Goal: Task Accomplishment & Management: Use online tool/utility

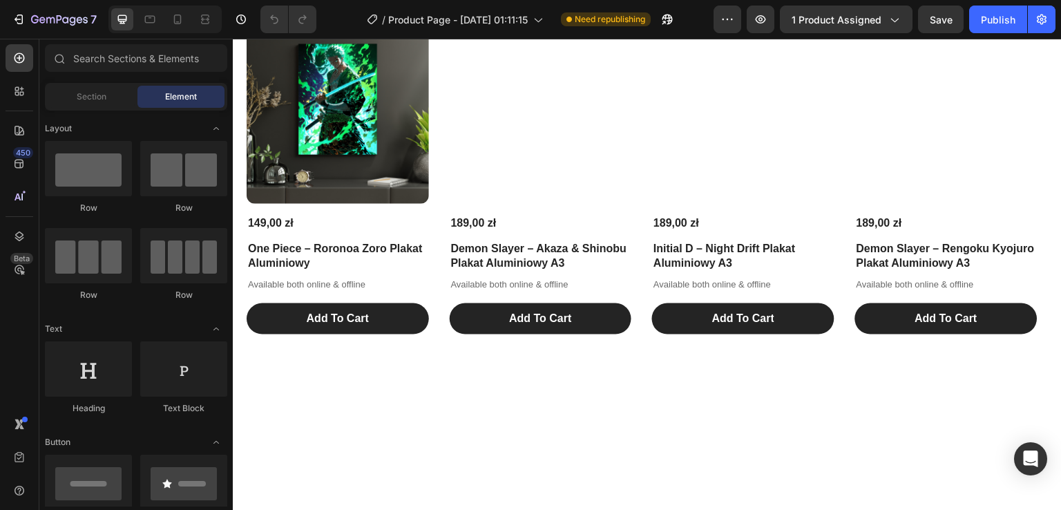
scroll to position [1731, 0]
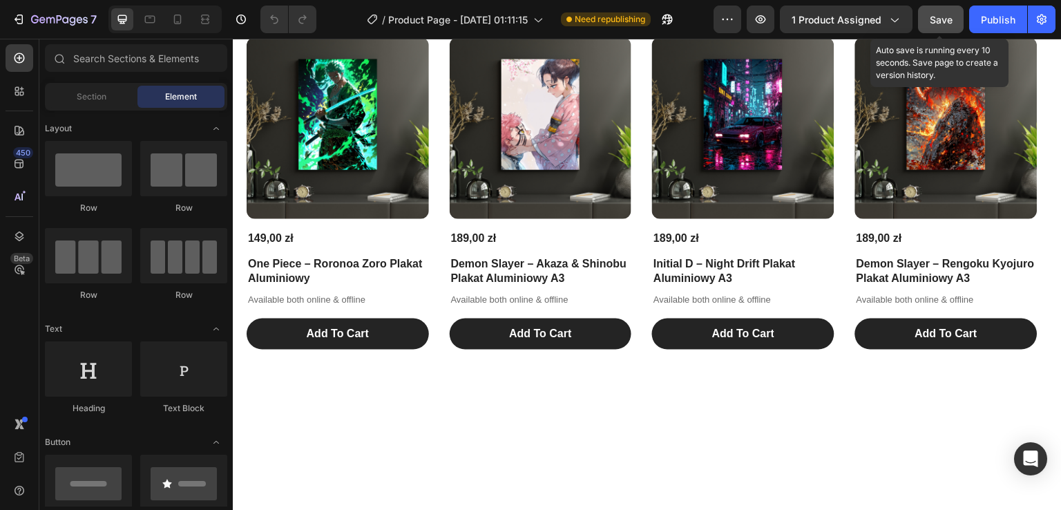
click at [950, 26] on button "Save" at bounding box center [941, 20] width 46 height 28
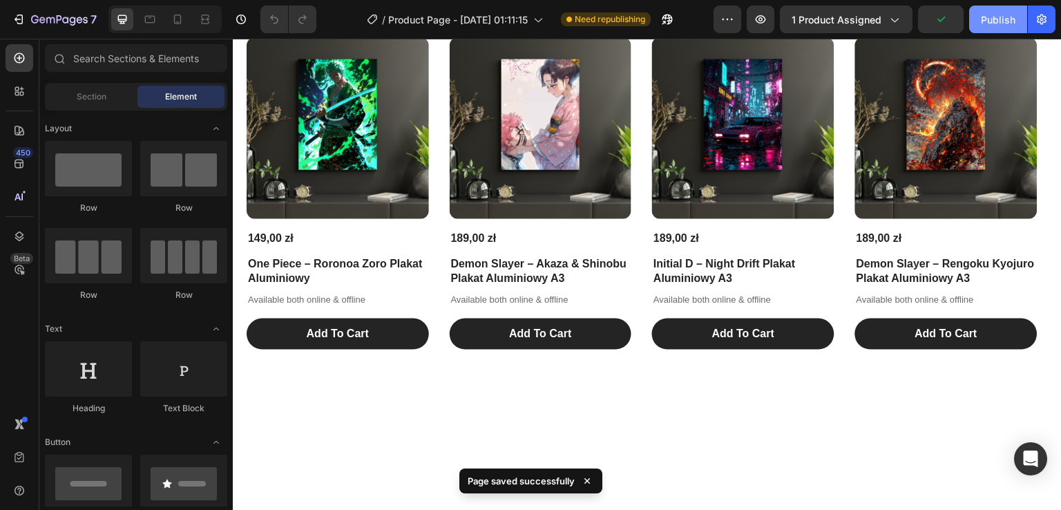
click at [995, 21] on div "Publish" at bounding box center [998, 19] width 35 height 15
click at [771, 20] on button "button" at bounding box center [761, 20] width 28 height 28
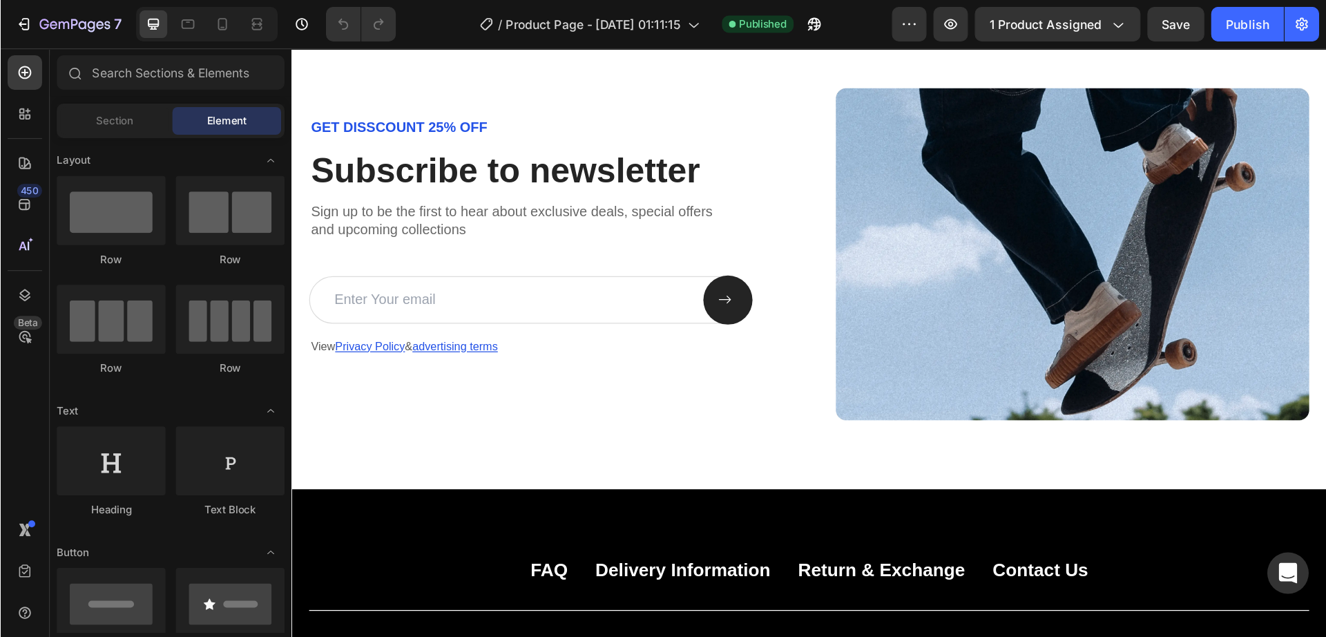
scroll to position [2339, 0]
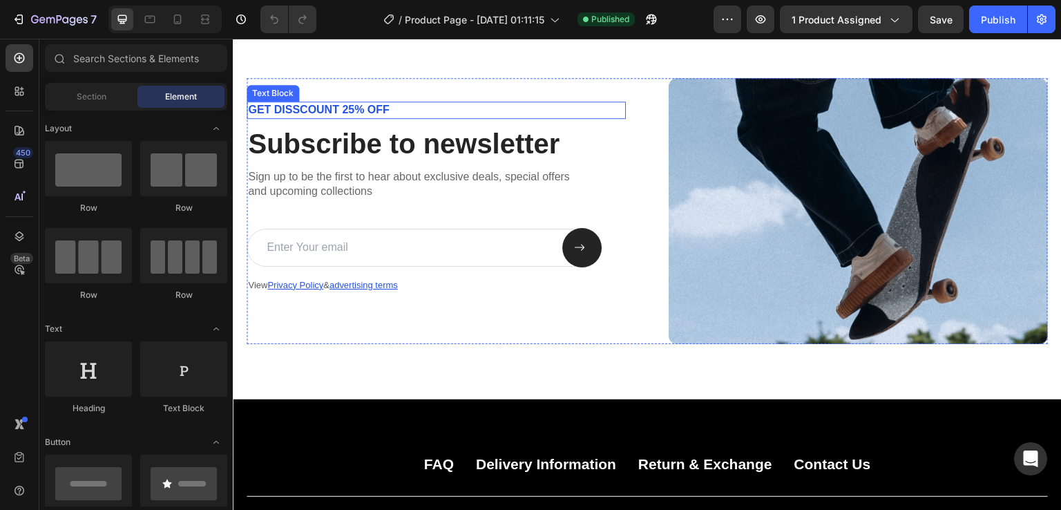
click at [374, 106] on p "GET DISSCOUNT 25% OFF" at bounding box center [436, 110] width 376 height 15
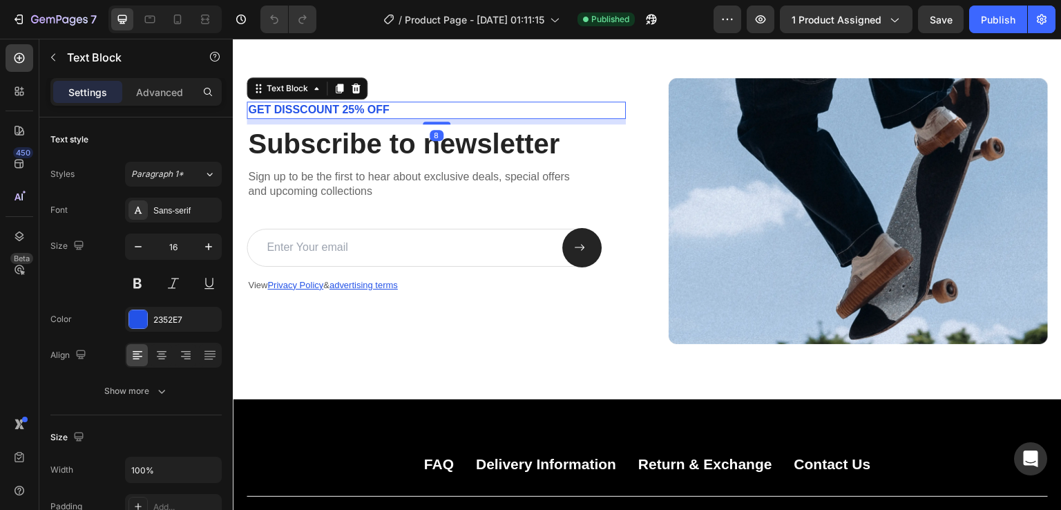
click at [374, 106] on p "GET DISSCOUNT 25% OFF" at bounding box center [436, 110] width 376 height 15
click at [354, 105] on p "GET DISSCOUNT 25% OFF" at bounding box center [436, 110] width 376 height 15
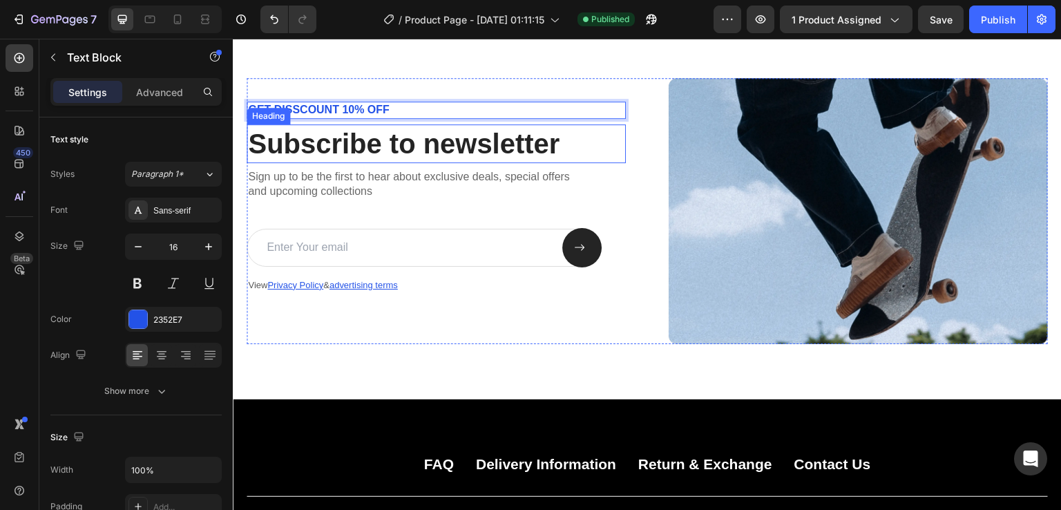
click at [355, 153] on h2 "Subscribe to newsletter" at bounding box center [436, 143] width 379 height 39
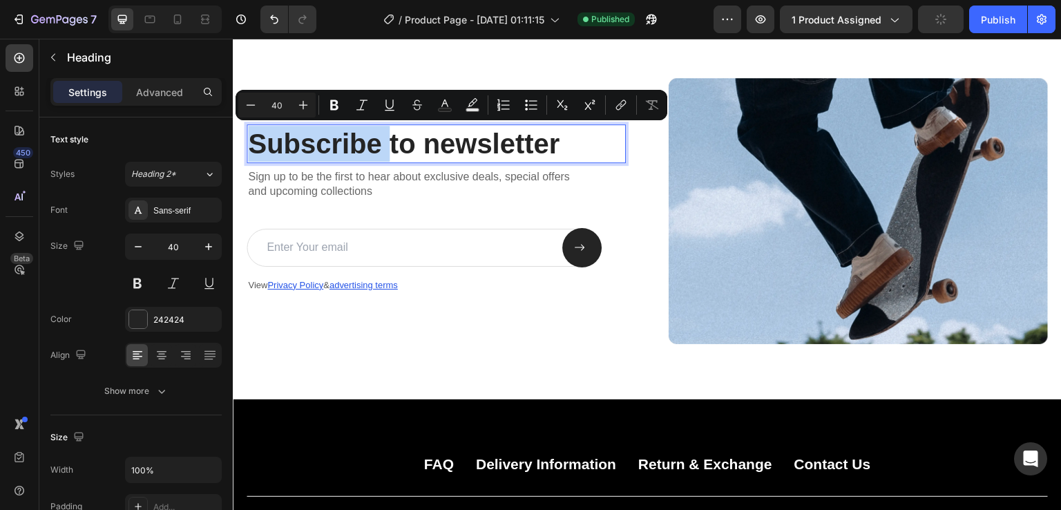
click at [355, 153] on p "Subscribe to newsletter" at bounding box center [436, 144] width 376 height 36
click at [412, 145] on p "Subscribe to newsletter" at bounding box center [436, 144] width 376 height 36
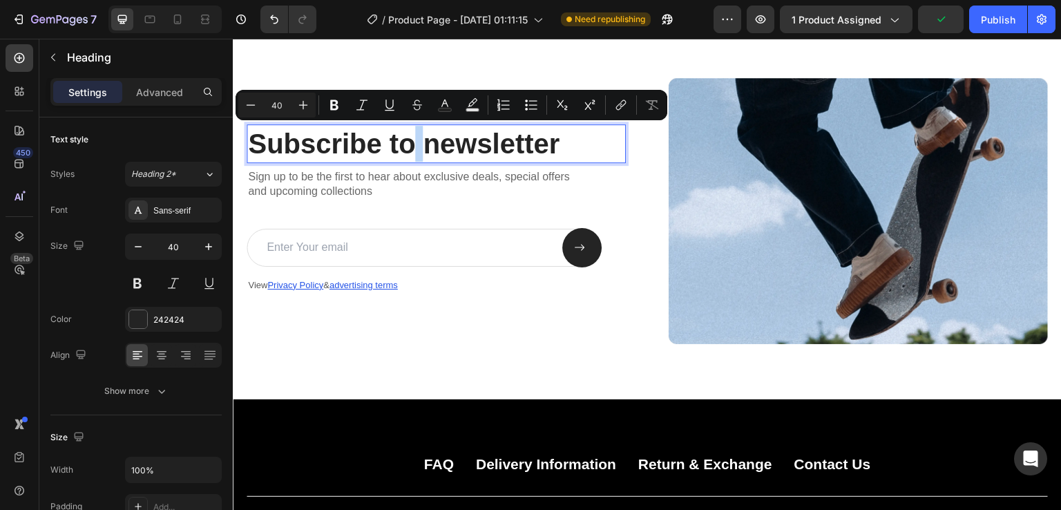
click at [412, 145] on p "Subscribe to newsletter" at bounding box center [436, 144] width 376 height 36
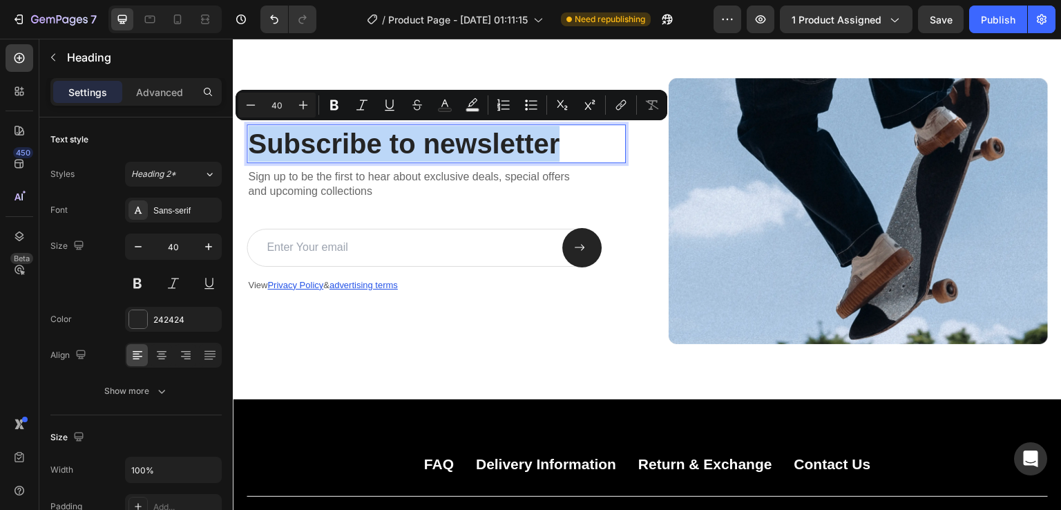
click at [412, 145] on p "Subscribe to newsletter" at bounding box center [436, 144] width 376 height 36
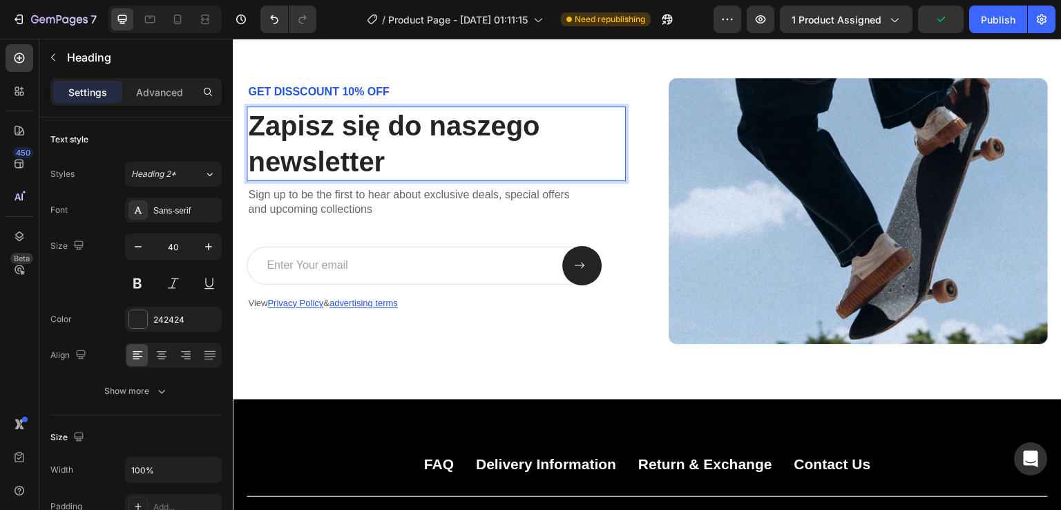
click at [401, 144] on p "Zapisz się do naszego newsletter" at bounding box center [436, 144] width 376 height 72
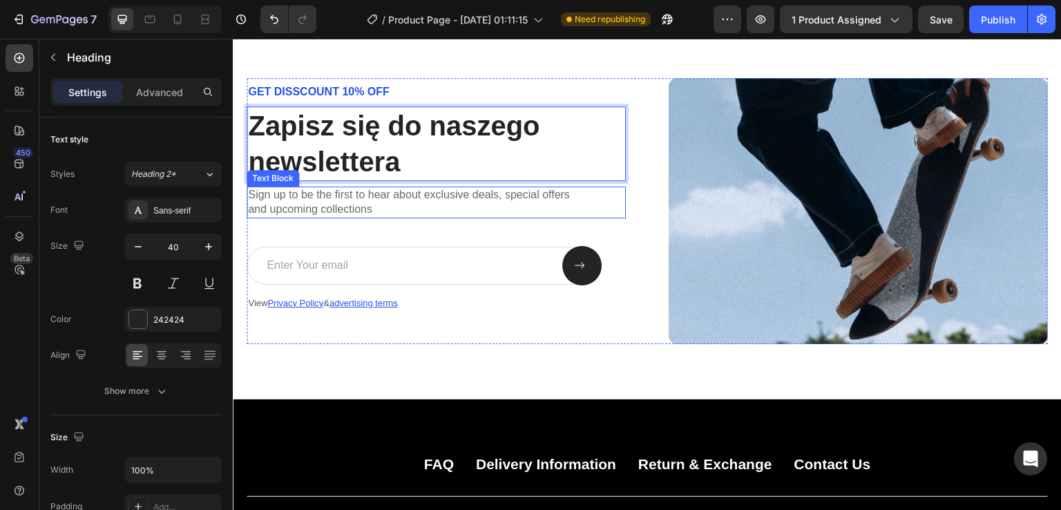
click at [459, 215] on div "Sign up to be the first to hear about exclusive deals, special offers and upcom…" at bounding box center [436, 202] width 379 height 32
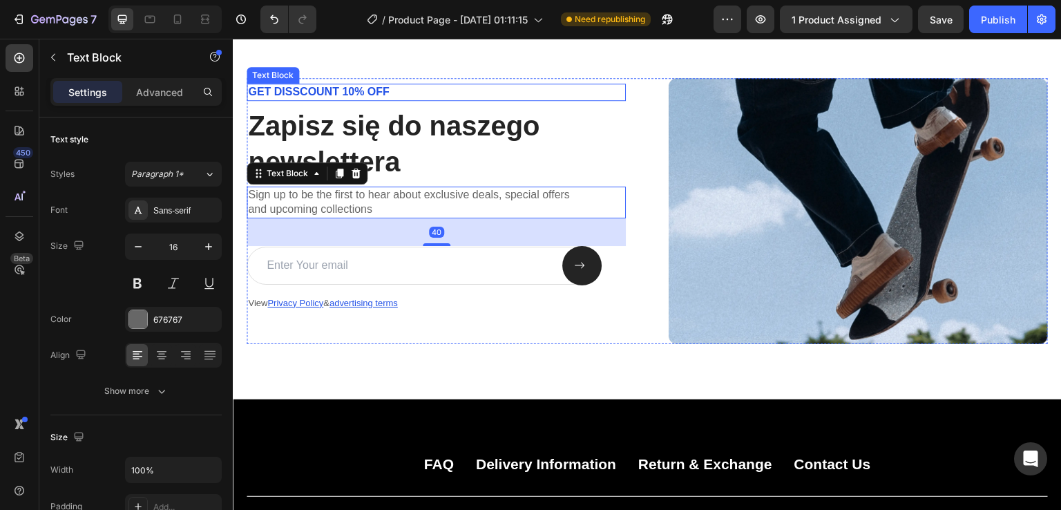
click at [325, 94] on p "GET DISSCOUNT 10% OFF" at bounding box center [436, 92] width 376 height 15
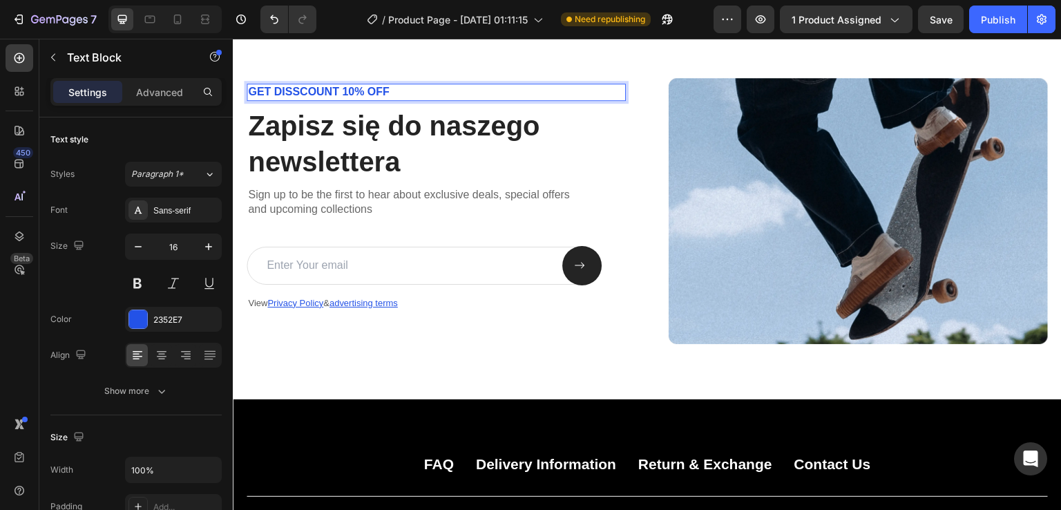
click at [325, 94] on p "GET DISSCOUNT 10% OFF" at bounding box center [436, 92] width 376 height 15
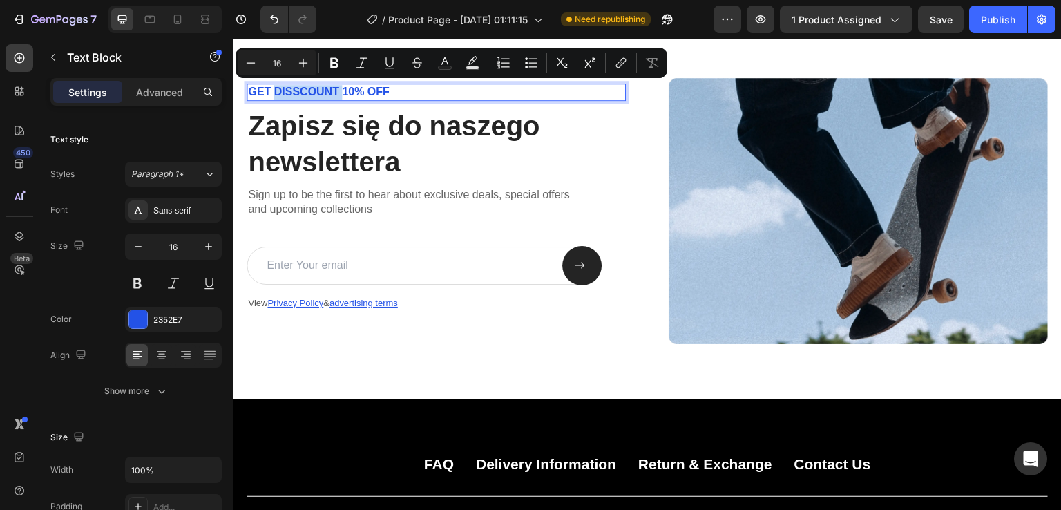
click at [325, 94] on p "GET DISSCOUNT 10% OFF" at bounding box center [436, 92] width 376 height 15
click at [372, 89] on p "GET DISSCOUNT 10% OFF" at bounding box center [436, 92] width 376 height 15
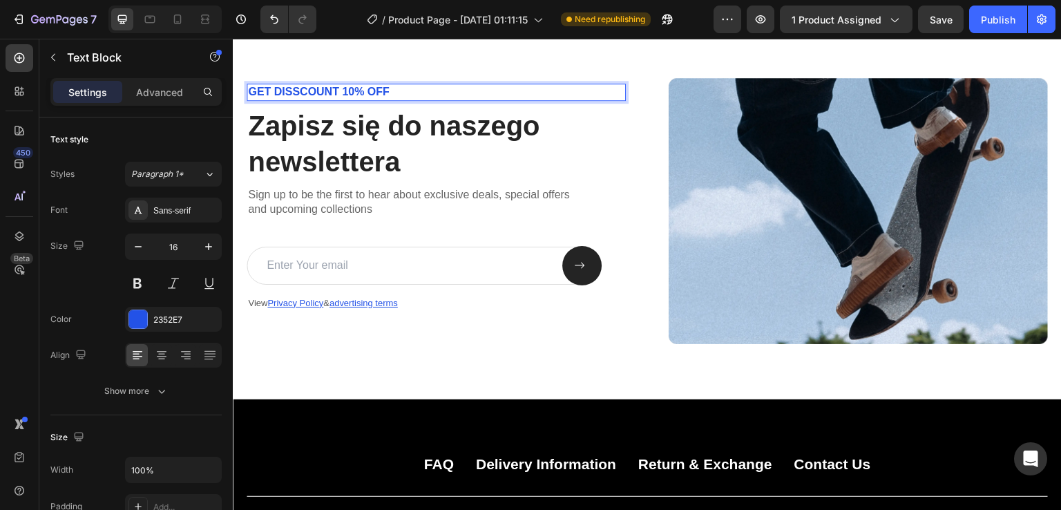
click at [372, 89] on p "GET DISSCOUNT 10% OFF" at bounding box center [436, 92] width 376 height 15
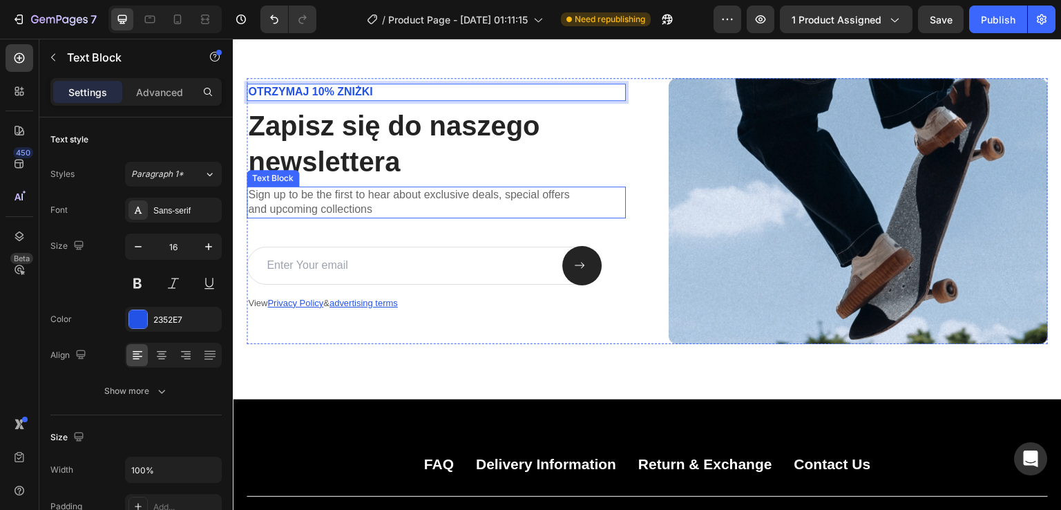
click at [358, 202] on p "Sign up to be the first to hear about exclusive deals, special offers and upcom…" at bounding box center [436, 202] width 376 height 29
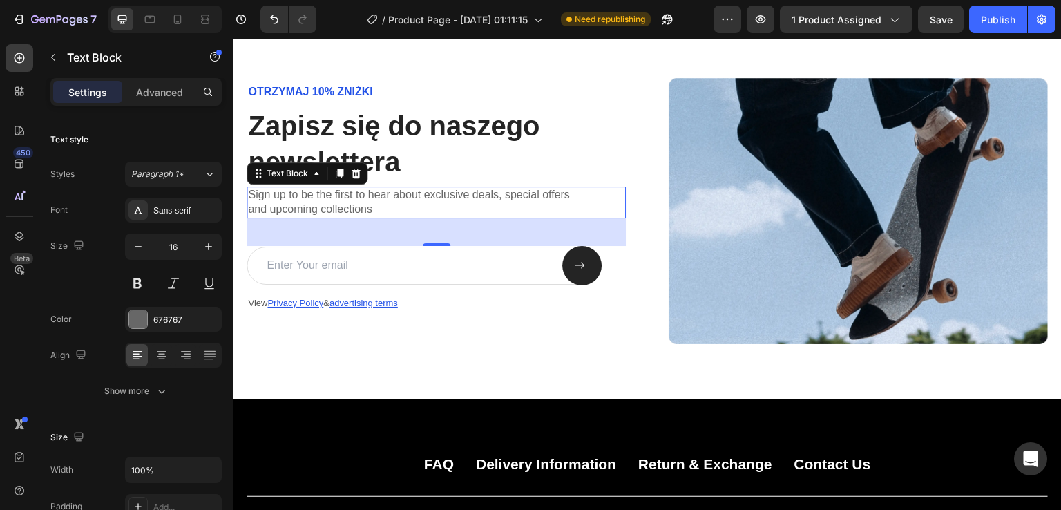
click at [319, 205] on p "Sign up to be the first to hear about exclusive deals, special offers and upcom…" at bounding box center [436, 202] width 376 height 29
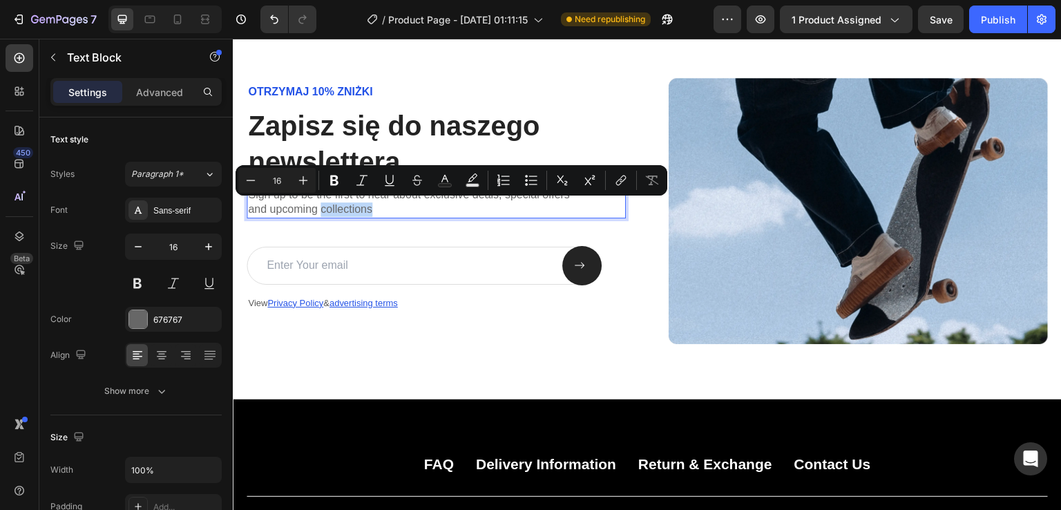
click at [319, 205] on p "Sign up to be the first to hear about exclusive deals, special offers and upcom…" at bounding box center [436, 202] width 376 height 29
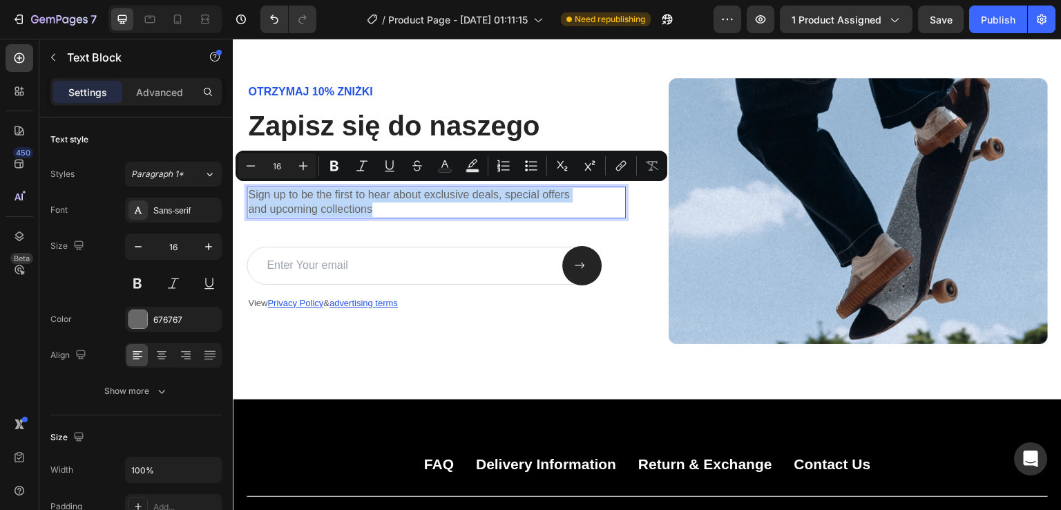
click at [319, 205] on p "Sign up to be the first to hear about exclusive deals, special offers and upcom…" at bounding box center [436, 202] width 376 height 29
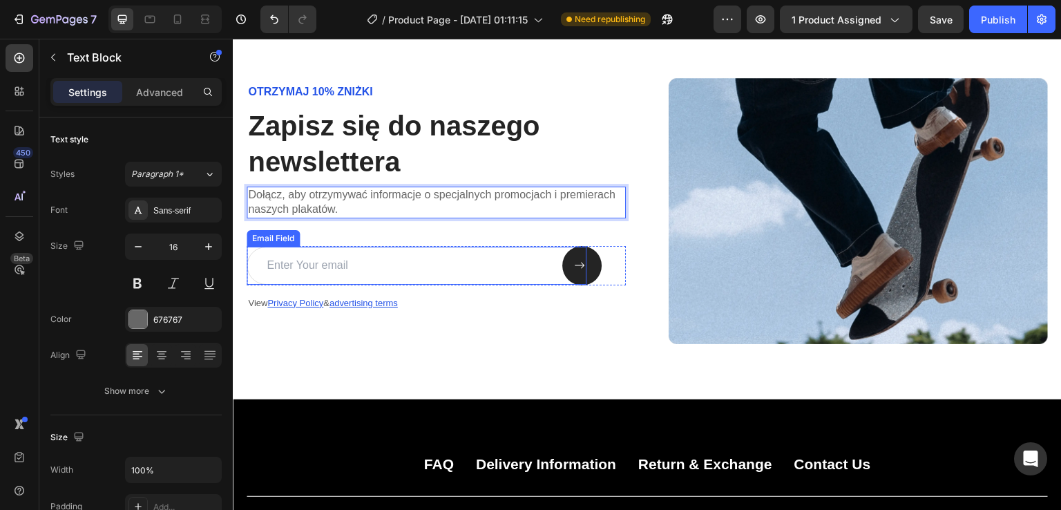
click at [338, 272] on input "email" at bounding box center [417, 266] width 340 height 38
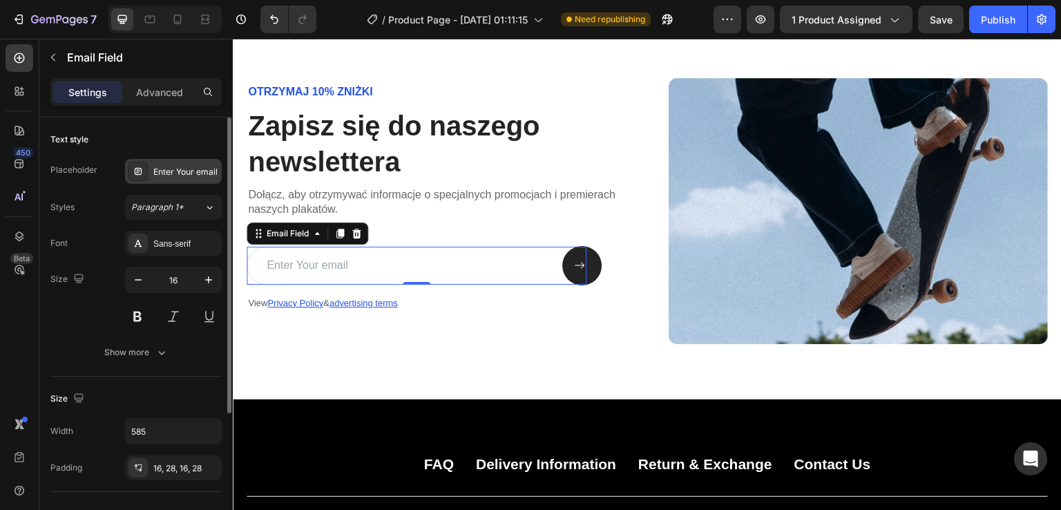
click at [189, 171] on div "Enter Your email" at bounding box center [185, 172] width 65 height 12
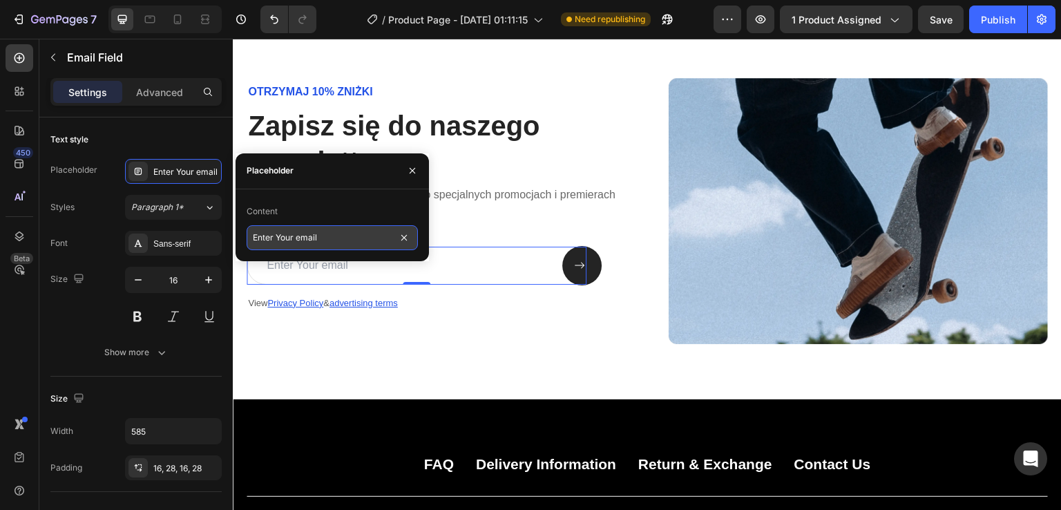
click at [305, 231] on input "Enter Your email" at bounding box center [332, 237] width 171 height 25
type input "w"
type input "Wpisz swój email"
click at [337, 347] on div "OTRZYMAJ 10% ZNIŻKI Text Block Zapisz się do naszego newslettera Heading Dołącz…" at bounding box center [647, 211] width 829 height 376
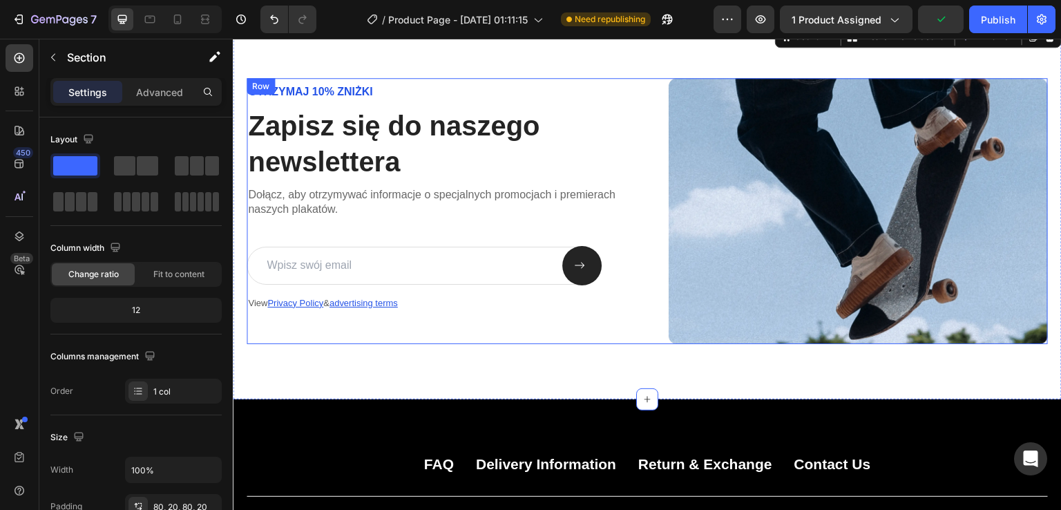
click at [457, 232] on div "OTRZYMAJ 10% ZNIŻKI Text Block Zapisz się do naszego newslettera Heading Dołącz…" at bounding box center [436, 211] width 379 height 266
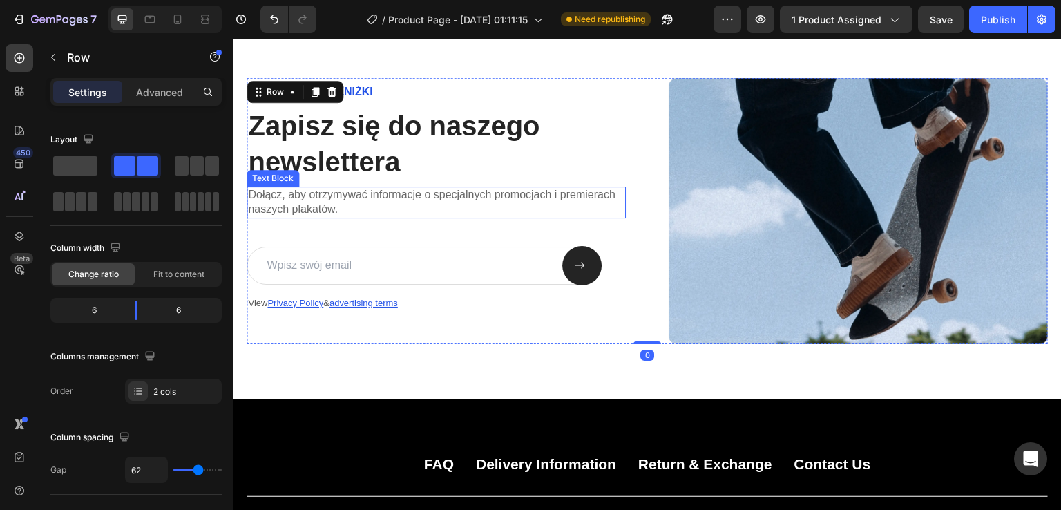
click at [432, 200] on p "Dołącz, aby otrzymywać informacje o specjalnych promocjach i premierach naszych…" at bounding box center [436, 202] width 376 height 29
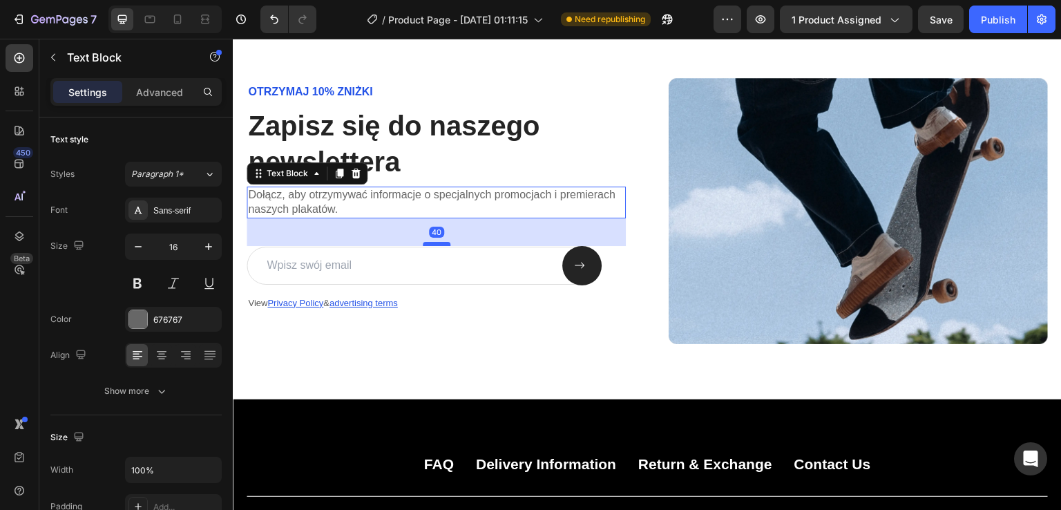
click at [428, 242] on div at bounding box center [437, 244] width 28 height 4
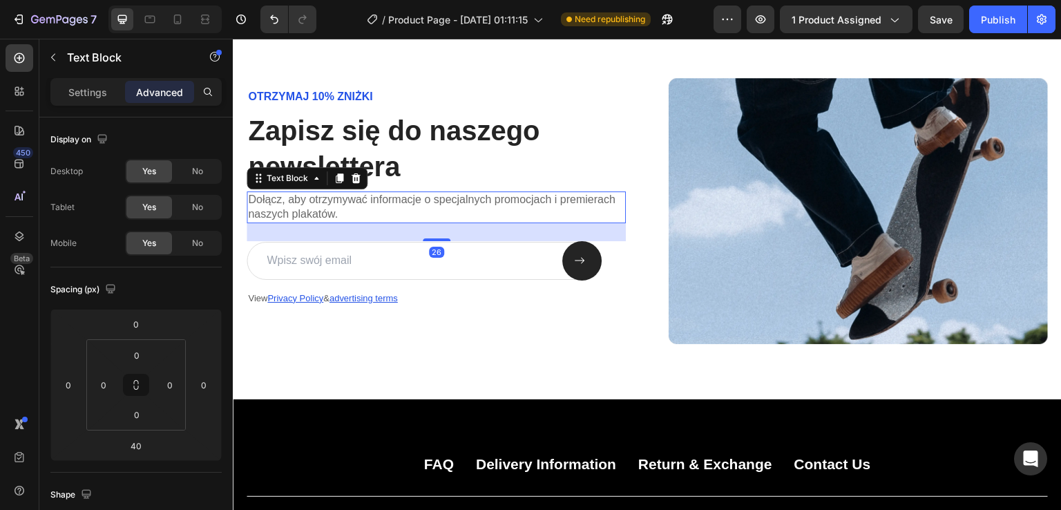
drag, startPoint x: 428, startPoint y: 240, endPoint x: 433, endPoint y: 231, distance: 10.8
click at [433, 223] on div "26" at bounding box center [436, 223] width 379 height 0
type input "26"
click at [412, 348] on div "OTRZYMAJ 10% ZNIŻKI Text Block Zapisz się do naszego newslettera Heading Dołącz…" at bounding box center [647, 211] width 829 height 376
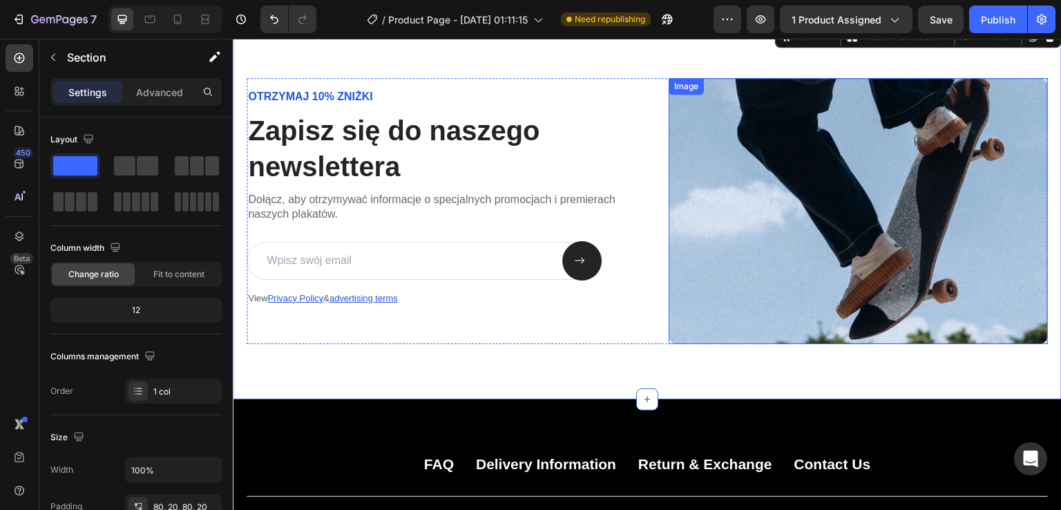
click at [803, 274] on img at bounding box center [858, 211] width 379 height 266
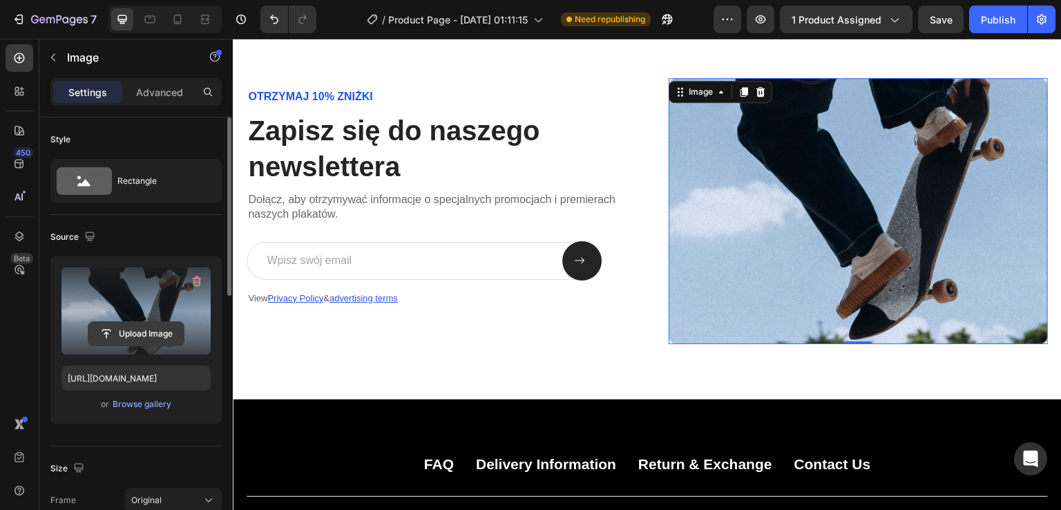
click at [140, 336] on input "file" at bounding box center [135, 333] width 95 height 23
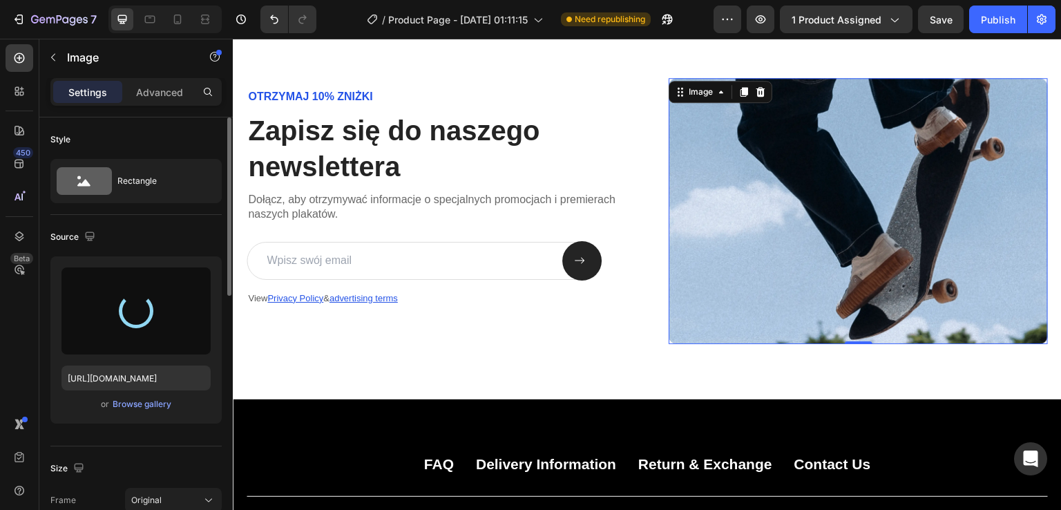
type input "https://cdn.shopify.com/s/files/1/0985/4749/9347/files/gempages_581523974744179…"
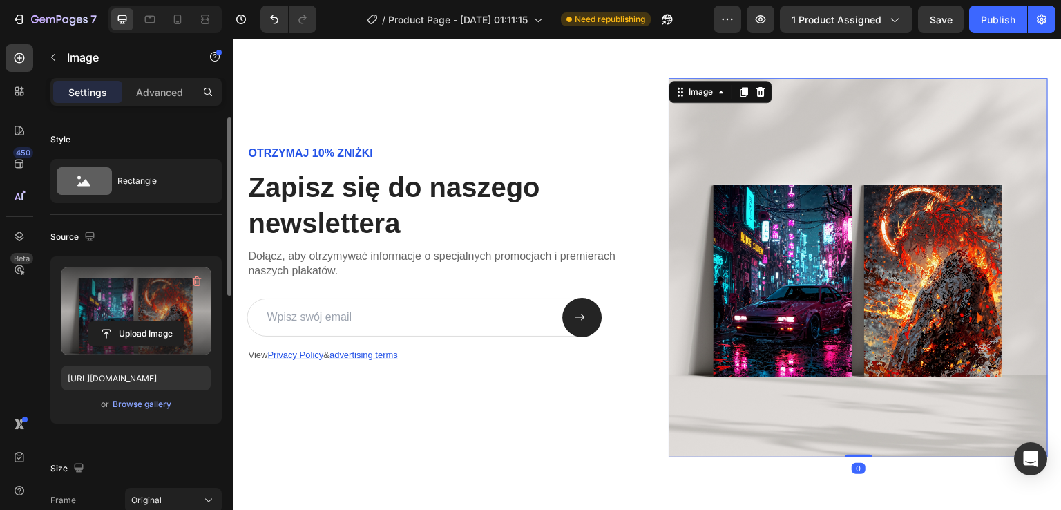
drag, startPoint x: 848, startPoint y: 449, endPoint x: 848, endPoint y: 430, distance: 18.6
click at [848, 430] on div "Image 0" at bounding box center [858, 267] width 379 height 379
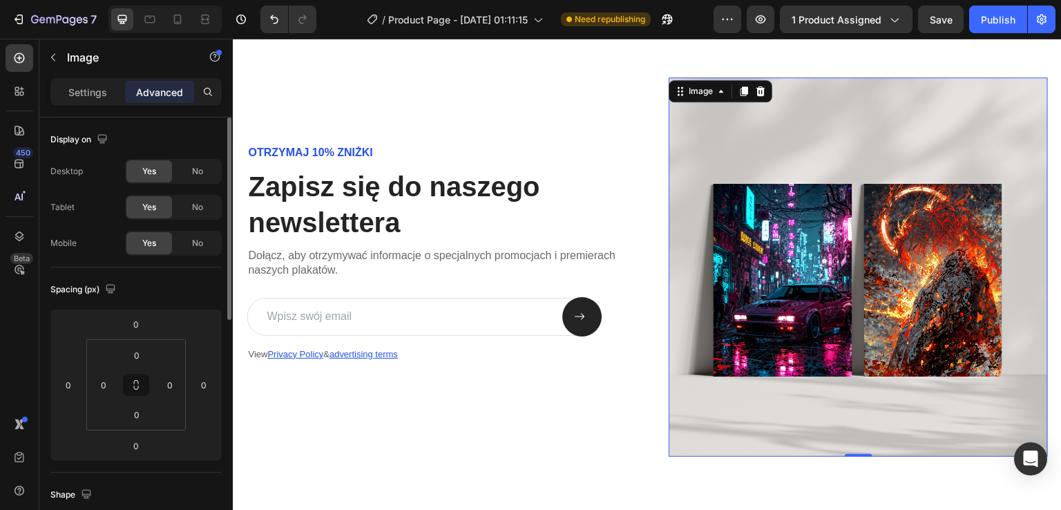
scroll to position [2339, 0]
click at [209, 17] on icon at bounding box center [205, 19] width 14 height 14
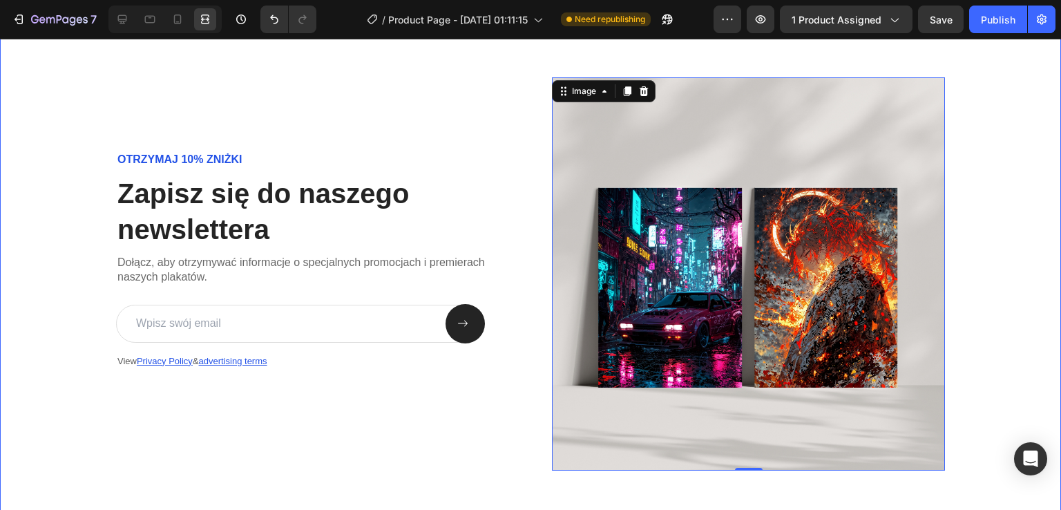
click at [1037, 329] on div "OTRZYMAJ 10% ZNIŻKI Text Block Zapisz się do naszego newslettera Heading Dołącz…" at bounding box center [530, 274] width 1061 height 504
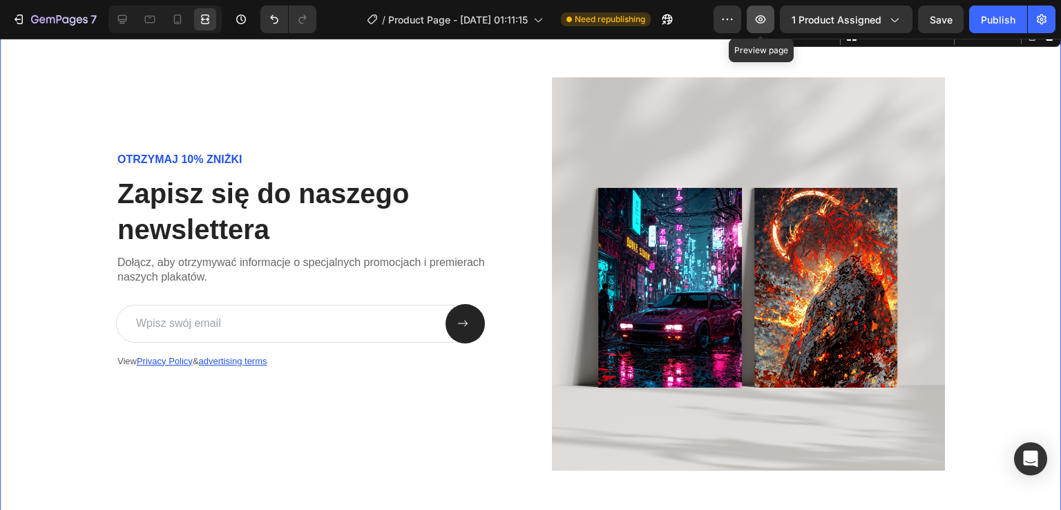
click at [765, 19] on icon "button" at bounding box center [761, 19] width 14 height 14
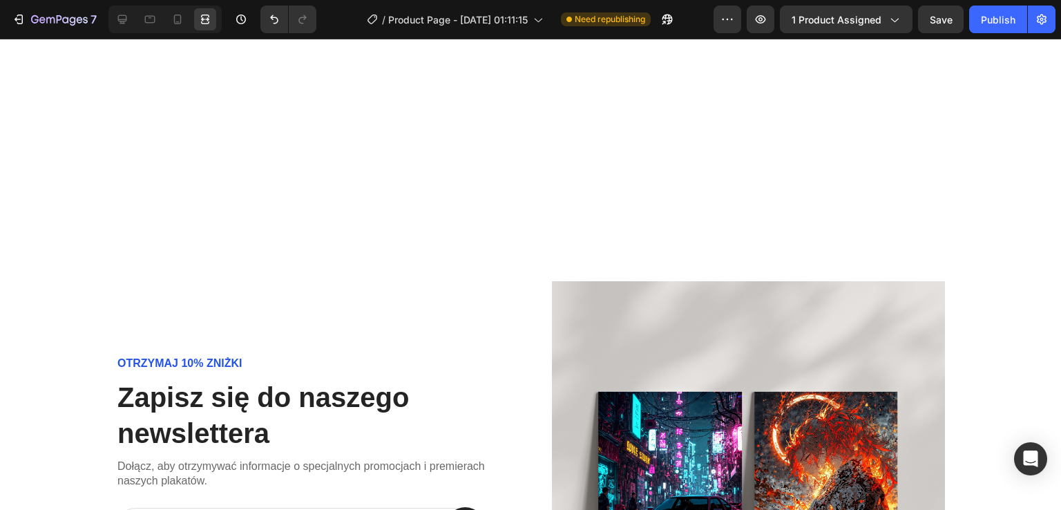
scroll to position [2590, 0]
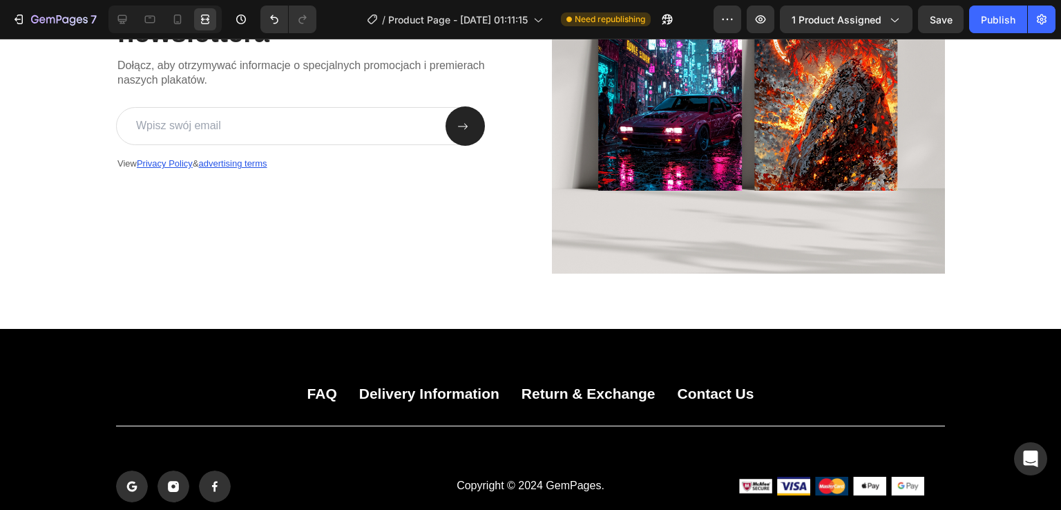
click at [944, 35] on div "7 Version history / Product Page - Aug 26, 01:11:15 Need republishing Preview 1…" at bounding box center [530, 19] width 1061 height 39
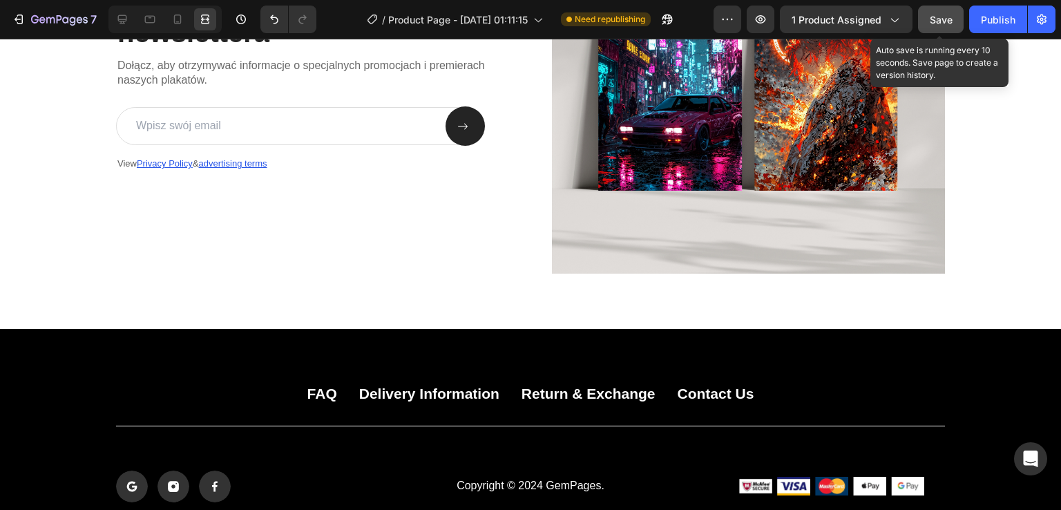
click at [945, 30] on button "Save" at bounding box center [941, 20] width 46 height 28
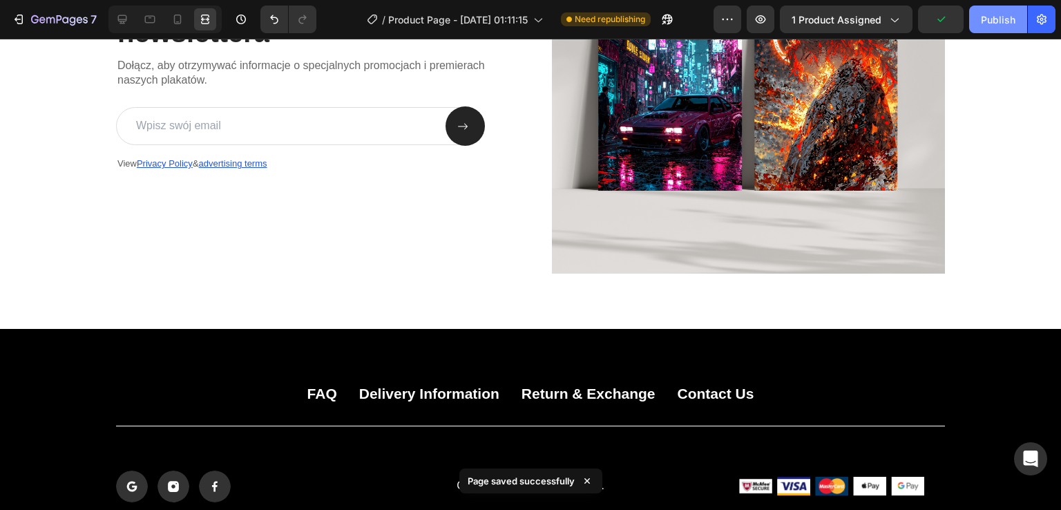
click at [1014, 30] on button "Publish" at bounding box center [998, 20] width 58 height 28
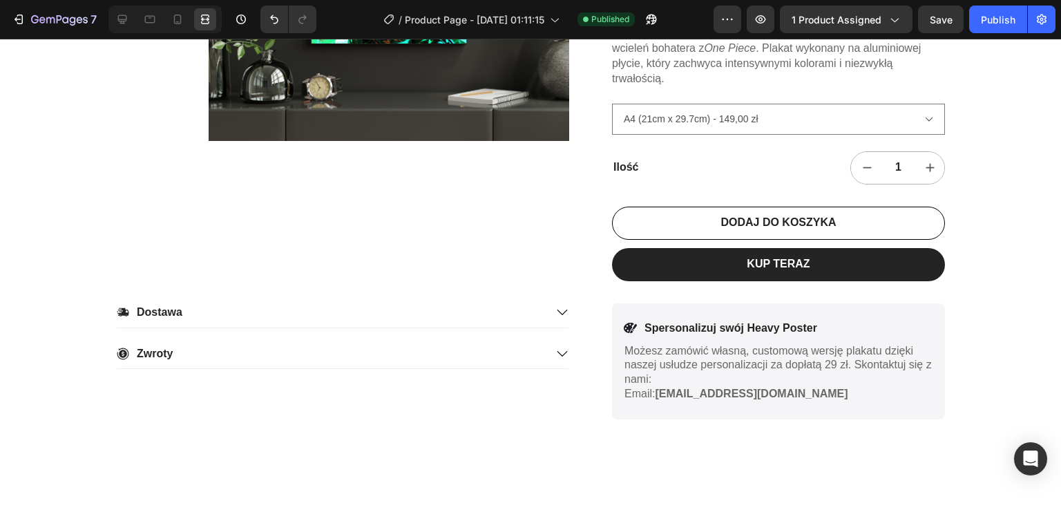
scroll to position [0, 0]
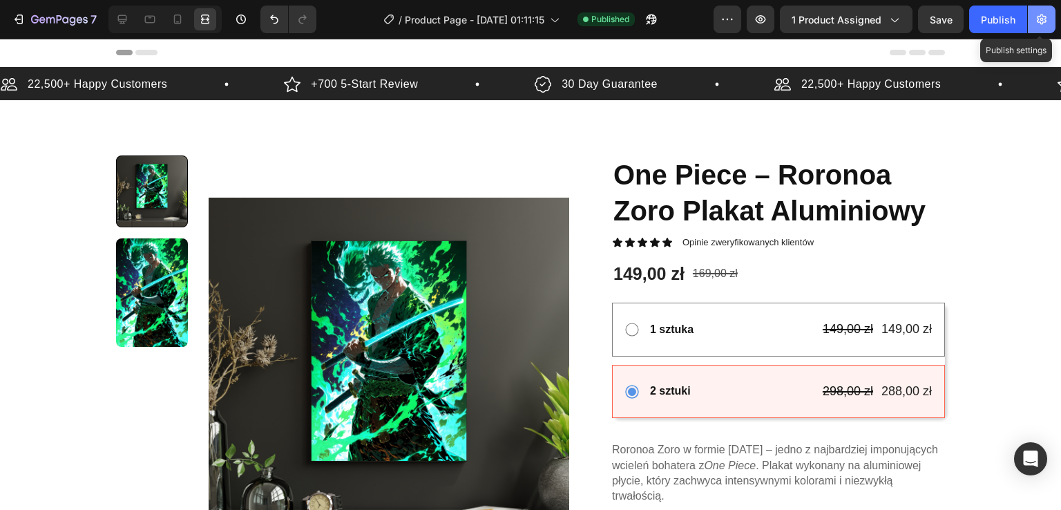
click at [1047, 28] on button "button" at bounding box center [1042, 20] width 28 height 28
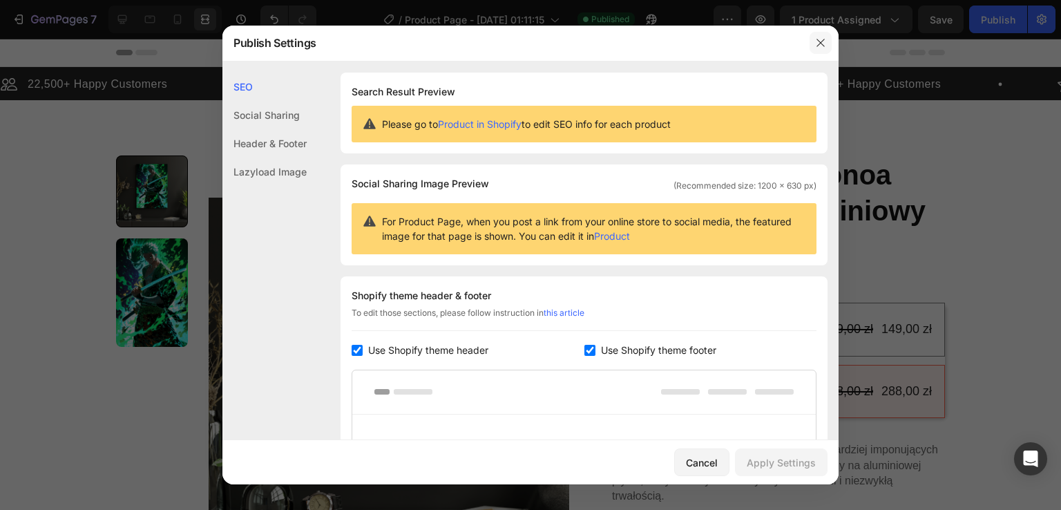
click at [820, 43] on icon "button" at bounding box center [820, 43] width 8 height 8
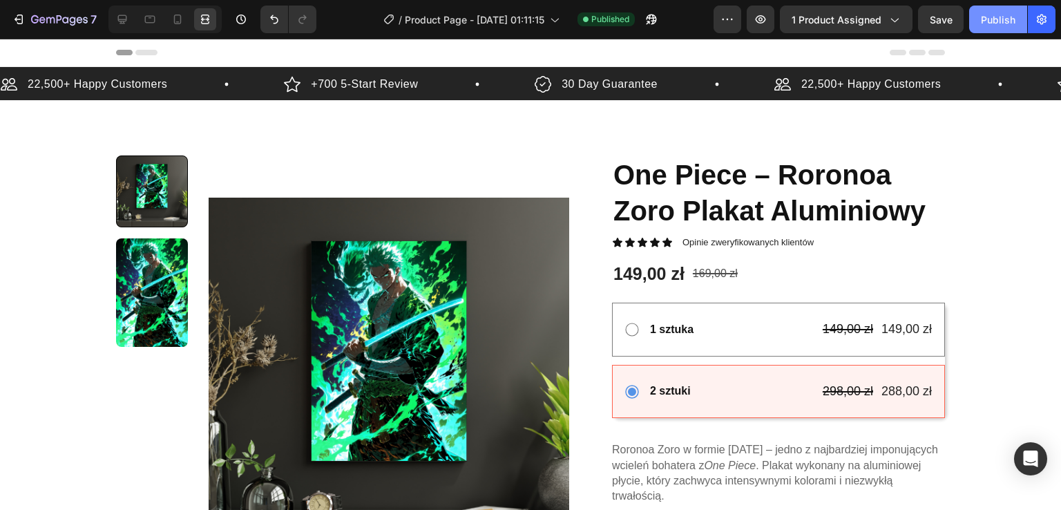
click at [1006, 26] on button "Publish" at bounding box center [998, 20] width 58 height 28
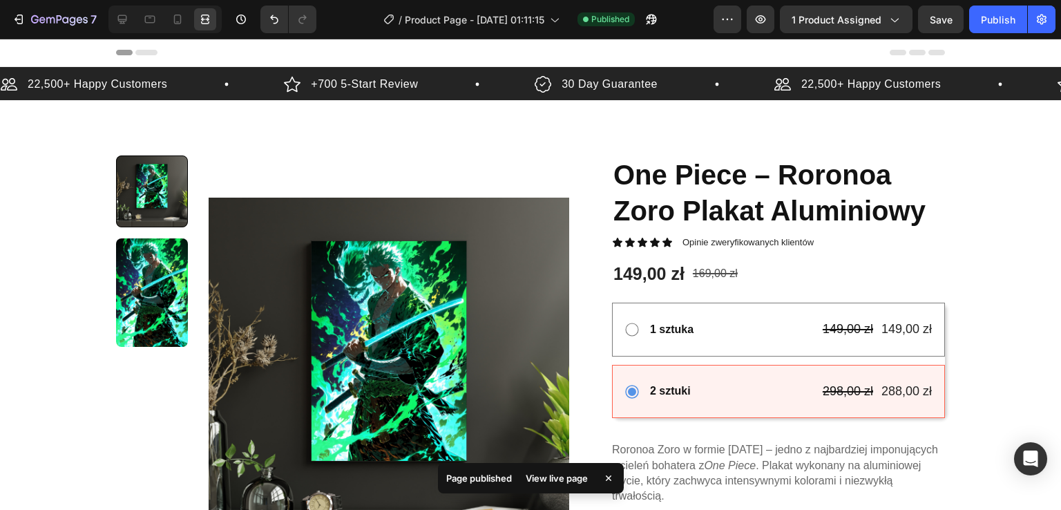
click at [500, 480] on p "Page published" at bounding box center [479, 478] width 66 height 14
click at [536, 475] on div "View live page" at bounding box center [556, 477] width 79 height 19
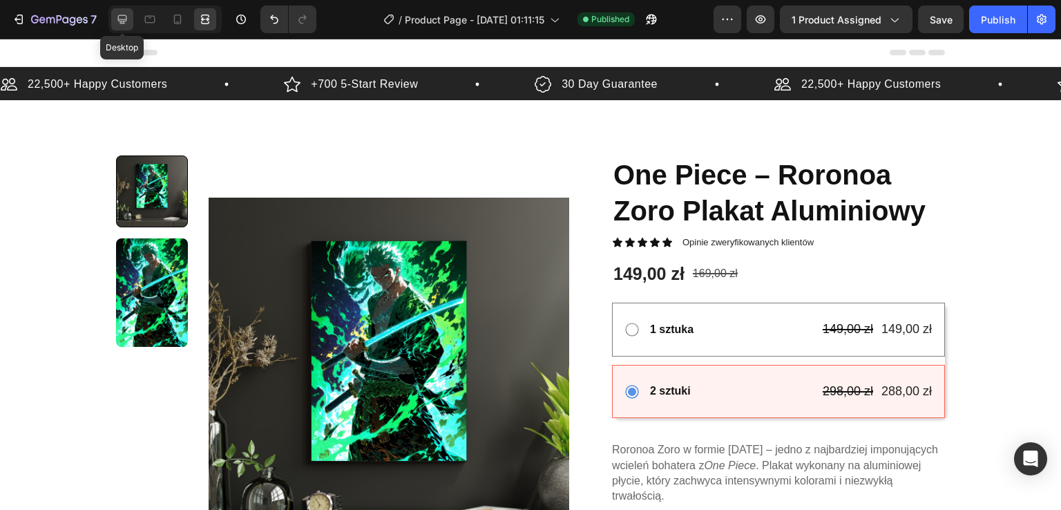
click at [118, 17] on icon at bounding box center [122, 19] width 9 height 9
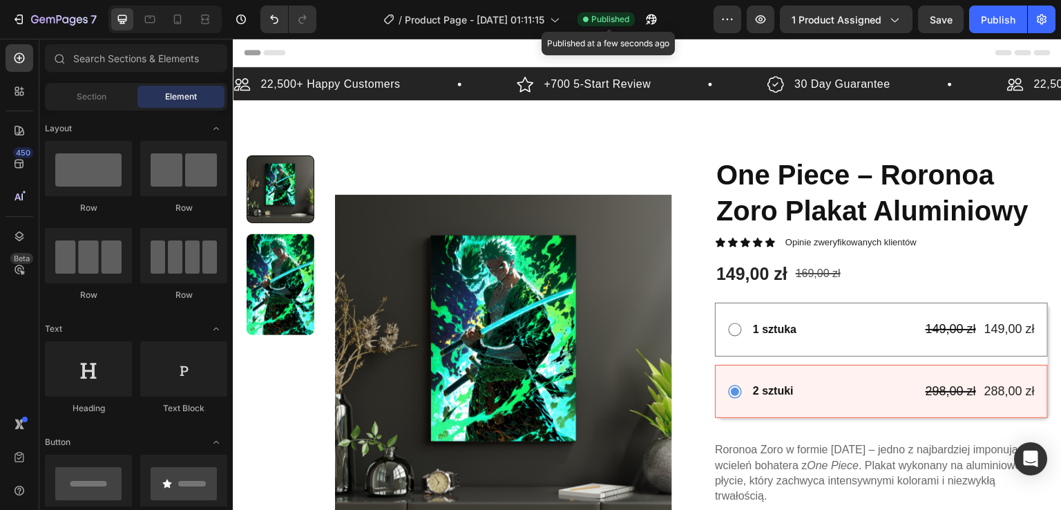
click at [616, 23] on span "Published" at bounding box center [610, 19] width 38 height 12
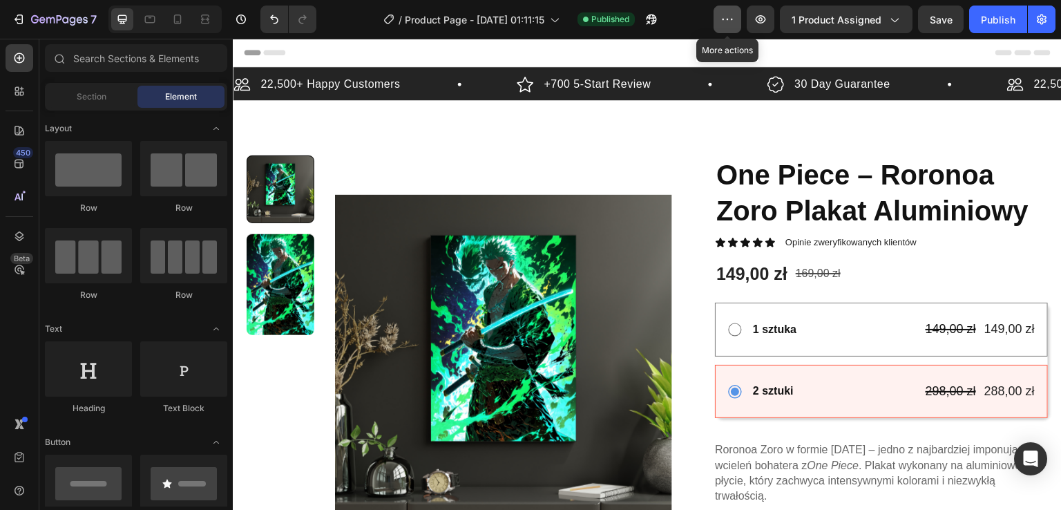
click at [734, 21] on icon "button" at bounding box center [727, 19] width 14 height 14
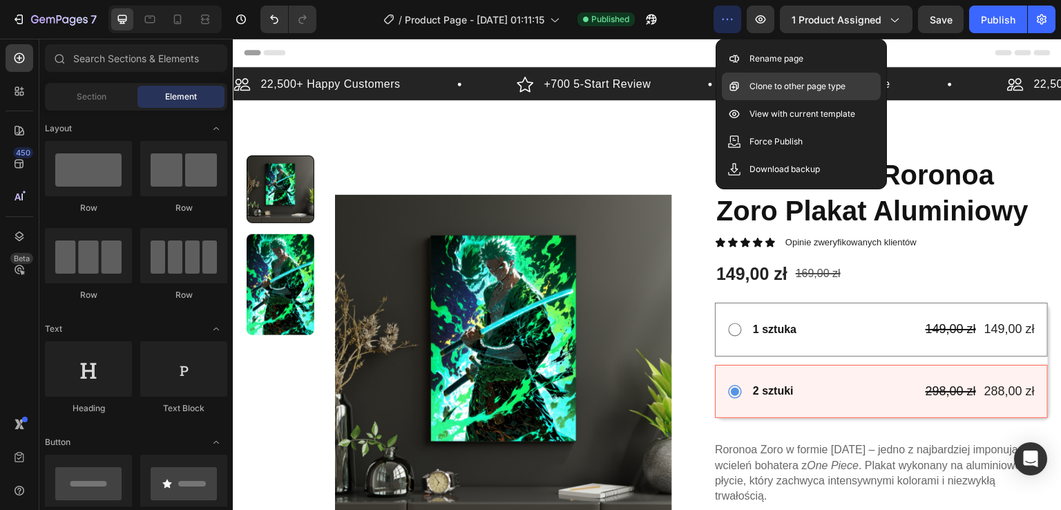
click at [785, 81] on p "Clone to other page type" at bounding box center [797, 86] width 96 height 14
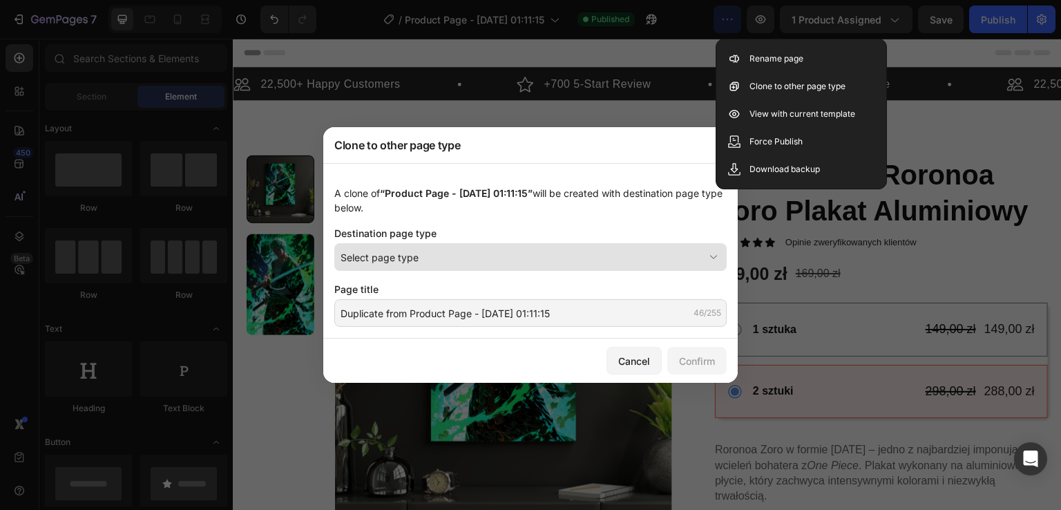
click at [573, 262] on div "Select page type" at bounding box center [522, 257] width 363 height 15
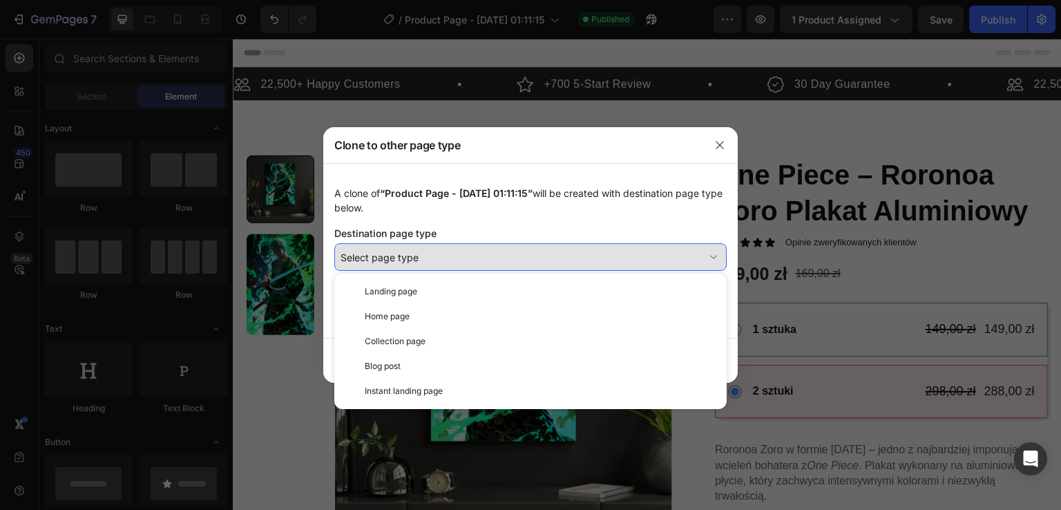
click at [573, 262] on div "Select page type" at bounding box center [522, 257] width 363 height 15
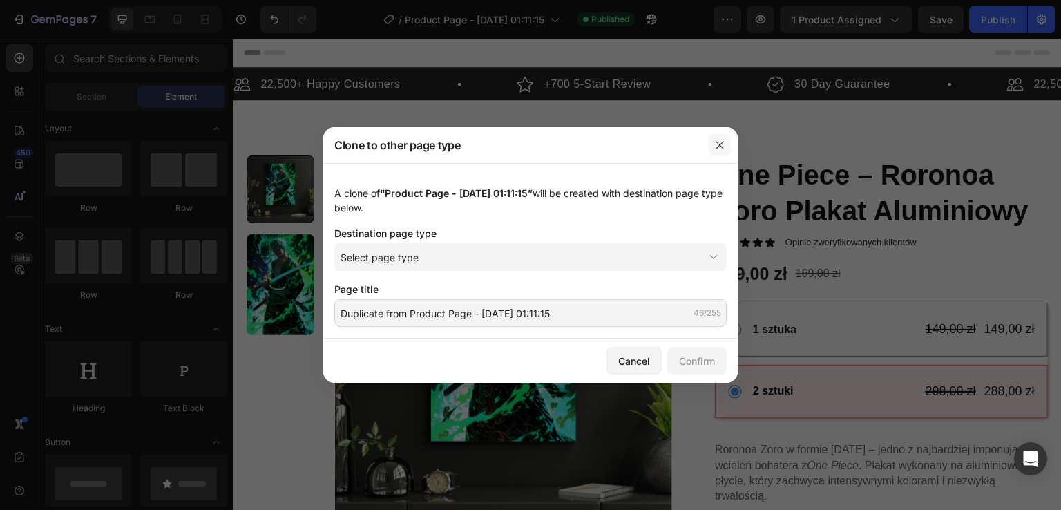
click at [721, 145] on icon "button" at bounding box center [719, 145] width 11 height 11
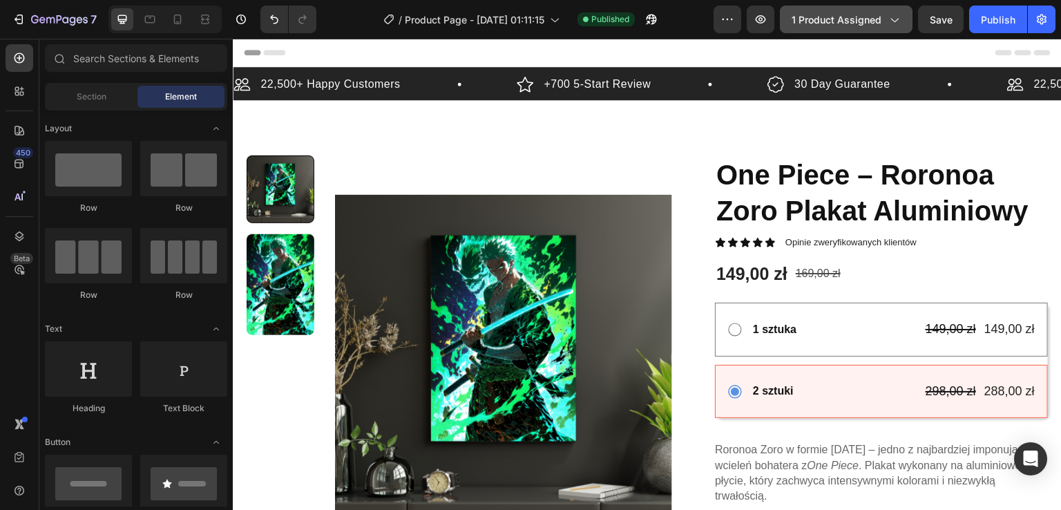
click at [856, 15] on span "1 product assigned" at bounding box center [837, 19] width 90 height 15
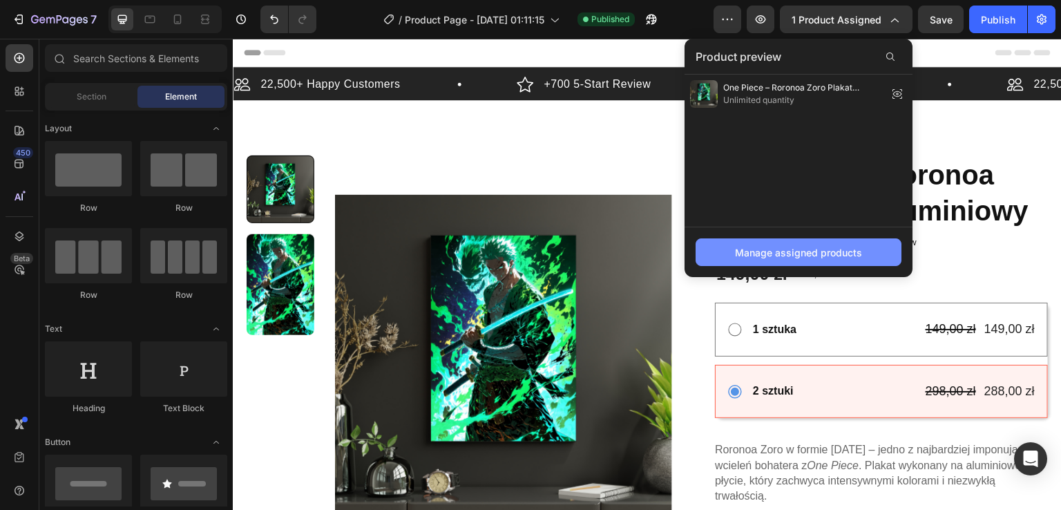
click at [804, 251] on div "Manage assigned products" at bounding box center [798, 252] width 127 height 15
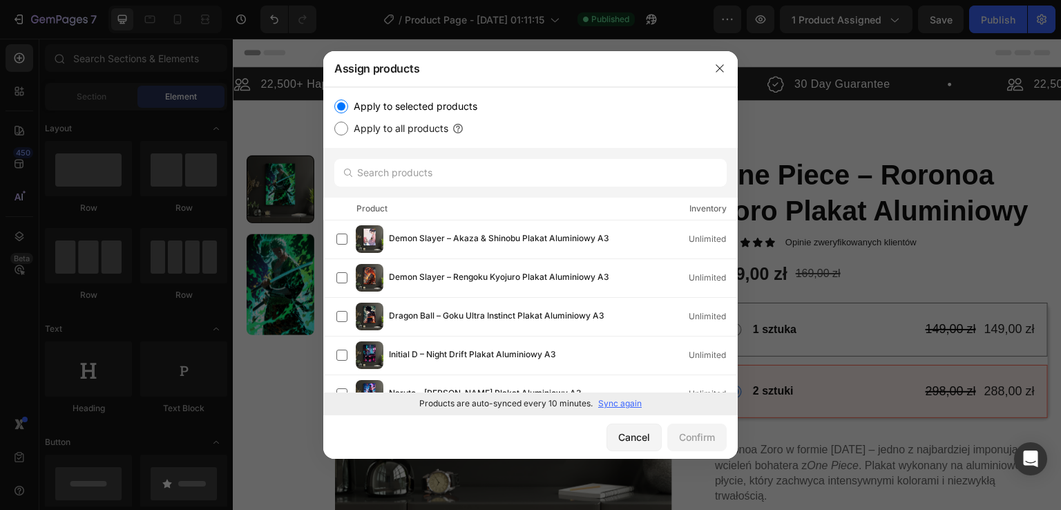
click at [357, 133] on label "Apply to all products" at bounding box center [398, 128] width 100 height 17
click at [348, 133] on input "Apply to all products" at bounding box center [341, 129] width 14 height 14
radio input "true"
click at [704, 444] on button "Confirm" at bounding box center [696, 437] width 59 height 28
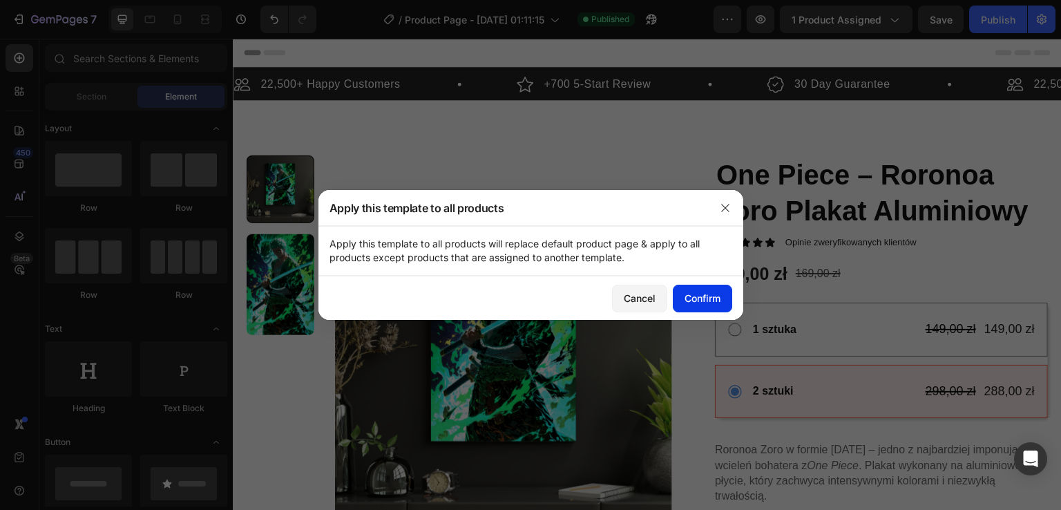
click at [696, 289] on button "Confirm" at bounding box center [702, 299] width 59 height 28
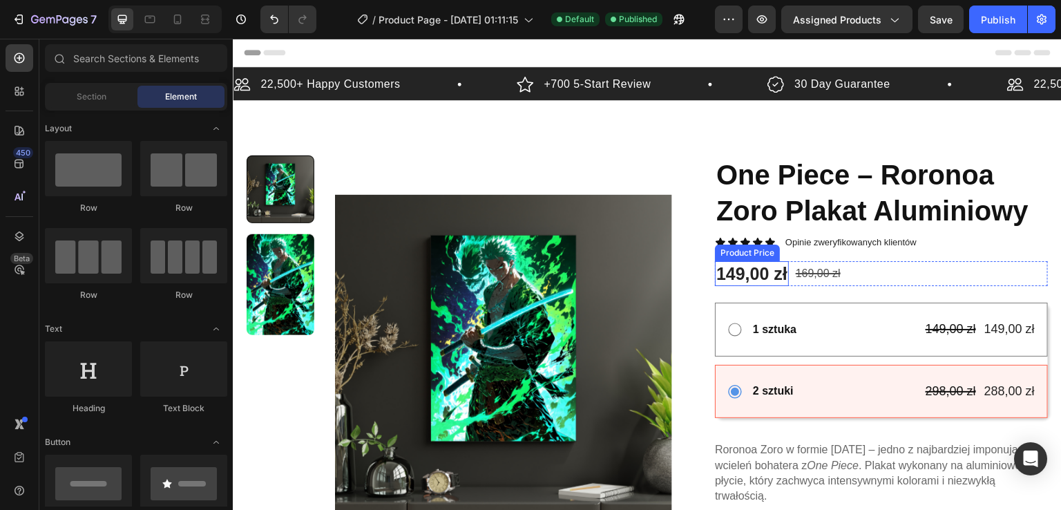
click at [759, 271] on div "149,00 zł" at bounding box center [752, 274] width 74 height 26
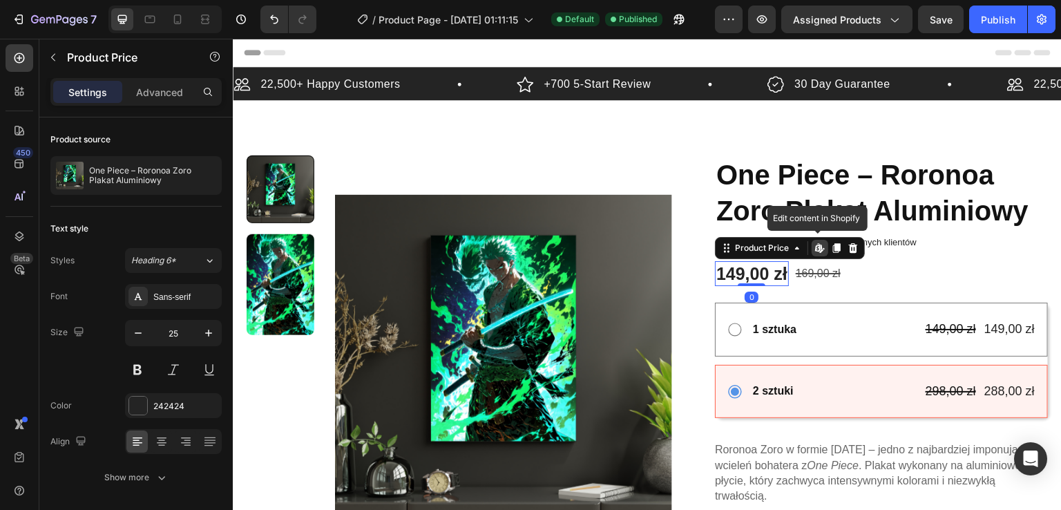
click at [815, 250] on icon at bounding box center [818, 247] width 6 height 8
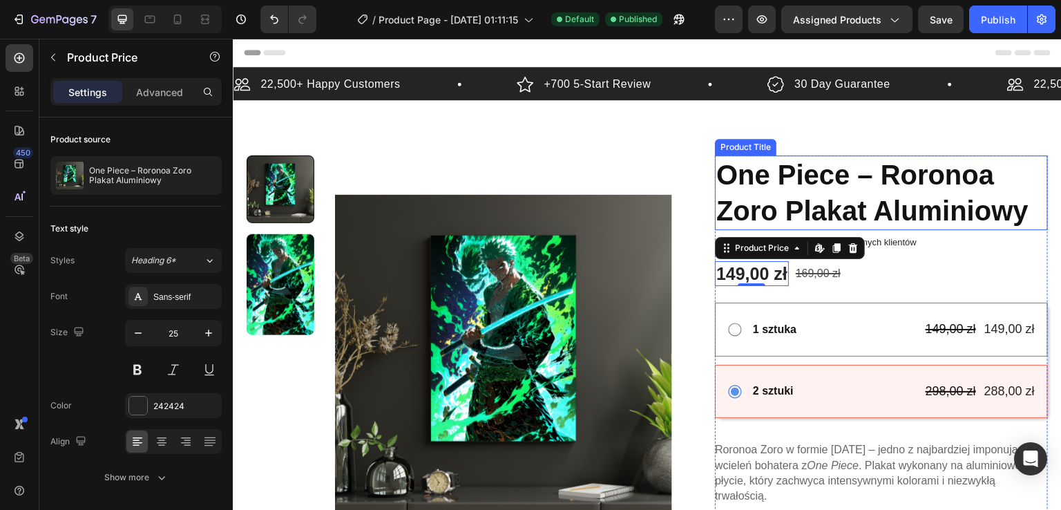
click at [787, 205] on h1 "One Piece – Roronoa Zoro Plakat Aluminiowy" at bounding box center [881, 192] width 333 height 75
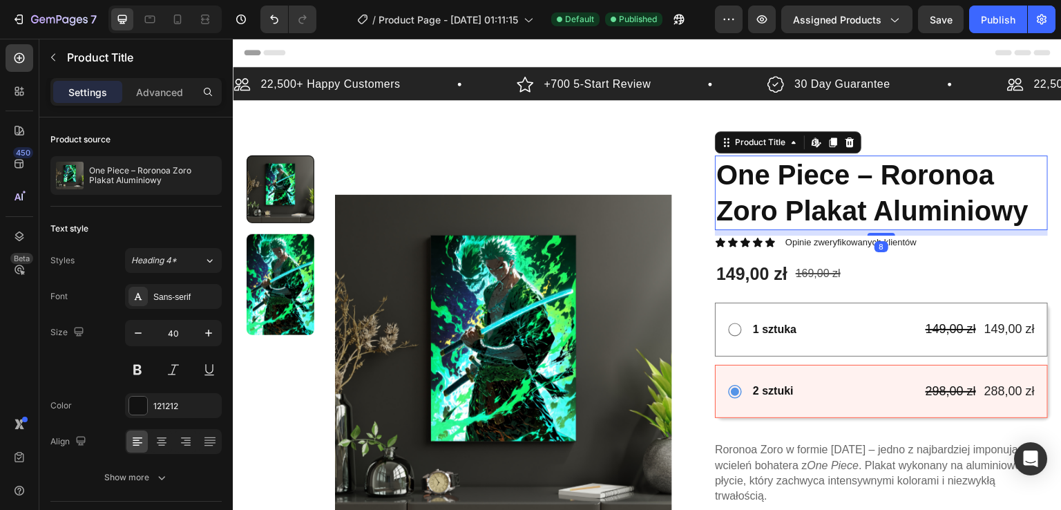
click at [792, 194] on h1 "One Piece – Roronoa Zoro Plakat Aluminiowy" at bounding box center [881, 192] width 333 height 75
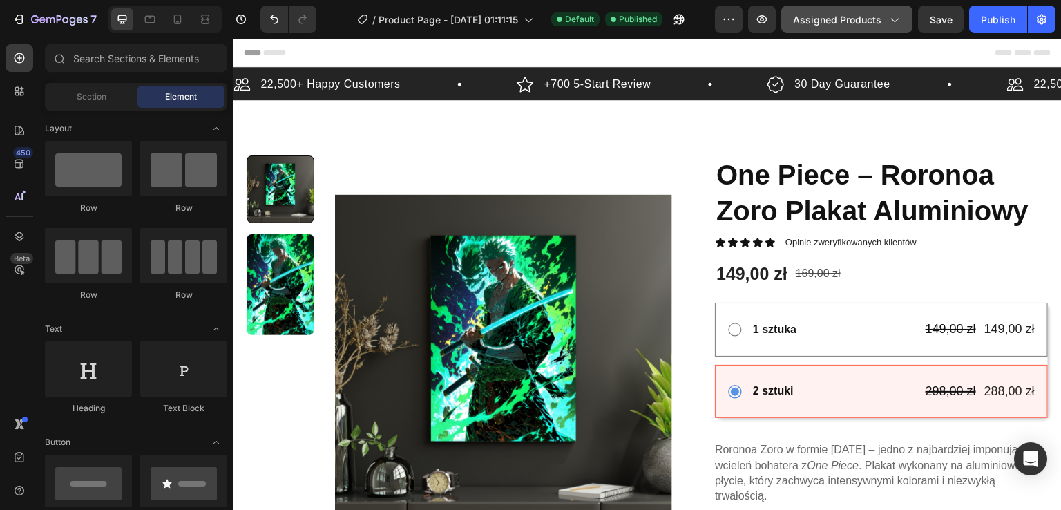
click at [821, 32] on button "Assigned Products" at bounding box center [846, 20] width 131 height 28
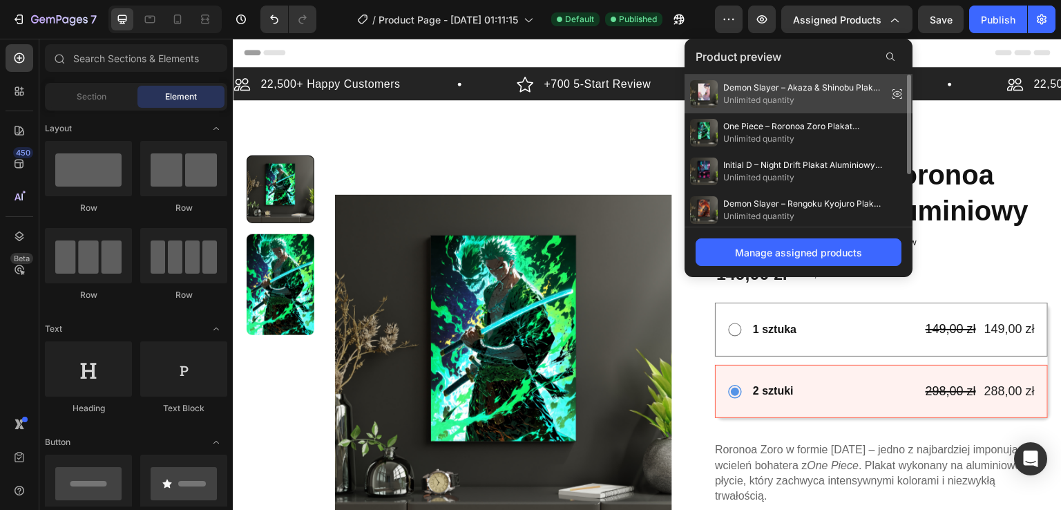
click at [776, 90] on span "Demon Slayer – Akaza & Shinobu Plakat Aluminiowy A3" at bounding box center [802, 88] width 159 height 12
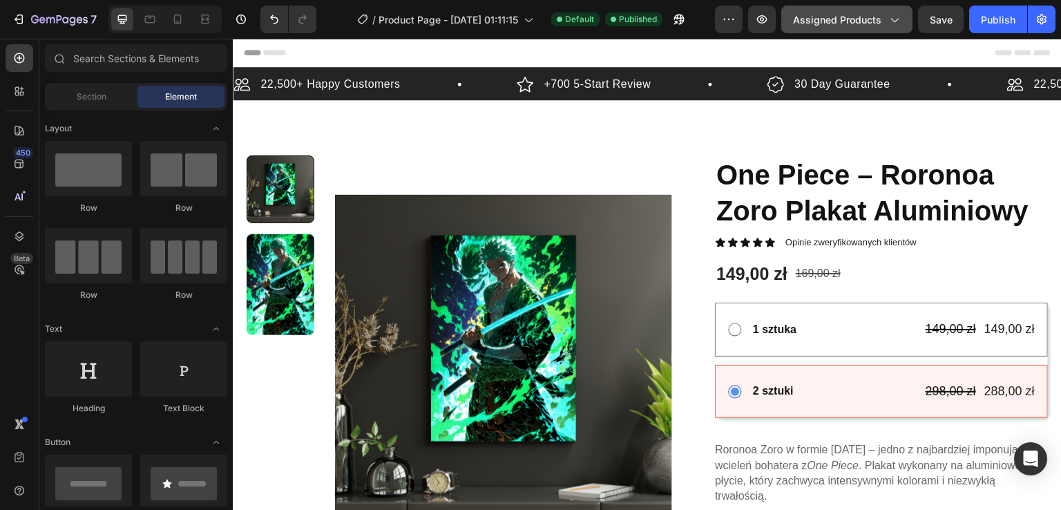
click at [821, 27] on button "Assigned Products" at bounding box center [846, 20] width 131 height 28
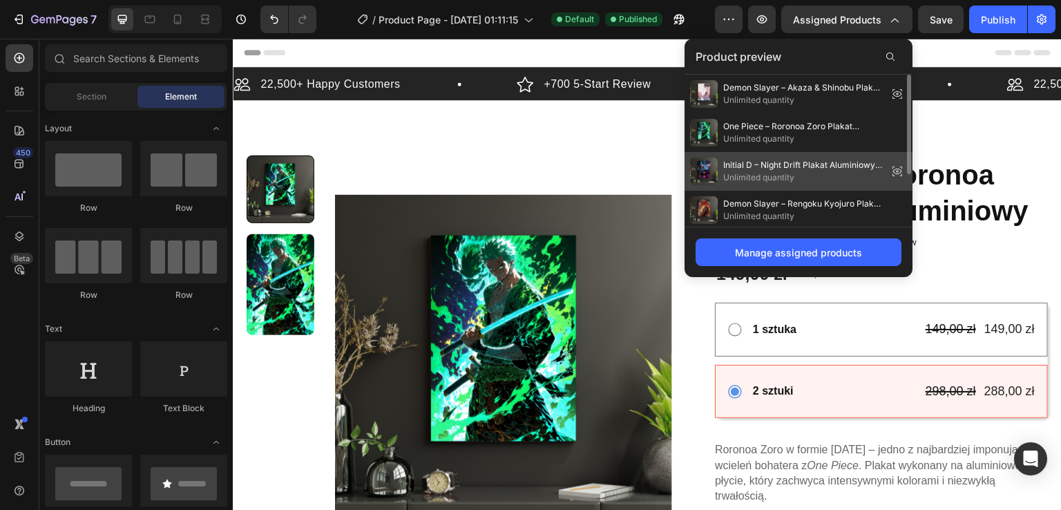
click at [781, 164] on span "Initial D – Night Drift Plakat Aluminiowy A3" at bounding box center [802, 165] width 159 height 12
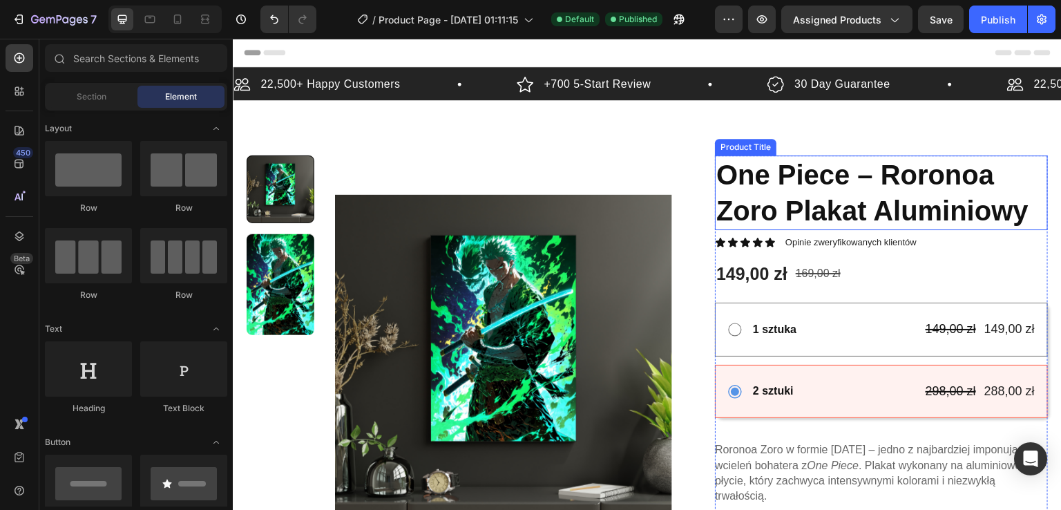
click at [828, 204] on h1 "One Piece – Roronoa Zoro Plakat Aluminiowy" at bounding box center [881, 192] width 333 height 75
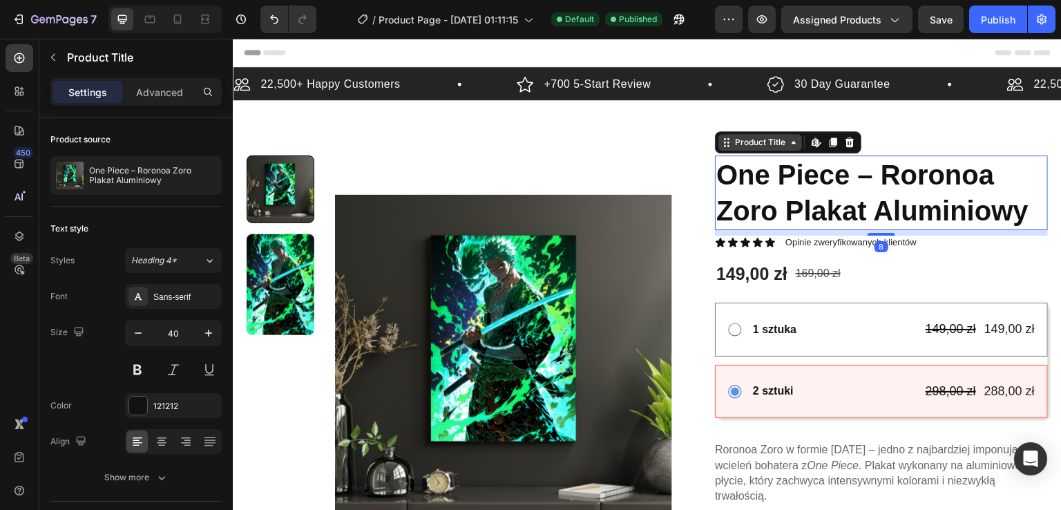
click at [763, 143] on div "Product Title" at bounding box center [760, 142] width 56 height 12
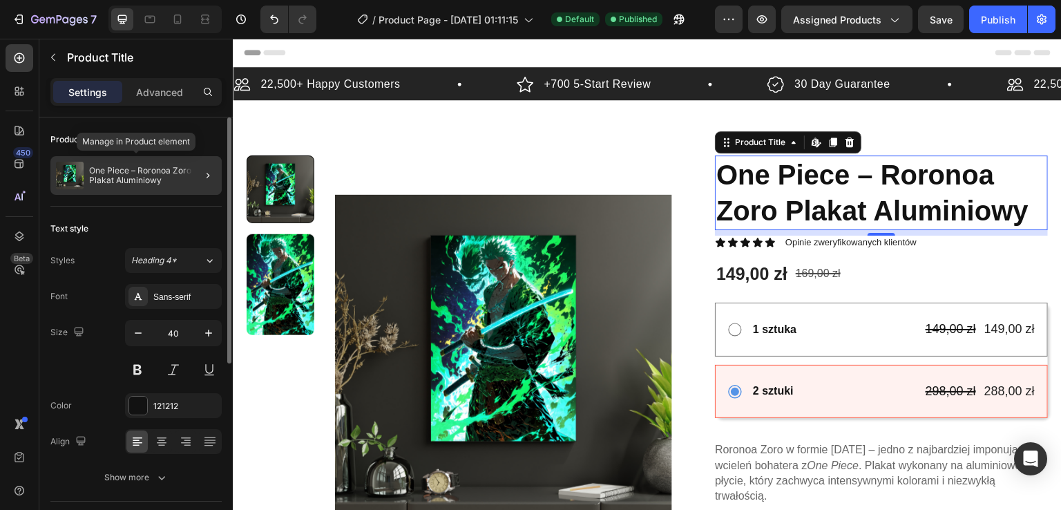
click at [168, 175] on p "One Piece – Roronoa Zoro Plakat Aluminiowy" at bounding box center [152, 175] width 127 height 19
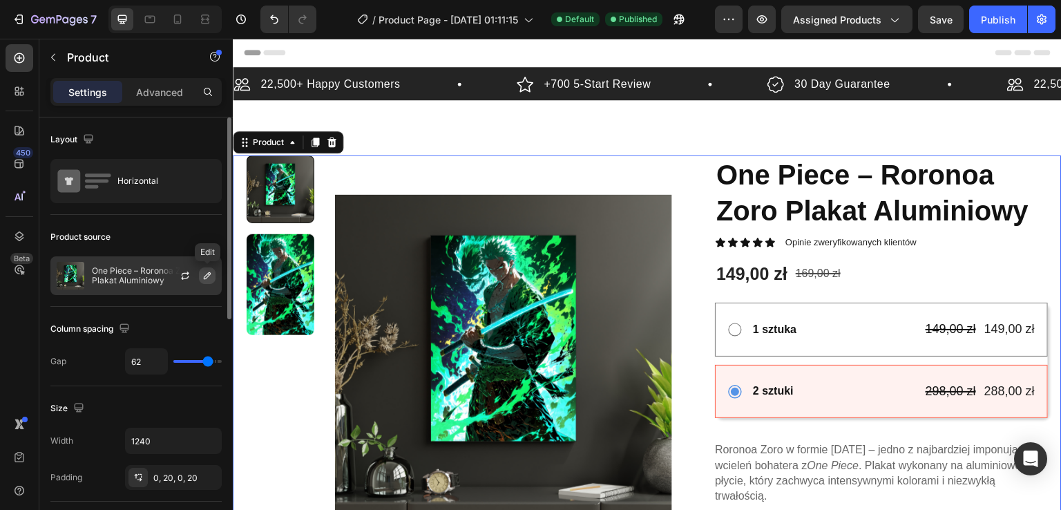
click at [209, 275] on icon "button" at bounding box center [207, 275] width 7 height 7
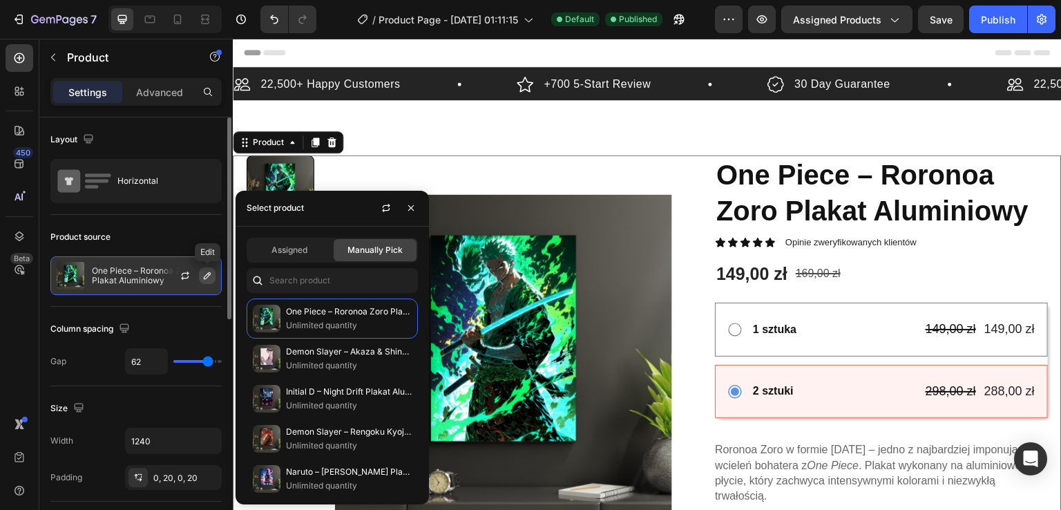
click at [209, 275] on icon "button" at bounding box center [207, 275] width 7 height 7
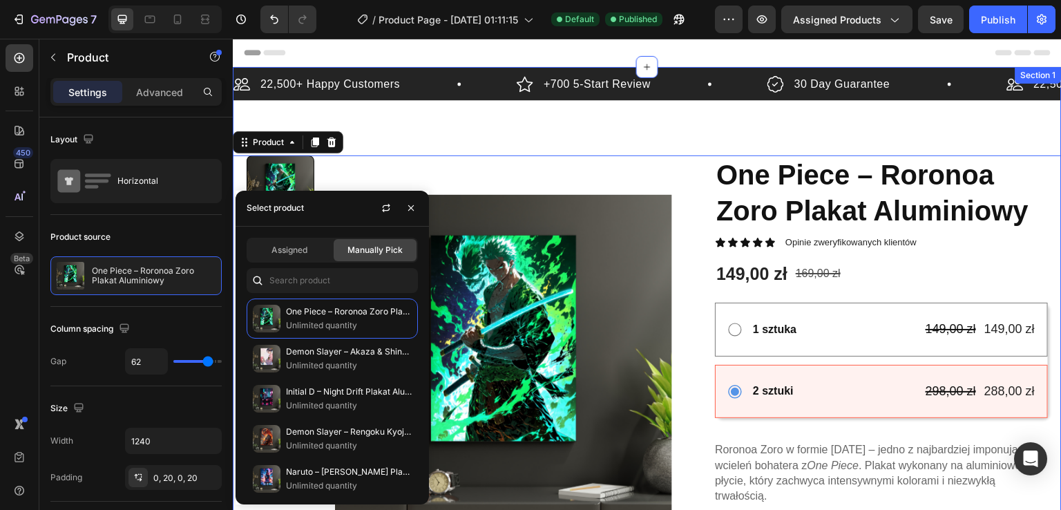
click at [601, 102] on div "22,500+ Happy Customers Item List +700 5-Start Review Item List 30 Day Guarante…" at bounding box center [647, 468] width 829 height 803
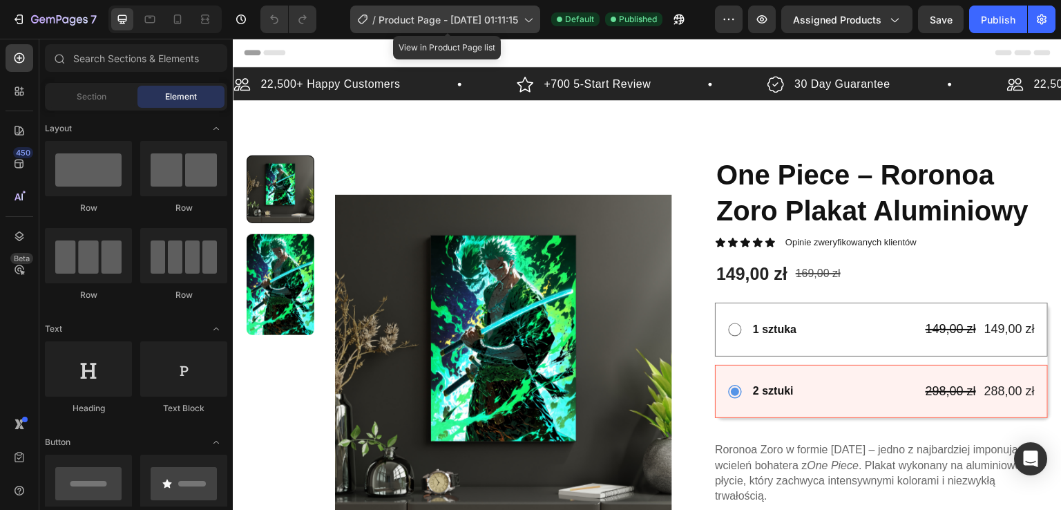
click at [439, 21] on span "Product Page - [DATE] 01:11:15" at bounding box center [449, 19] width 140 height 15
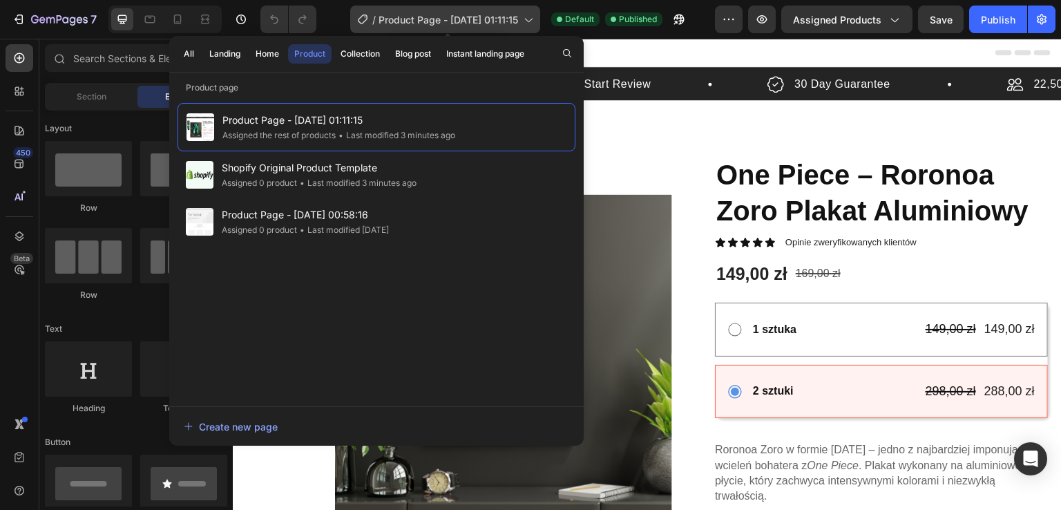
click at [439, 21] on span "Product Page - [DATE] 01:11:15" at bounding box center [449, 19] width 140 height 15
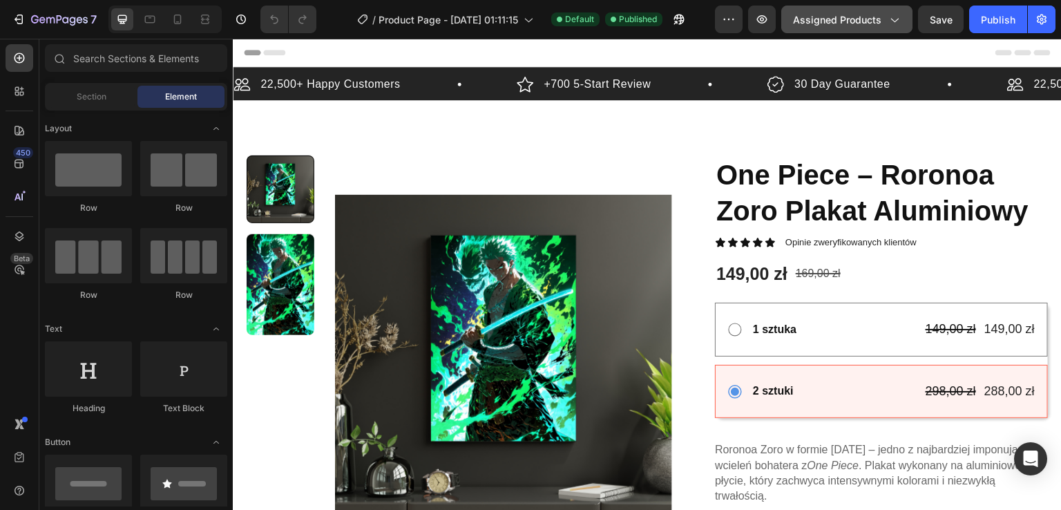
click at [833, 17] on span "Assigned Products" at bounding box center [837, 19] width 88 height 15
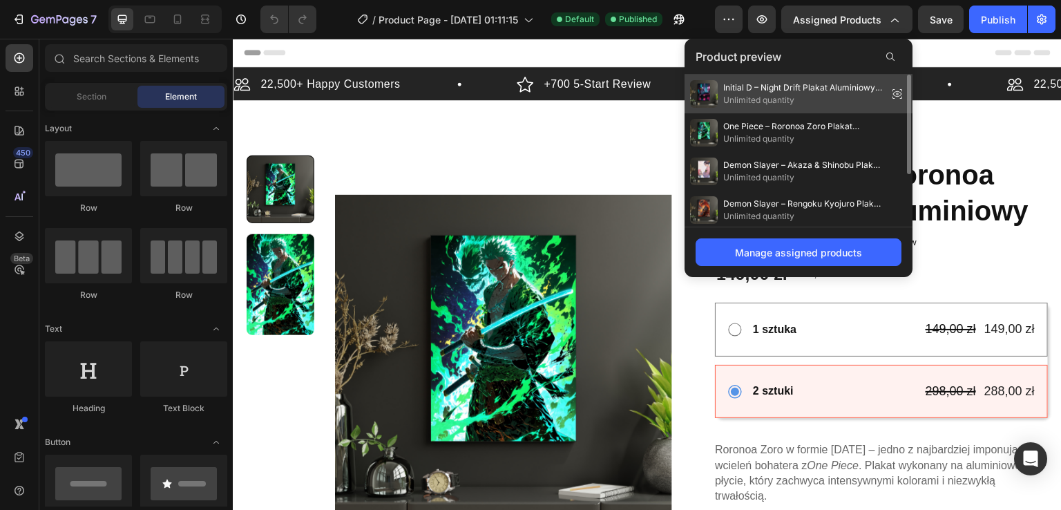
click at [819, 97] on span "Unlimited quantity" at bounding box center [802, 100] width 159 height 12
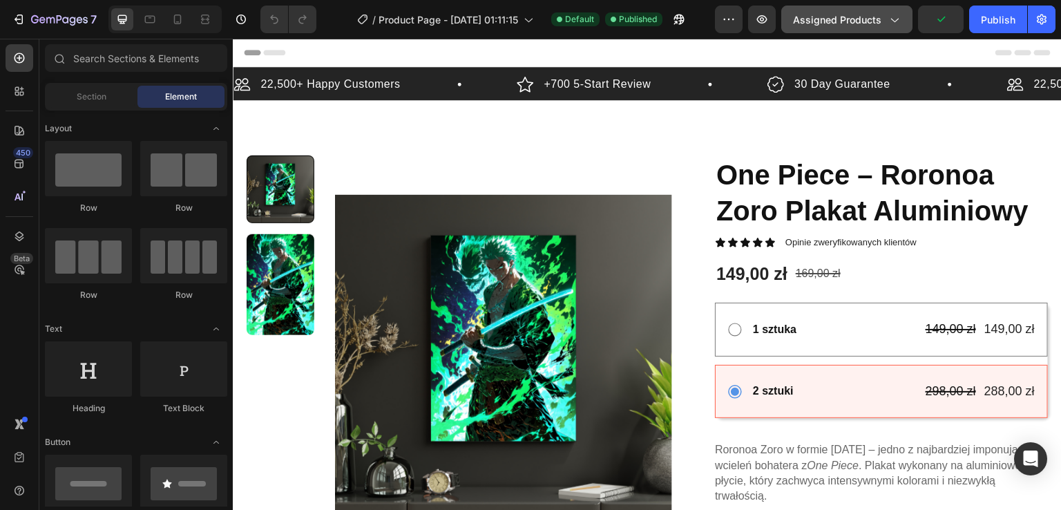
click at [854, 16] on span "Assigned Products" at bounding box center [837, 19] width 88 height 15
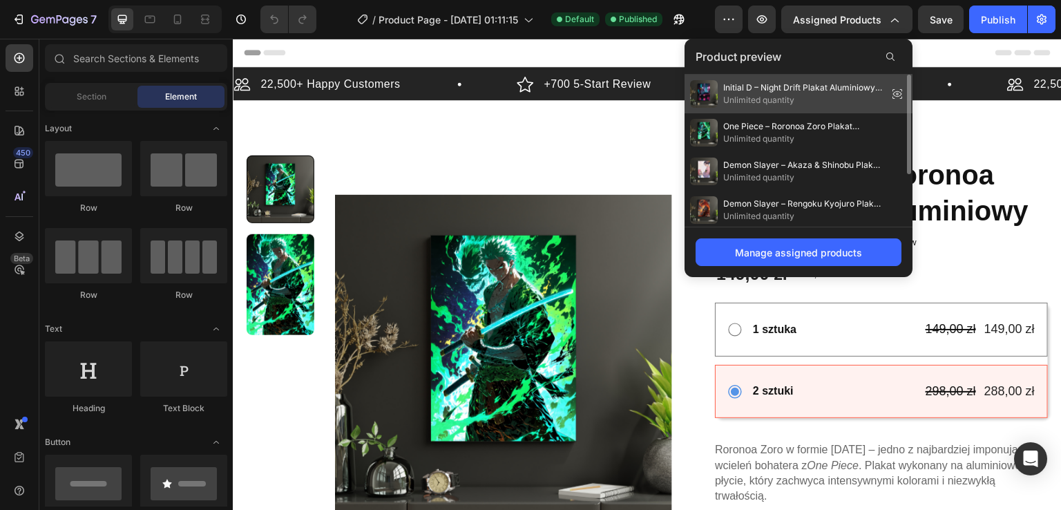
click at [896, 93] on icon at bounding box center [897, 93] width 19 height 19
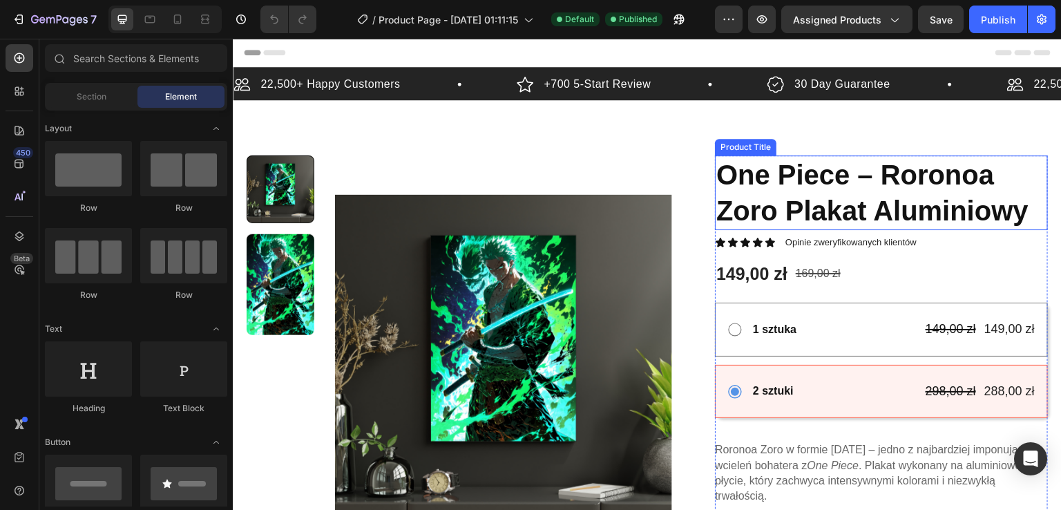
click at [777, 198] on h1 "One Piece – Roronoa Zoro Plakat Aluminiowy" at bounding box center [881, 192] width 333 height 75
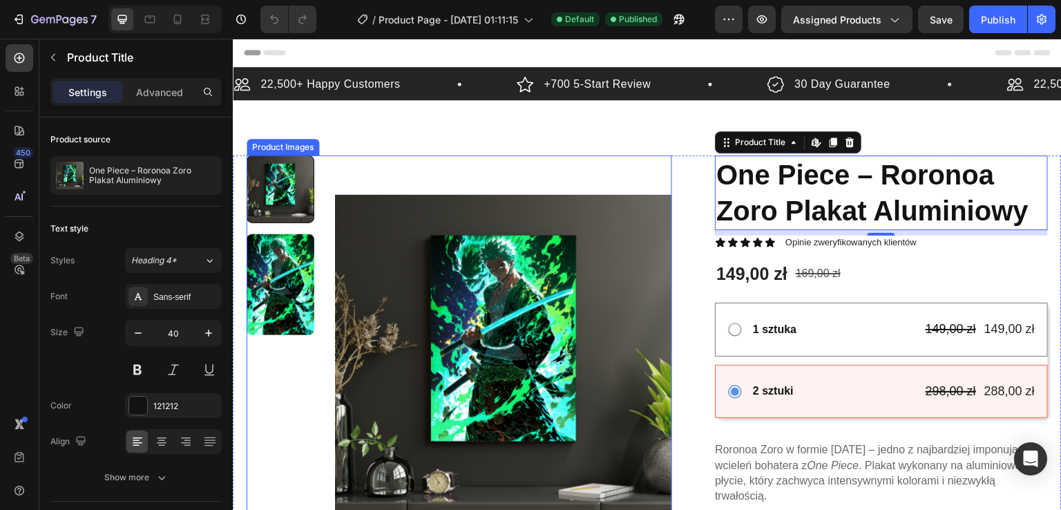
click at [608, 251] on img at bounding box center [503, 363] width 337 height 417
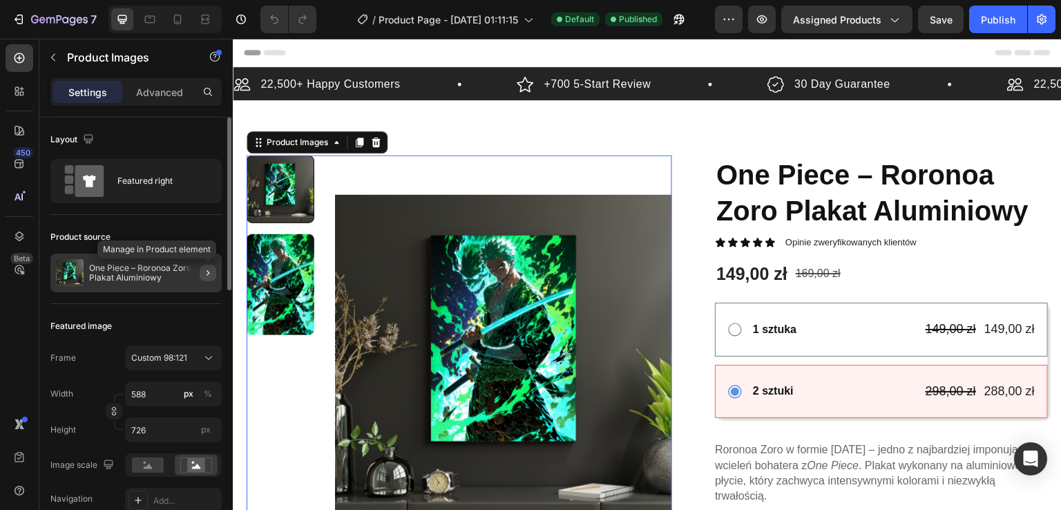
click at [210, 271] on icon "button" at bounding box center [207, 272] width 11 height 11
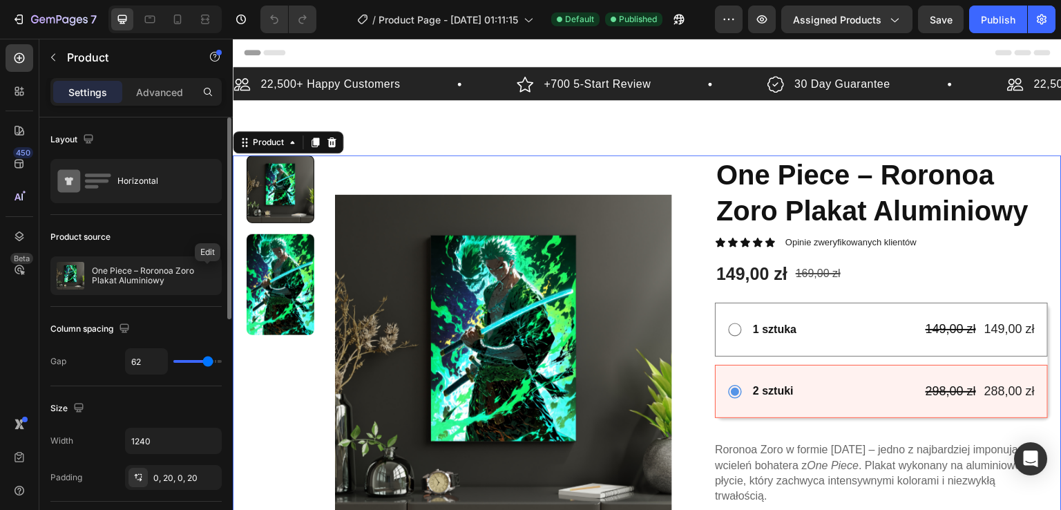
click at [0, 0] on icon "button" at bounding box center [0, 0] width 0 height 0
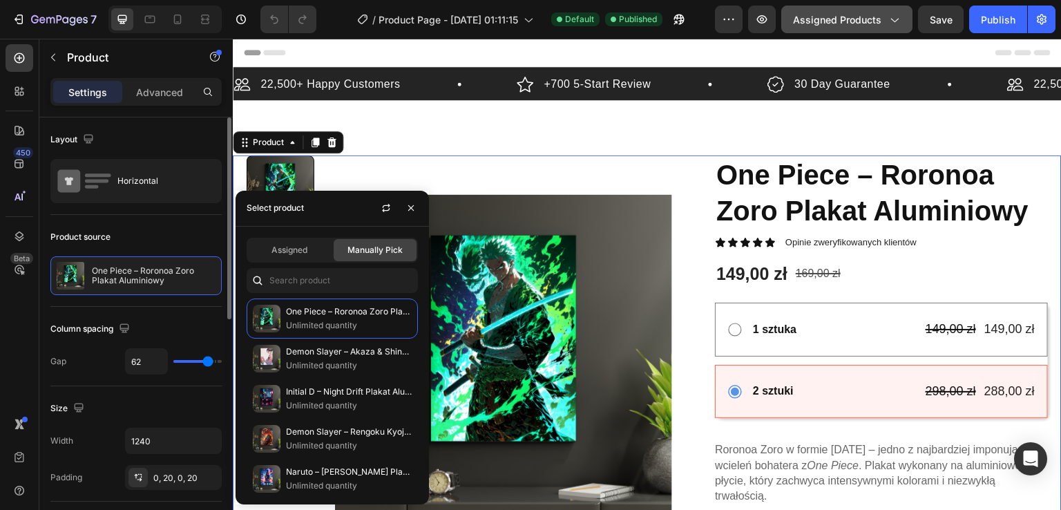
click at [837, 31] on button "Assigned Products" at bounding box center [846, 20] width 131 height 28
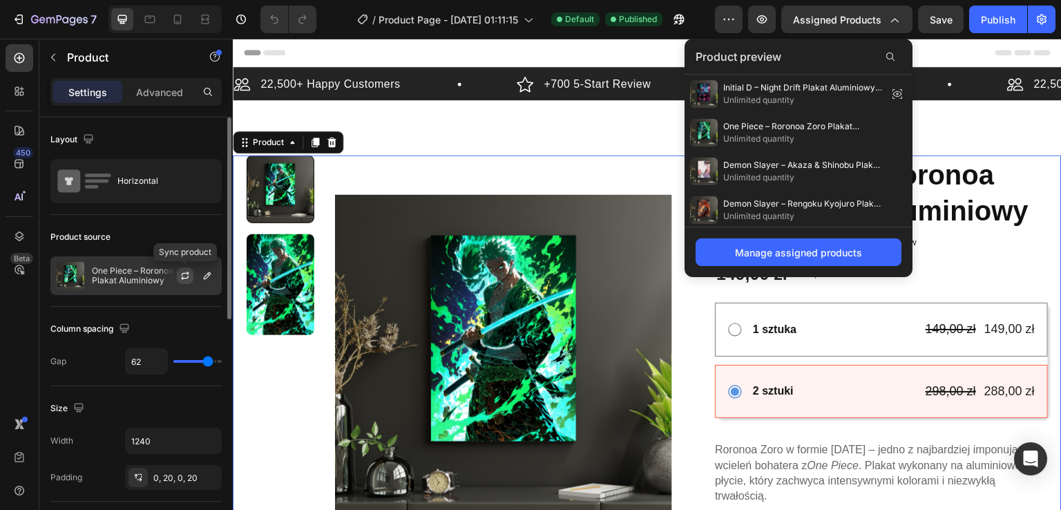
click at [193, 276] on button "button" at bounding box center [185, 275] width 17 height 17
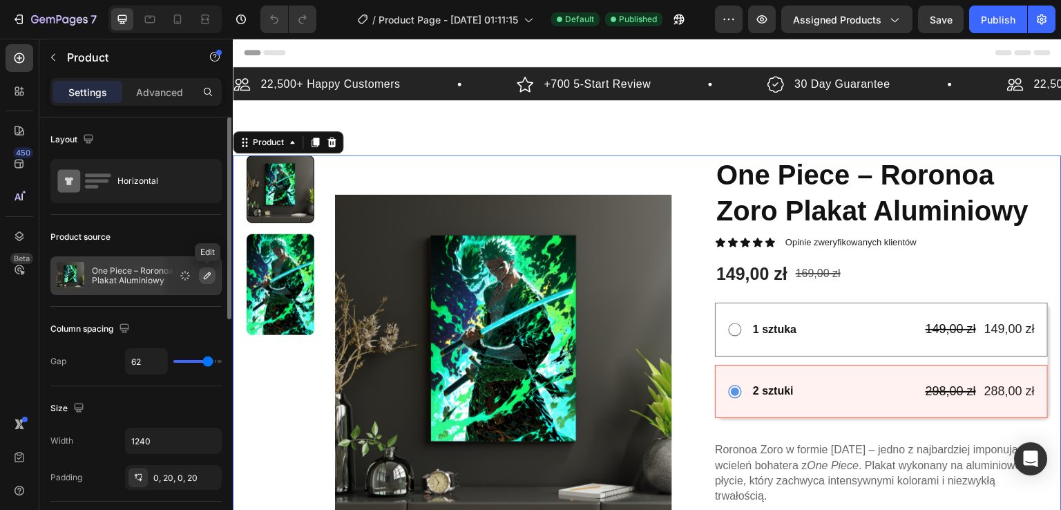
click at [212, 276] on icon "button" at bounding box center [207, 275] width 11 height 11
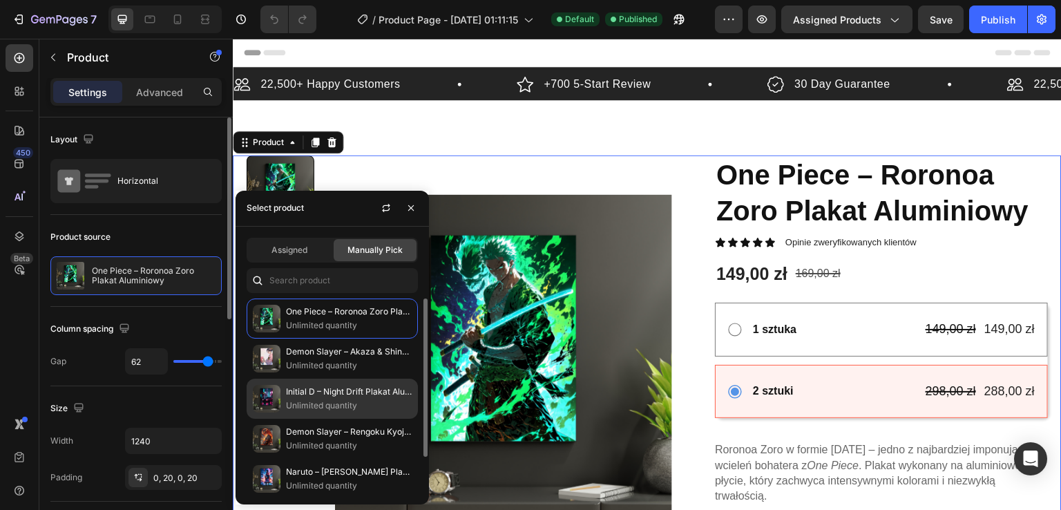
click at [334, 385] on p "Initial D – Night Drift Plakat Aluminiowy A3" at bounding box center [349, 392] width 126 height 14
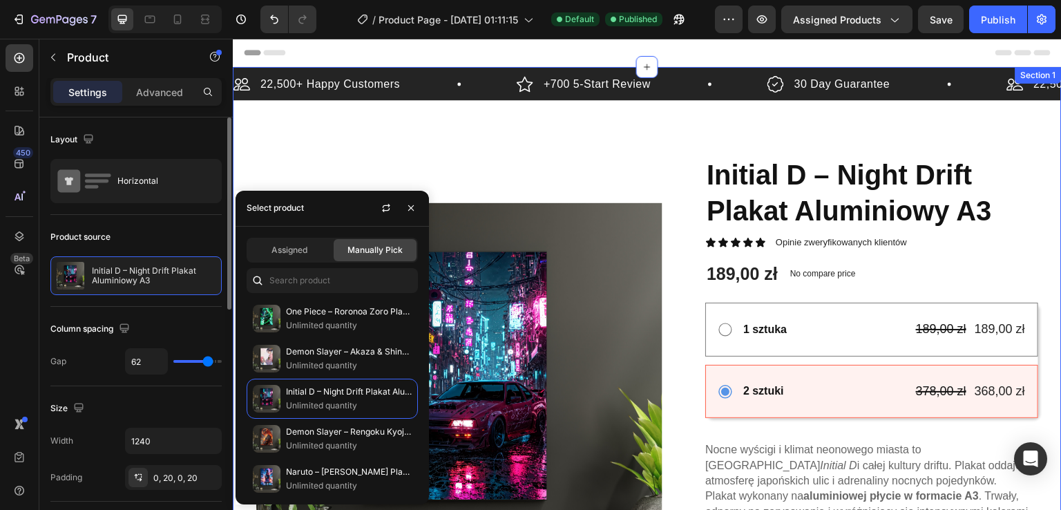
click at [562, 135] on div "22,500+ Happy Customers Item List +700 5-Start Review Item List 30 Day Guarante…" at bounding box center [647, 492] width 829 height 850
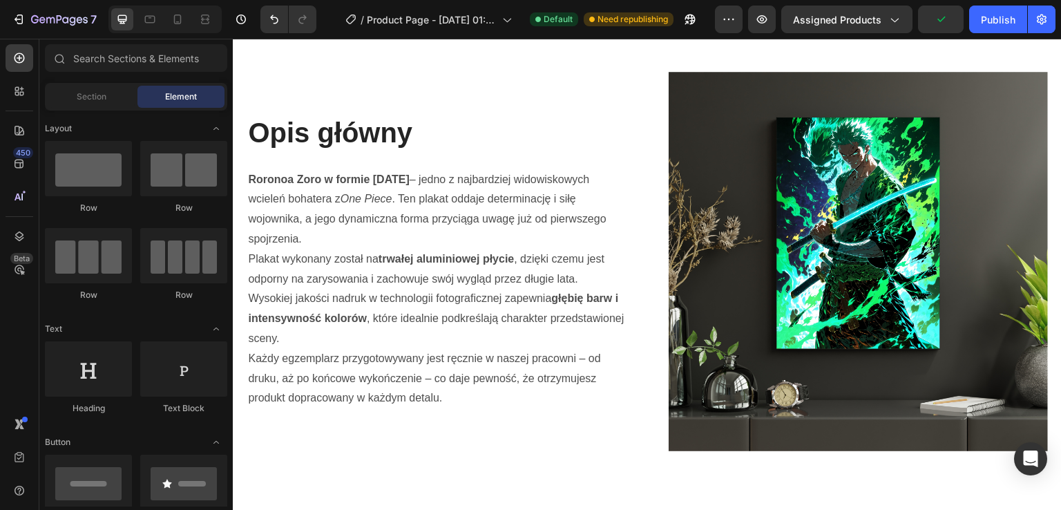
scroll to position [834, 0]
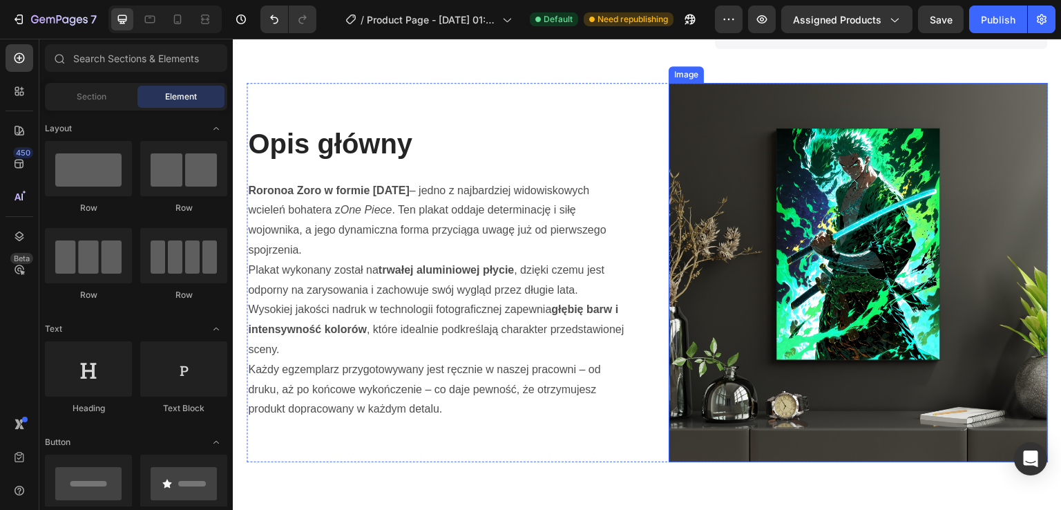
click at [711, 231] on img at bounding box center [858, 272] width 379 height 379
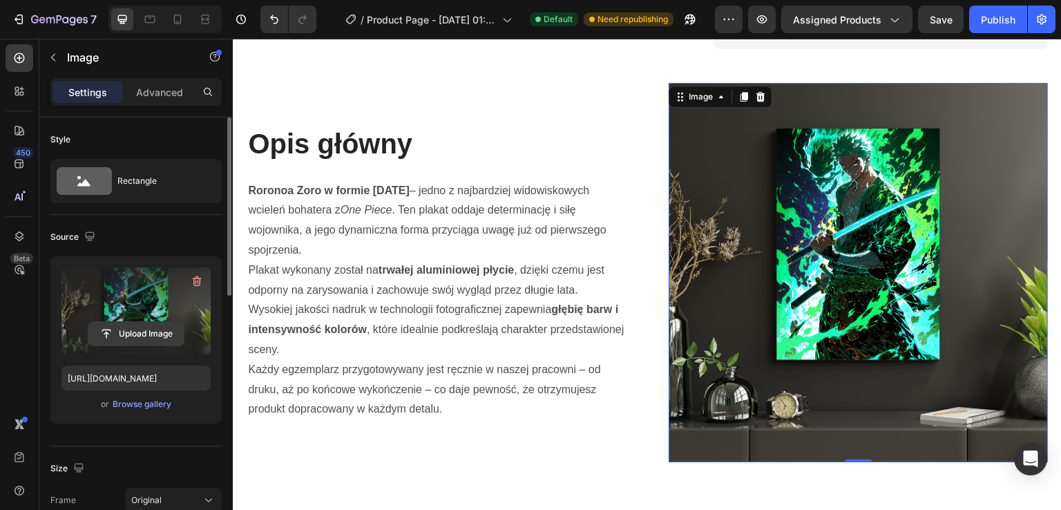
click at [145, 334] on input "file" at bounding box center [135, 333] width 95 height 23
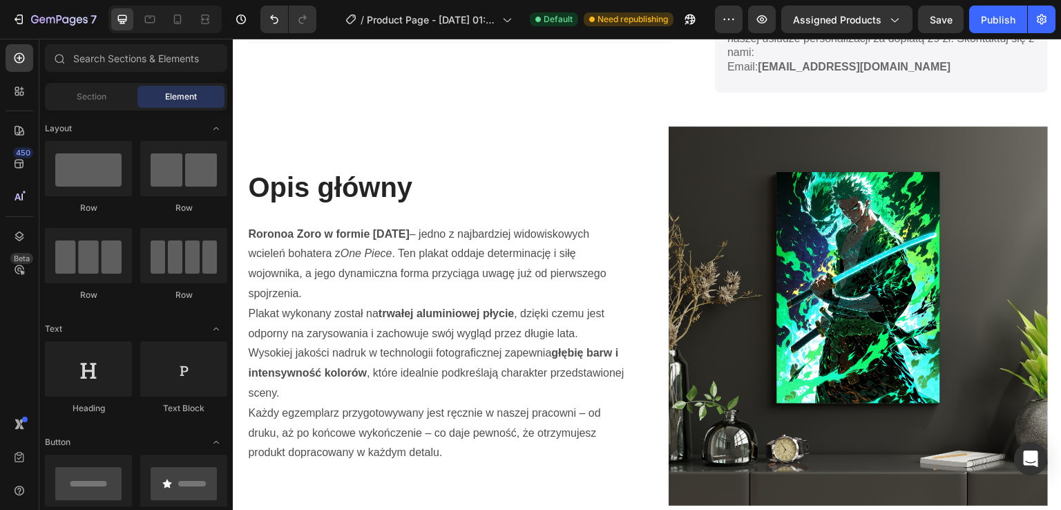
scroll to position [797, 0]
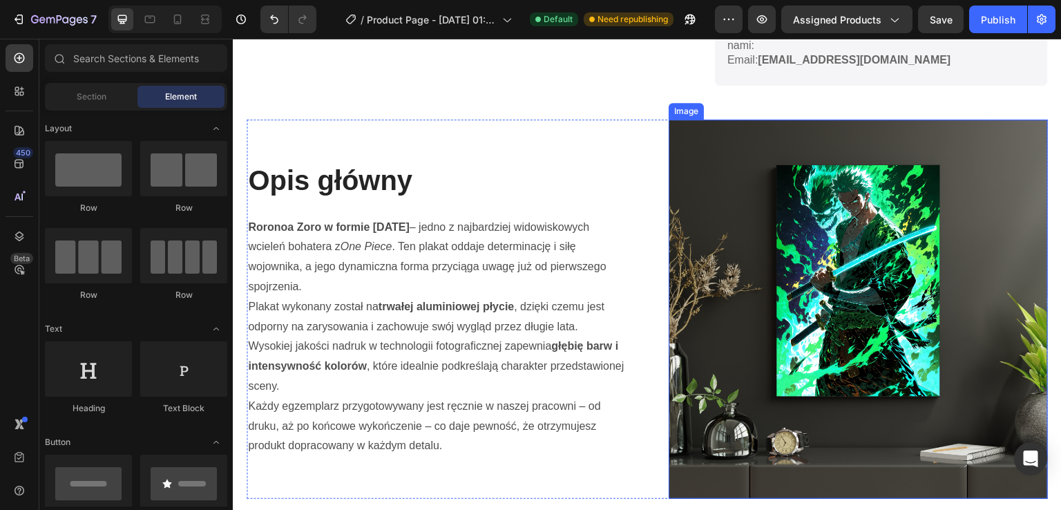
click at [842, 247] on img at bounding box center [858, 308] width 379 height 379
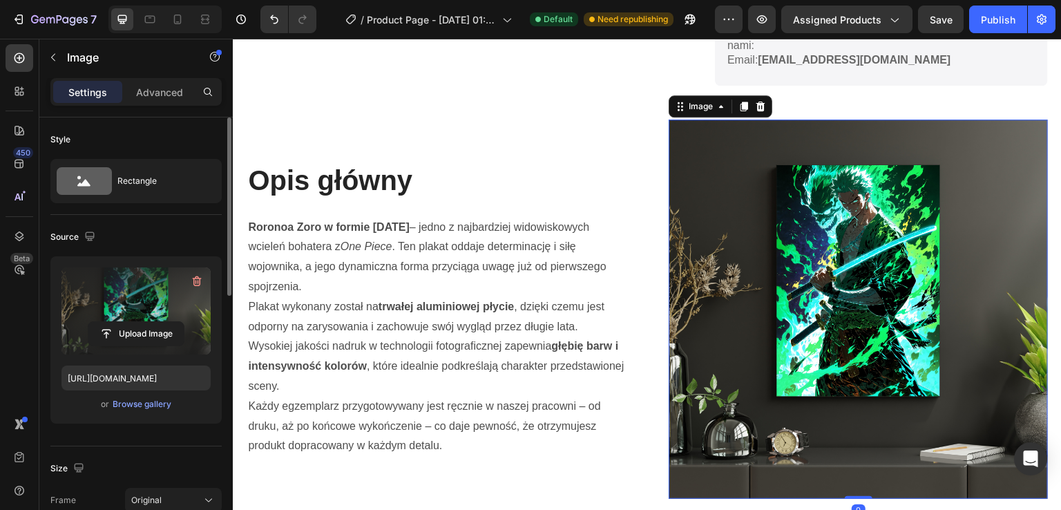
click at [172, 347] on label at bounding box center [135, 310] width 149 height 87
click at [172, 345] on input "file" at bounding box center [135, 333] width 95 height 23
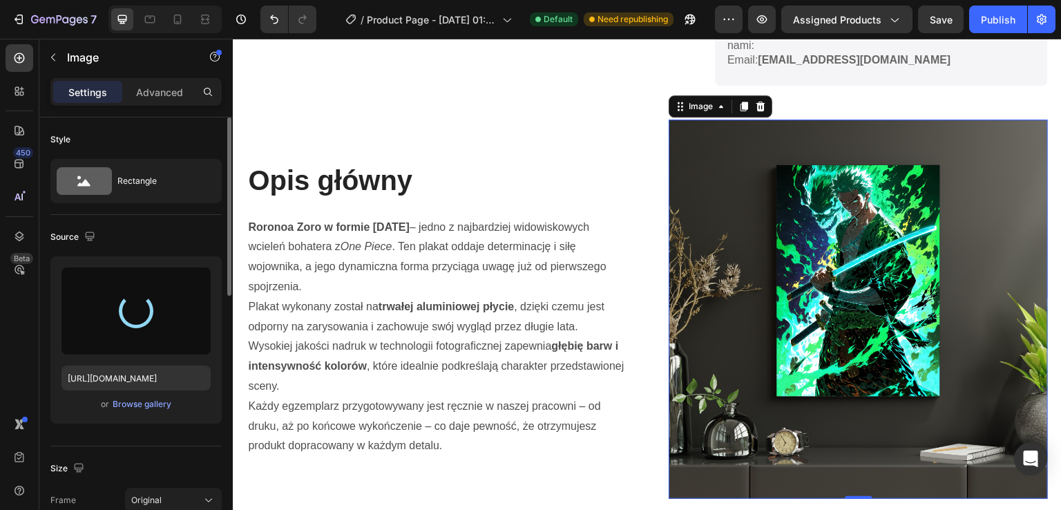
type input "https://cdn.shopify.com/s/files/1/0985/4749/9347/files/gempages_581523974744179…"
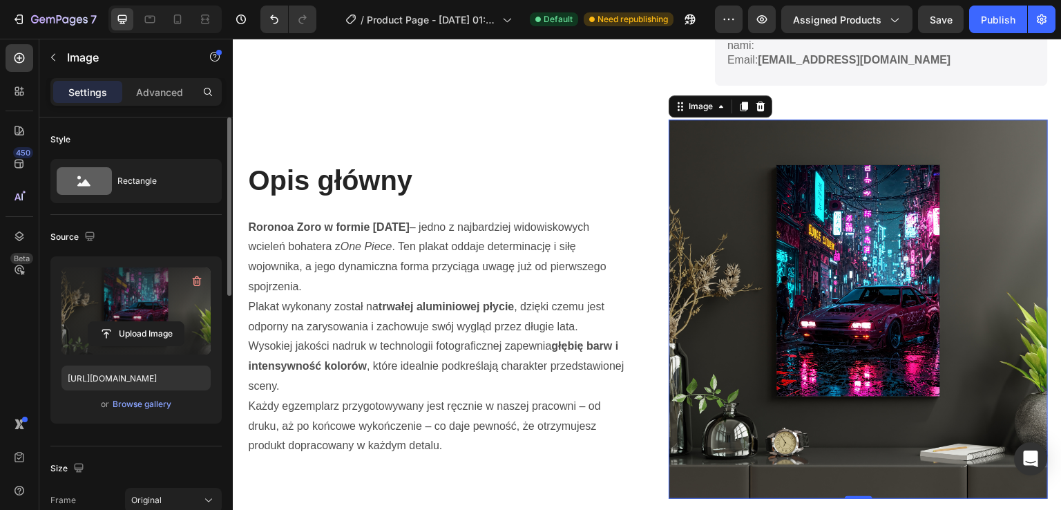
click at [952, 265] on img at bounding box center [858, 308] width 379 height 379
click at [1014, 8] on button "Publish" at bounding box center [998, 20] width 58 height 28
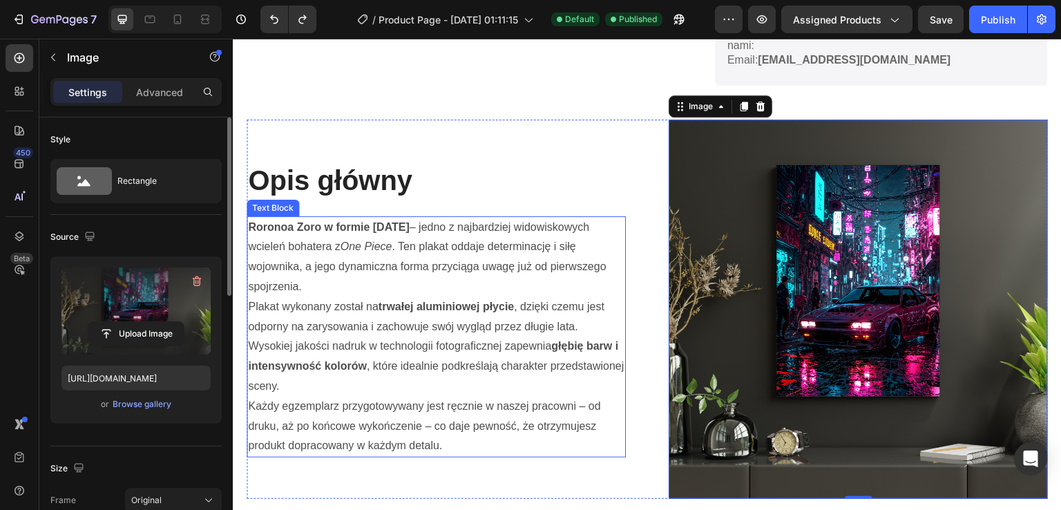
type input "https://cdn.shopify.com/s/files/1/0985/4749/9347/files/gempages_581523974744179…"
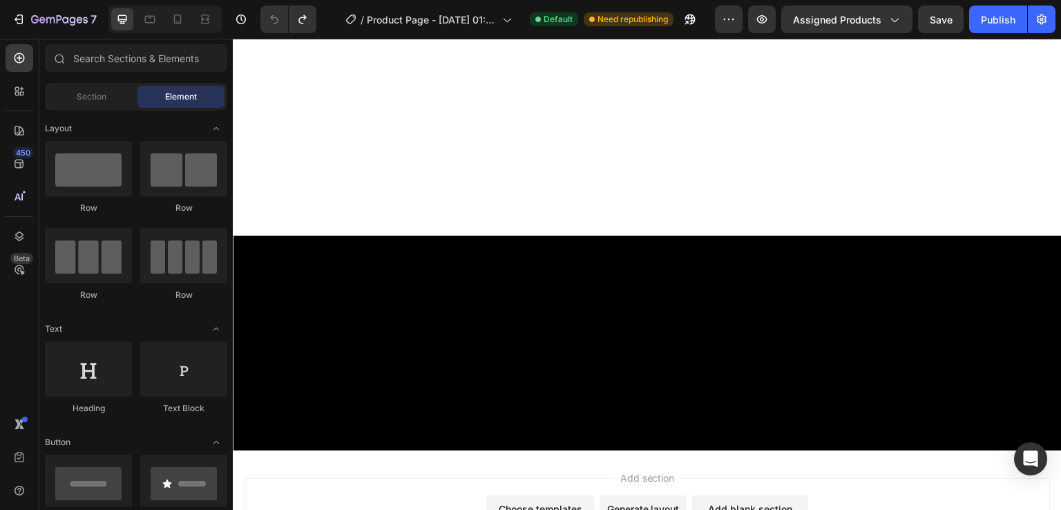
scroll to position [1813, 0]
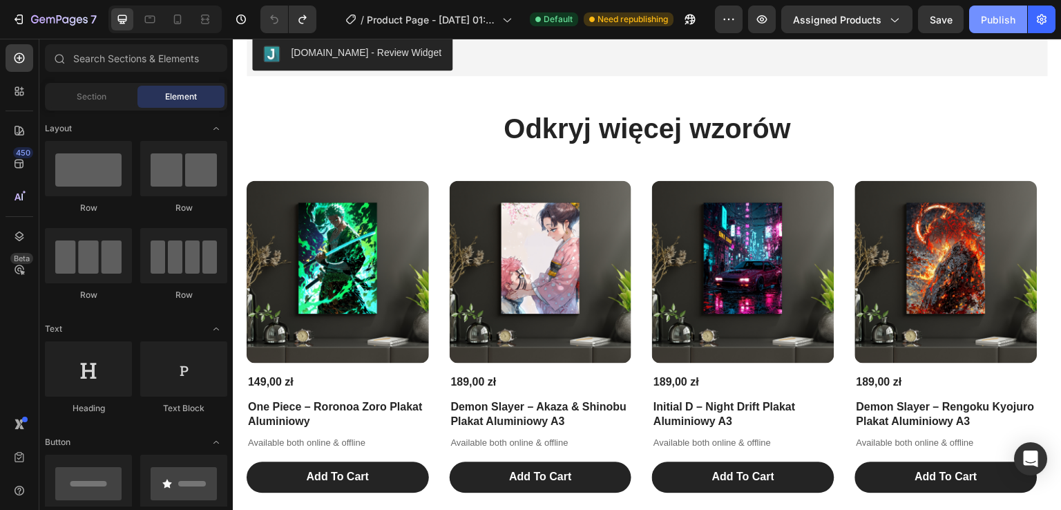
click at [986, 21] on div "Publish" at bounding box center [998, 19] width 35 height 15
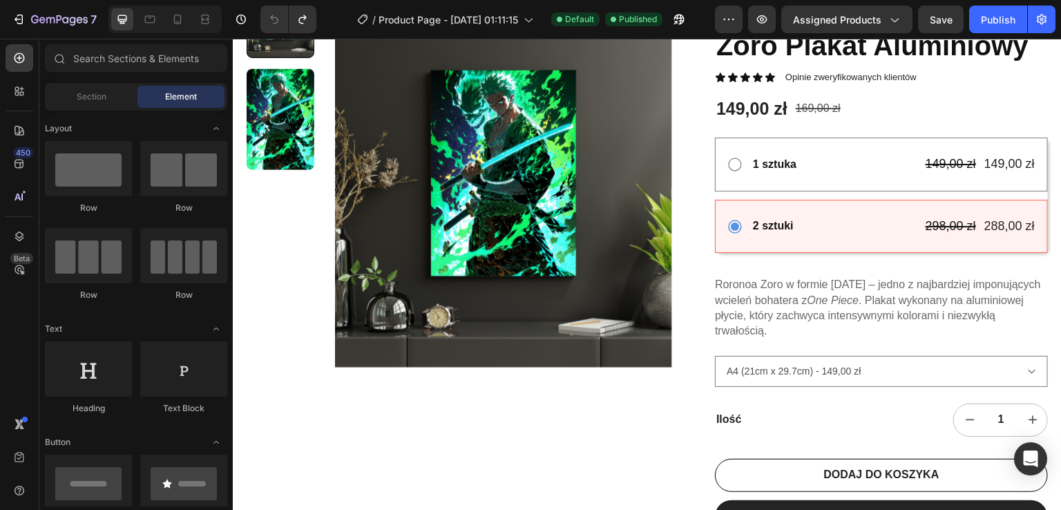
scroll to position [0, 0]
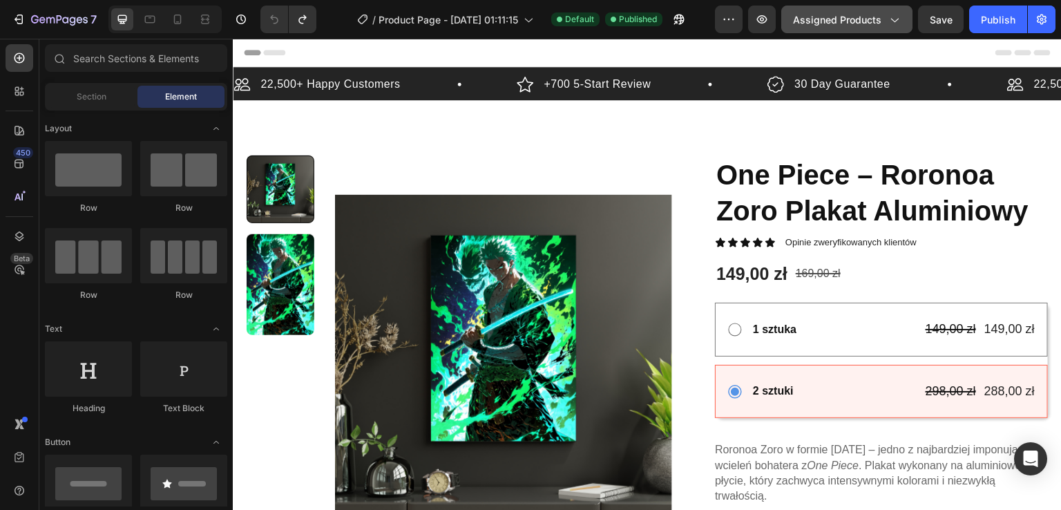
click at [846, 15] on span "Assigned Products" at bounding box center [837, 19] width 88 height 15
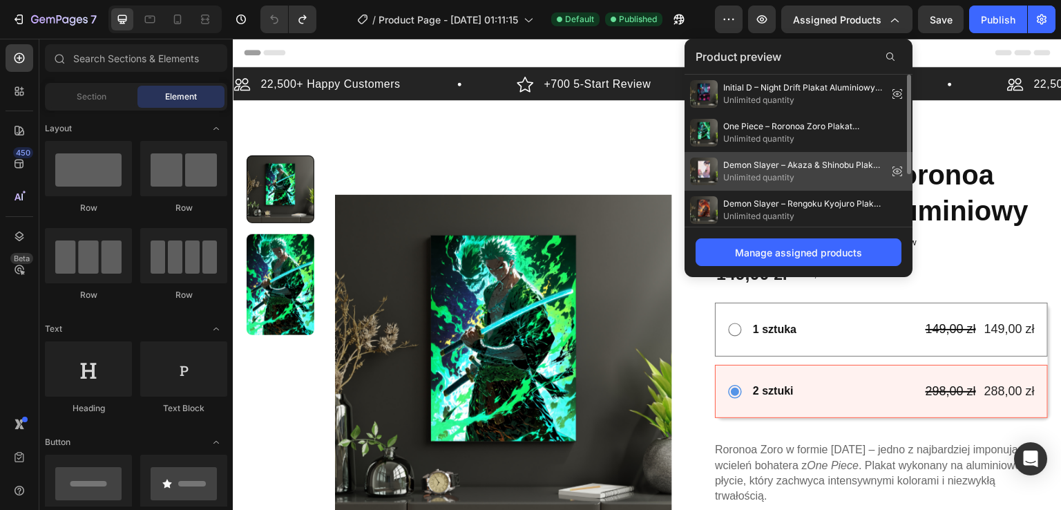
click at [783, 169] on span "Demon Slayer – Akaza & Shinobu Plakat Aluminiowy A3" at bounding box center [802, 165] width 159 height 12
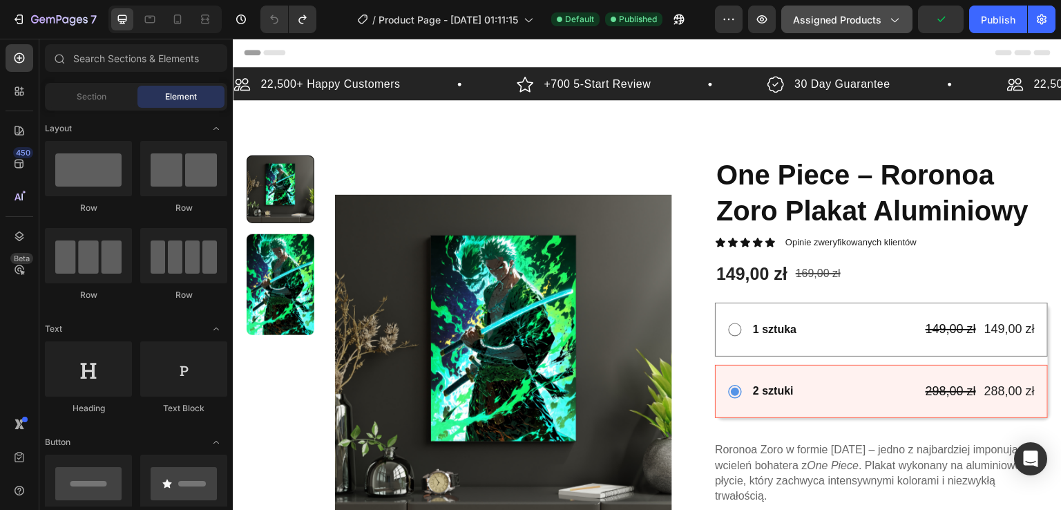
click at [864, 18] on span "Assigned Products" at bounding box center [837, 19] width 88 height 15
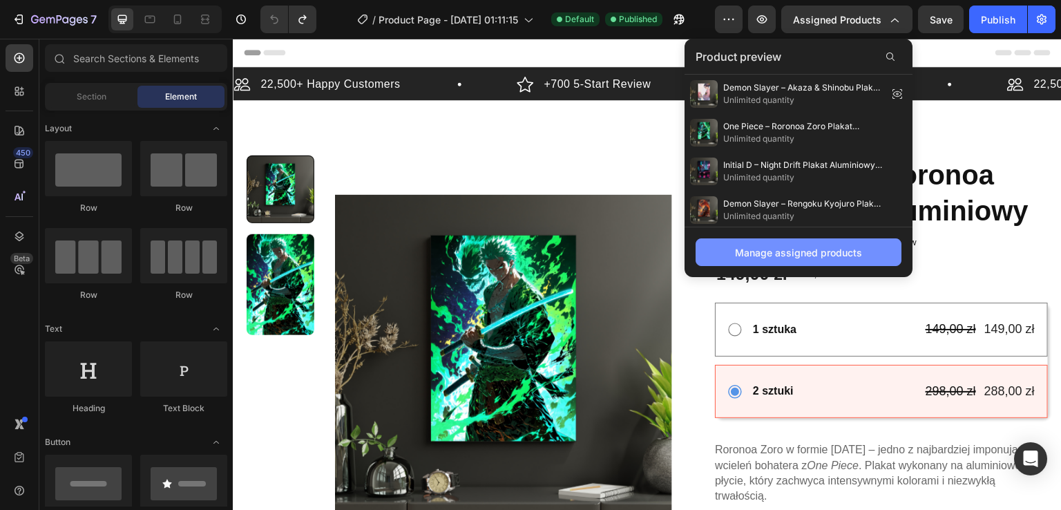
click at [792, 258] on div "Manage assigned products" at bounding box center [798, 252] width 127 height 15
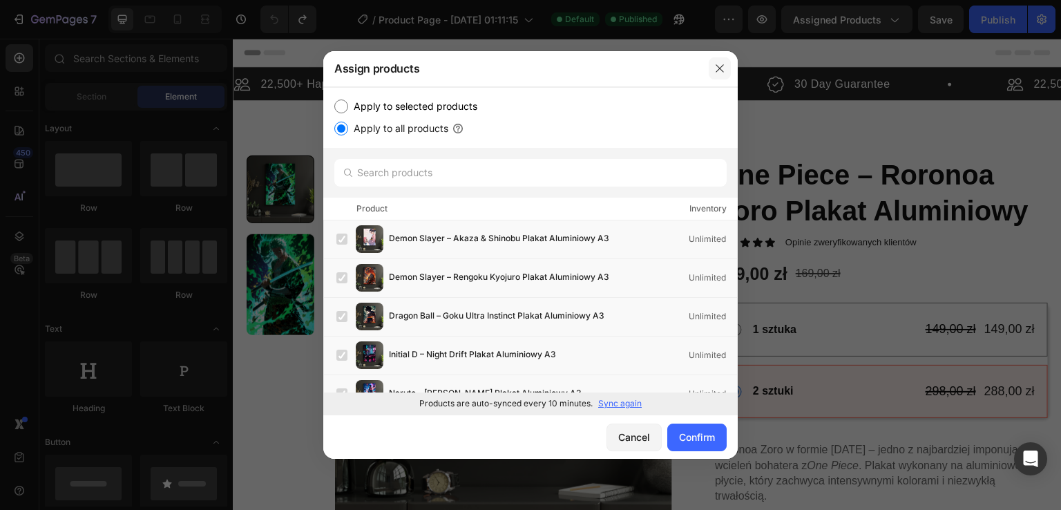
click at [725, 64] on button "button" at bounding box center [720, 68] width 22 height 22
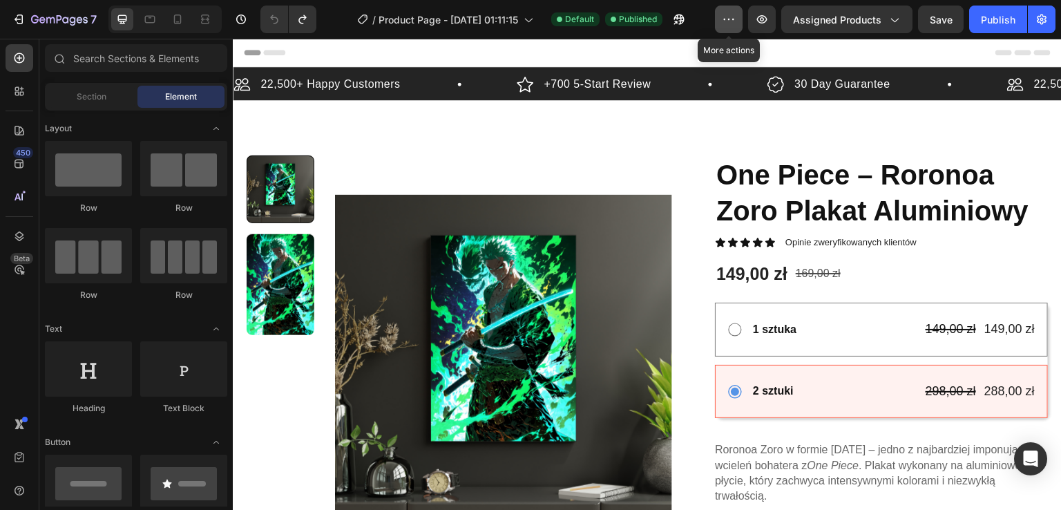
click at [741, 23] on button "button" at bounding box center [729, 20] width 28 height 28
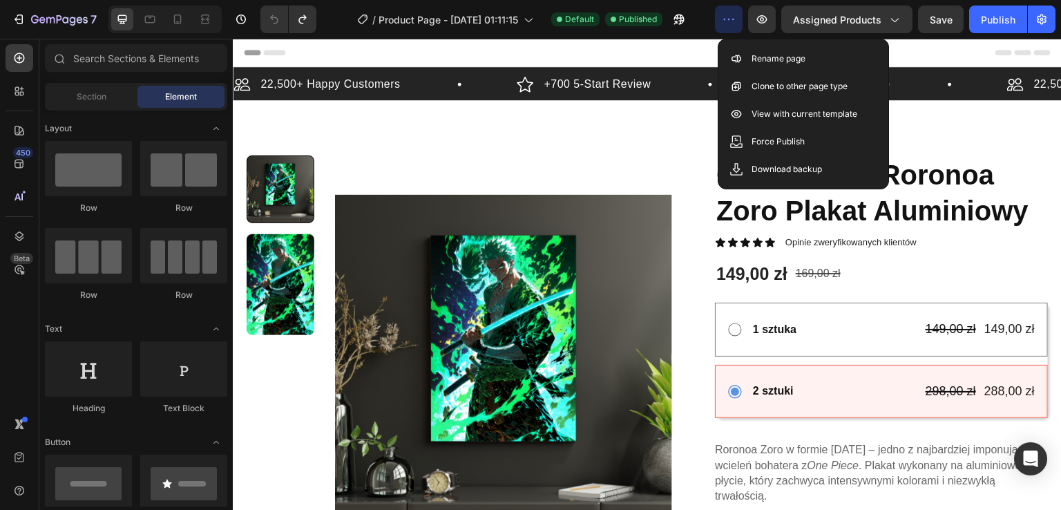
click at [656, 44] on div "Header" at bounding box center [647, 53] width 807 height 28
click at [655, 46] on div "Header" at bounding box center [647, 53] width 807 height 28
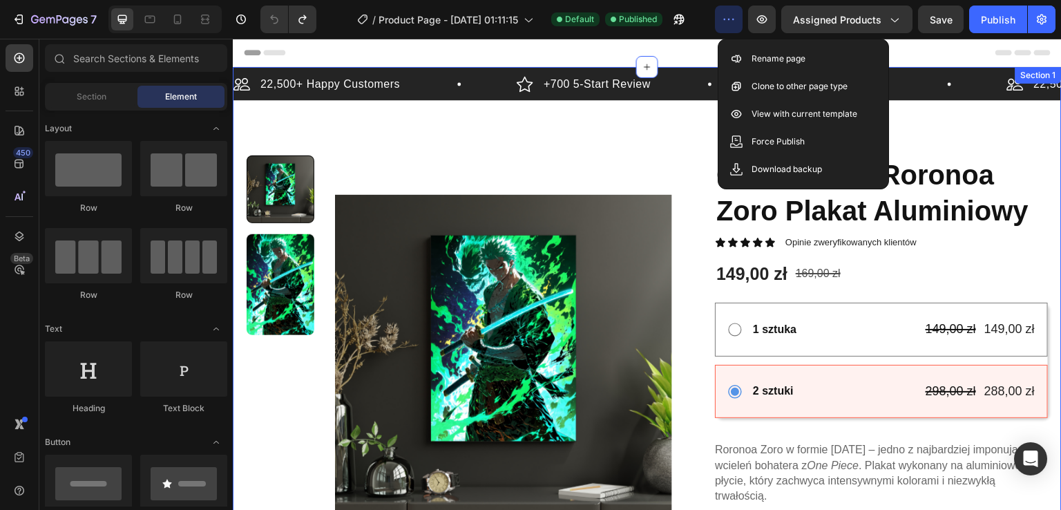
click at [640, 131] on div "22,500+ Happy Customers Item List +700 5-Start Review Item List 30 Day Guarante…" at bounding box center [647, 468] width 829 height 803
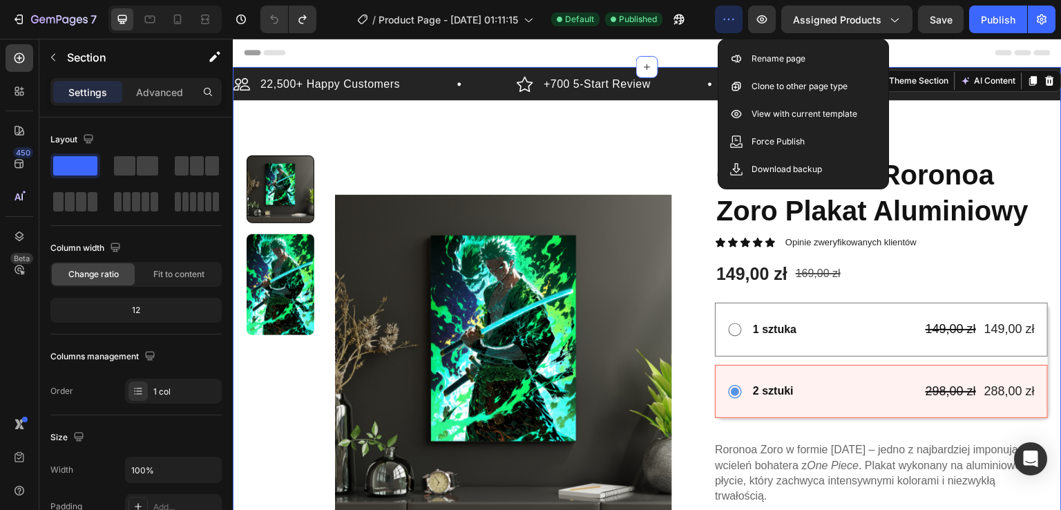
click at [926, 116] on div "22,500+ Happy Customers Item List +700 5-Start Review Item List 30 Day Guarante…" at bounding box center [647, 468] width 829 height 803
click at [876, 27] on button "Assigned Products" at bounding box center [846, 20] width 131 height 28
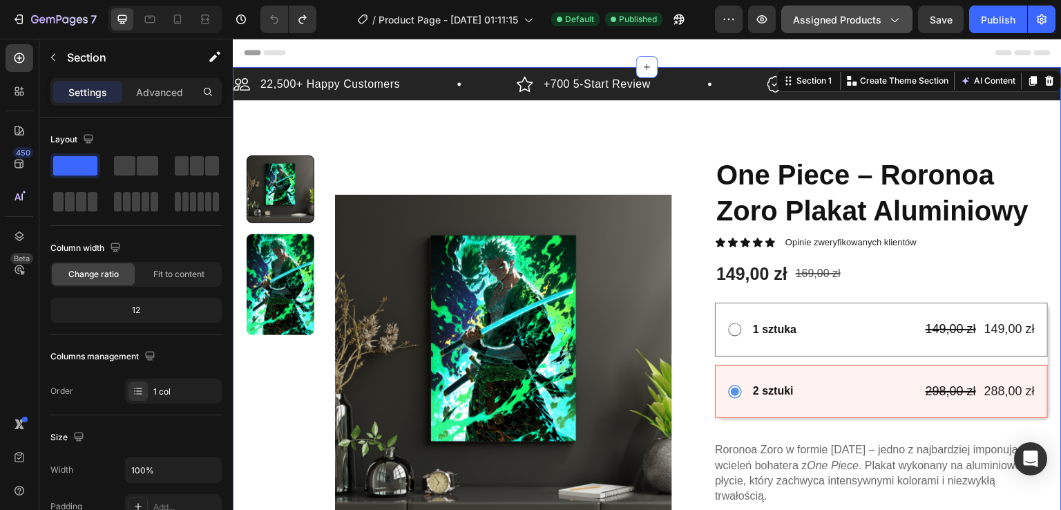
click at [876, 27] on button "Assigned Products" at bounding box center [846, 20] width 131 height 28
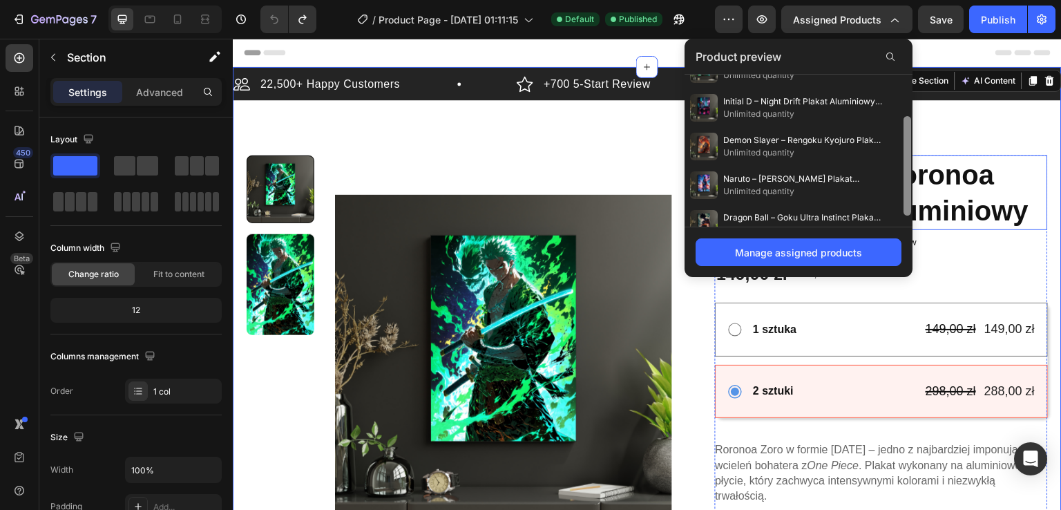
drag, startPoint x: 1142, startPoint y: 186, endPoint x: 918, endPoint y: 235, distance: 229.1
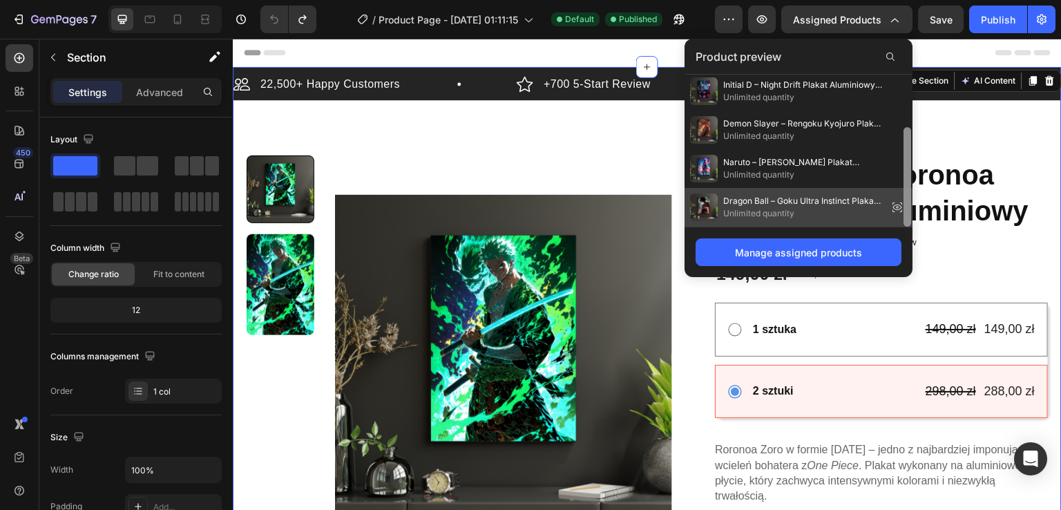
click at [852, 207] on span "Unlimited quantity" at bounding box center [802, 213] width 159 height 12
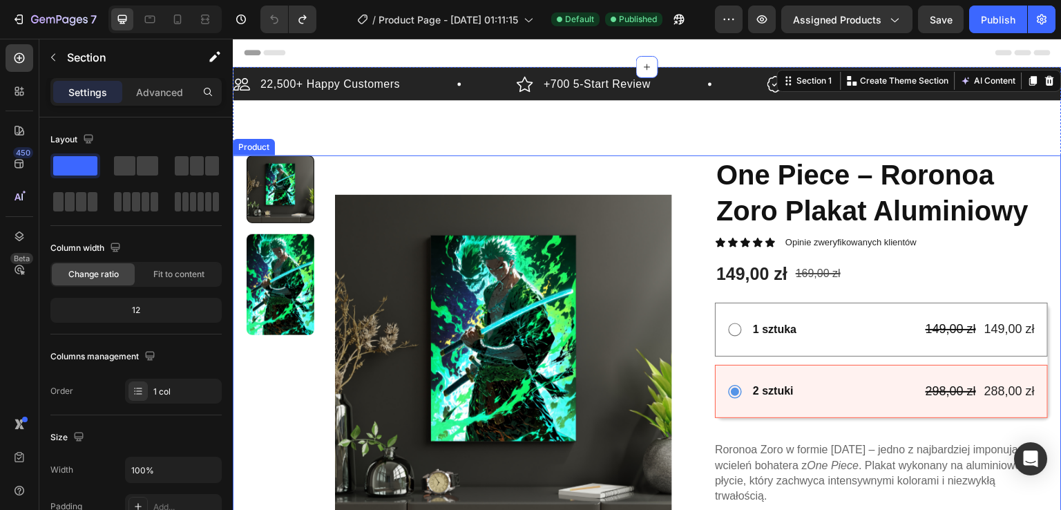
click at [684, 161] on div "Product Images One Piece – Roronoa Zoro Plakat Aluminiowy Product Title Icon Ic…" at bounding box center [647, 426] width 829 height 543
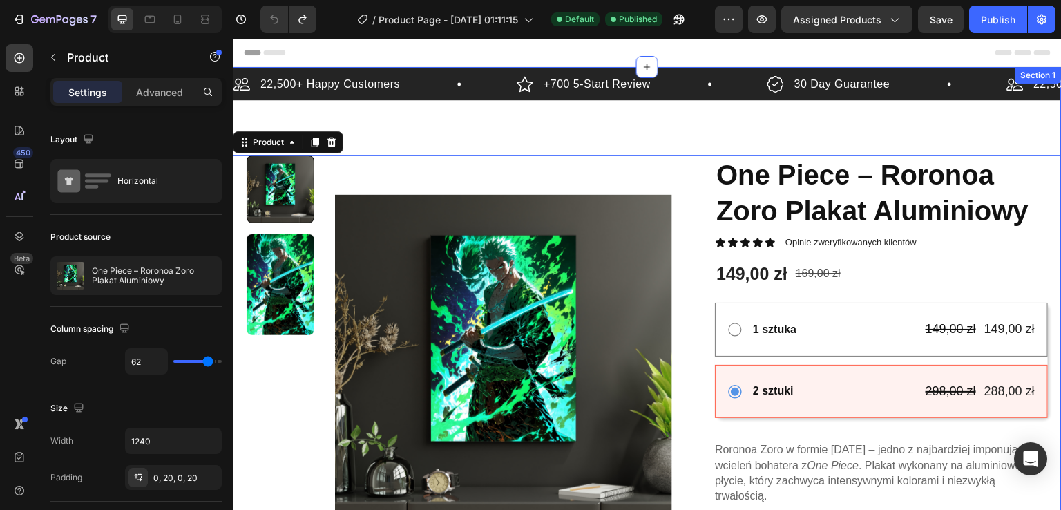
click at [633, 128] on div "22,500+ Happy Customers Item List +700 5-Start Review Item List 30 Day Guarante…" at bounding box center [647, 468] width 829 height 803
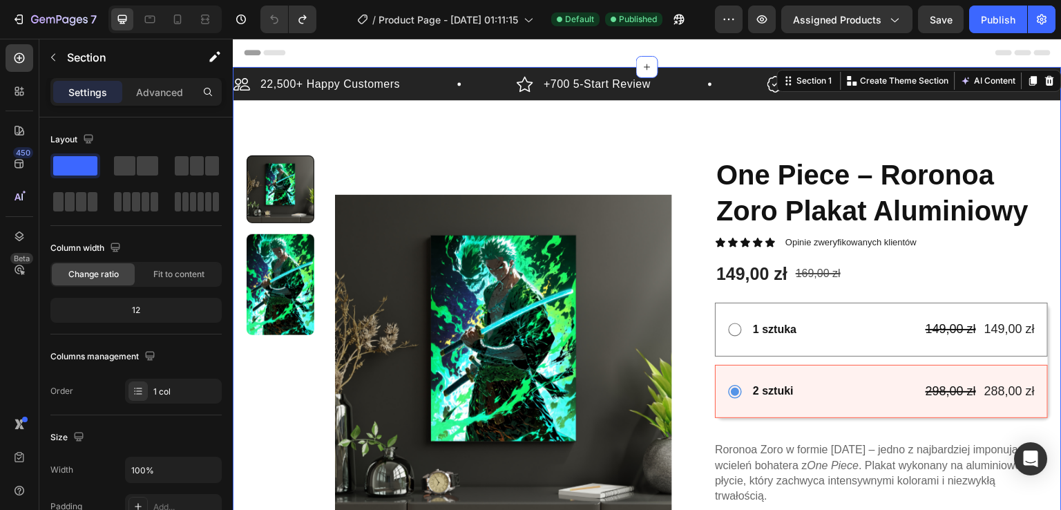
click at [633, 128] on div "22,500+ Happy Customers Item List +700 5-Start Review Item List 30 Day Guarante…" at bounding box center [647, 468] width 829 height 803
click at [642, 125] on div "22,500+ Happy Customers Item List +700 5-Start Review Item List 30 Day Guarante…" at bounding box center [647, 468] width 829 height 803
click at [1046, 26] on icon "button" at bounding box center [1042, 19] width 14 height 14
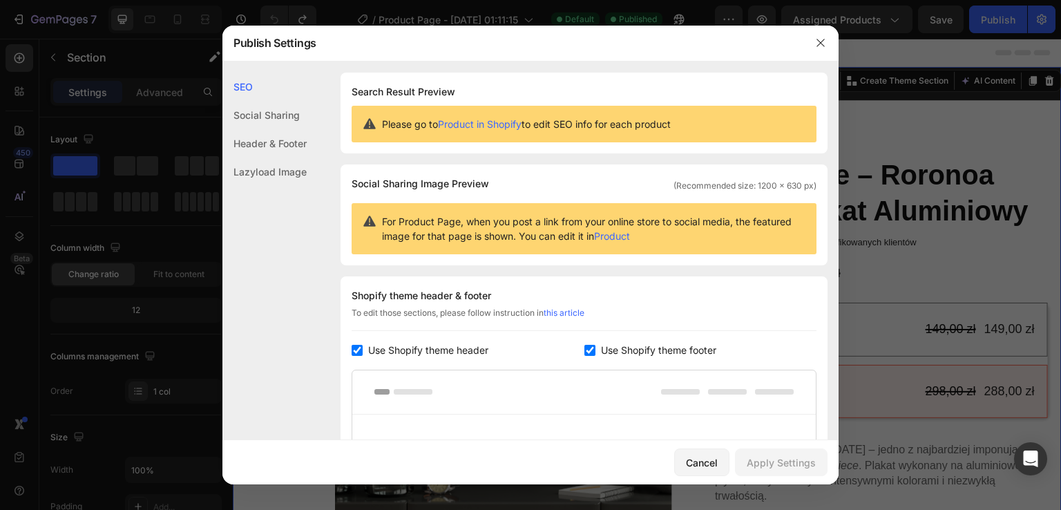
click at [863, 153] on div at bounding box center [530, 255] width 1061 height 510
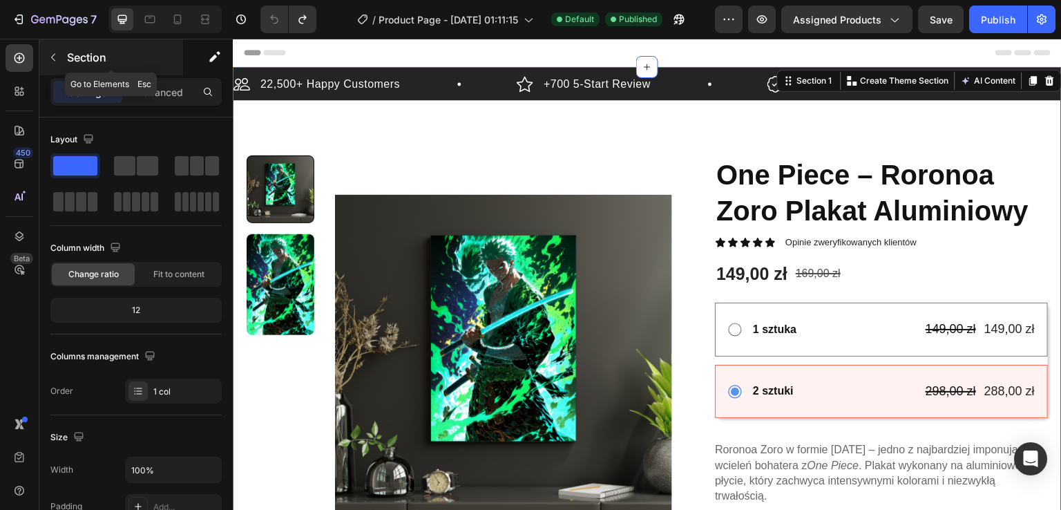
click at [58, 57] on icon "button" at bounding box center [53, 57] width 11 height 11
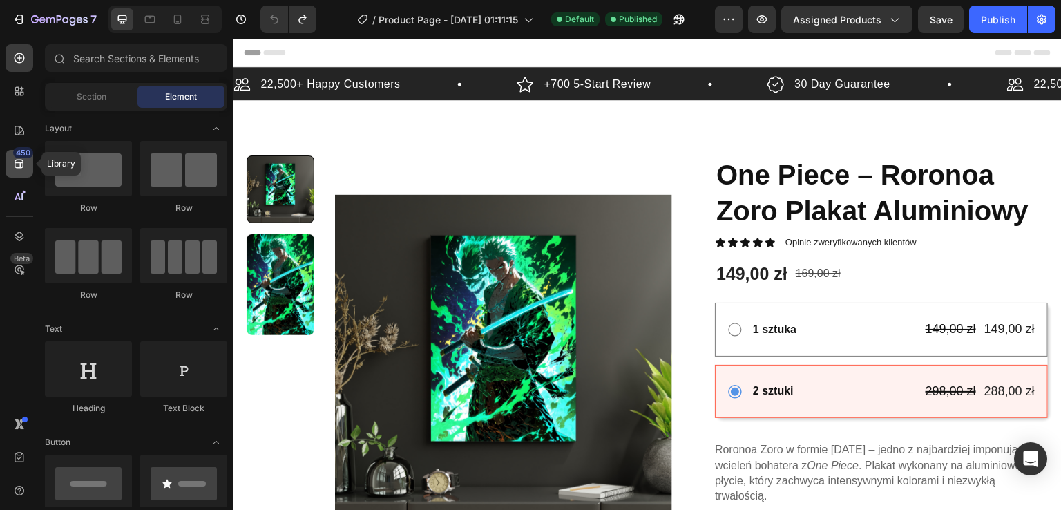
click at [21, 170] on icon at bounding box center [19, 164] width 14 height 14
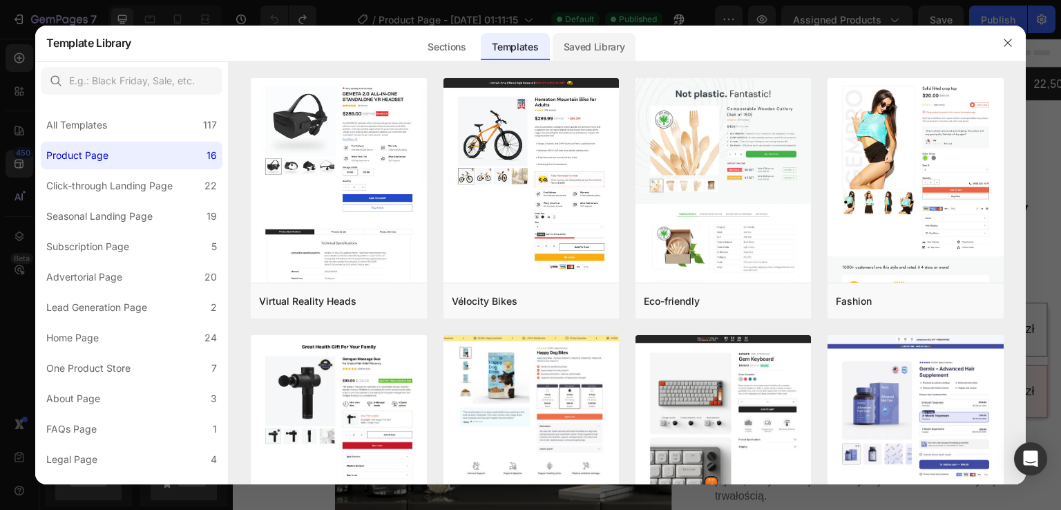
click at [592, 43] on div "Saved Library" at bounding box center [595, 47] width 84 height 28
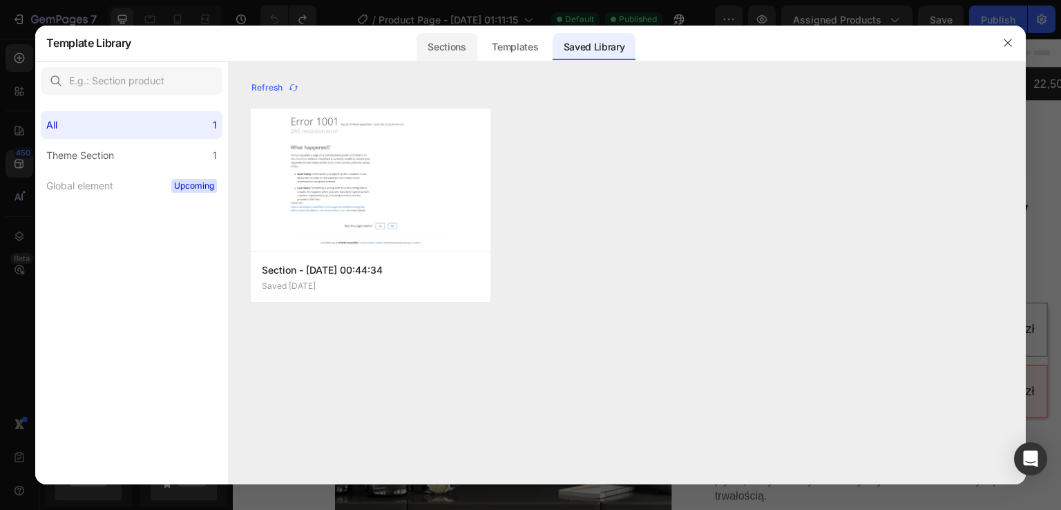
click at [455, 42] on div "Sections" at bounding box center [447, 47] width 60 height 28
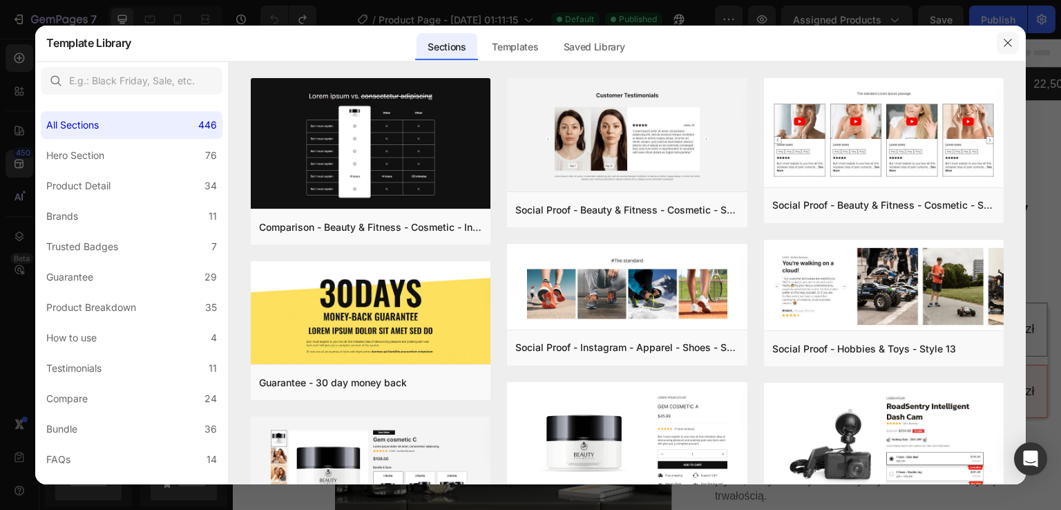
click at [1008, 36] on button "button" at bounding box center [1008, 43] width 22 height 22
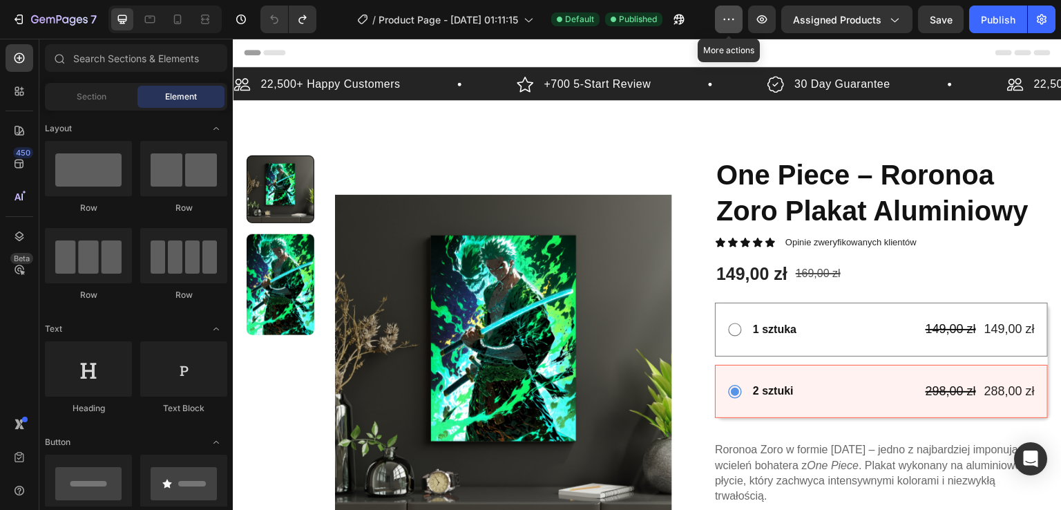
click at [728, 18] on icon "button" at bounding box center [729, 19] width 14 height 14
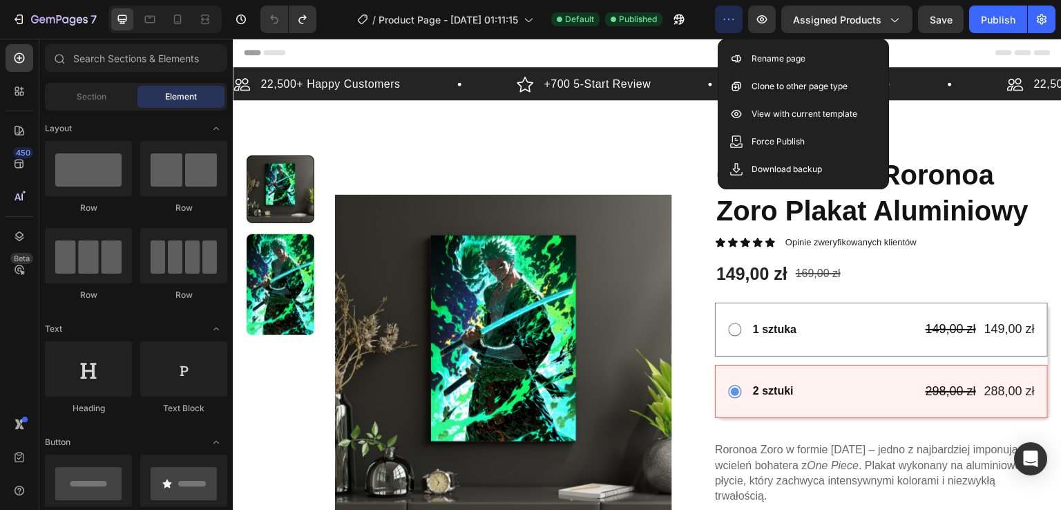
click at [728, 18] on icon "button" at bounding box center [729, 19] width 14 height 14
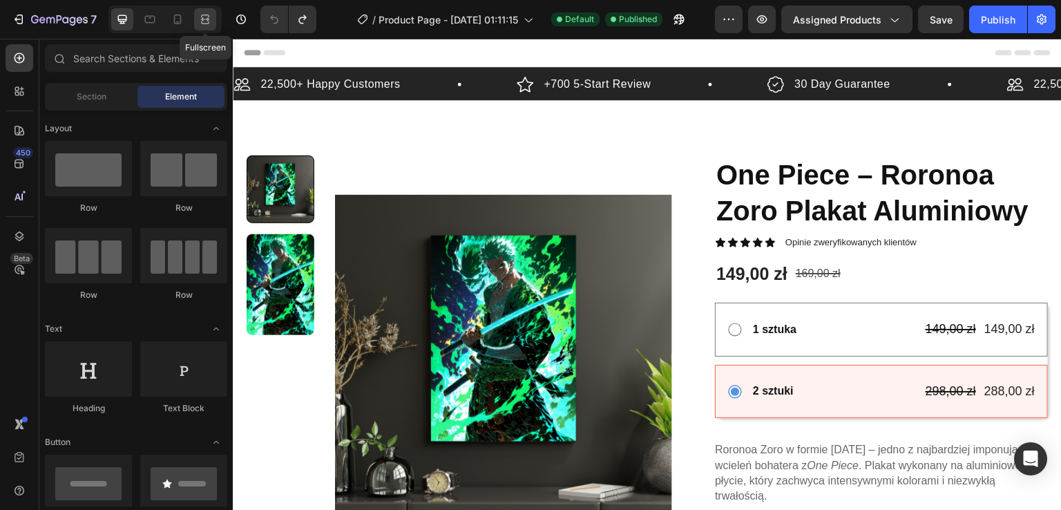
click at [199, 27] on div at bounding box center [205, 19] width 22 height 22
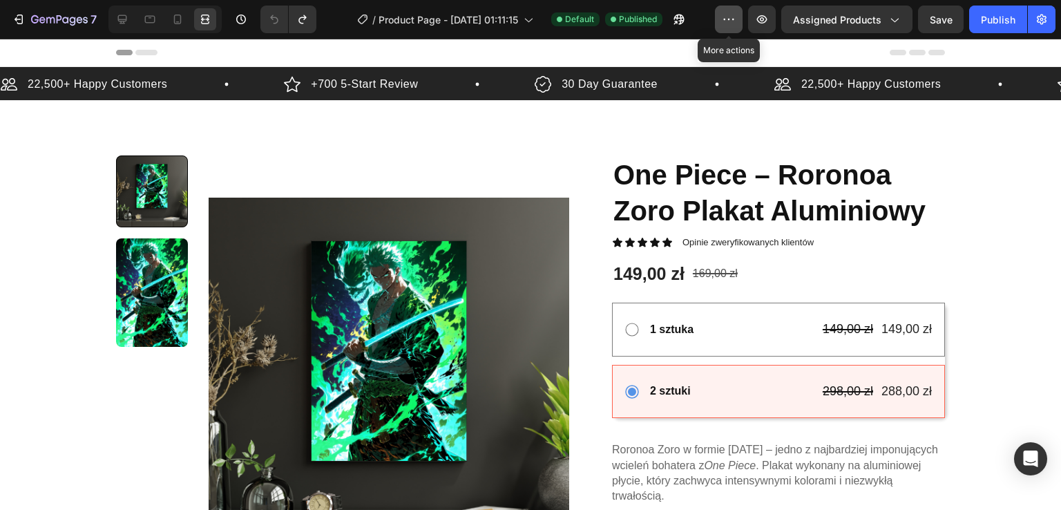
click at [731, 12] on icon "button" at bounding box center [729, 19] width 14 height 14
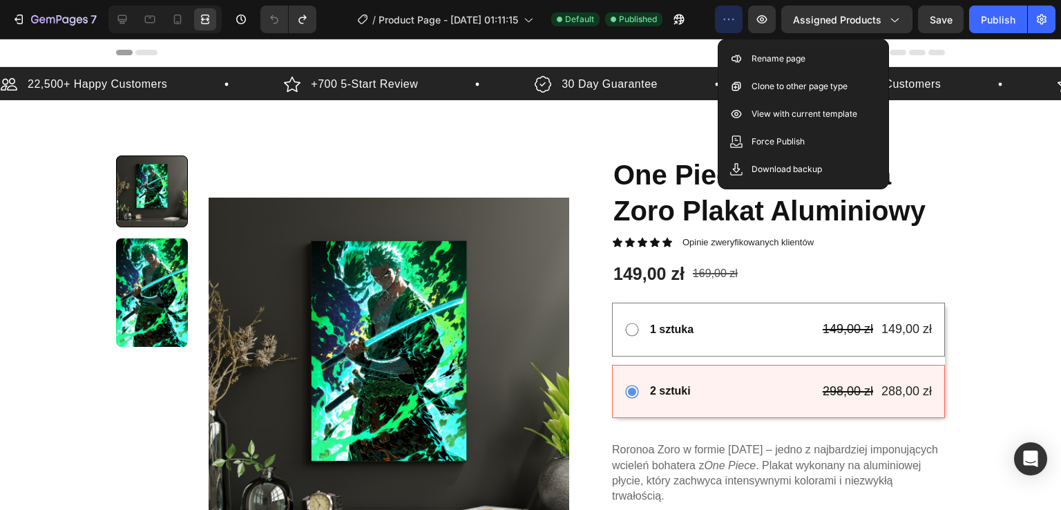
click at [731, 12] on icon "button" at bounding box center [729, 19] width 14 height 14
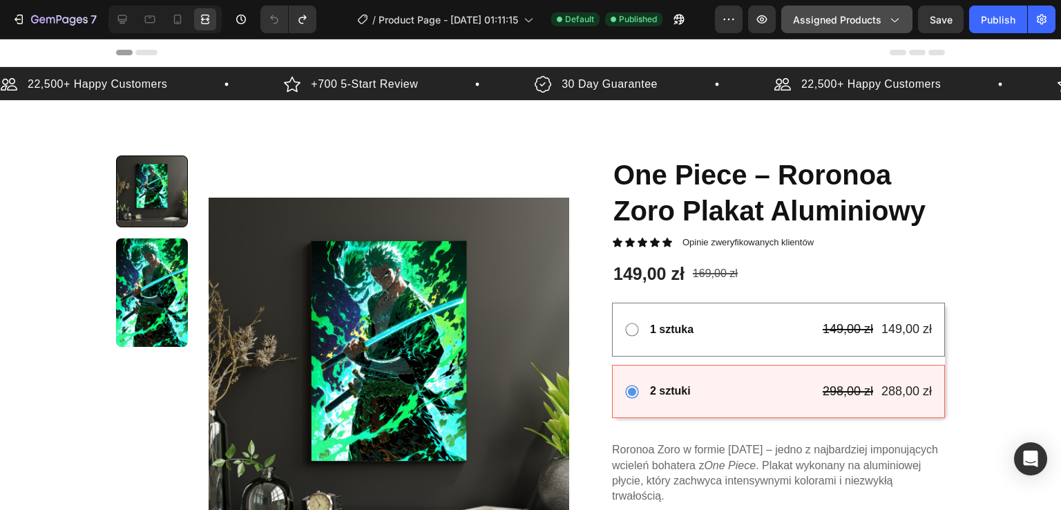
click at [819, 10] on button "Assigned Products" at bounding box center [846, 20] width 131 height 28
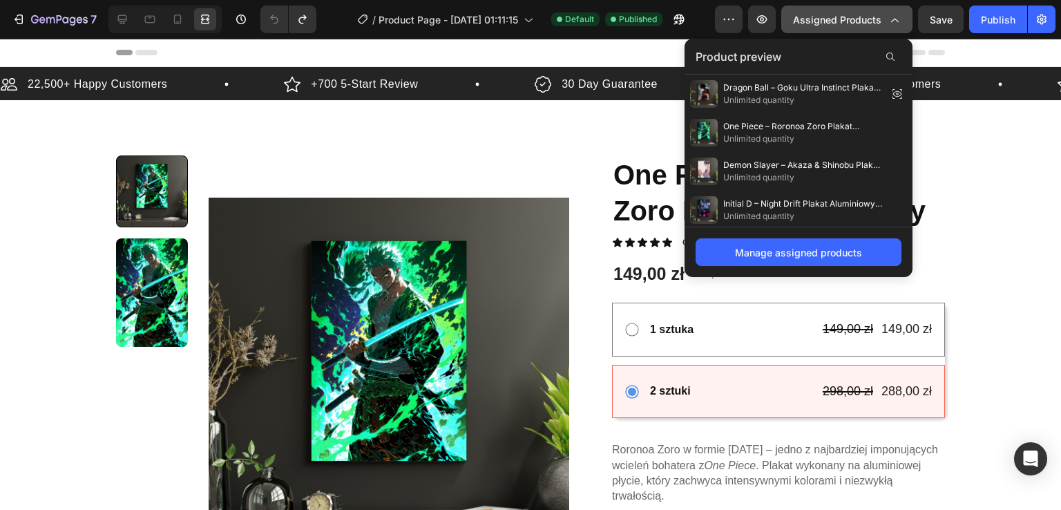
click at [819, 10] on button "Assigned Products" at bounding box center [846, 20] width 131 height 28
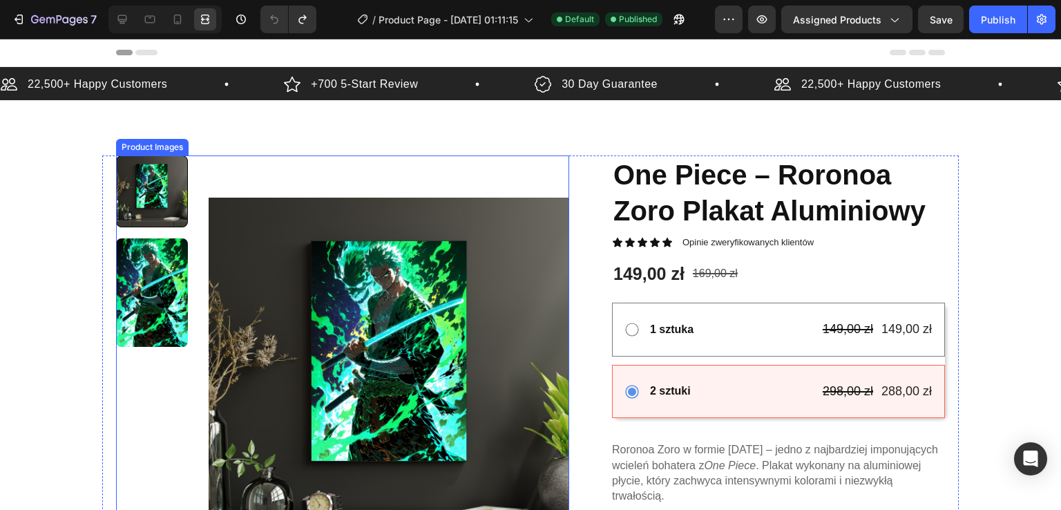
click at [489, 230] on img at bounding box center [389, 377] width 361 height 445
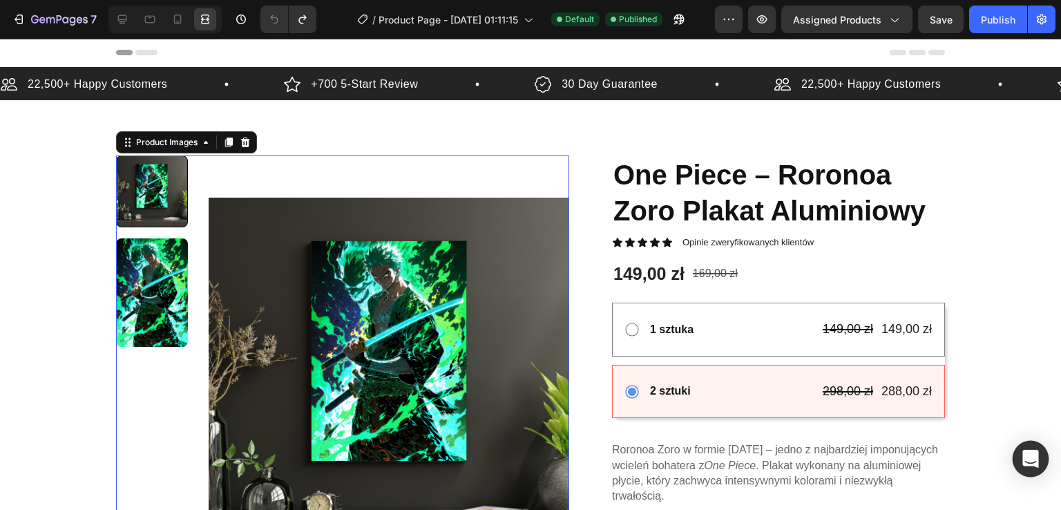
click at [1037, 456] on icon "Open Intercom Messenger" at bounding box center [1030, 459] width 16 height 18
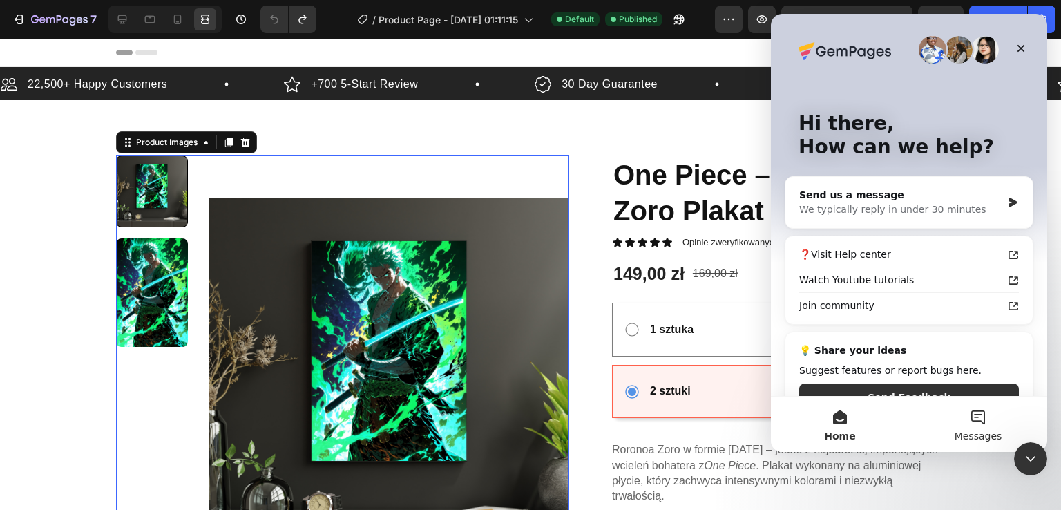
click at [992, 419] on button "Messages" at bounding box center [978, 423] width 138 height 55
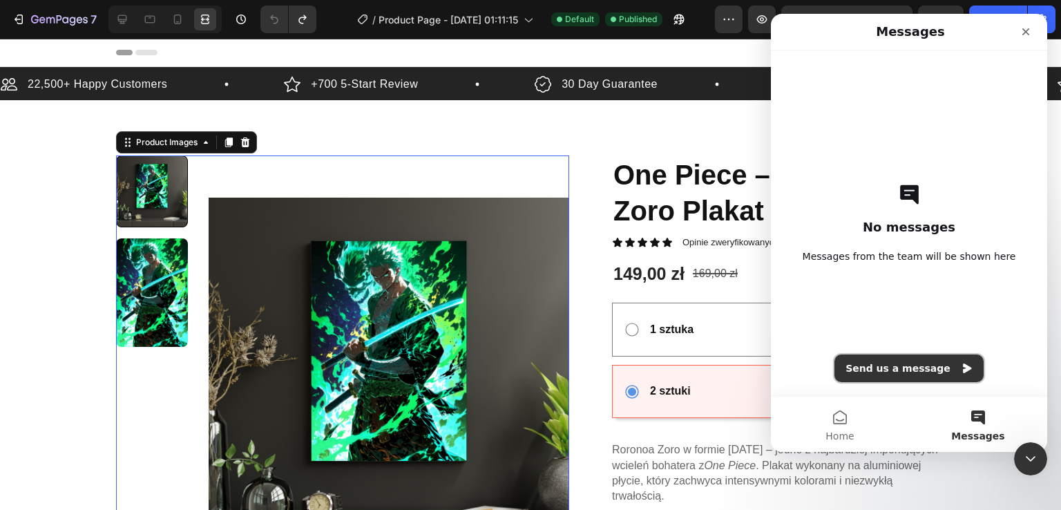
click at [961, 366] on icon "Intercom messenger" at bounding box center [966, 368] width 11 height 11
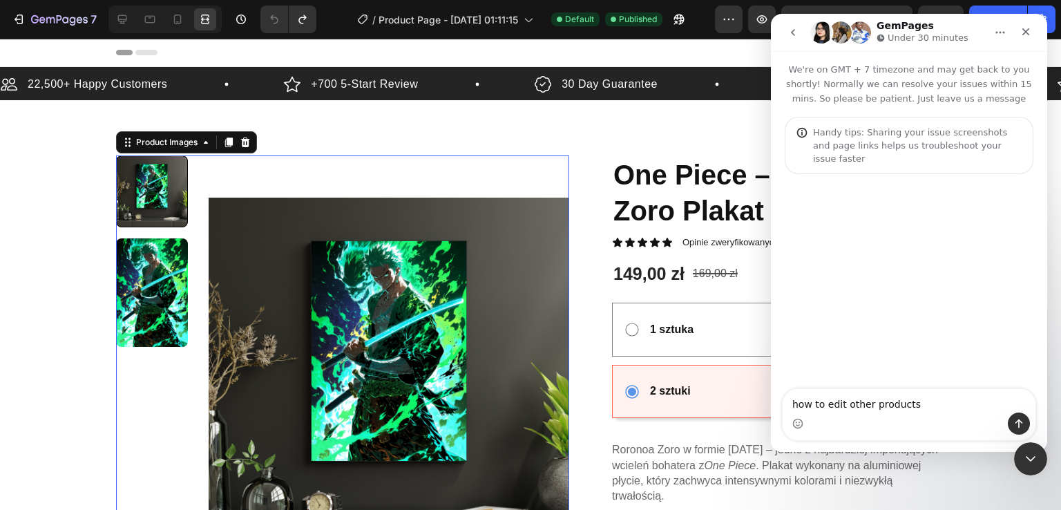
type textarea "how to edit other products"
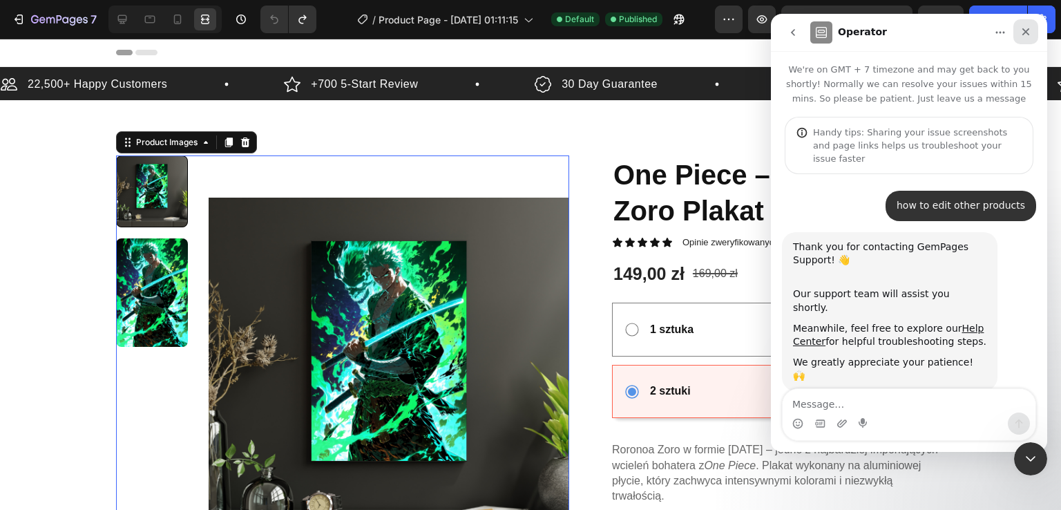
click at [1028, 26] on div "Close" at bounding box center [1025, 31] width 25 height 25
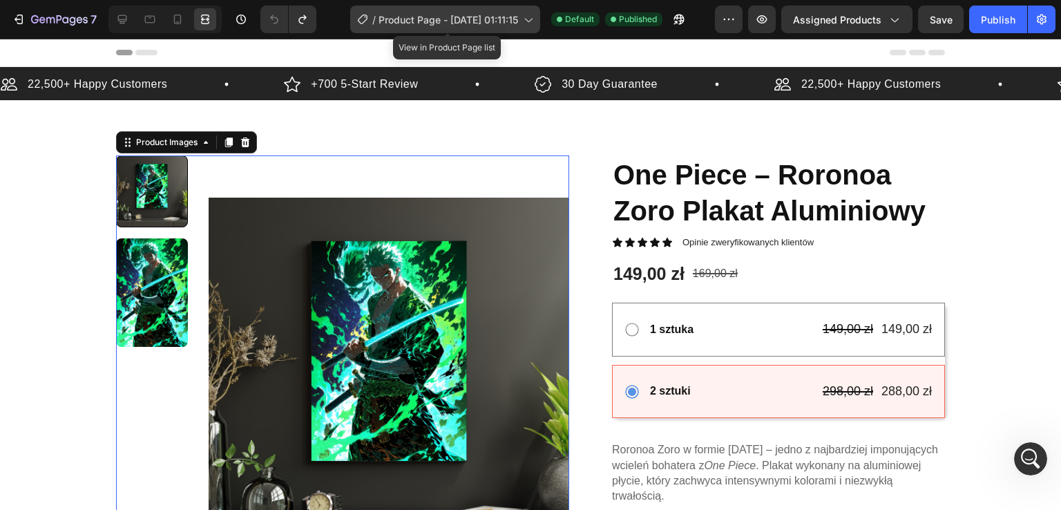
click at [534, 25] on icon at bounding box center [528, 19] width 14 height 14
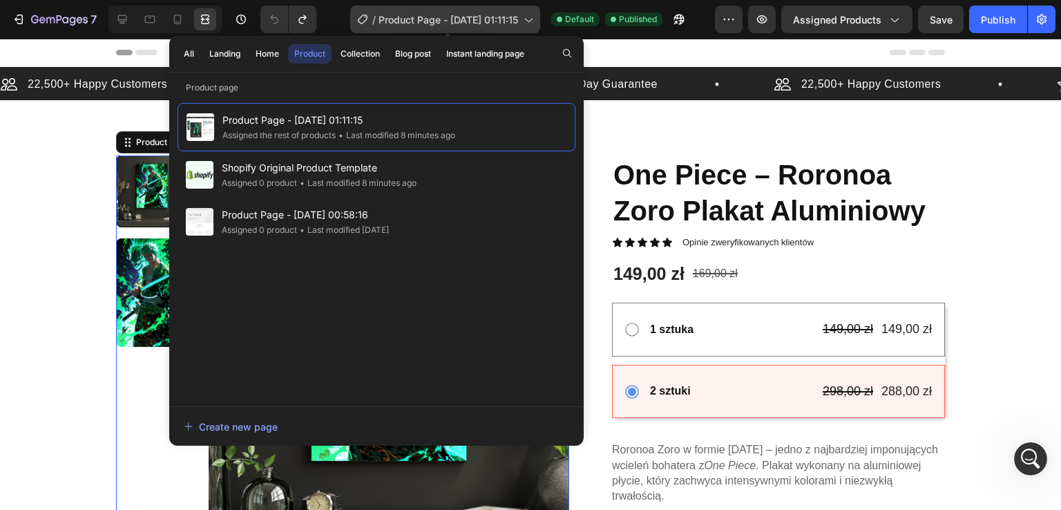
click at [534, 25] on icon at bounding box center [528, 19] width 14 height 14
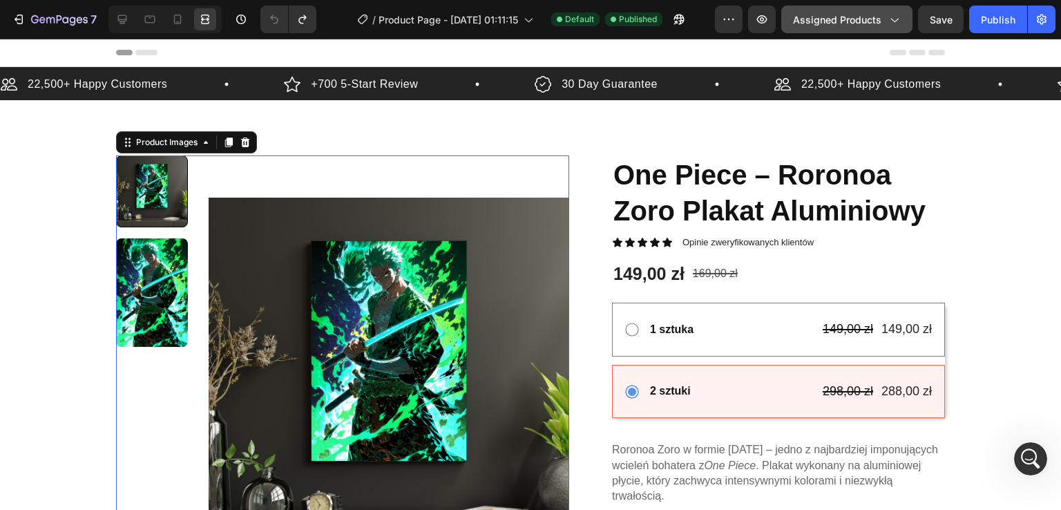
click at [903, 18] on button "Assigned Products" at bounding box center [846, 20] width 131 height 28
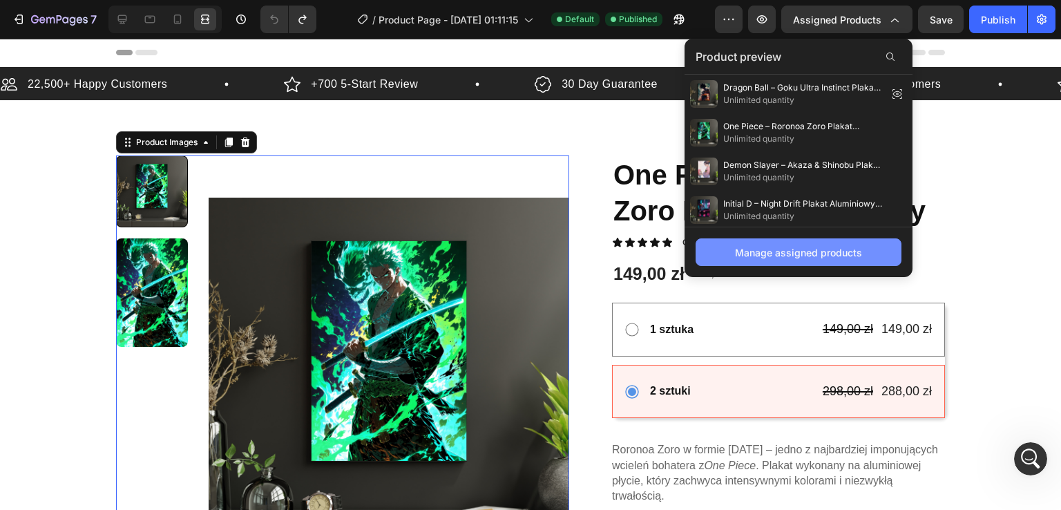
click at [803, 255] on div "Manage assigned products" at bounding box center [798, 252] width 127 height 15
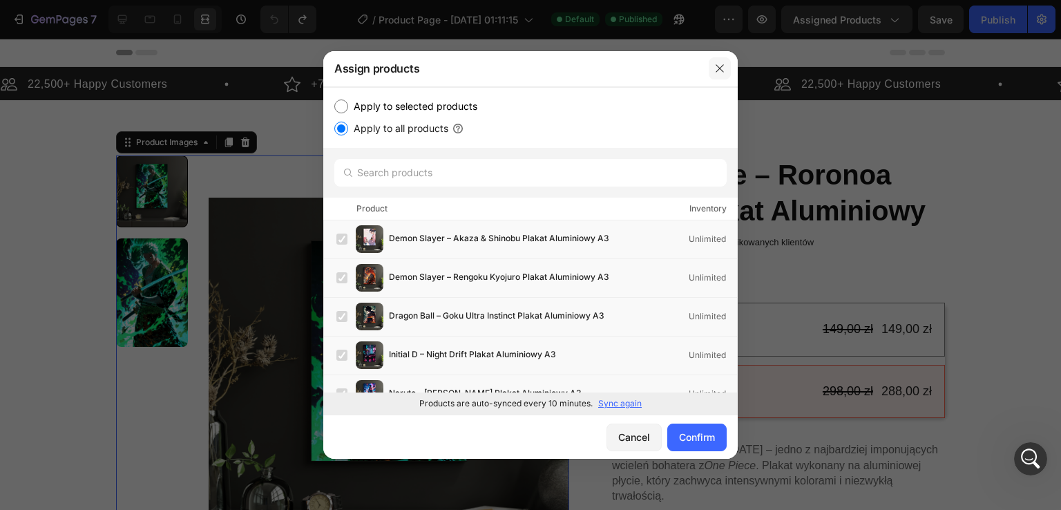
click at [717, 61] on button "button" at bounding box center [720, 68] width 22 height 22
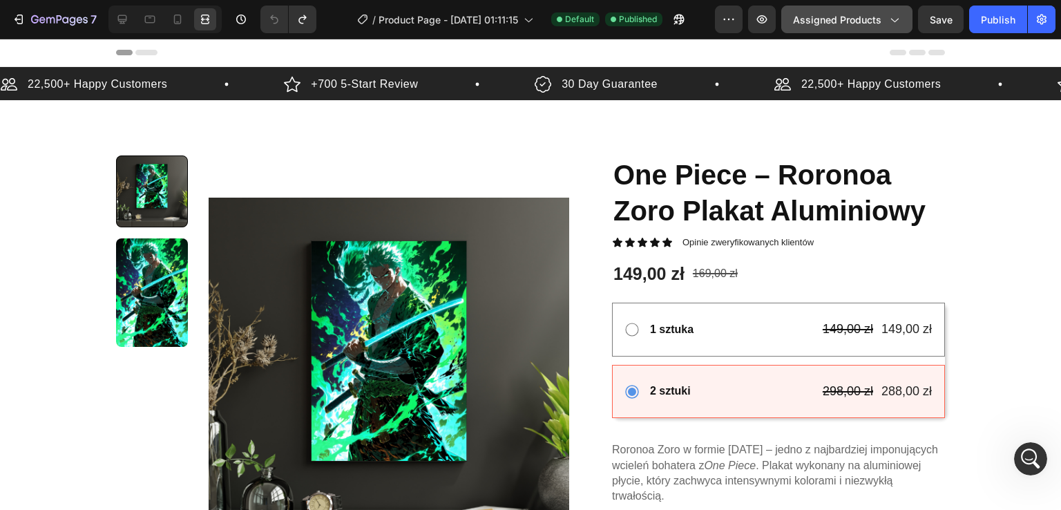
click at [850, 17] on span "Assigned Products" at bounding box center [837, 19] width 88 height 15
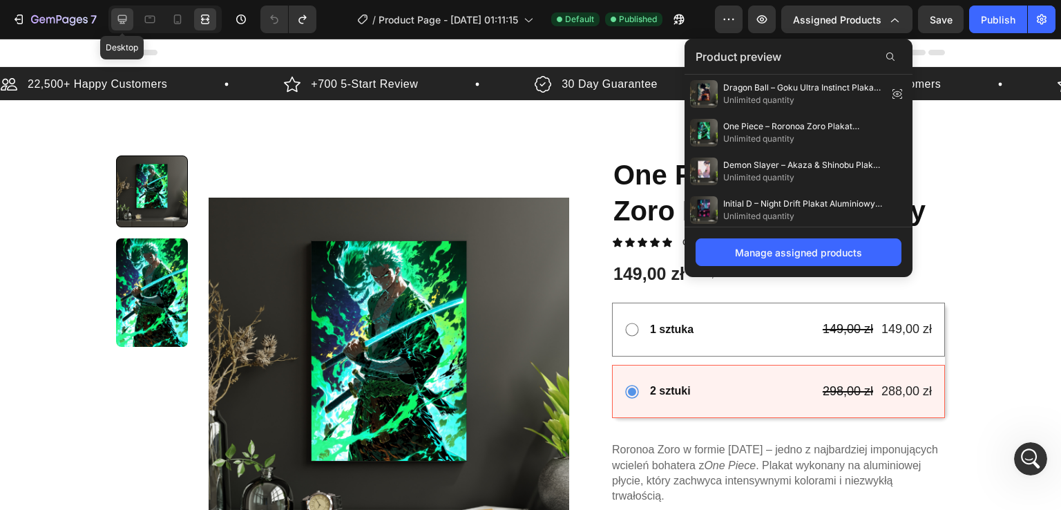
click at [119, 19] on icon at bounding box center [122, 19] width 14 height 14
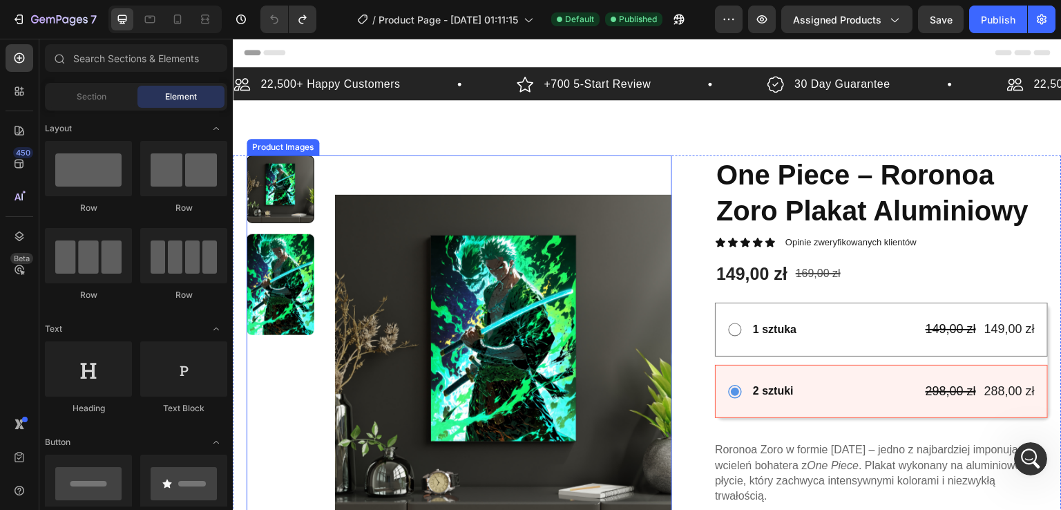
click at [324, 257] on div at bounding box center [459, 357] width 425 height 405
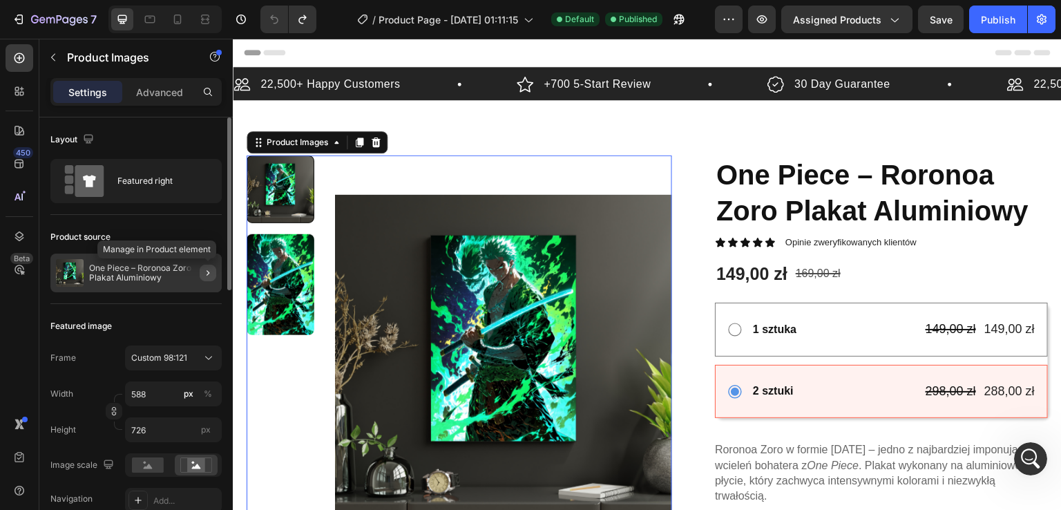
click at [211, 274] on icon "button" at bounding box center [207, 272] width 11 height 11
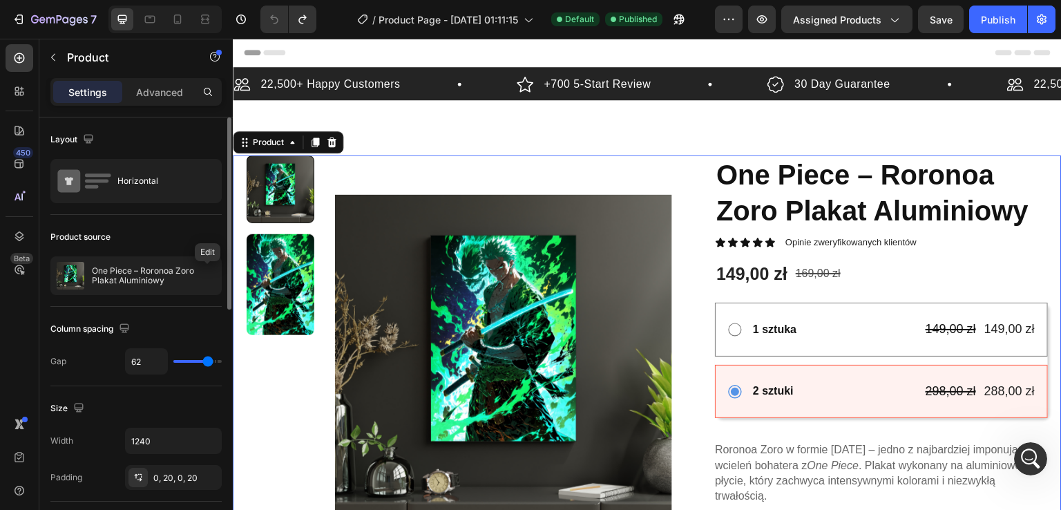
click at [0, 0] on icon "button" at bounding box center [0, 0] width 0 height 0
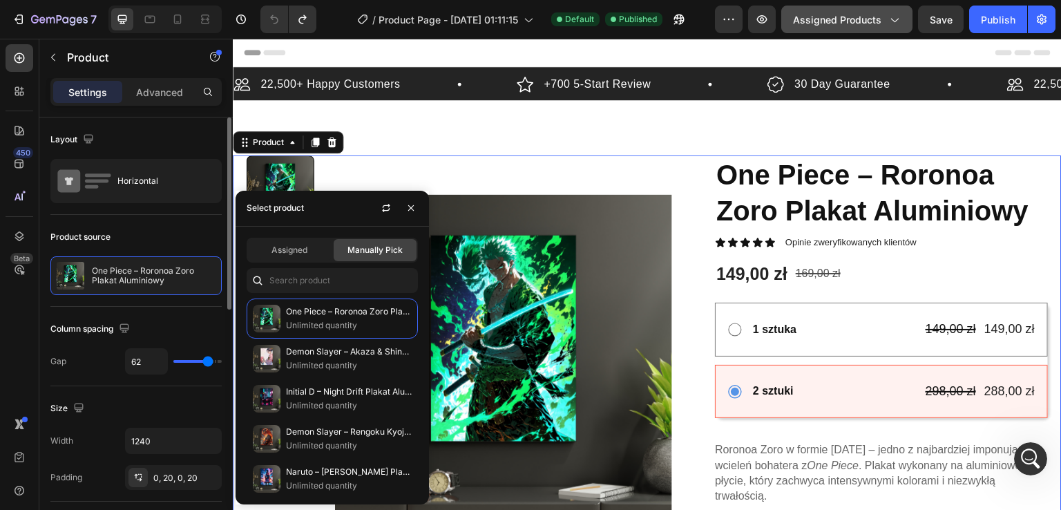
click at [852, 15] on span "Assigned Products" at bounding box center [837, 19] width 88 height 15
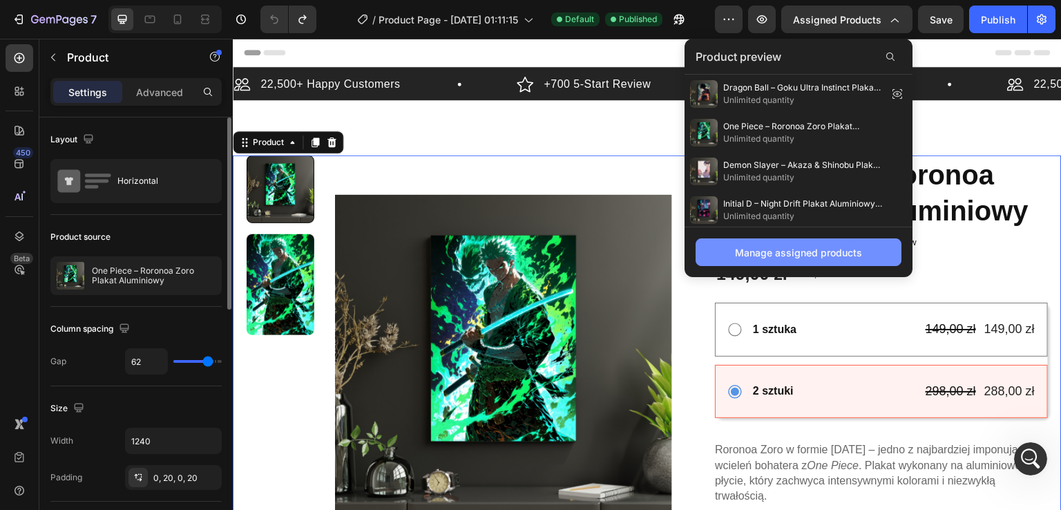
click at [816, 255] on div "Manage assigned products" at bounding box center [798, 252] width 127 height 15
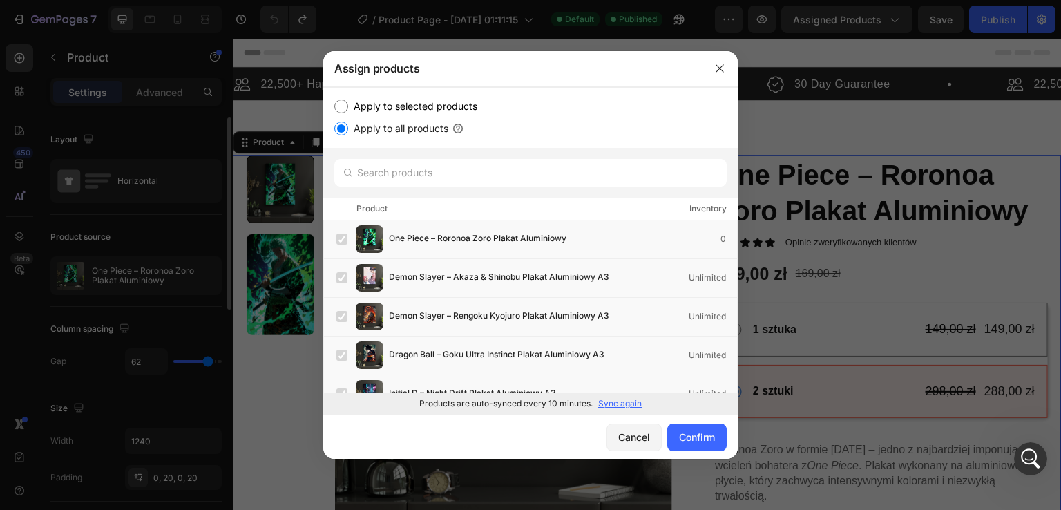
click at [472, 106] on label "Apply to selected products" at bounding box center [412, 106] width 129 height 17
click at [348, 106] on input "Apply to selected products" at bounding box center [341, 106] width 14 height 14
radio input "true"
click at [718, 70] on icon "button" at bounding box center [720, 69] width 8 height 8
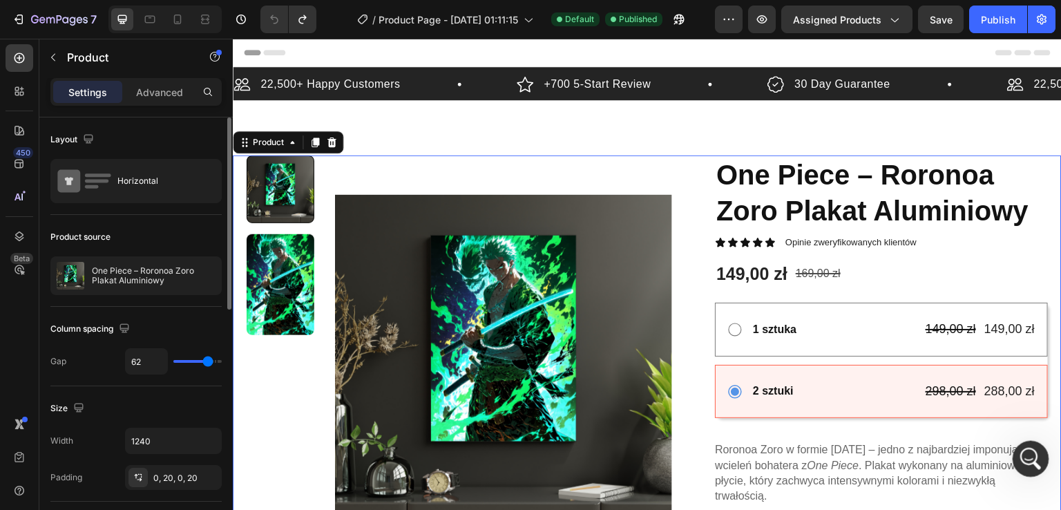
click at [1029, 457] on icon "Open Intercom Messenger" at bounding box center [1029, 456] width 10 height 11
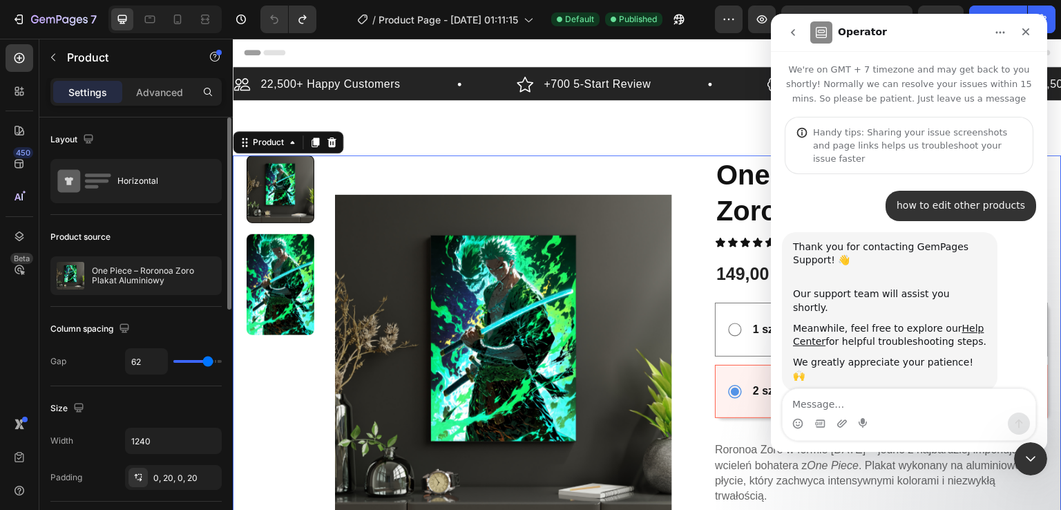
click at [792, 28] on icon "go back" at bounding box center [792, 32] width 11 height 11
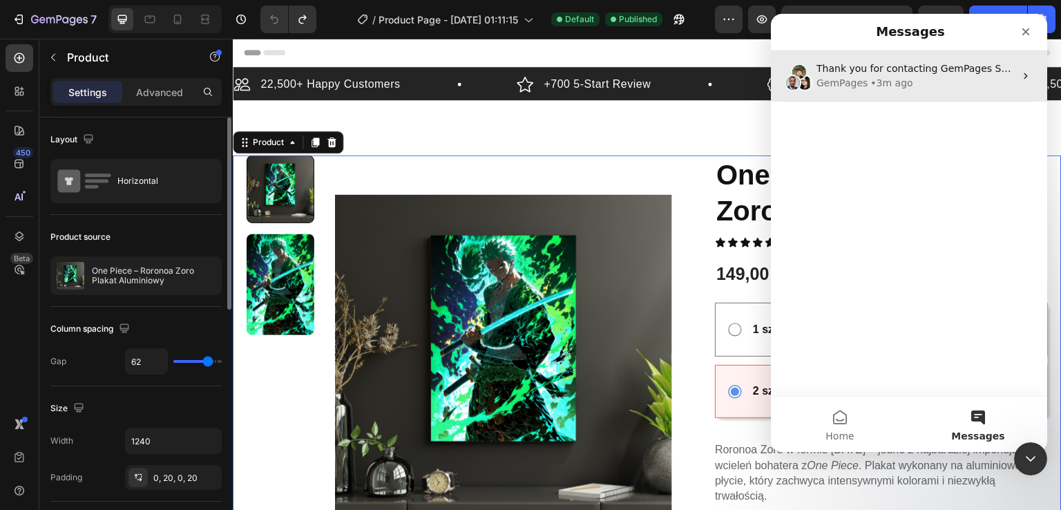
click at [839, 77] on div "GemPages" at bounding box center [841, 83] width 51 height 15
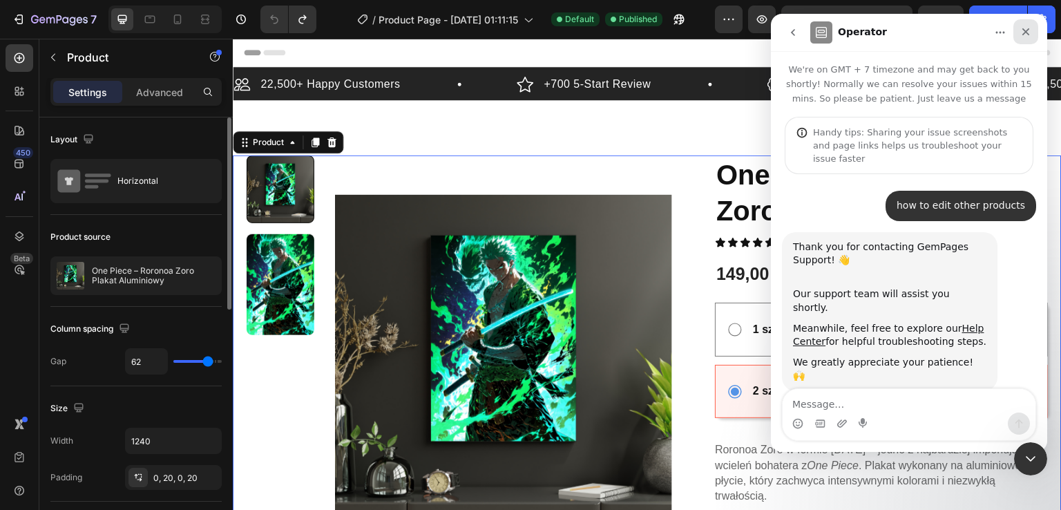
click at [1028, 33] on icon "Close" at bounding box center [1025, 31] width 11 height 11
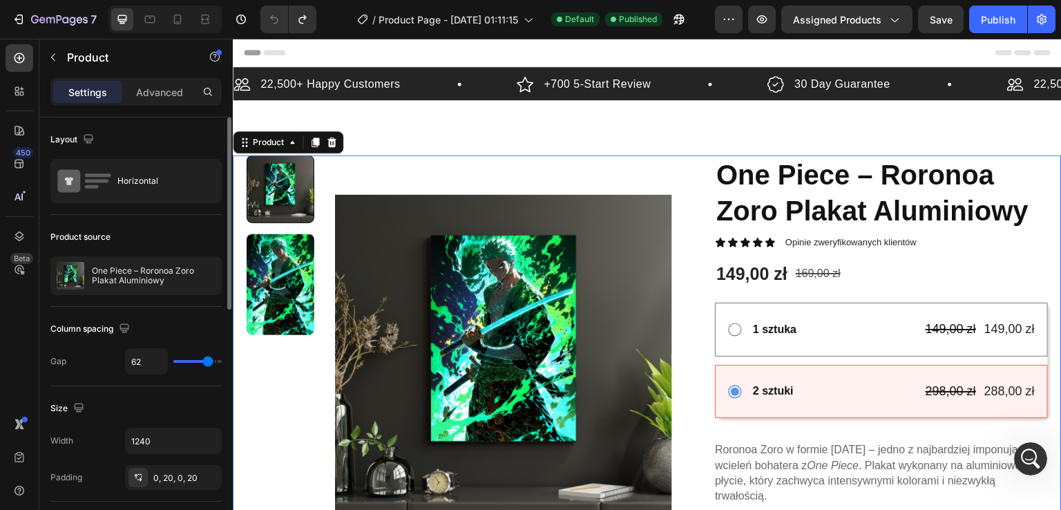
scroll to position [209, 0]
click at [852, 27] on button "Assigned Products" at bounding box center [846, 20] width 131 height 28
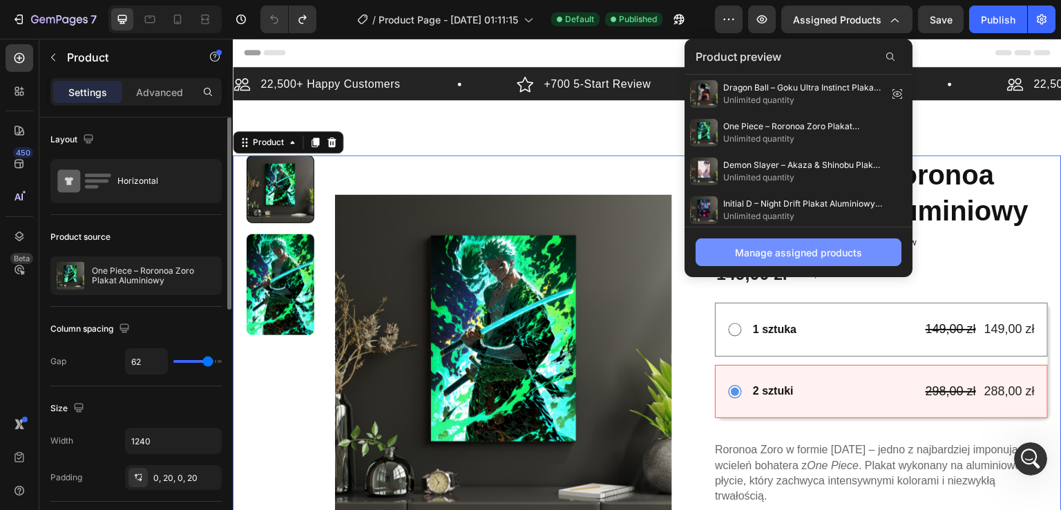
click at [786, 256] on div "Manage assigned products" at bounding box center [798, 252] width 127 height 15
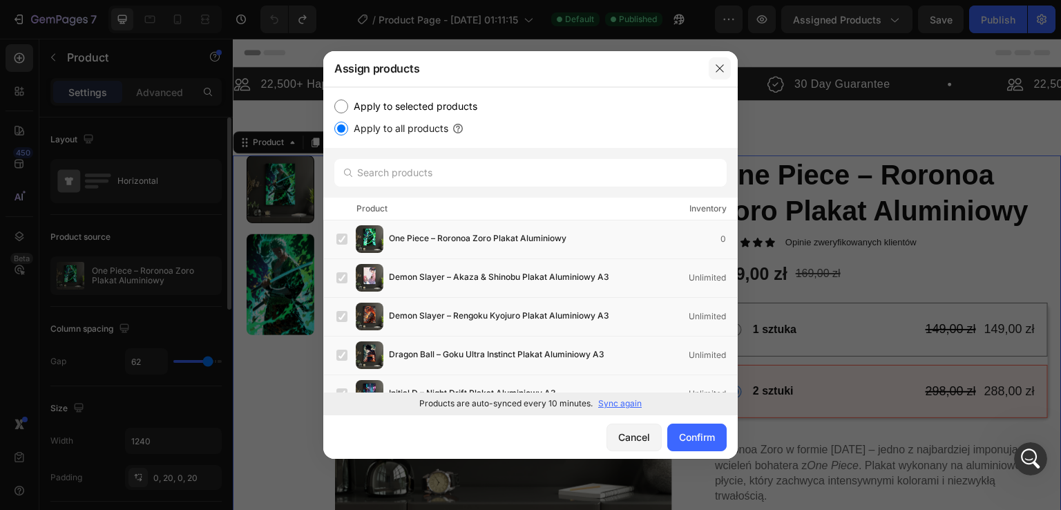
click at [725, 73] on button "button" at bounding box center [720, 68] width 22 height 22
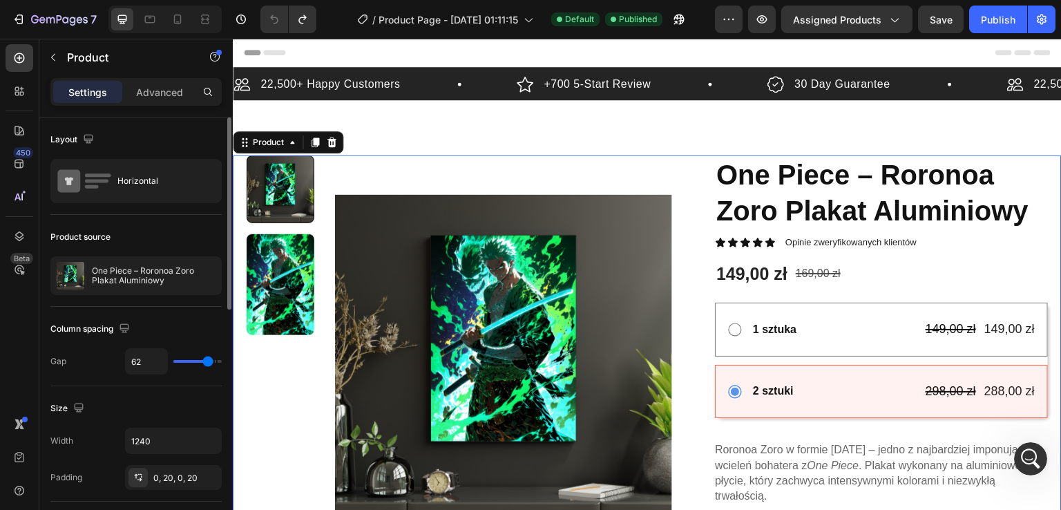
scroll to position [214, 0]
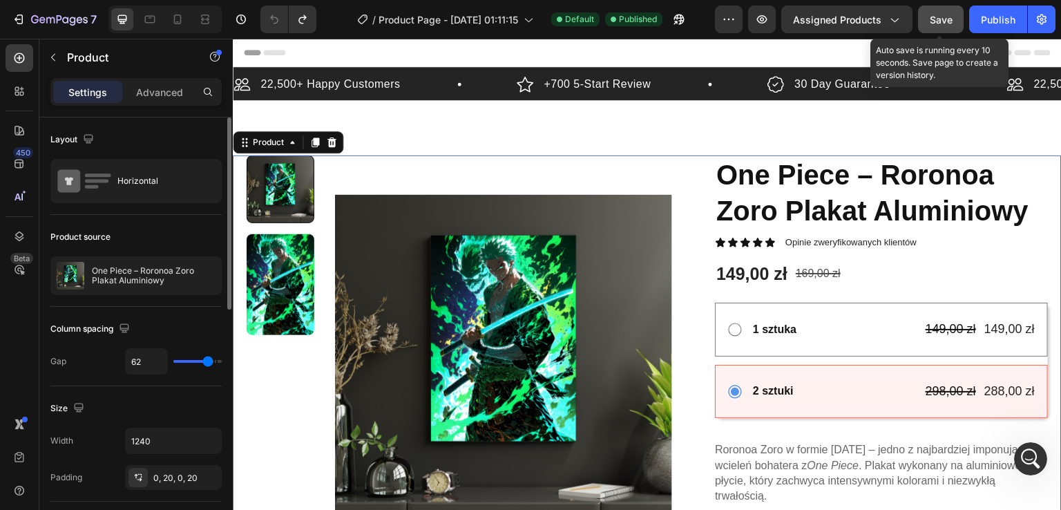
click at [942, 24] on span "Save" at bounding box center [941, 20] width 23 height 12
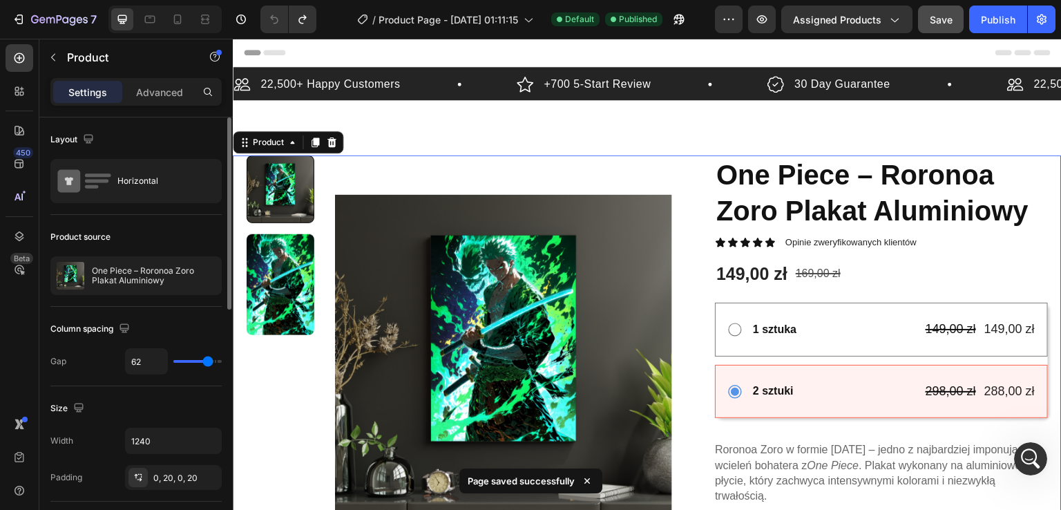
click at [553, 476] on p "Page saved successfully" at bounding box center [521, 481] width 107 height 14
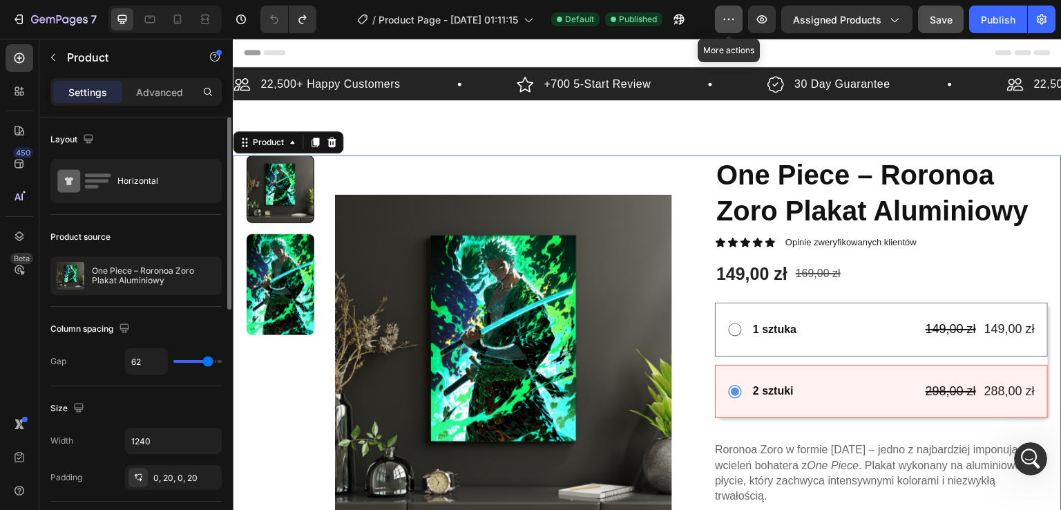
click at [725, 19] on icon "button" at bounding box center [729, 19] width 14 height 14
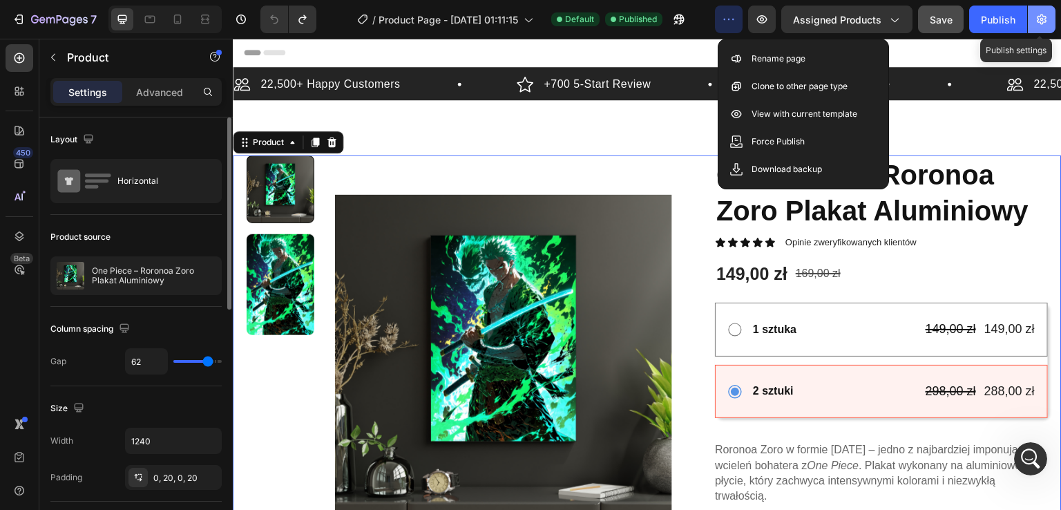
click at [1047, 21] on icon "button" at bounding box center [1042, 19] width 14 height 14
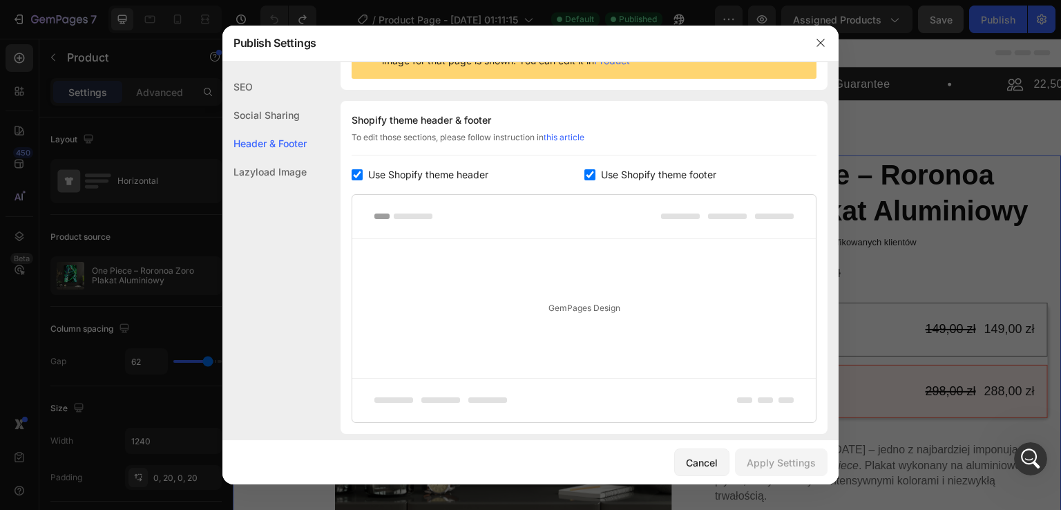
scroll to position [271, 0]
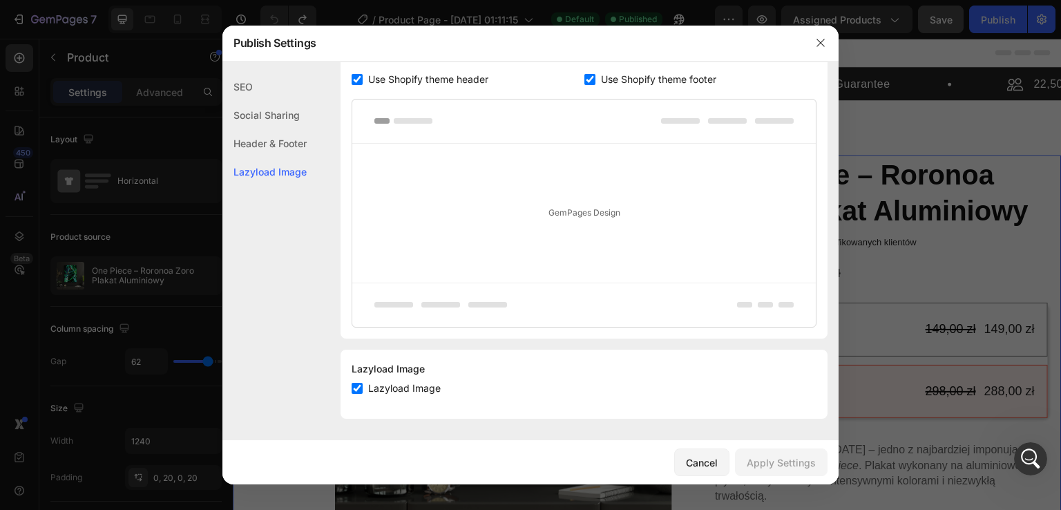
click at [887, 384] on div at bounding box center [530, 255] width 1061 height 510
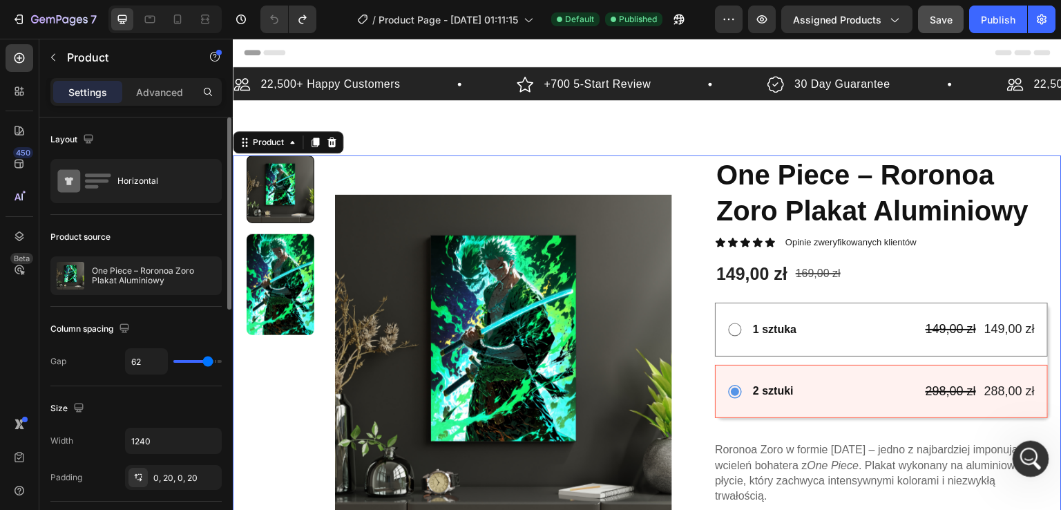
click at [1028, 445] on div "Open Intercom Messenger" at bounding box center [1029, 457] width 46 height 46
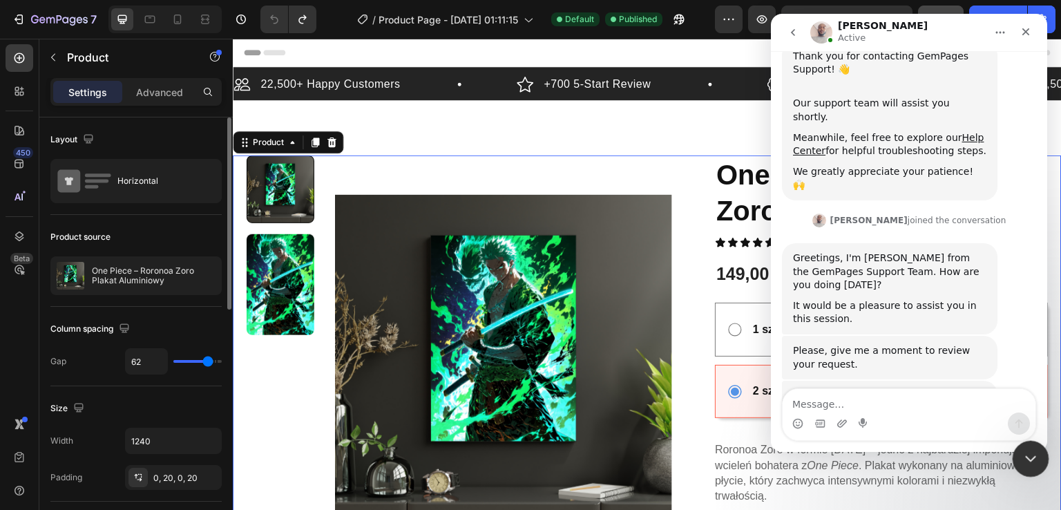
scroll to position [215, 0]
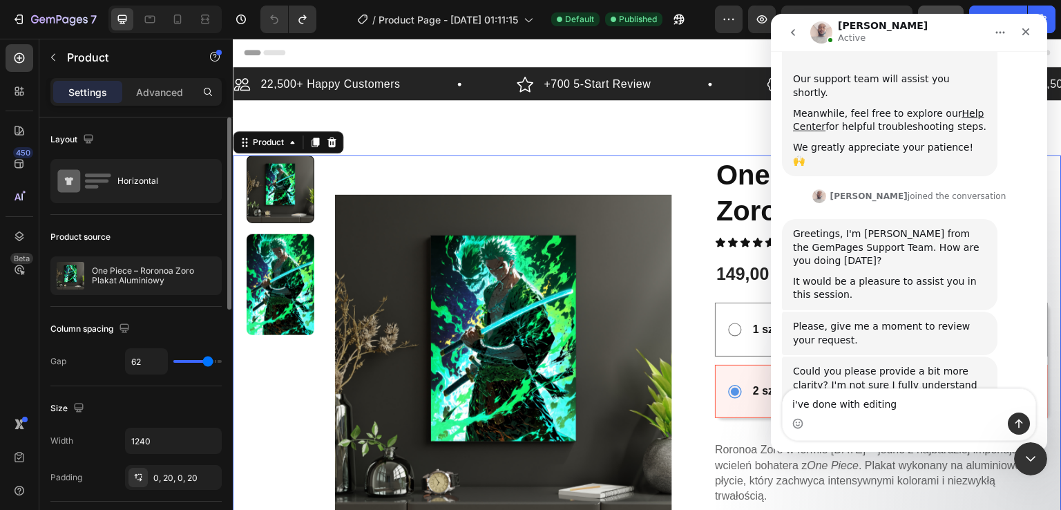
click at [923, 408] on textarea "i've done with editing" at bounding box center [909, 400] width 253 height 23
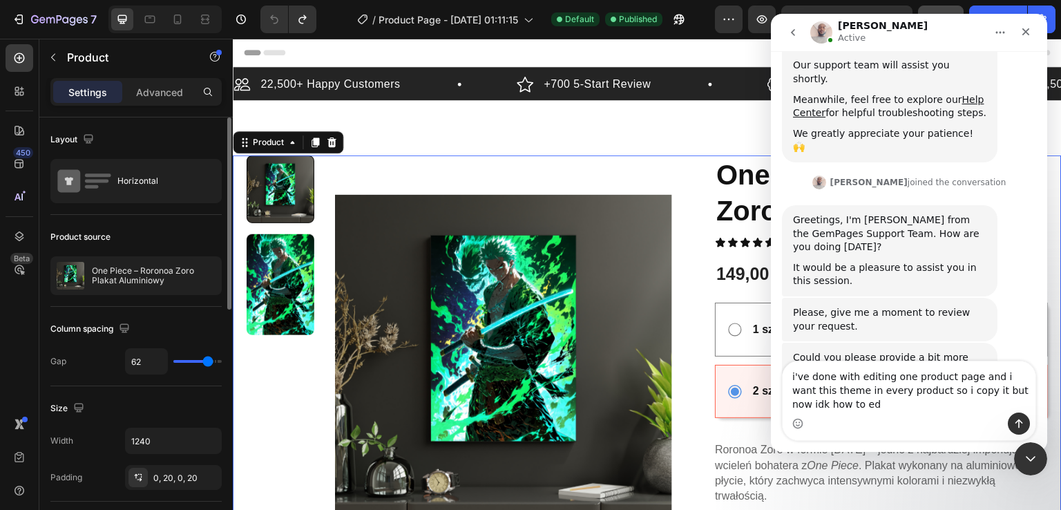
scroll to position [242, 0]
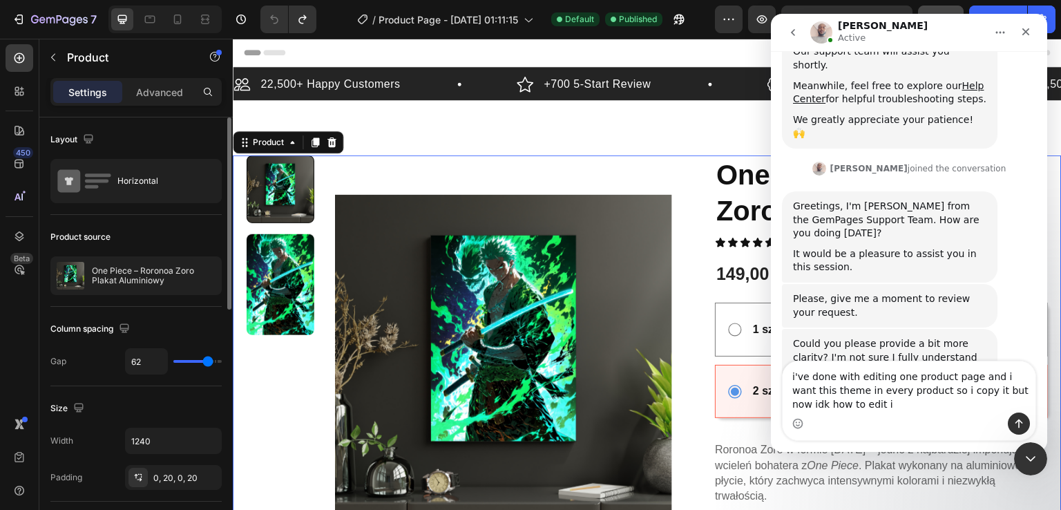
type textarea "i've done with editing one product page and i want this theme in every product …"
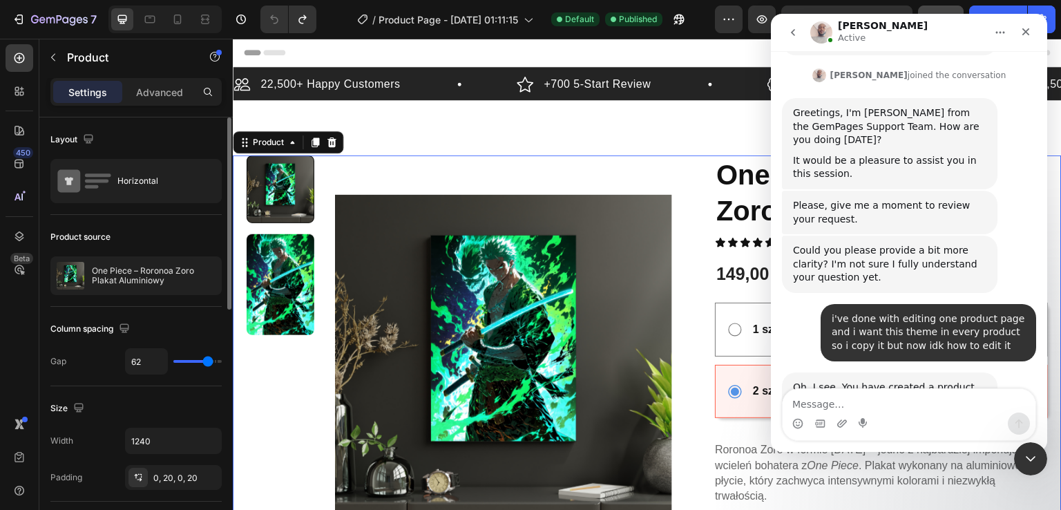
scroll to position [351, 0]
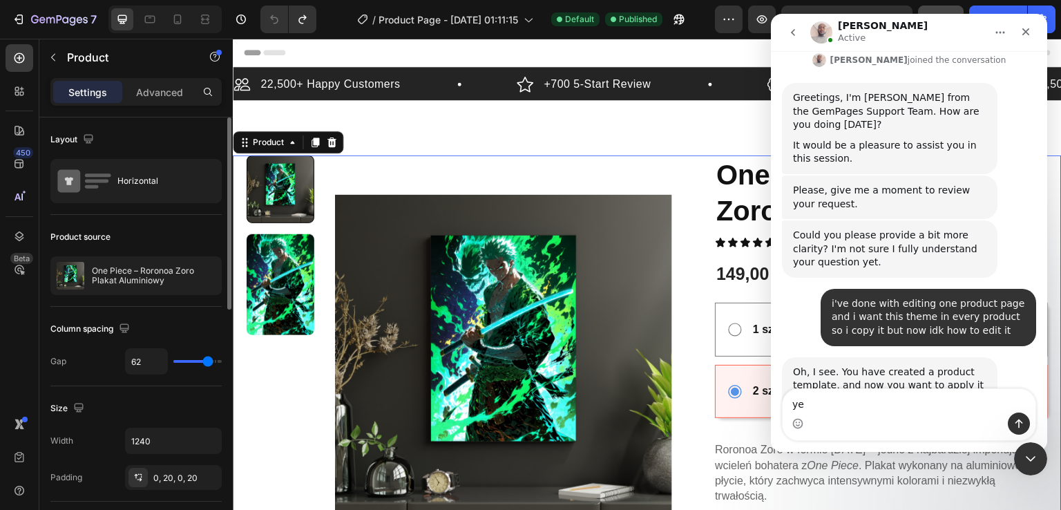
type textarea "yes"
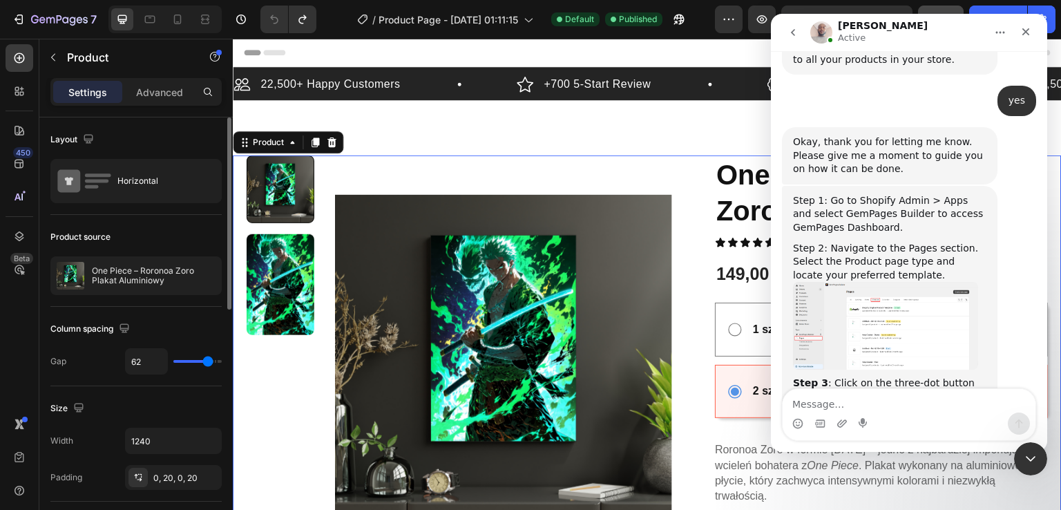
scroll to position [696, 0]
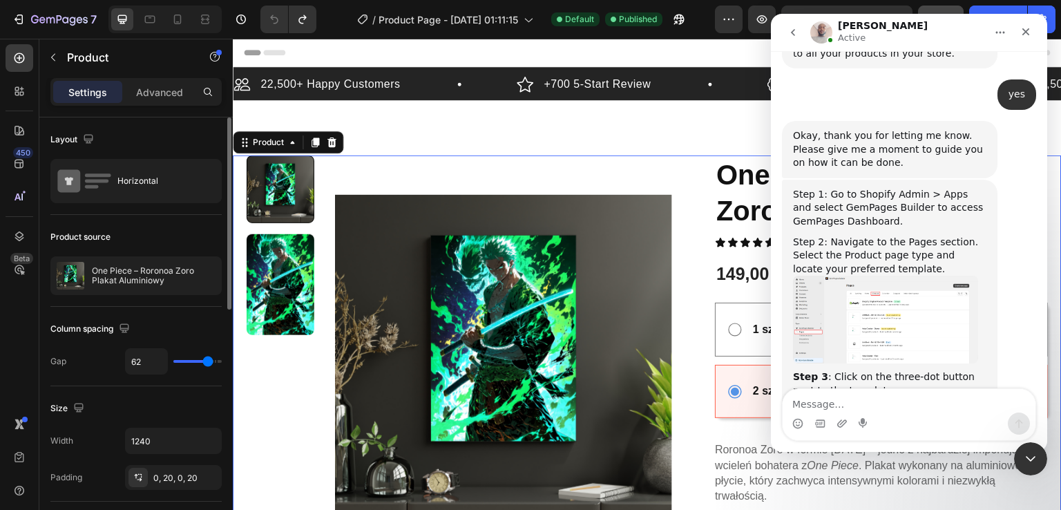
click at [930, 276] on img "Henry says…" at bounding box center [885, 320] width 185 height 88
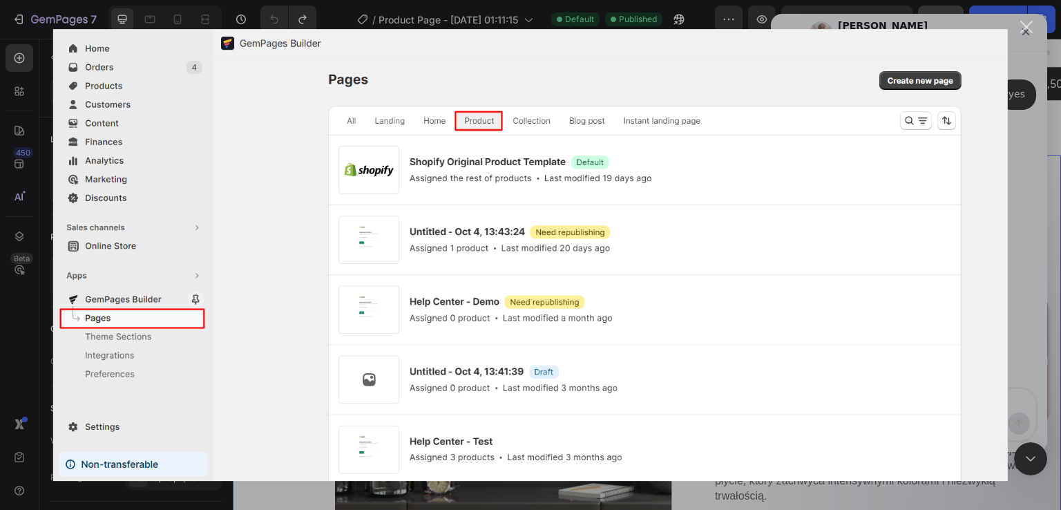
scroll to position [0, 0]
click at [1035, 252] on div "Intercom messenger" at bounding box center [530, 255] width 1061 height 510
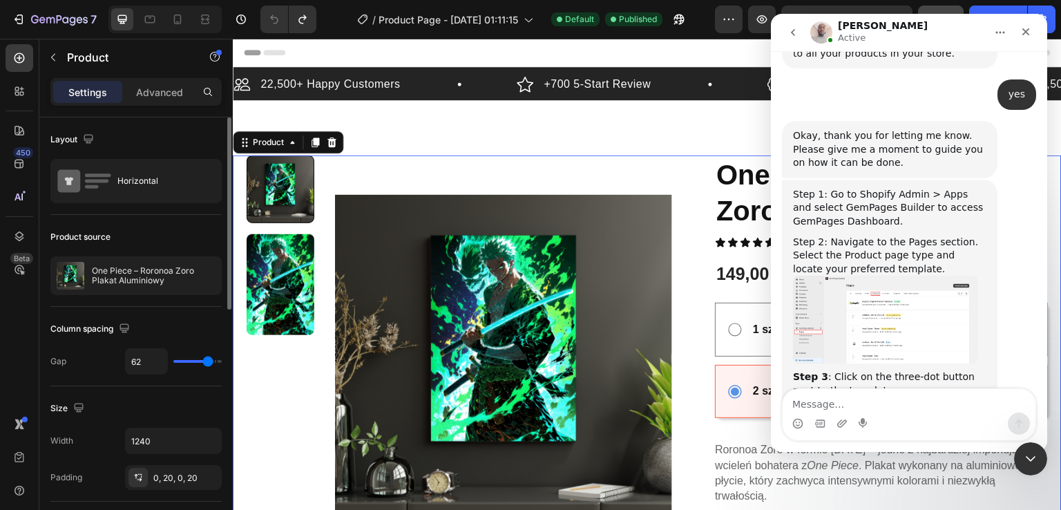
click at [932, 411] on img "Henry says…" at bounding box center [885, 455] width 185 height 89
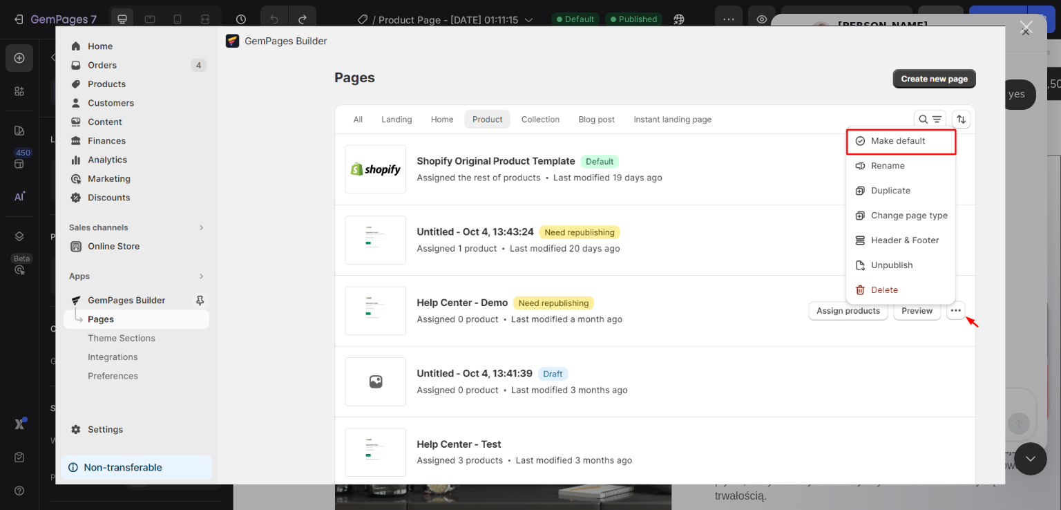
click at [1022, 309] on div "Intercom messenger" at bounding box center [530, 255] width 1061 height 510
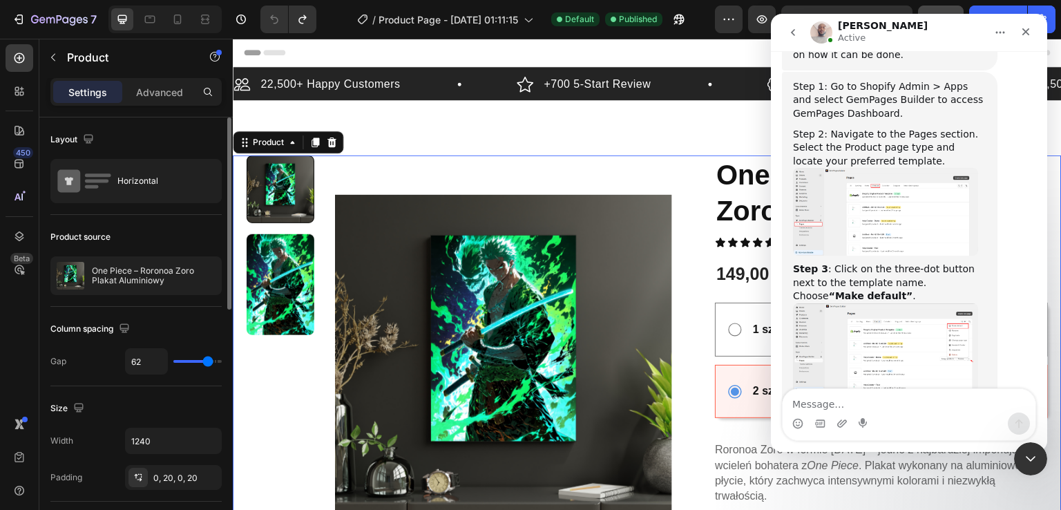
scroll to position [879, 0]
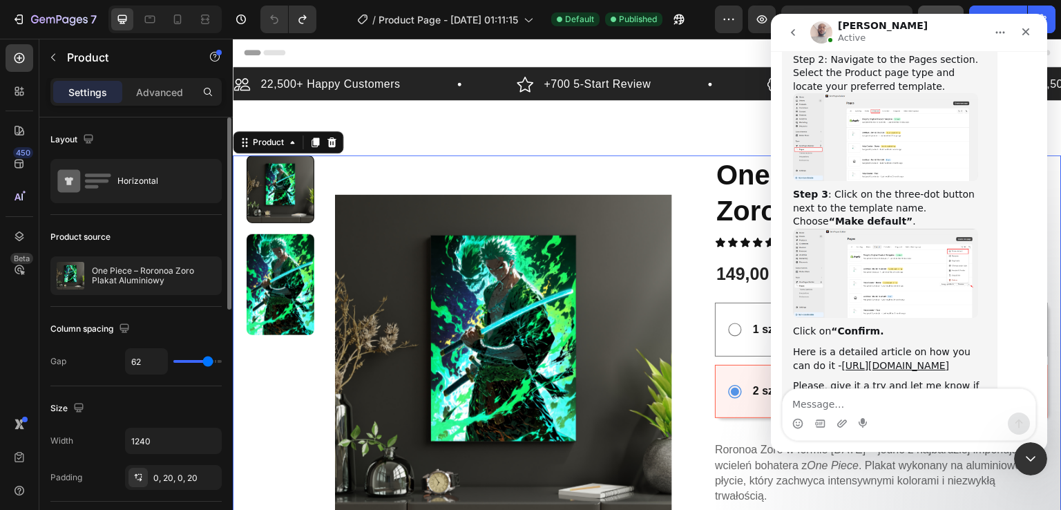
click at [941, 229] on img "Henry says…" at bounding box center [885, 273] width 185 height 89
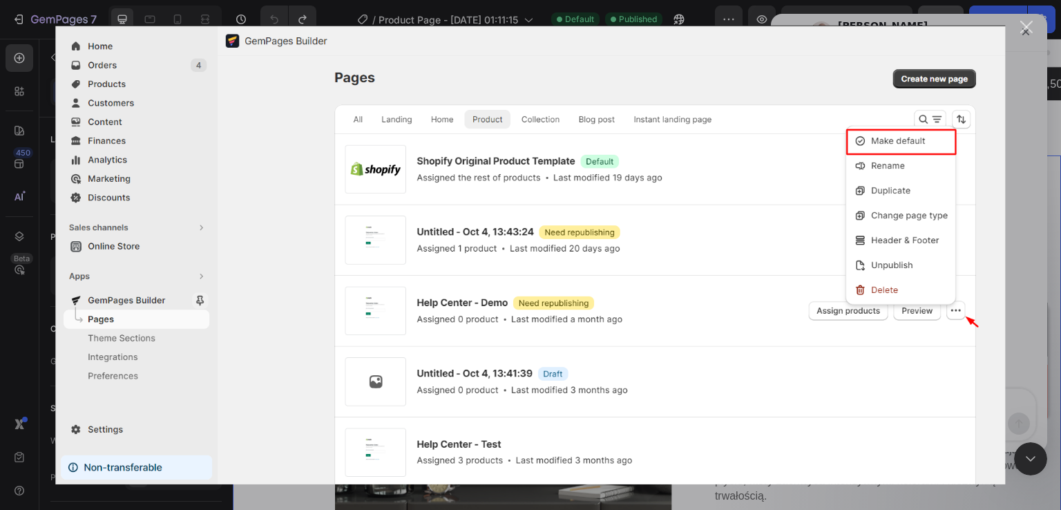
click at [1036, 149] on div "Intercom messenger" at bounding box center [530, 255] width 1061 height 510
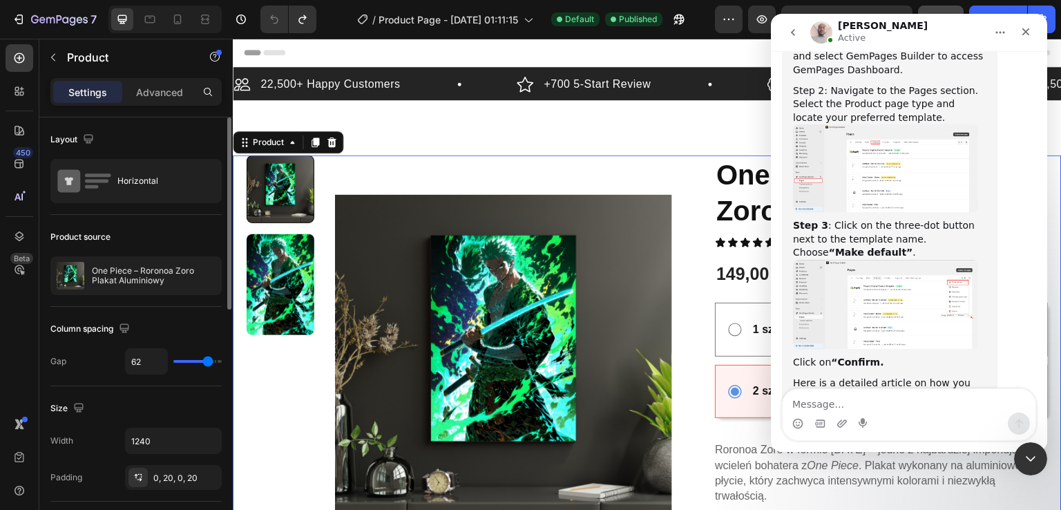
scroll to position [879, 0]
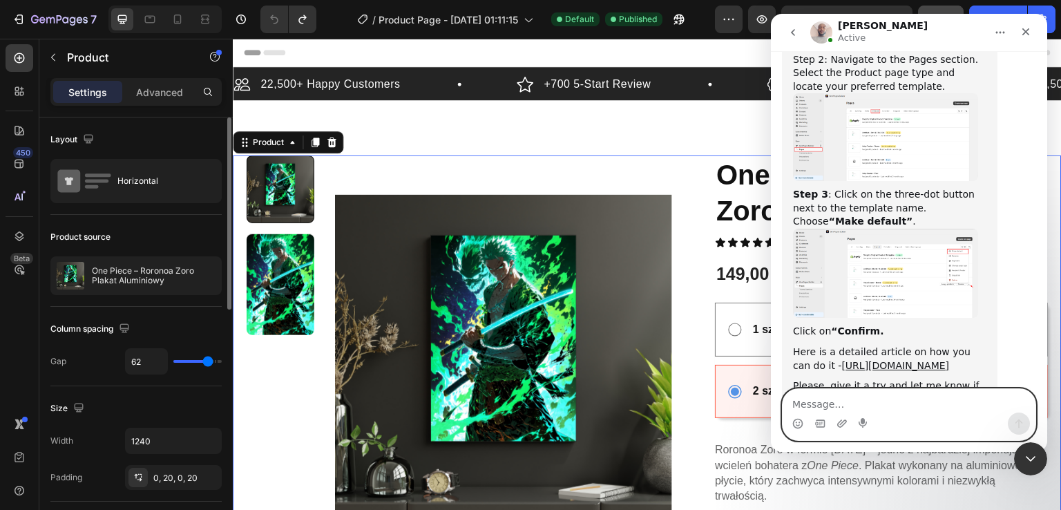
click at [881, 411] on textarea "Message…" at bounding box center [909, 400] width 253 height 23
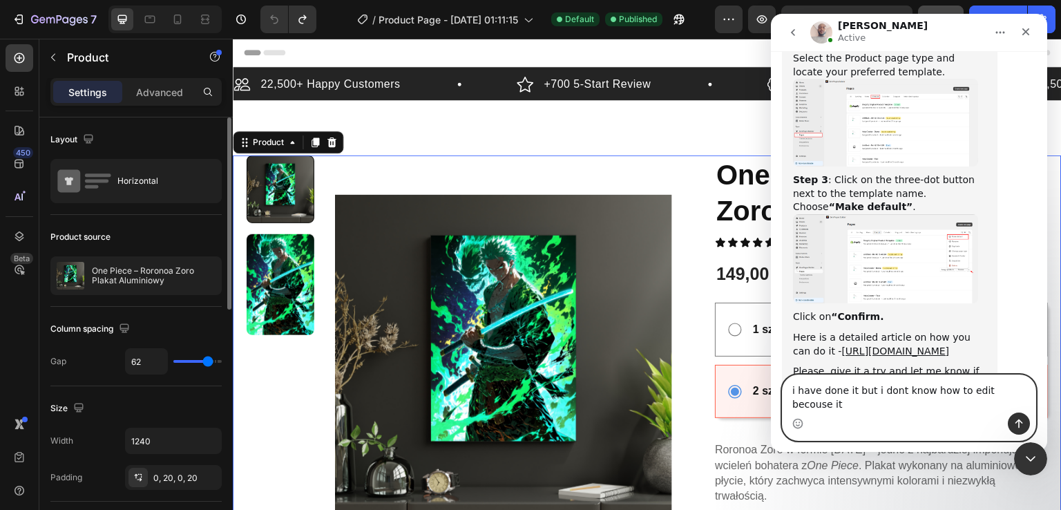
scroll to position [879, 0]
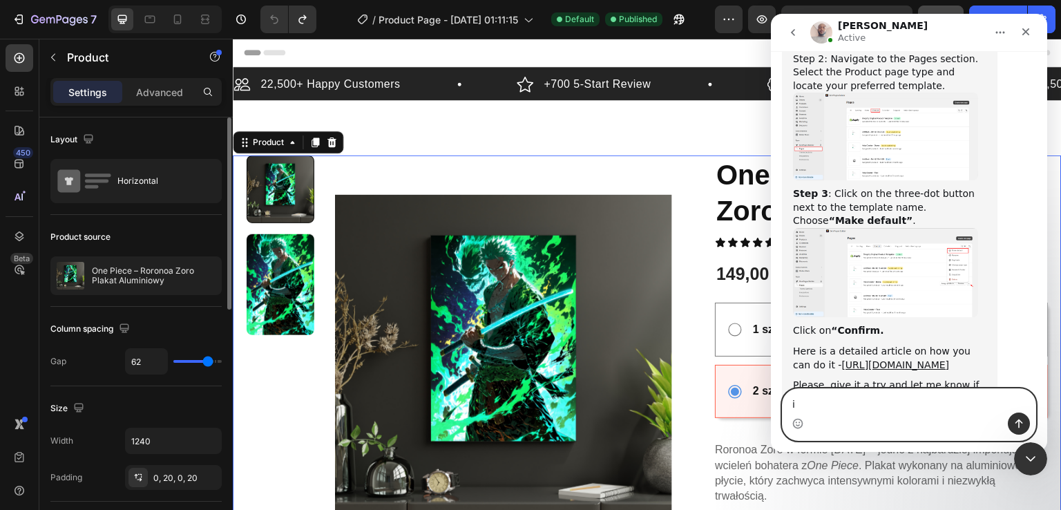
type textarea "i"
click at [1009, 36] on button "Home" at bounding box center [1000, 32] width 26 height 26
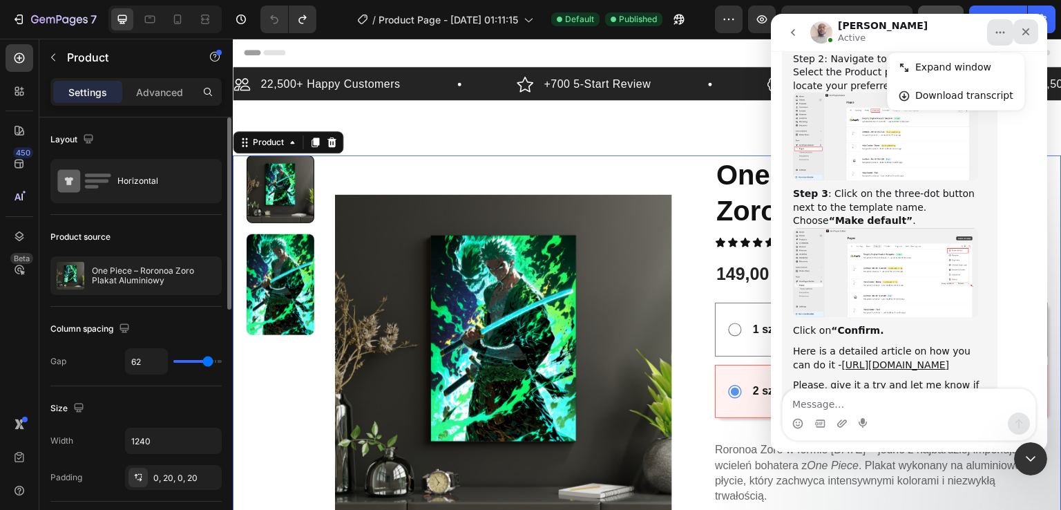
click at [1037, 28] on div "Close" at bounding box center [1025, 31] width 25 height 25
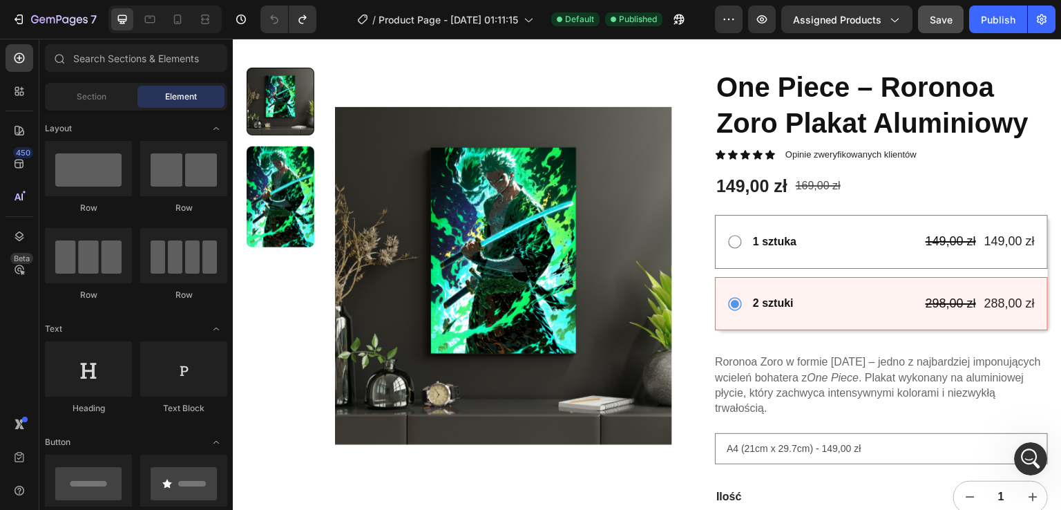
scroll to position [0, 0]
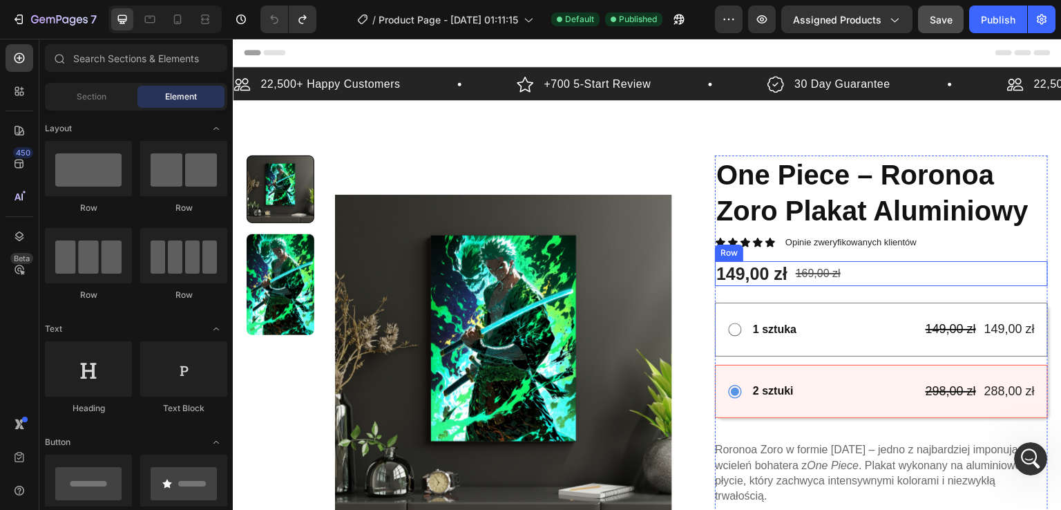
click at [828, 283] on div "169,00 zł" at bounding box center [818, 273] width 48 height 23
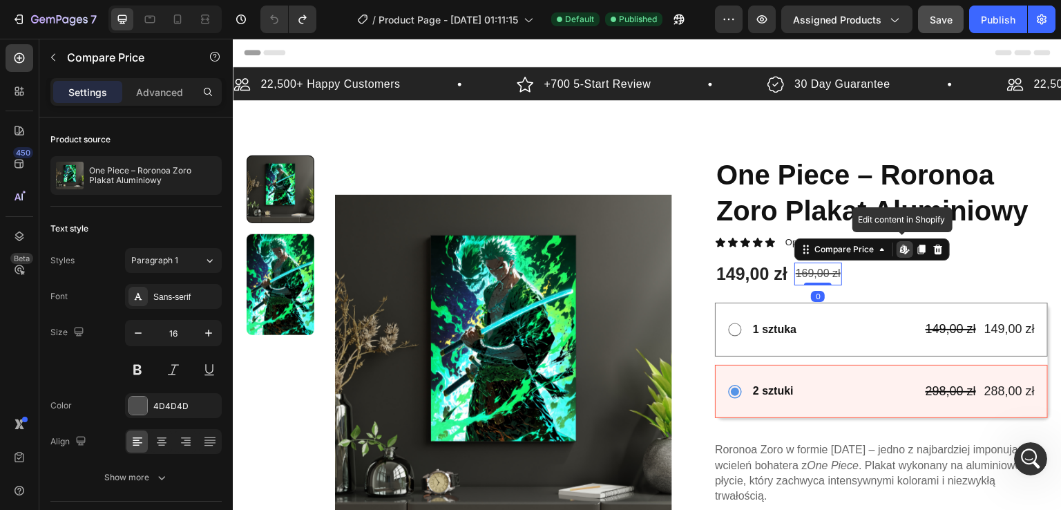
click at [899, 253] on icon at bounding box center [904, 249] width 11 height 11
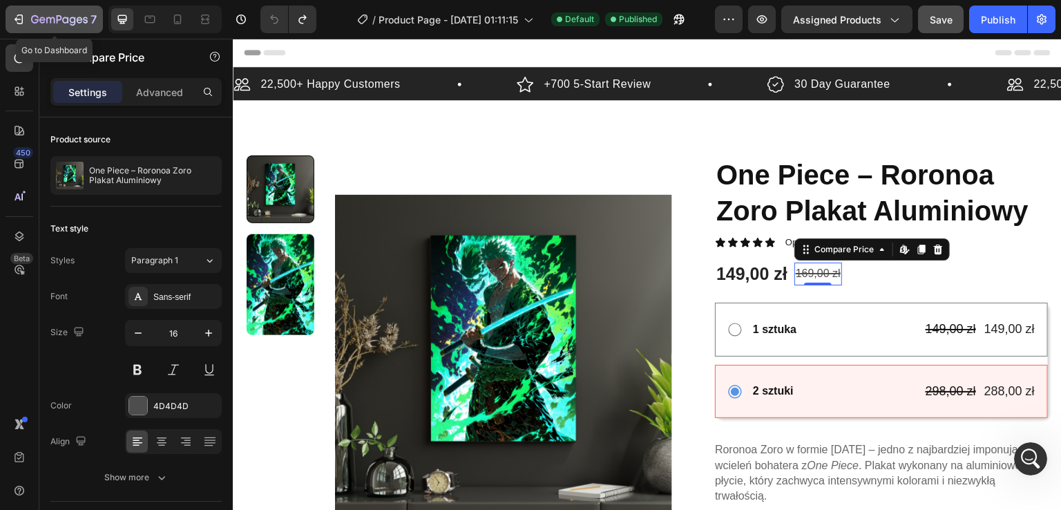
click at [47, 15] on icon "button" at bounding box center [59, 21] width 57 height 12
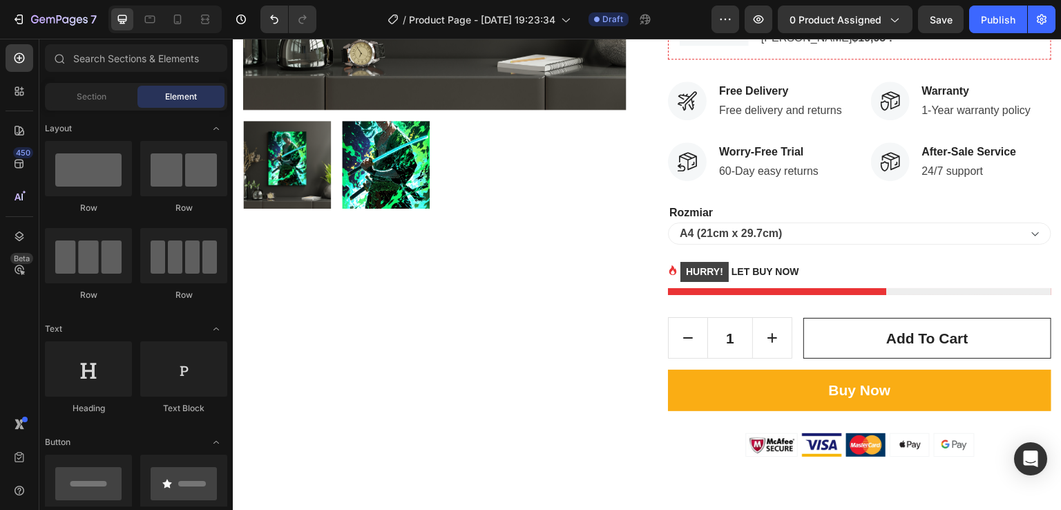
scroll to position [484, 0]
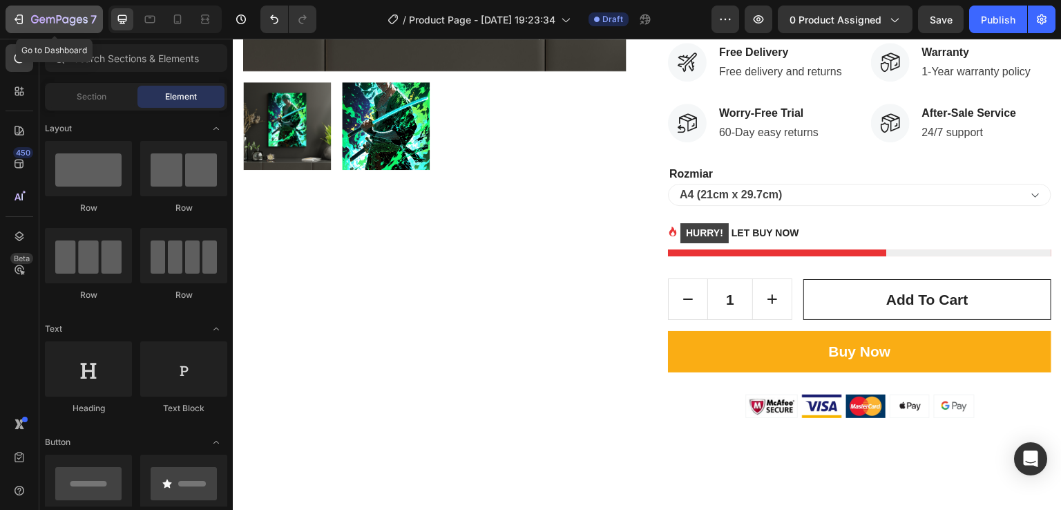
click at [12, 16] on icon "button" at bounding box center [19, 19] width 14 height 14
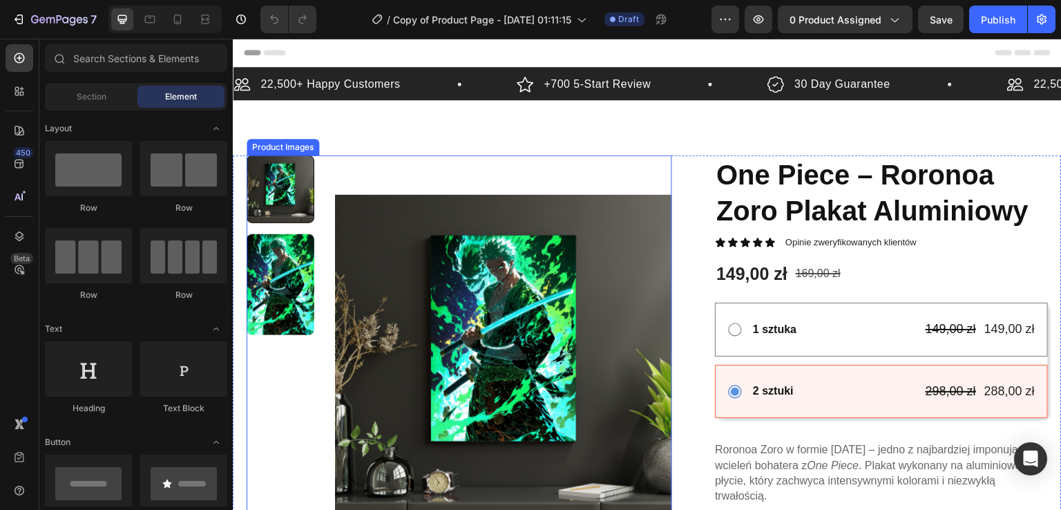
click at [504, 228] on img at bounding box center [503, 363] width 337 height 417
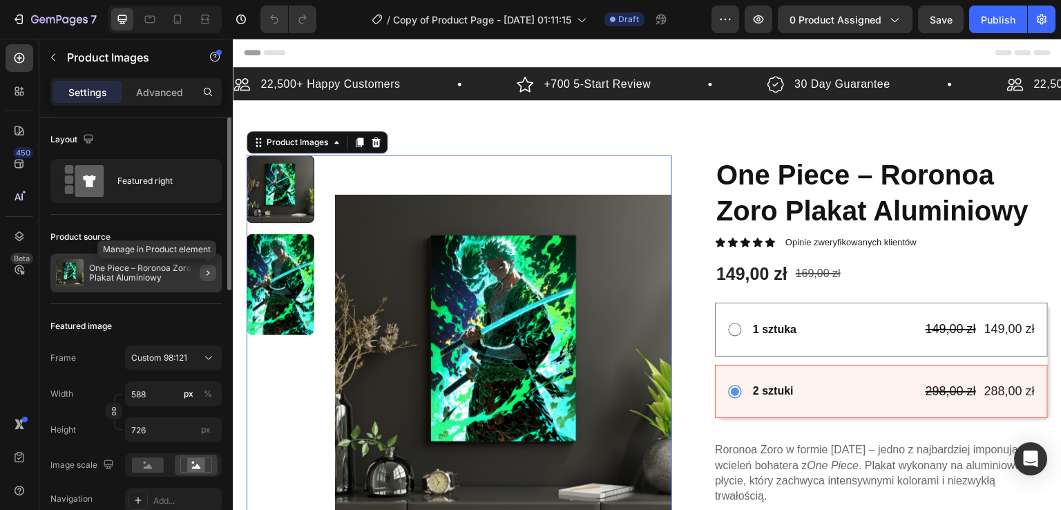
click at [206, 272] on icon "button" at bounding box center [207, 272] width 11 height 11
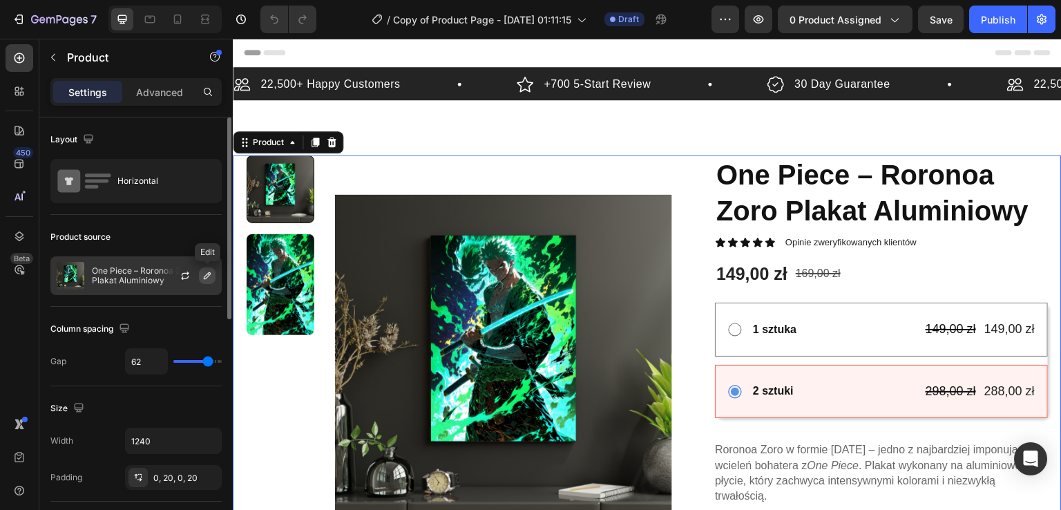
click at [209, 276] on icon "button" at bounding box center [207, 275] width 11 height 11
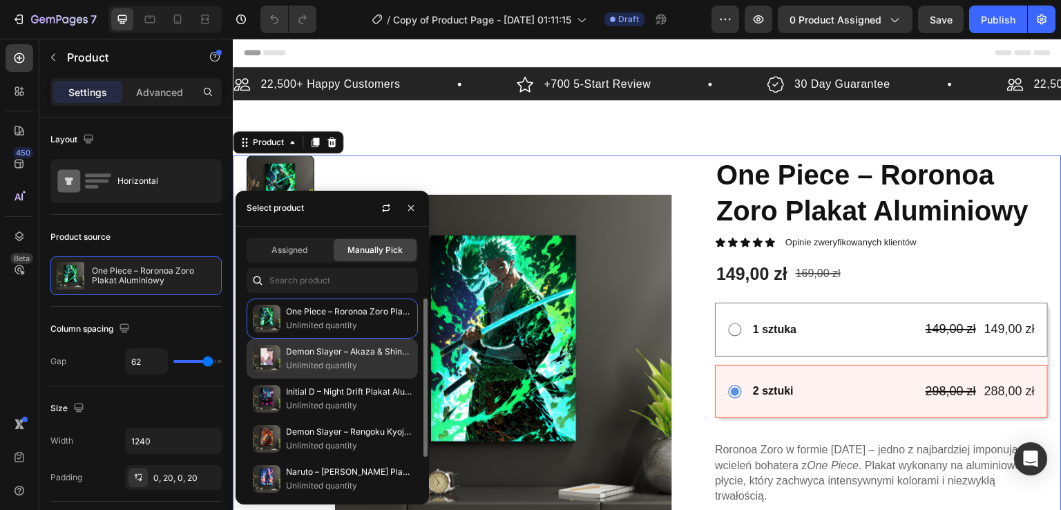
click at [336, 348] on p "Demon Slayer – Akaza & Shinobu Plakat Aluminiowy A3" at bounding box center [349, 352] width 126 height 14
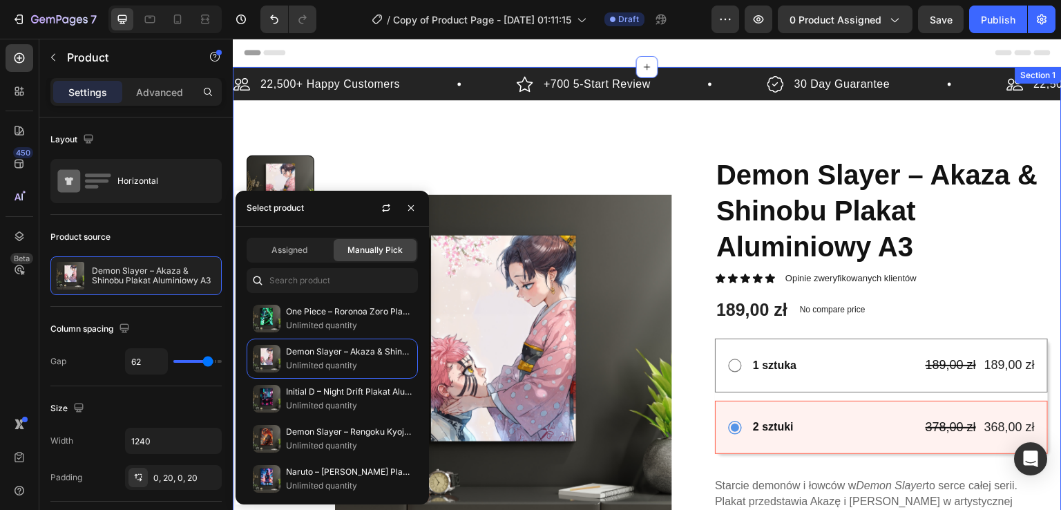
click at [564, 137] on div "22,500+ Happy Customers Item List +700 5-Start Review Item List 30 Day Guarante…" at bounding box center [647, 510] width 829 height 886
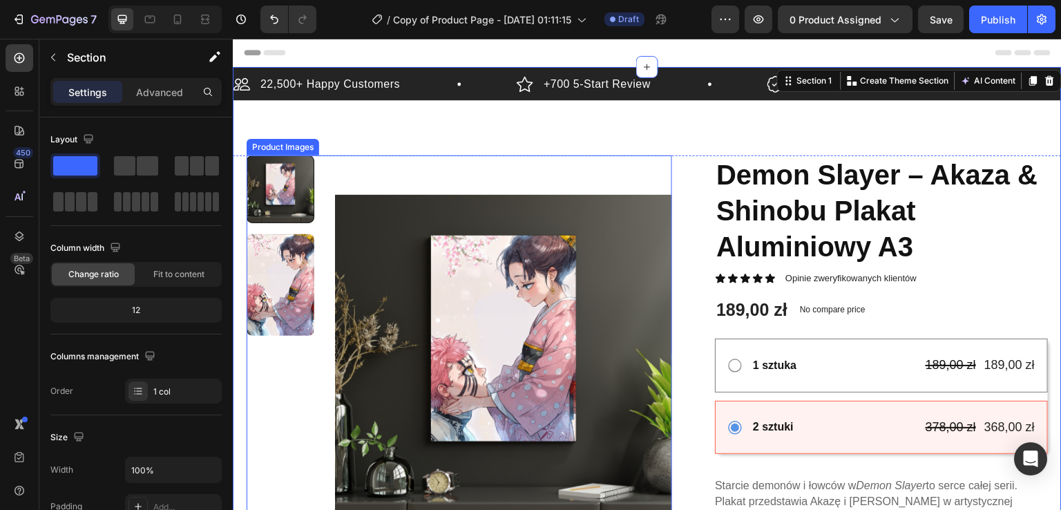
click at [285, 262] on img at bounding box center [281, 285] width 68 height 102
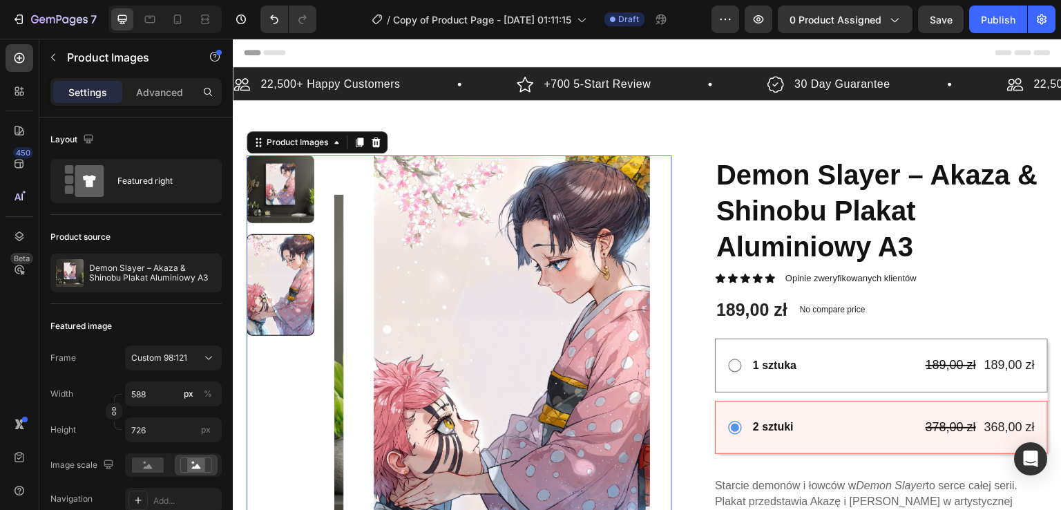
click at [251, 240] on div at bounding box center [281, 285] width 68 height 102
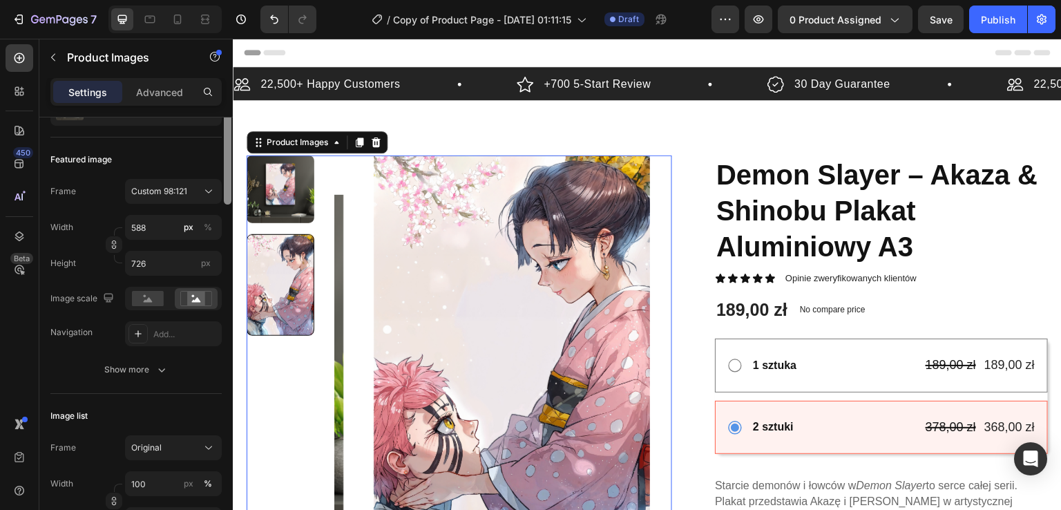
scroll to position [198, 0]
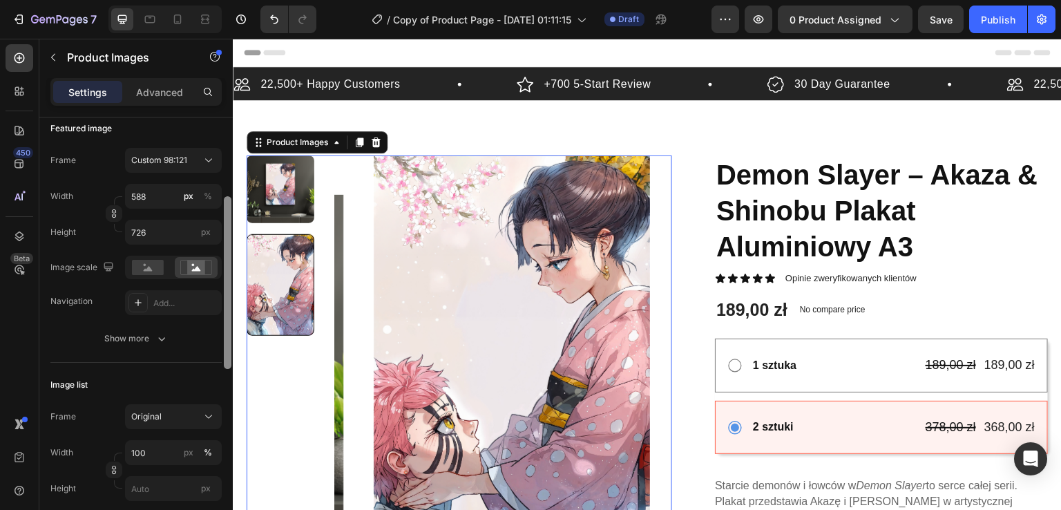
drag, startPoint x: 227, startPoint y: 205, endPoint x: 229, endPoint y: 285, distance: 79.5
click at [229, 285] on div at bounding box center [228, 282] width 8 height 173
click at [315, 138] on div "Product Images" at bounding box center [297, 142] width 67 height 12
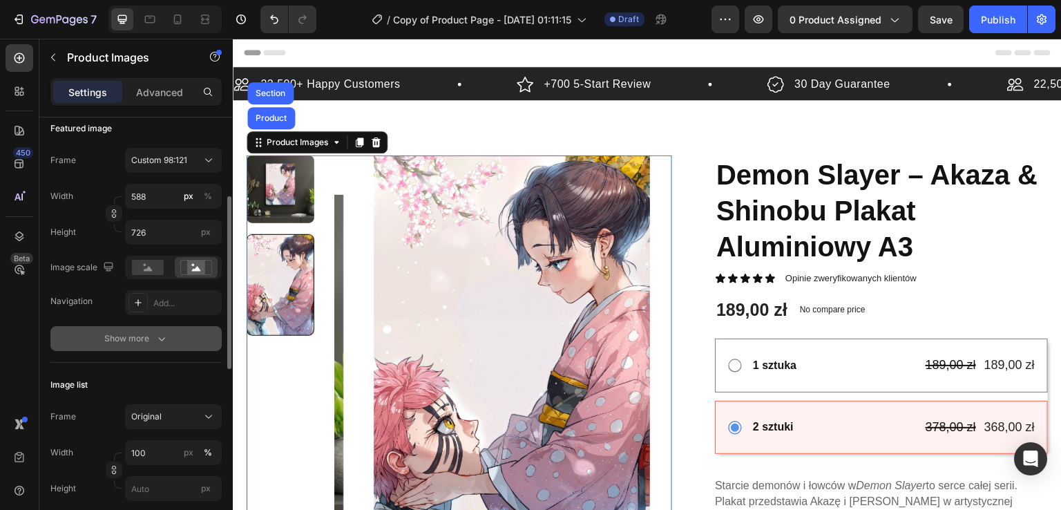
click at [134, 338] on div "Show more" at bounding box center [136, 339] width 64 height 14
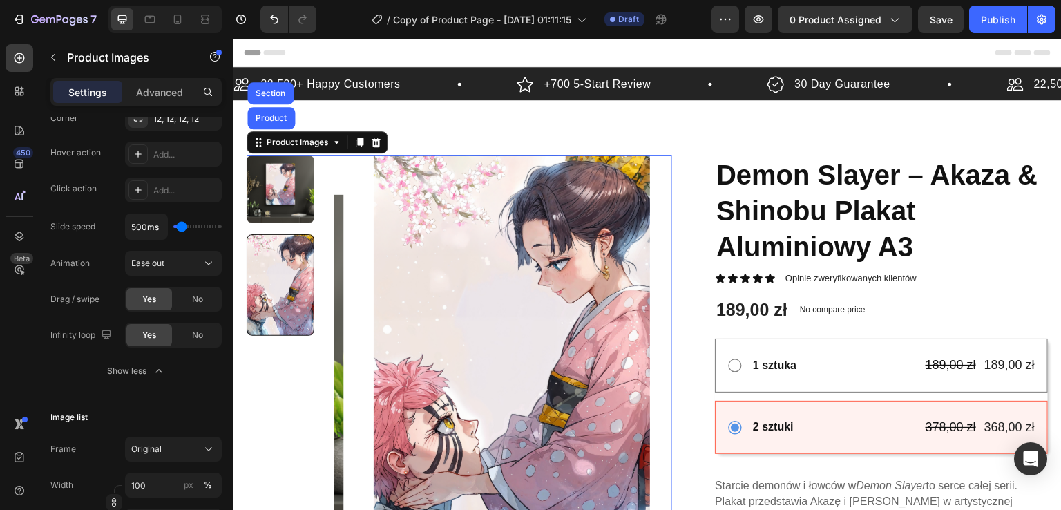
scroll to position [20, 0]
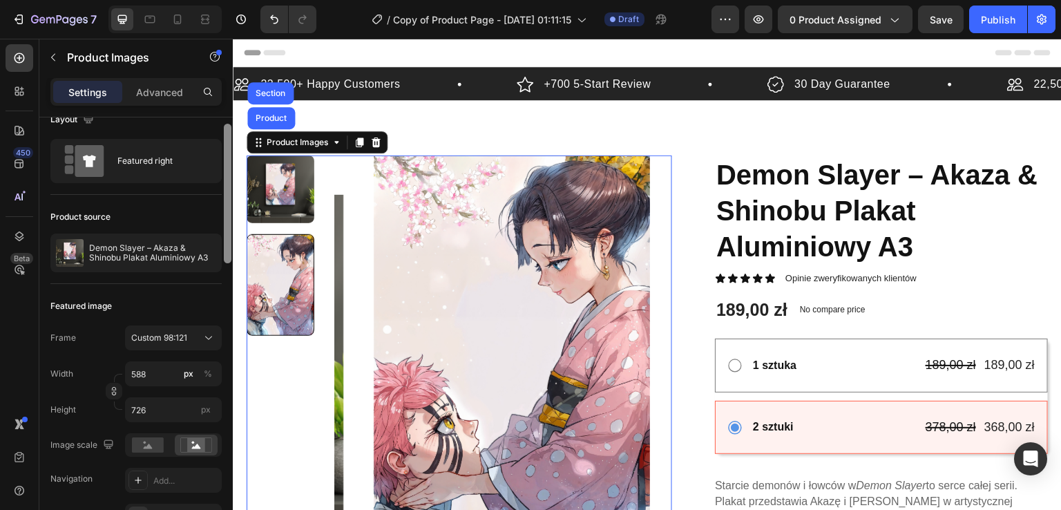
drag, startPoint x: 227, startPoint y: 233, endPoint x: 232, endPoint y: 162, distance: 71.3
click at [232, 162] on div at bounding box center [227, 333] width 10 height 432
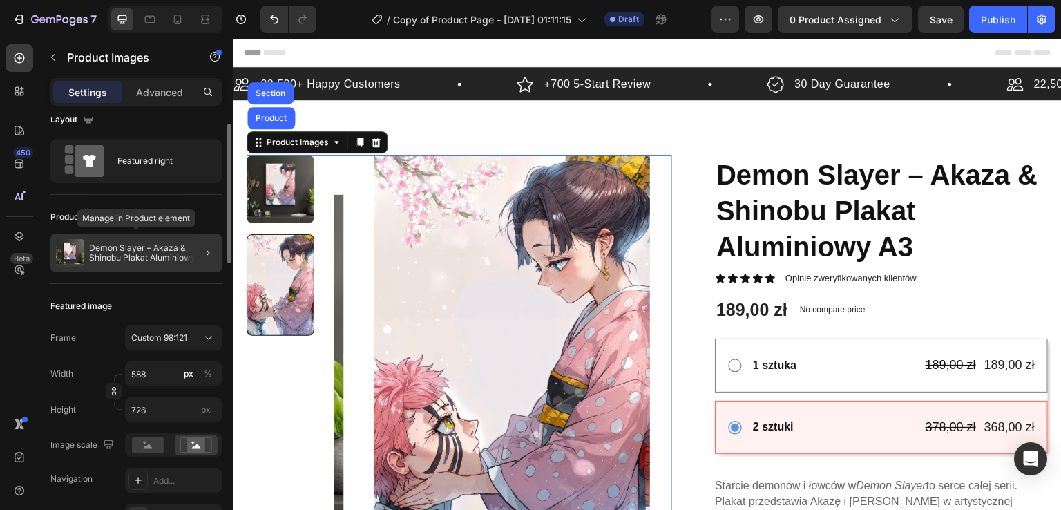
click at [182, 255] on p "Demon Slayer – Akaza & Shinobu Plakat Aluminiowy A3" at bounding box center [152, 252] width 127 height 19
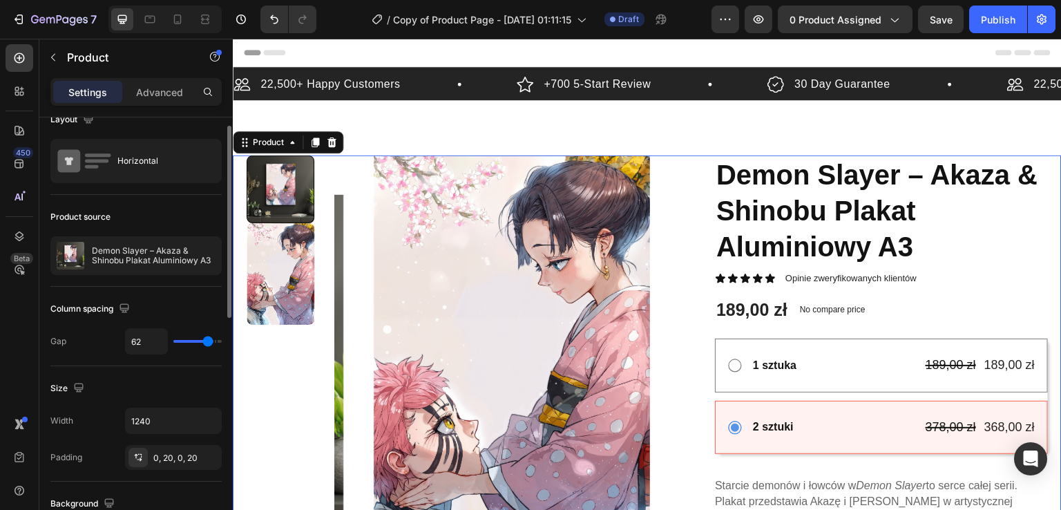
scroll to position [0, 0]
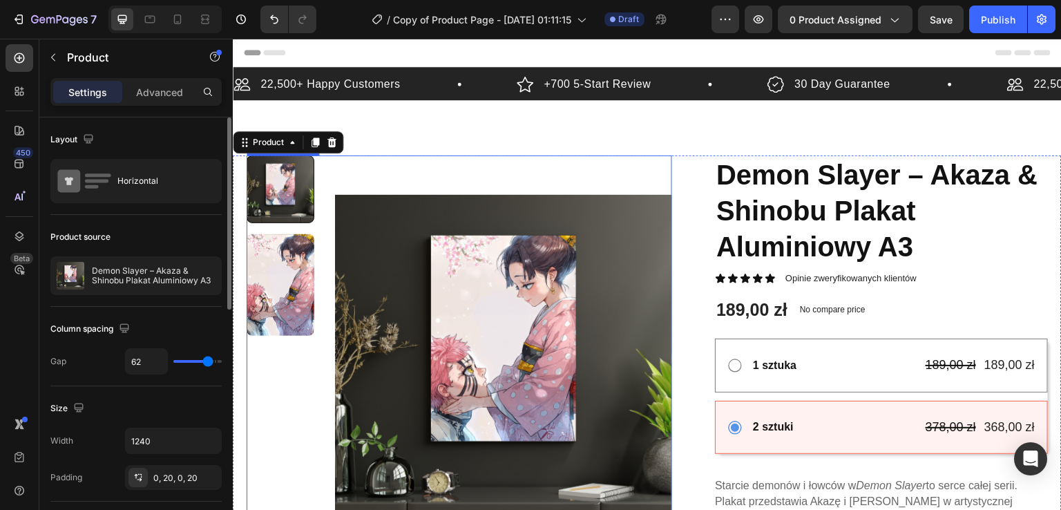
click at [299, 247] on img at bounding box center [281, 285] width 68 height 102
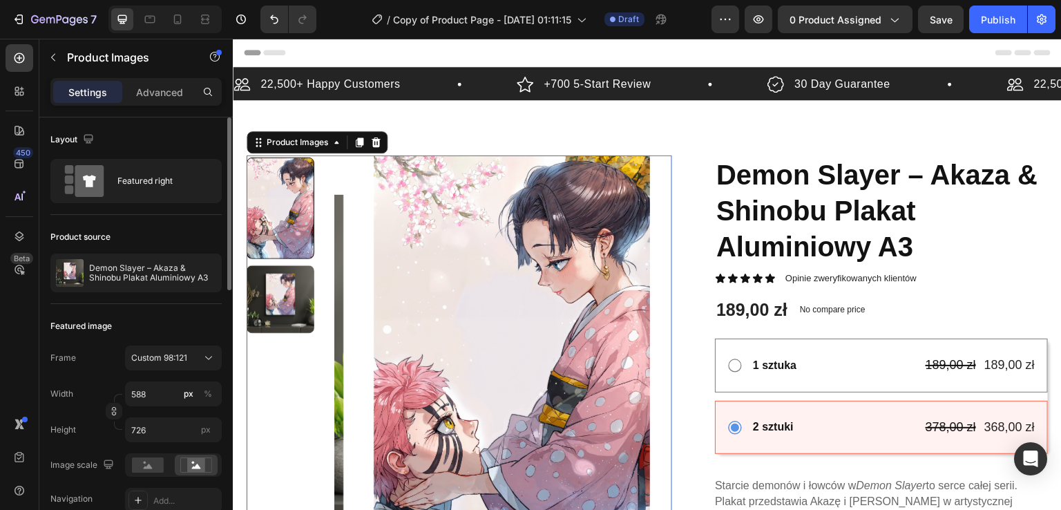
click at [371, 210] on img at bounding box center [511, 363] width 337 height 417
click at [343, 166] on img at bounding box center [511, 363] width 337 height 417
click at [225, 200] on div at bounding box center [228, 203] width 8 height 173
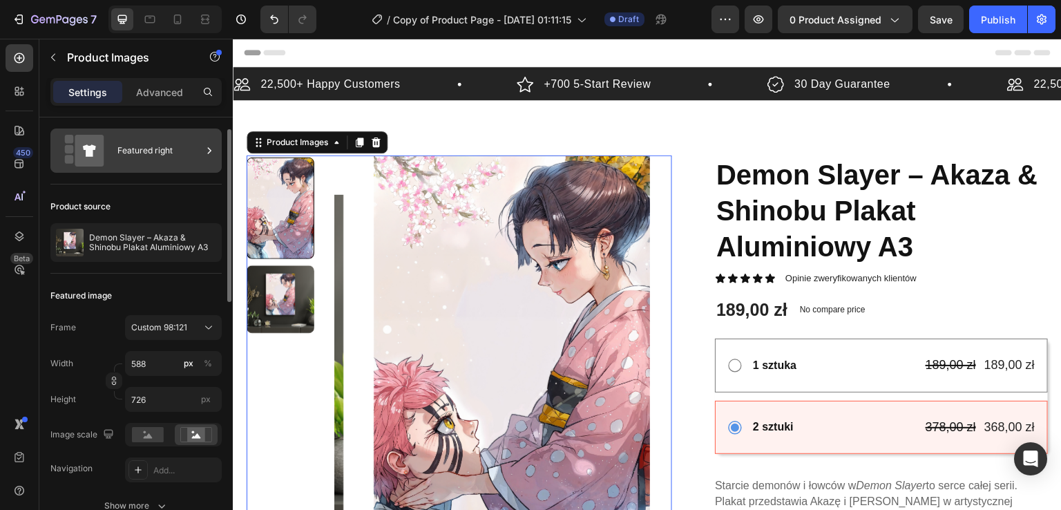
click at [181, 160] on div "Featured right" at bounding box center [159, 151] width 84 height 32
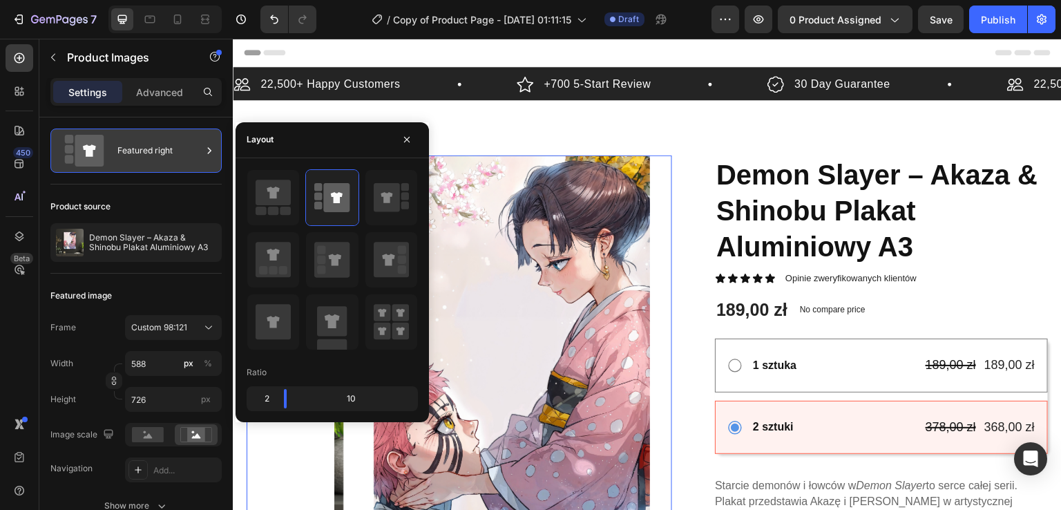
click at [181, 160] on div "Featured right" at bounding box center [159, 151] width 84 height 32
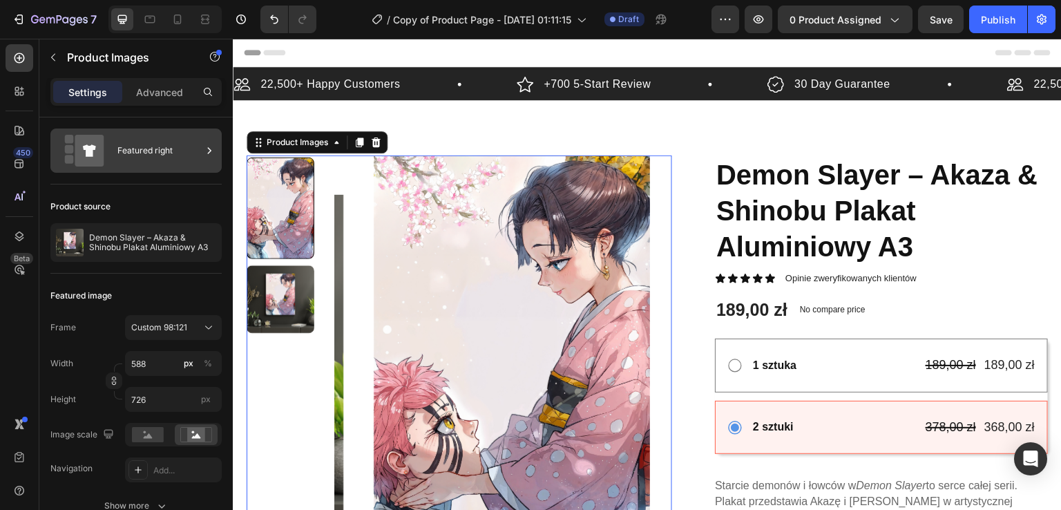
click at [181, 160] on div "Featured right" at bounding box center [159, 151] width 84 height 32
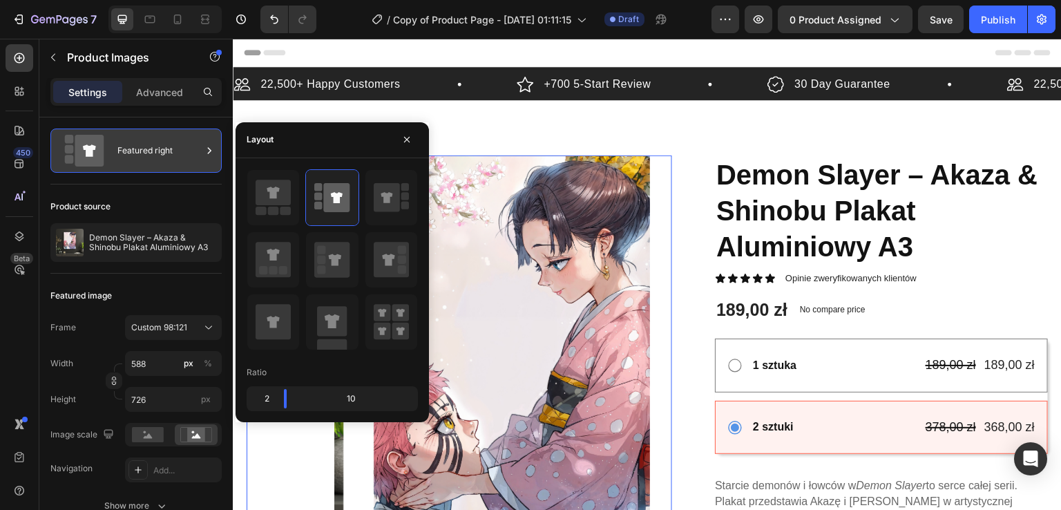
click at [182, 160] on div "Featured right" at bounding box center [159, 151] width 84 height 32
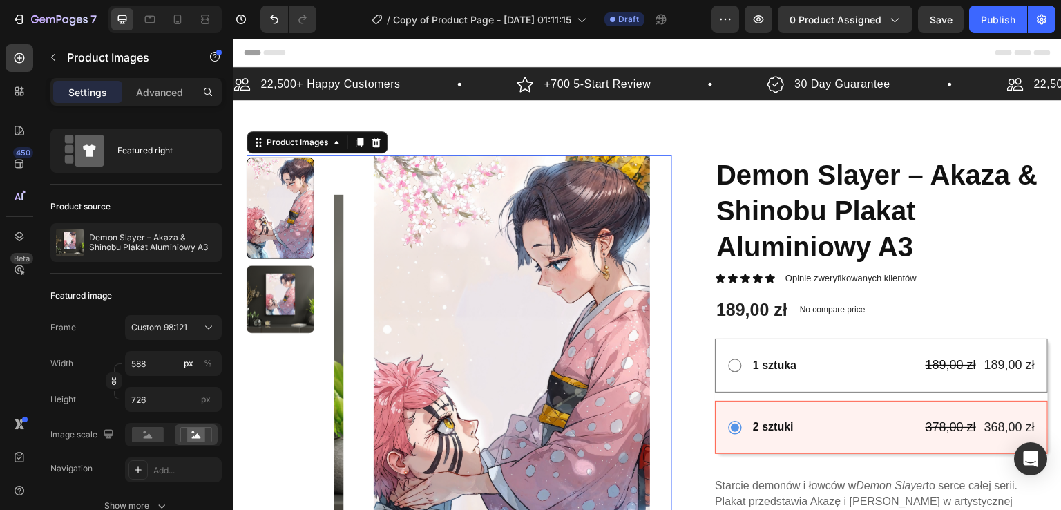
scroll to position [462, 0]
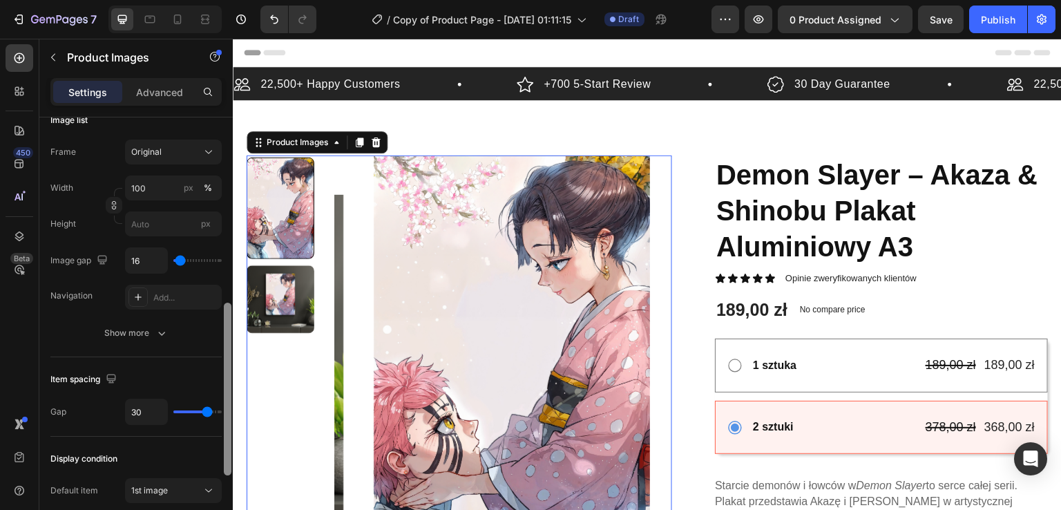
drag, startPoint x: 223, startPoint y: 143, endPoint x: 224, endPoint y: 237, distance: 93.9
click at [224, 237] on div at bounding box center [227, 333] width 10 height 432
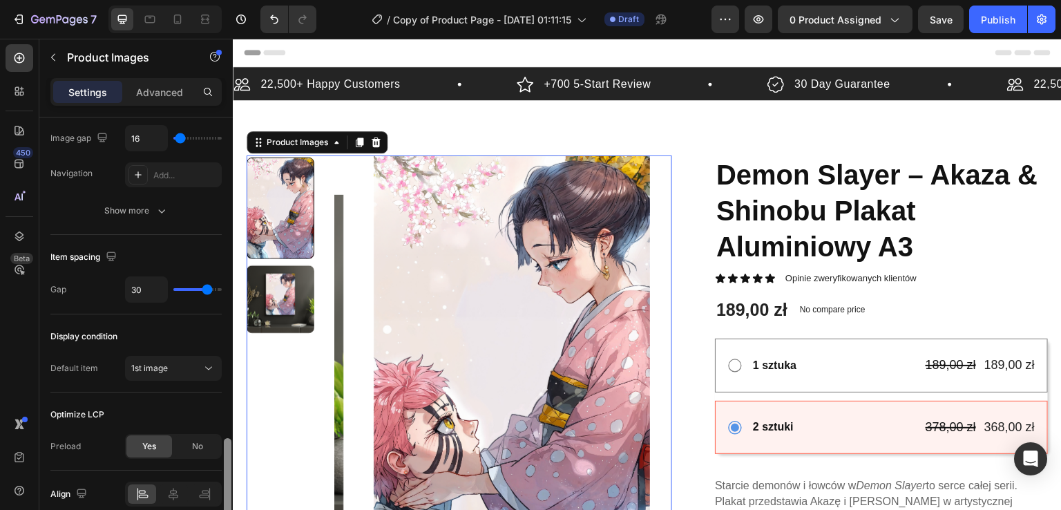
scroll to position [646, 0]
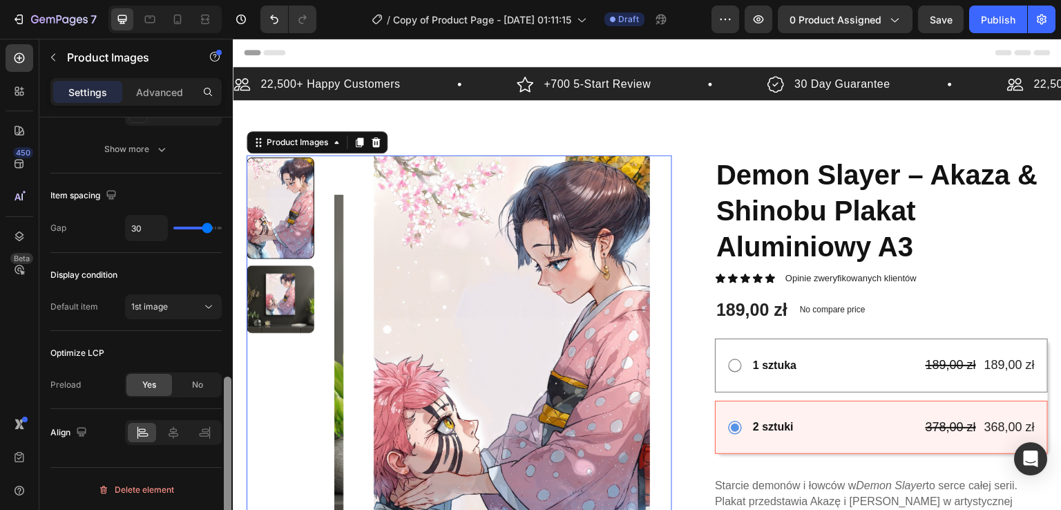
drag, startPoint x: 227, startPoint y: 322, endPoint x: 228, endPoint y: 452, distance: 129.9
click at [228, 452] on div at bounding box center [228, 462] width 8 height 173
click at [173, 89] on p "Advanced" at bounding box center [159, 92] width 47 height 15
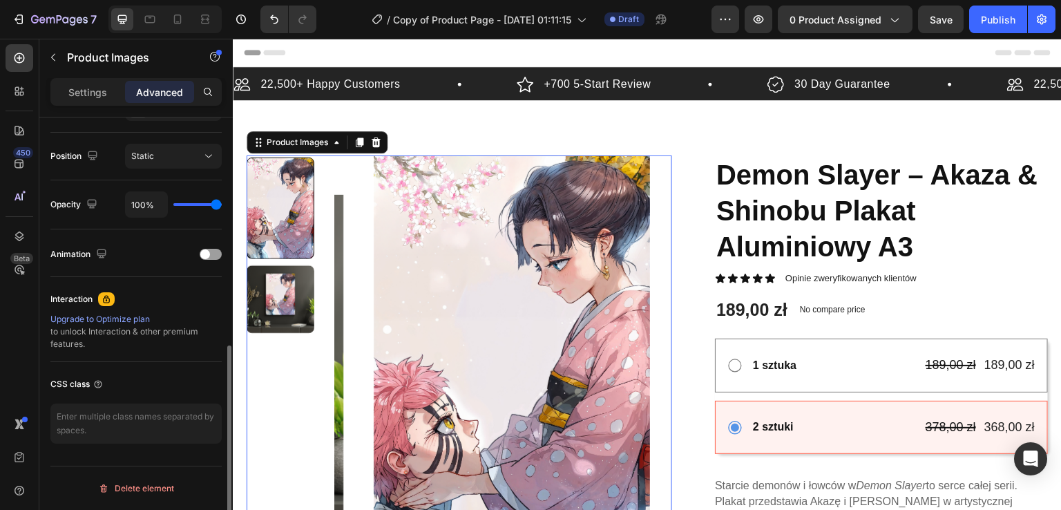
scroll to position [488, 0]
click at [224, 321] on div at bounding box center [227, 333] width 10 height 432
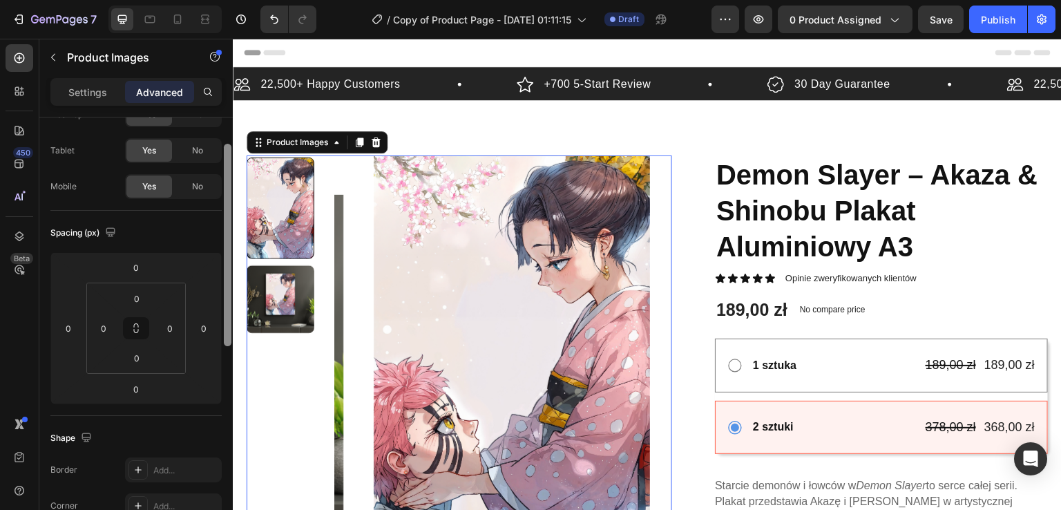
click at [227, 130] on div at bounding box center [227, 333] width 10 height 432
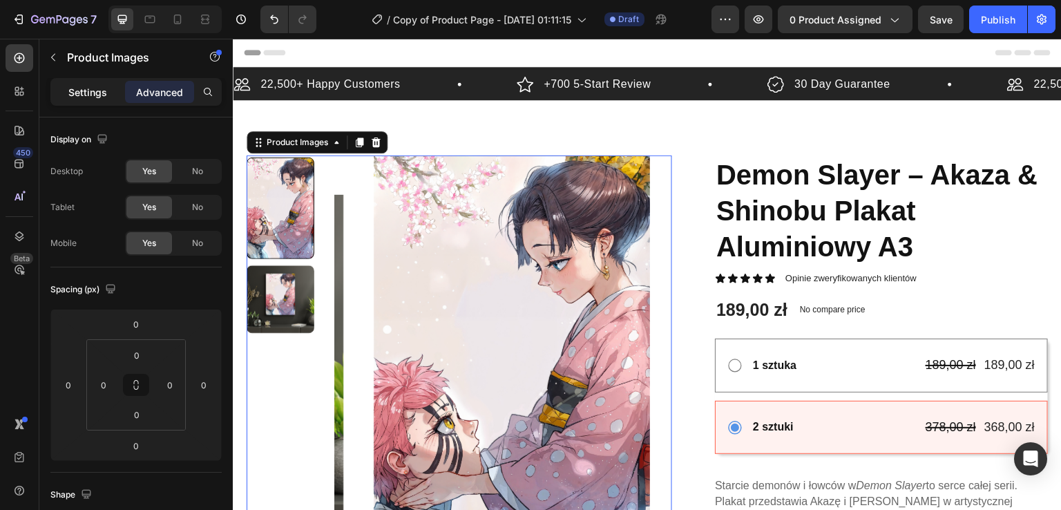
click at [77, 94] on p "Settings" at bounding box center [87, 92] width 39 height 15
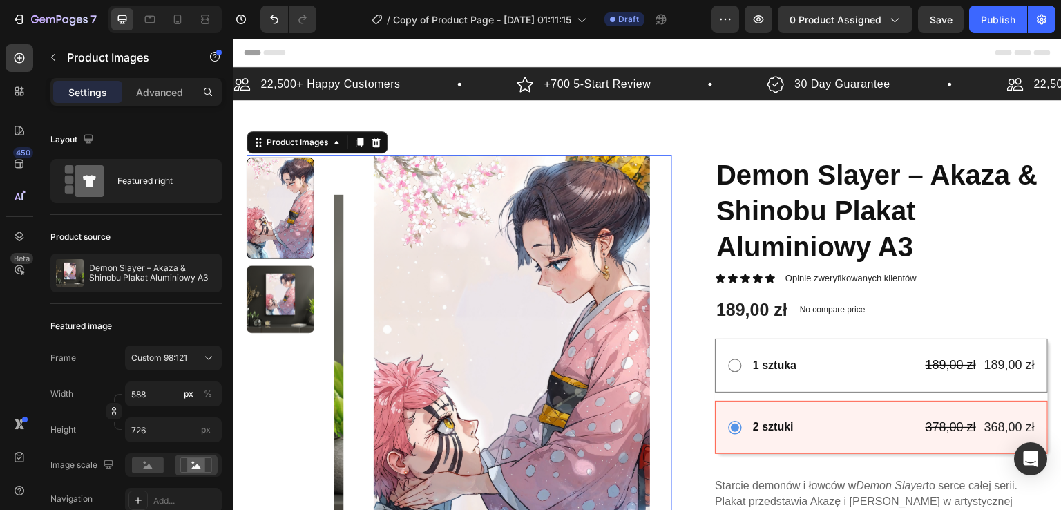
click at [77, 94] on p "Settings" at bounding box center [87, 92] width 39 height 15
click at [293, 300] on img at bounding box center [281, 299] width 68 height 68
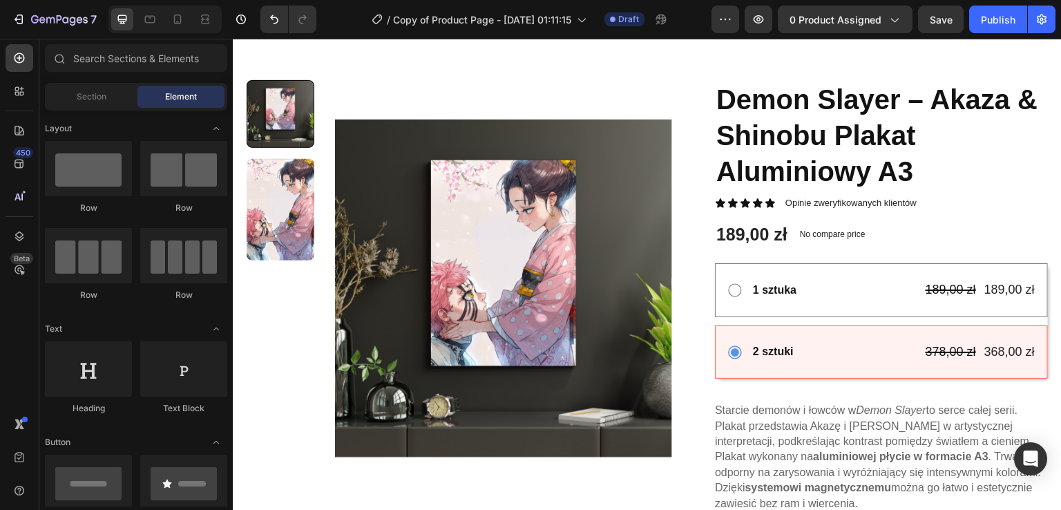
scroll to position [68, 0]
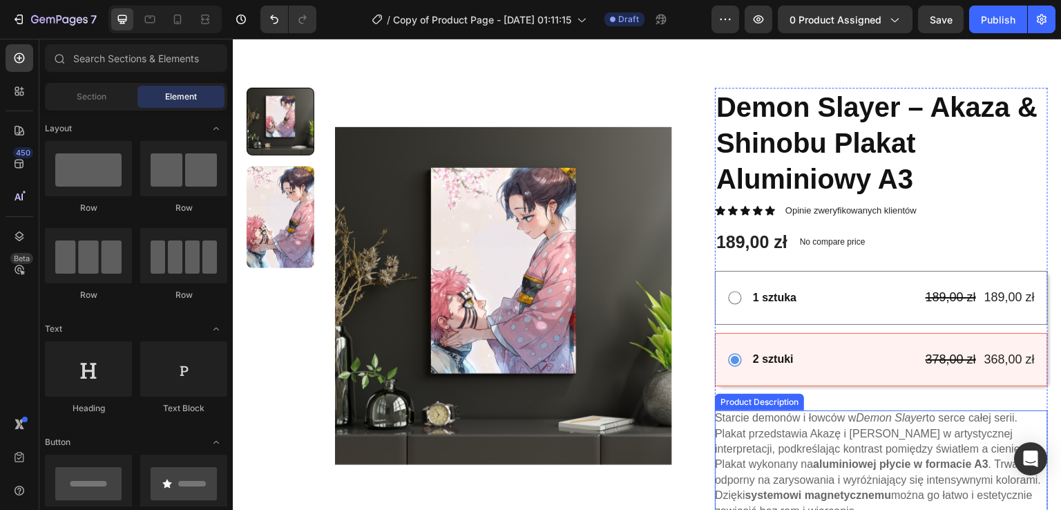
click at [783, 432] on p "Starcie demonów i łowców w Demon Slayer to serce całej serii. Plakat przedstawi…" at bounding box center [878, 464] width 326 height 104
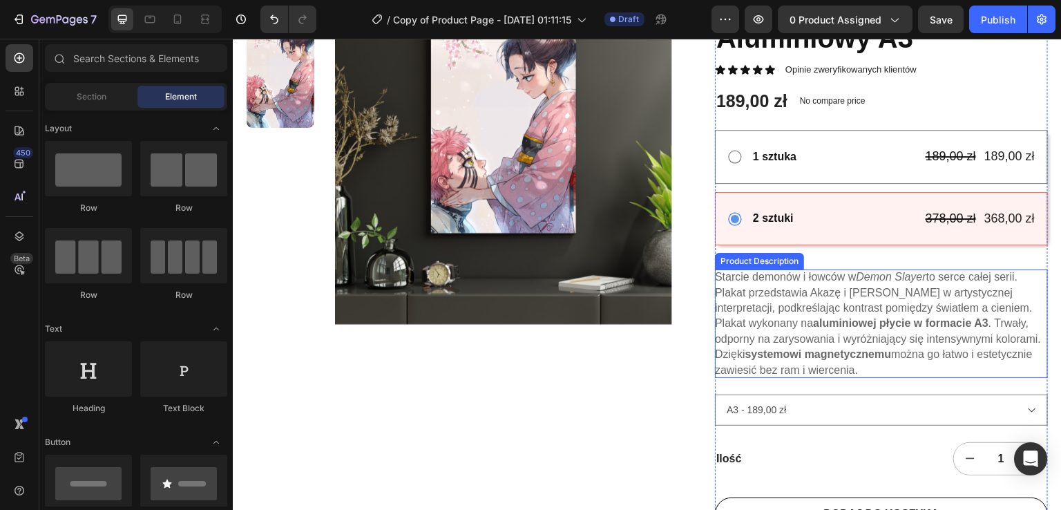
click at [882, 352] on strong "systemowi magnetycznemu" at bounding box center [818, 354] width 146 height 12
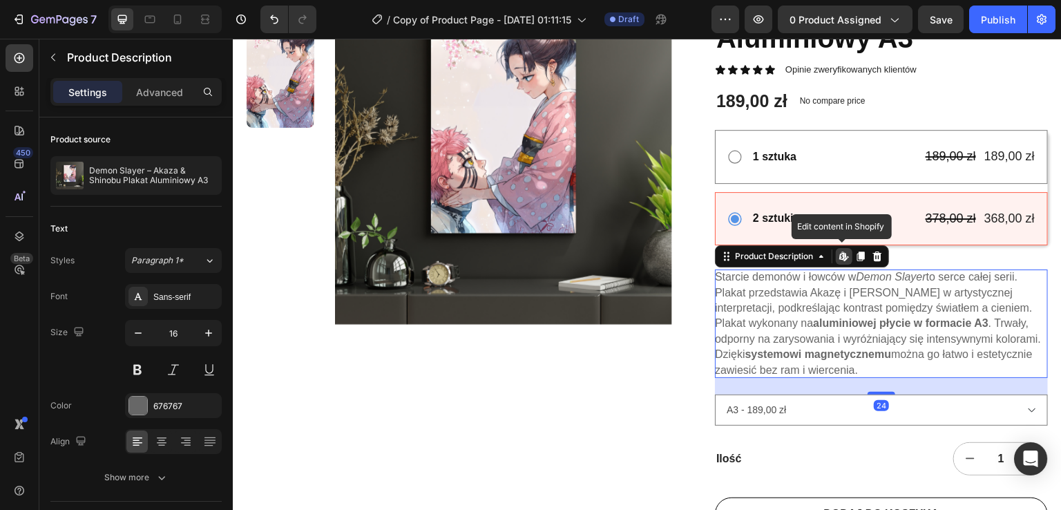
click at [839, 251] on icon at bounding box center [844, 256] width 11 height 11
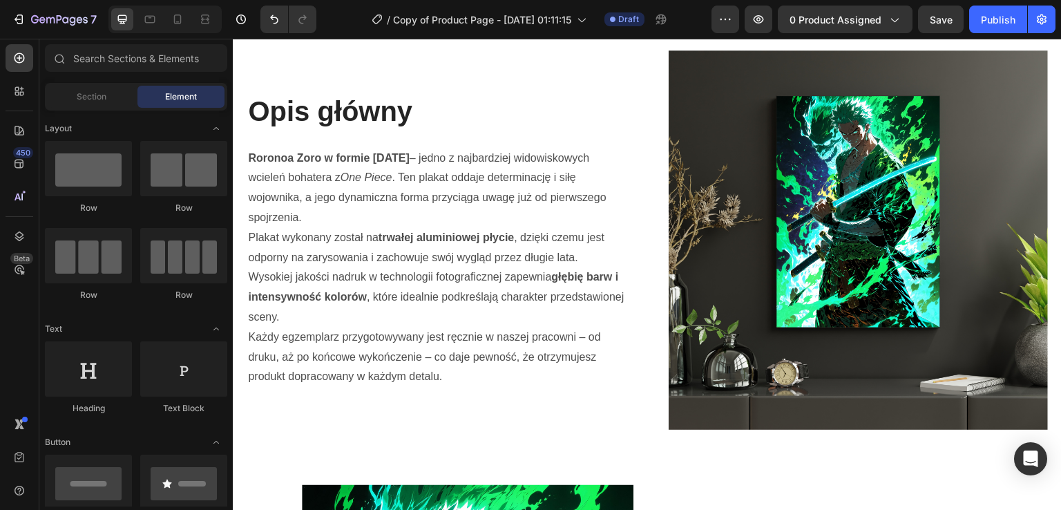
scroll to position [995, 0]
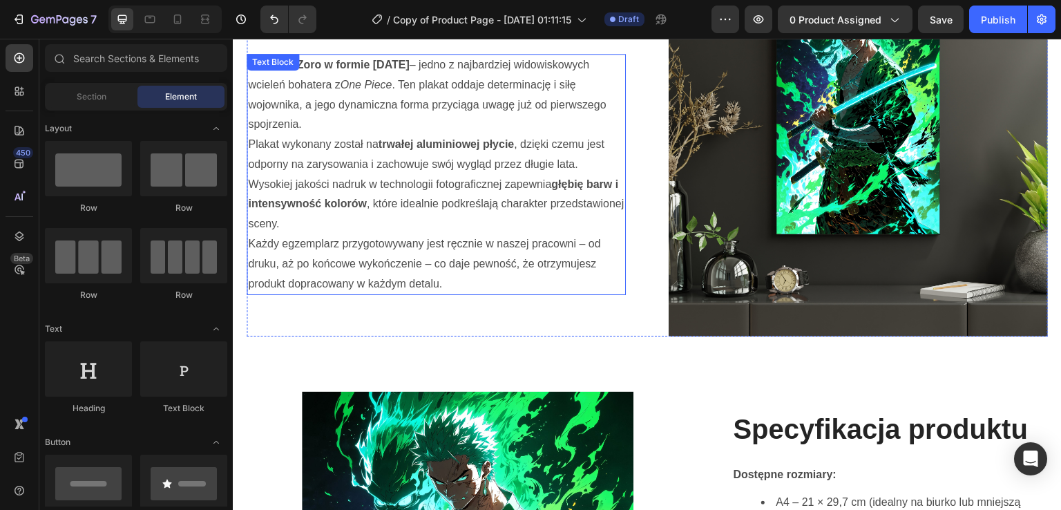
click at [514, 173] on p "Plakat wykonany został na trwałej aluminiowej płycie , dzięki czemu jest odporn…" at bounding box center [436, 184] width 376 height 99
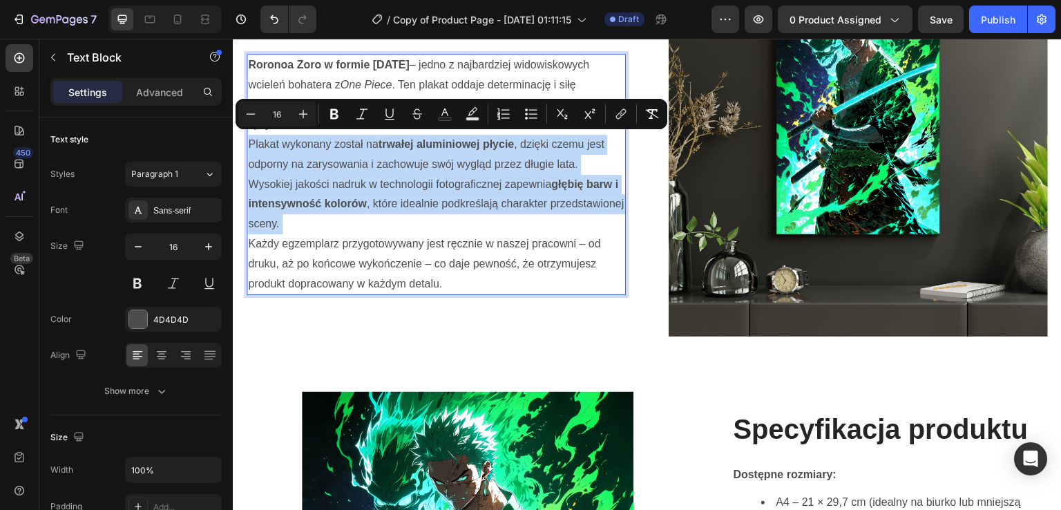
click at [514, 173] on p "Plakat wykonany został na trwałej aluminiowej płycie , dzięki czemu jest odporn…" at bounding box center [436, 184] width 376 height 99
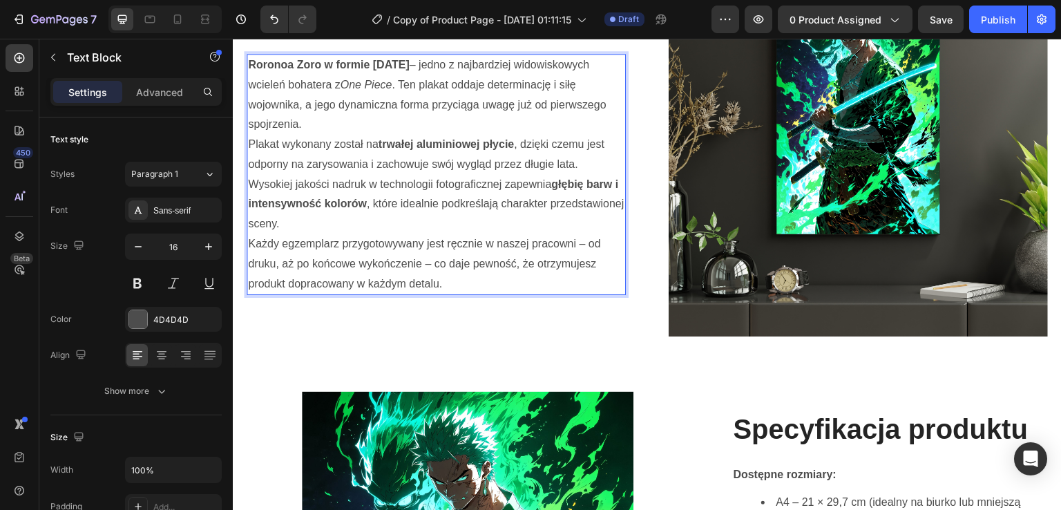
click at [514, 173] on p "Plakat wykonany został na trwałej aluminiowej płycie , dzięki czemu jest odporn…" at bounding box center [436, 184] width 376 height 99
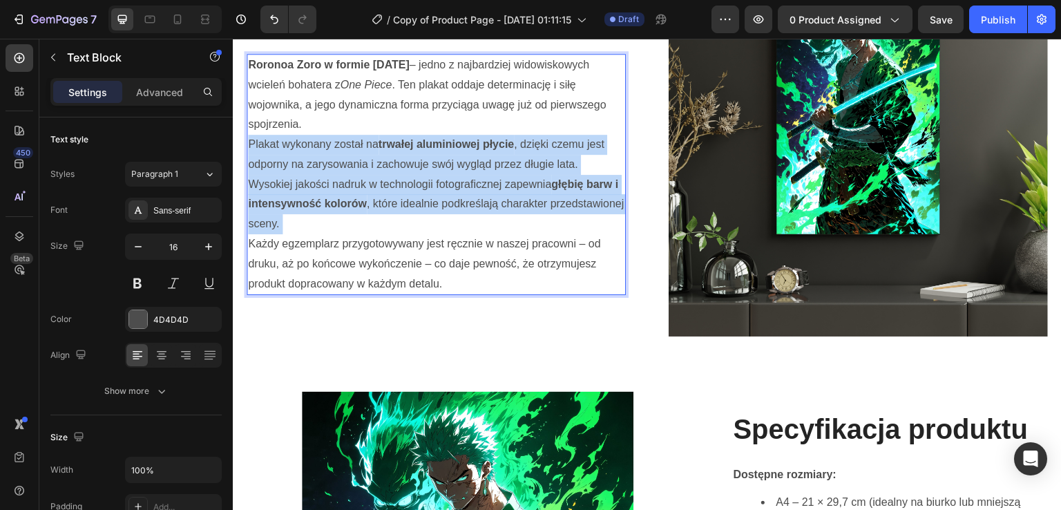
click at [514, 173] on p "Plakat wykonany został na trwałej aluminiowej płycie , dzięki czemu jest odporn…" at bounding box center [436, 184] width 376 height 99
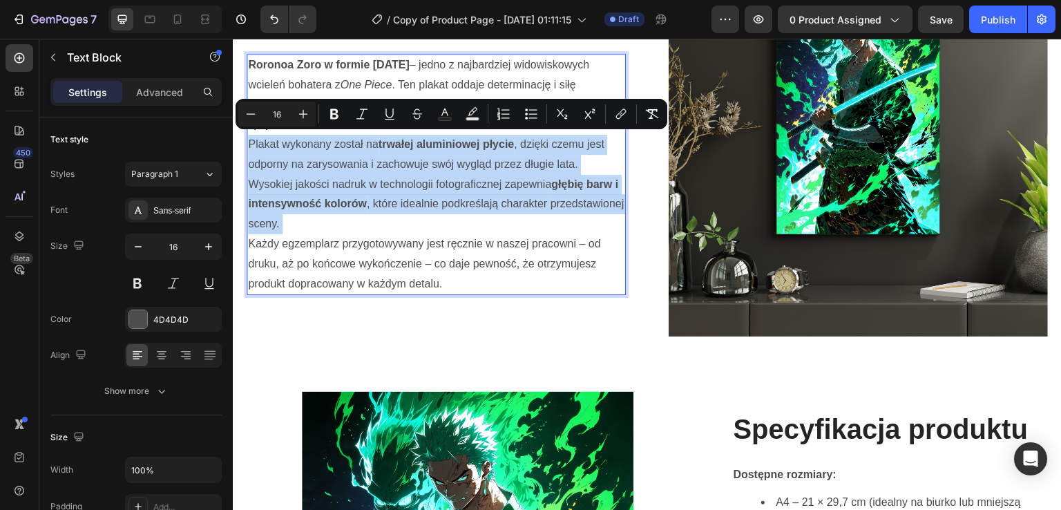
click at [514, 173] on p "Plakat wykonany został na trwałej aluminiowej płycie , dzięki czemu jest odporn…" at bounding box center [436, 184] width 376 height 99
click at [266, 55] on p "Roronoa Zoro w formie Ashura – jedno z najbardziej widowiskowych wcieleń bohate…" at bounding box center [436, 94] width 376 height 79
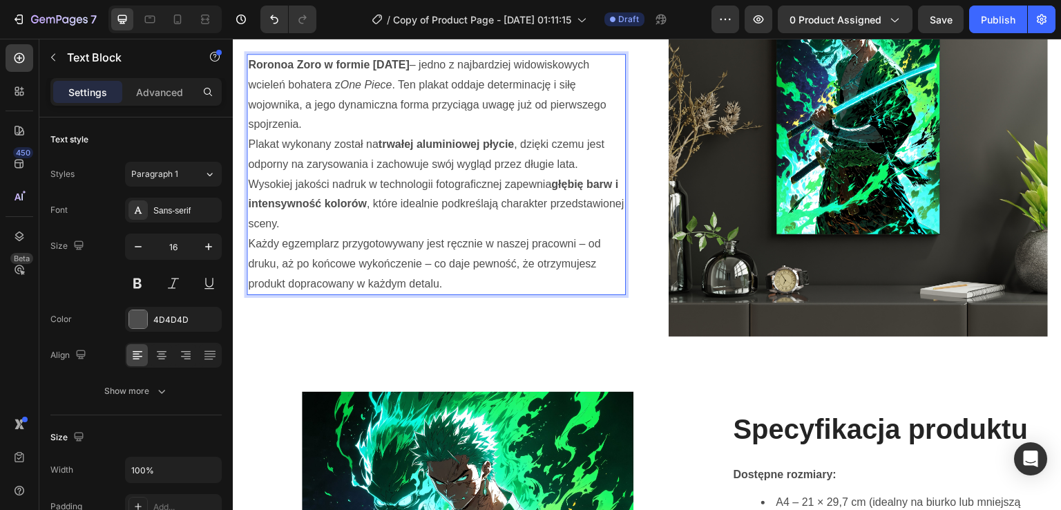
click at [263, 61] on strong "Roronoa Zoro w formie Ashura" at bounding box center [328, 65] width 161 height 12
click at [257, 61] on strong "Roronoa Zoro w formie Ashura" at bounding box center [328, 65] width 161 height 12
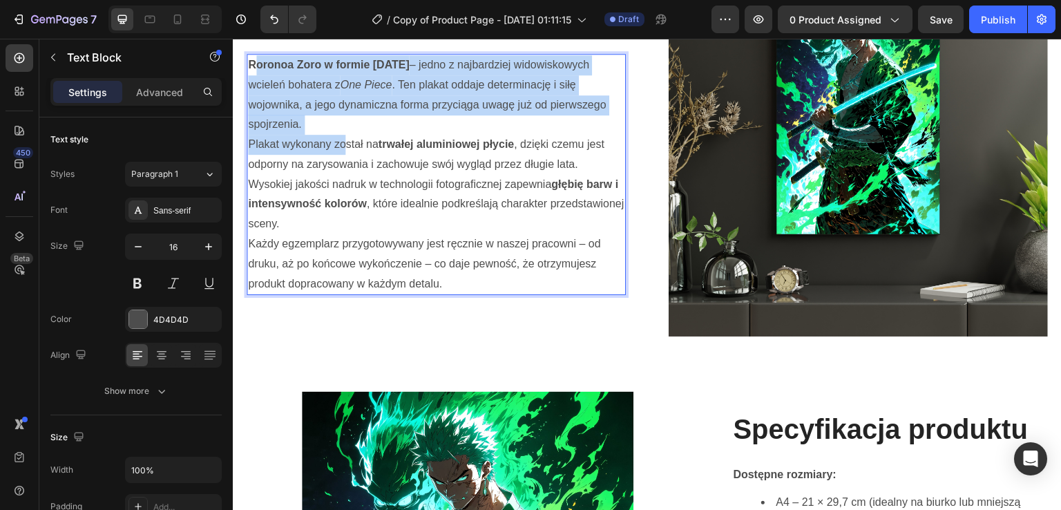
drag, startPoint x: 253, startPoint y: 61, endPoint x: 346, endPoint y: 146, distance: 126.1
click at [346, 146] on div "Roronoa Zoro w formie Ashura – jedno z najbardziej widowiskowych wcieleń bohate…" at bounding box center [436, 175] width 379 height 242
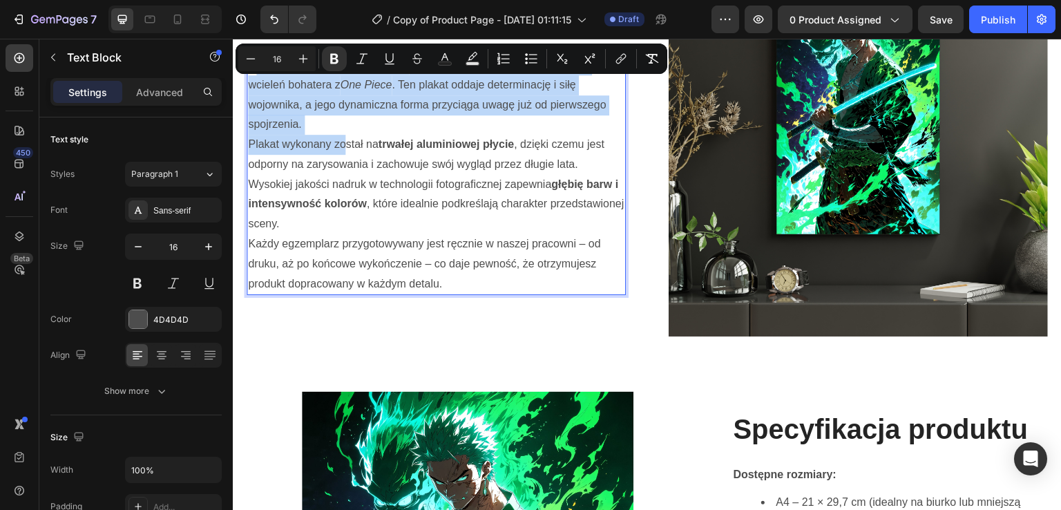
click at [296, 110] on p "Roronoa Zoro w formie Ashura – jedno z najbardziej widowiskowych wcieleń bohate…" at bounding box center [436, 94] width 376 height 79
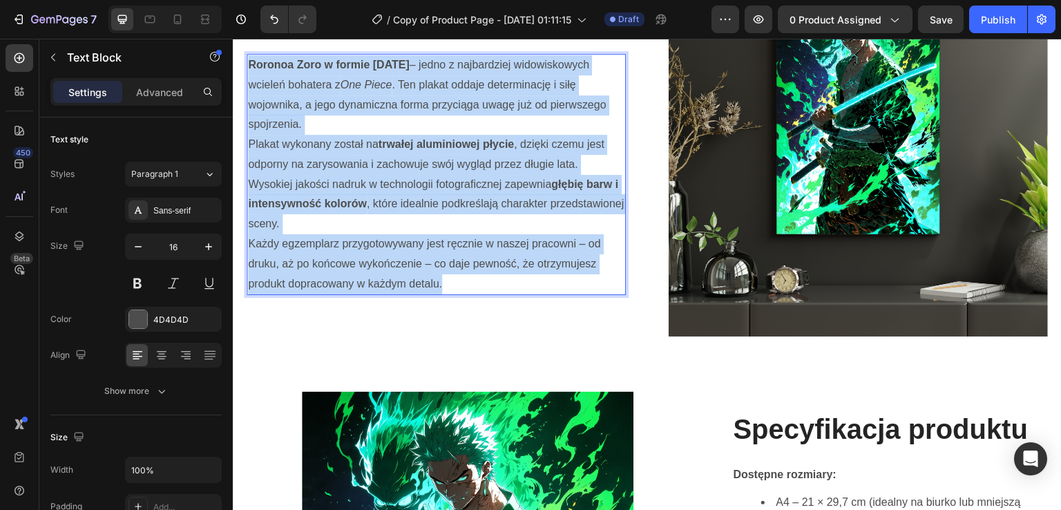
drag, startPoint x: 247, startPoint y: 59, endPoint x: 458, endPoint y: 282, distance: 306.9
click at [458, 282] on div "Roronoa Zoro w formie Ashura – jedno z najbardziej widowiskowych wcieleń bohate…" at bounding box center [436, 175] width 379 height 242
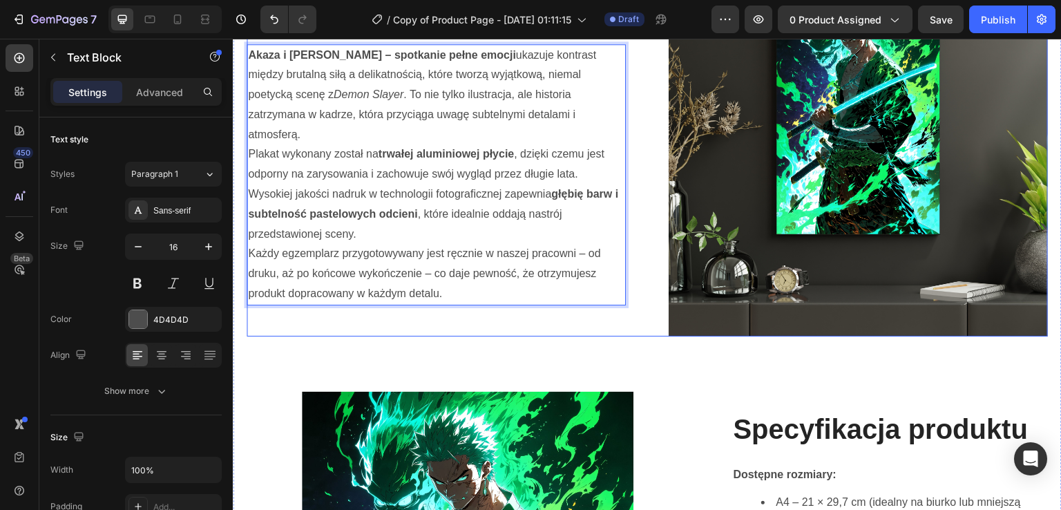
click at [552, 322] on div "Opis główny Heading Akaza i Shinobu – spotkanie pełne emocji ukazuje kontrast m…" at bounding box center [436, 146] width 379 height 379
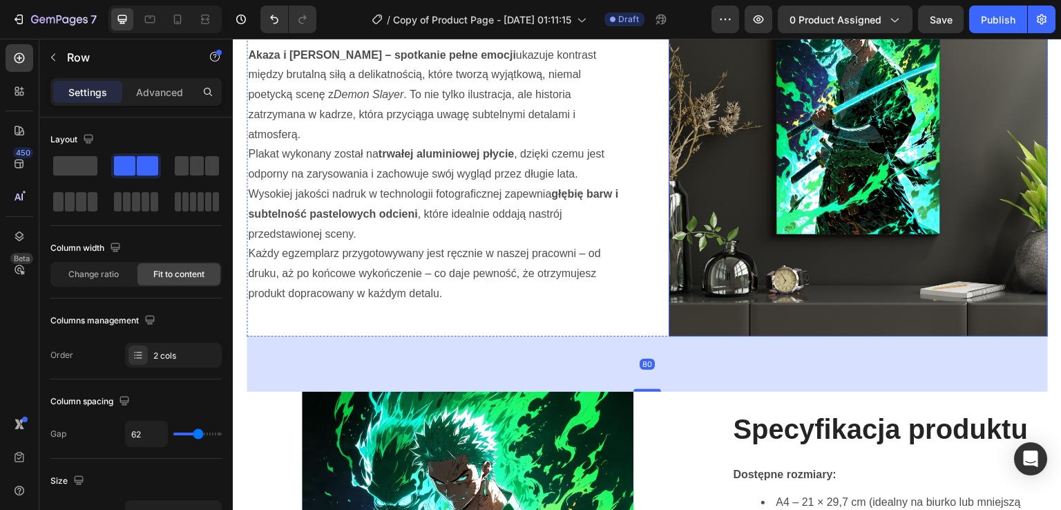
click at [777, 238] on img at bounding box center [858, 146] width 379 height 379
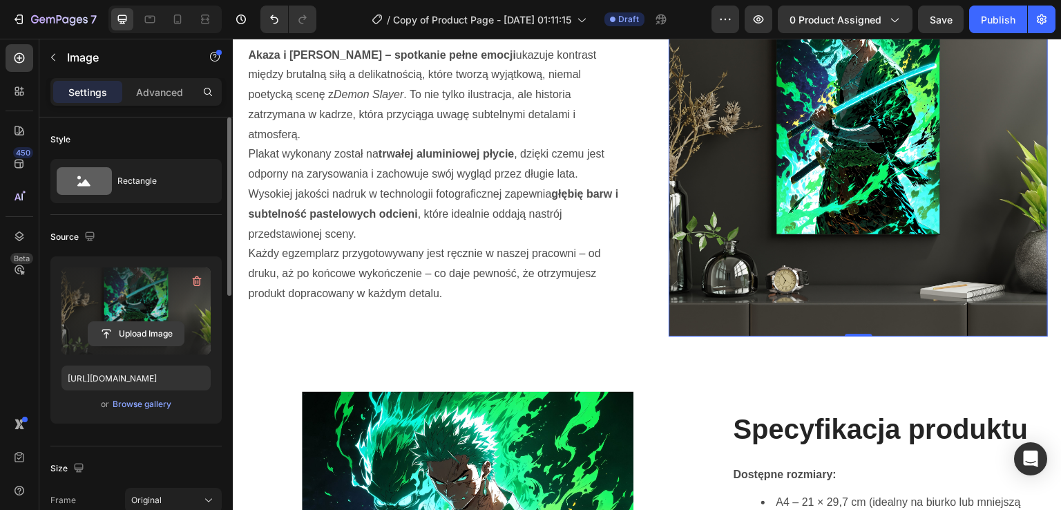
click at [140, 323] on input "file" at bounding box center [135, 333] width 95 height 23
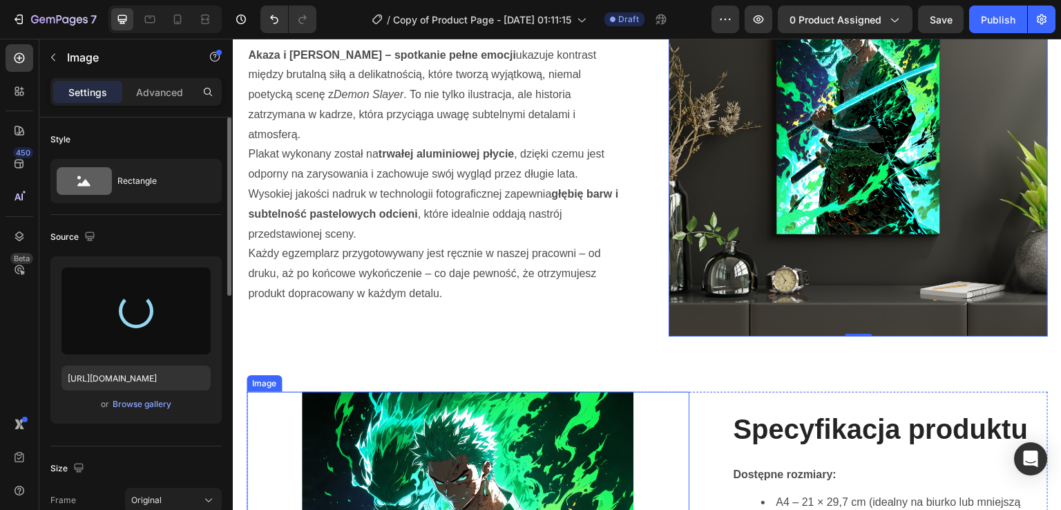
type input "https://cdn.shopify.com/s/files/1/0985/4749/9347/files/gempages_581523974744179…"
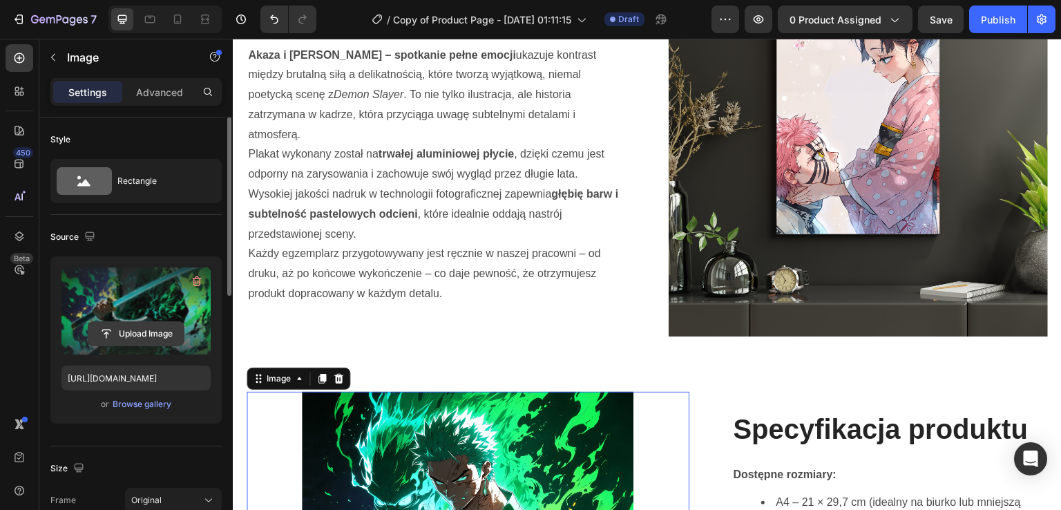
click at [162, 338] on input "file" at bounding box center [135, 333] width 95 height 23
click at [141, 341] on input "file" at bounding box center [135, 333] width 95 height 23
click at [151, 340] on input "file" at bounding box center [135, 333] width 95 height 23
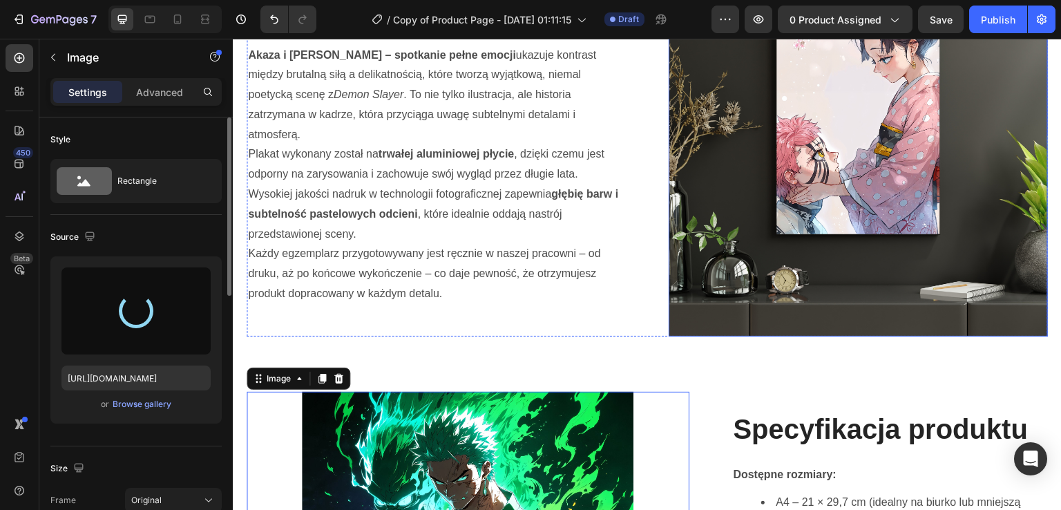
type input "https://cdn.shopify.com/s/files/1/0985/4749/9347/files/gempages_581523974744179…"
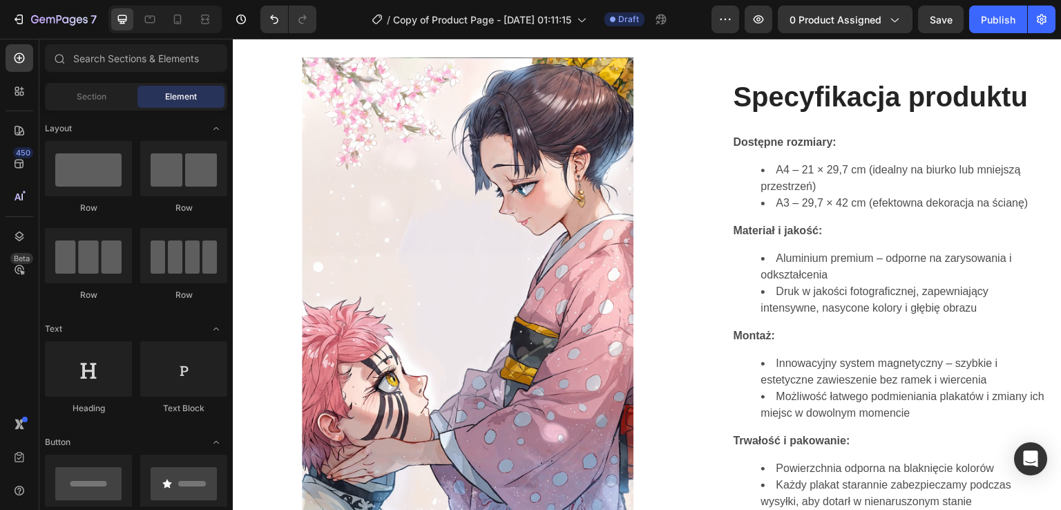
scroll to position [1322, 0]
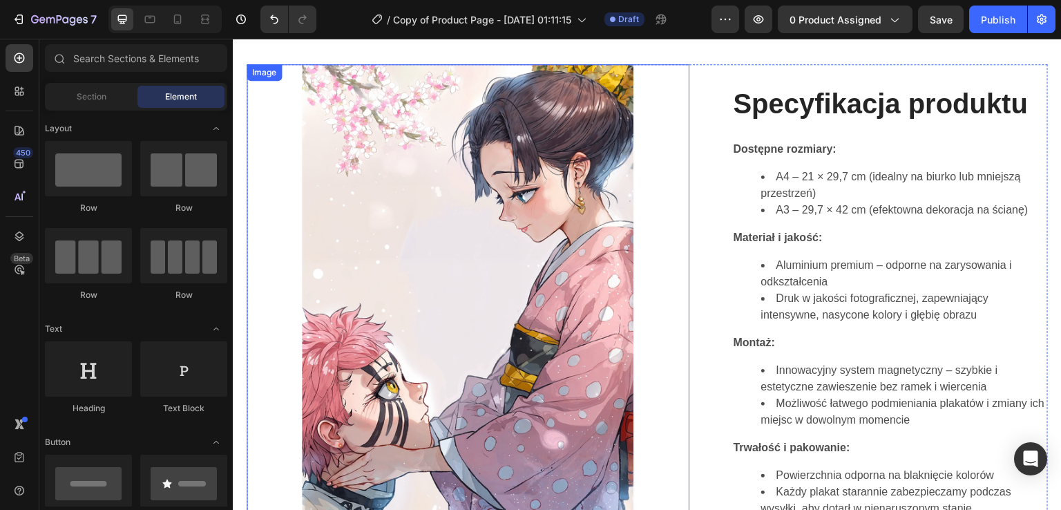
click at [521, 178] on img at bounding box center [468, 314] width 332 height 501
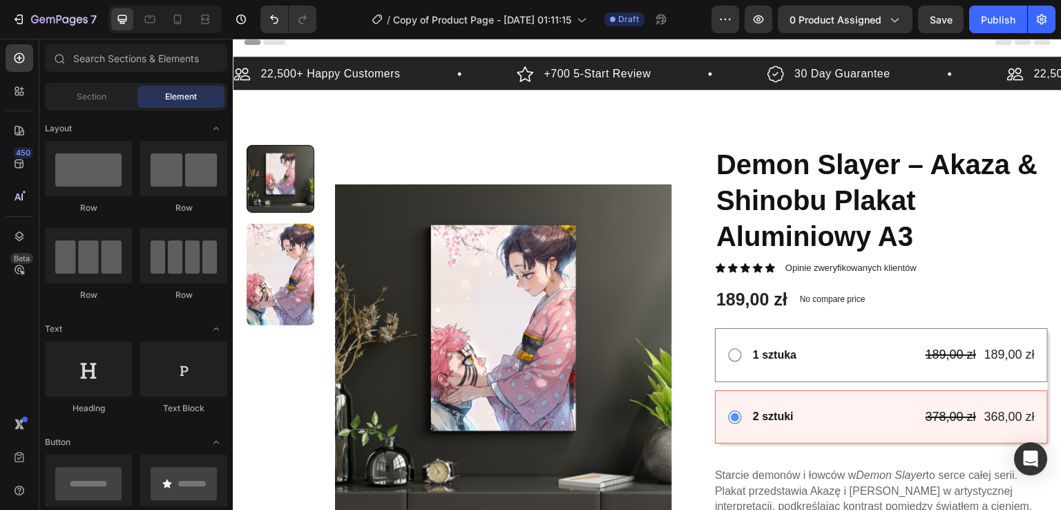
scroll to position [2, 0]
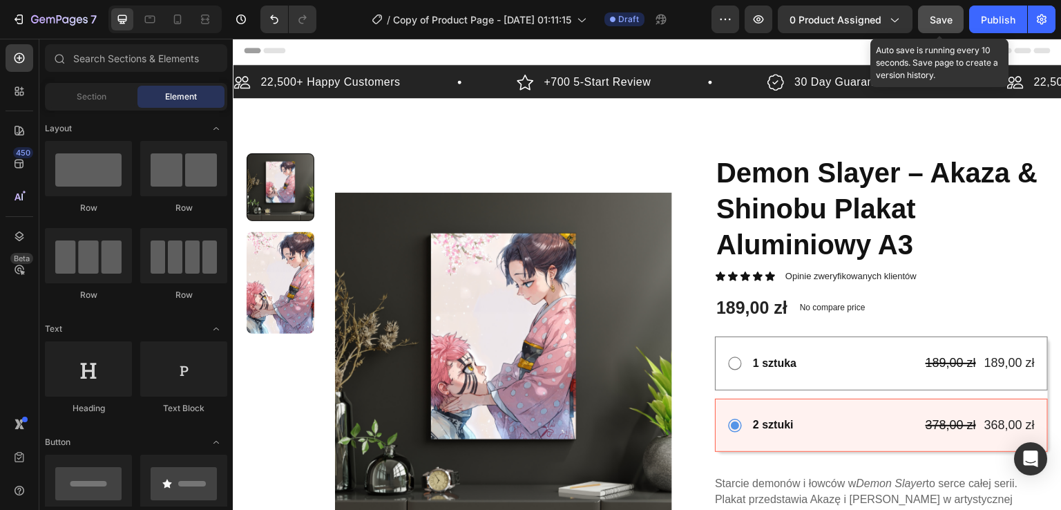
click at [953, 23] on span "Save" at bounding box center [941, 20] width 23 height 12
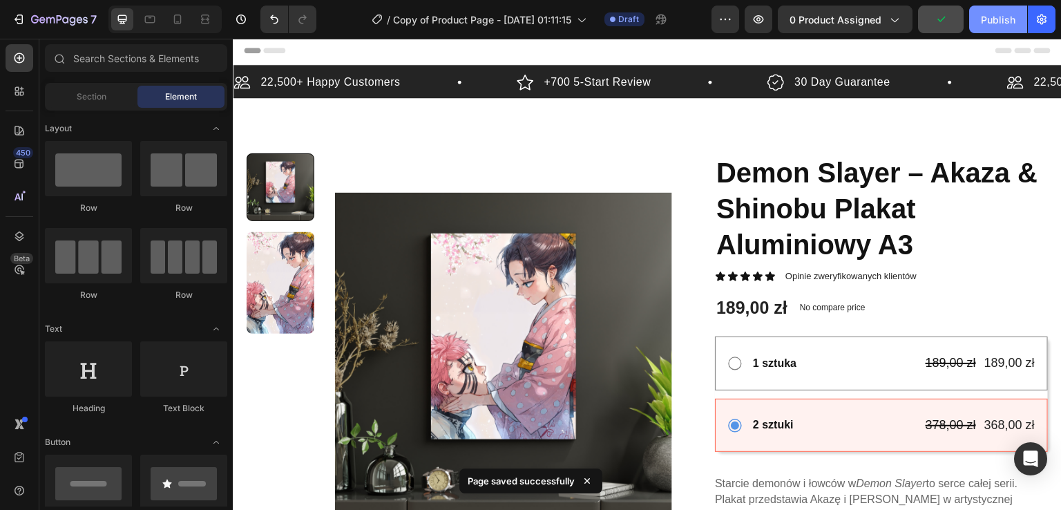
click at [1021, 21] on button "Publish" at bounding box center [998, 20] width 58 height 28
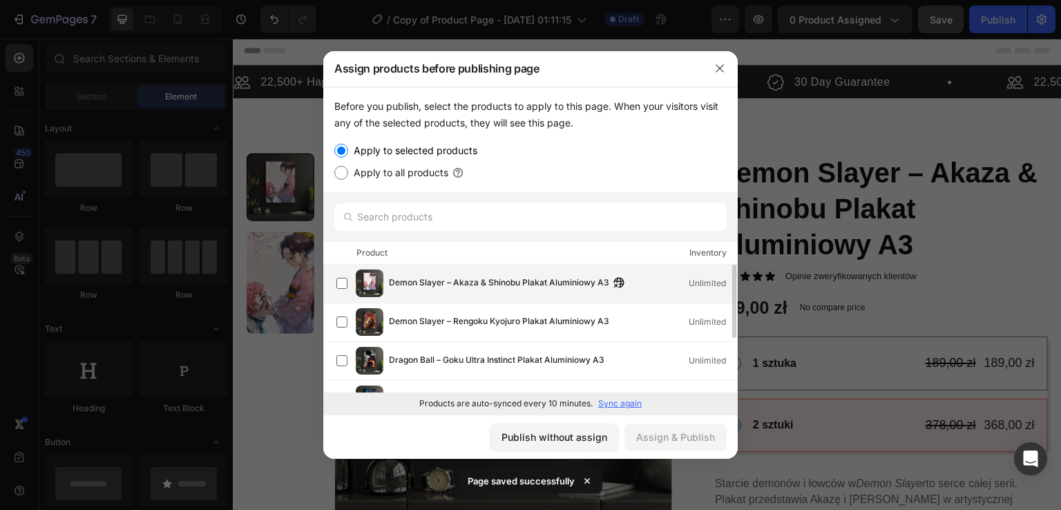
click at [525, 290] on span "Demon Slayer – Akaza & Shinobu Plakat Aluminiowy A3" at bounding box center [499, 283] width 220 height 15
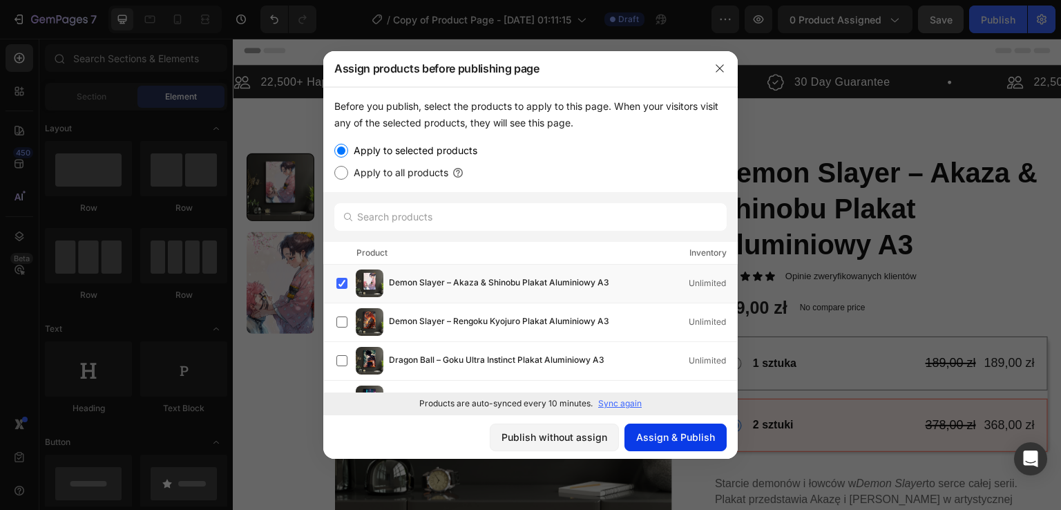
click at [677, 434] on div "Assign & Publish" at bounding box center [675, 437] width 79 height 15
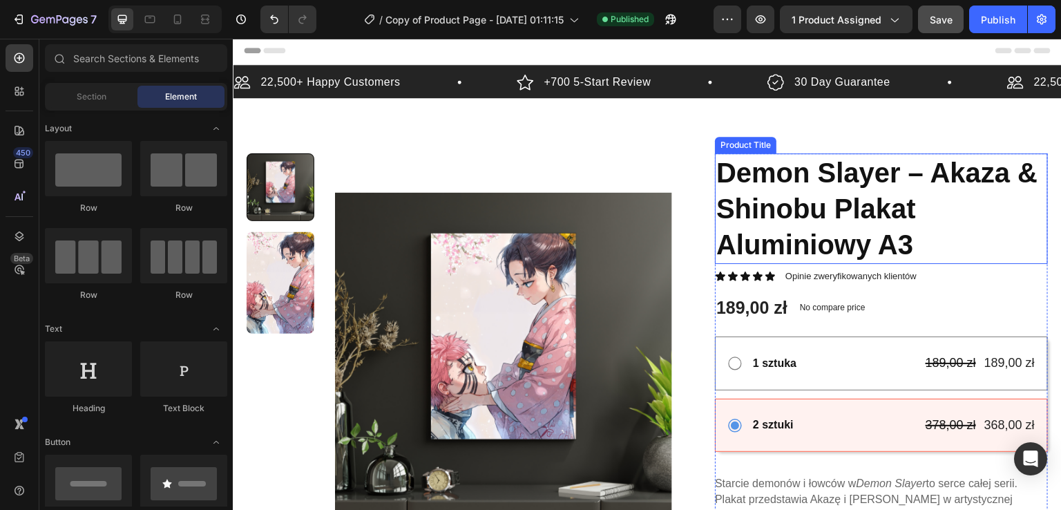
click at [756, 185] on h1 "Demon Slayer – Akaza & Shinobu Plakat Aluminiowy A3" at bounding box center [881, 208] width 333 height 111
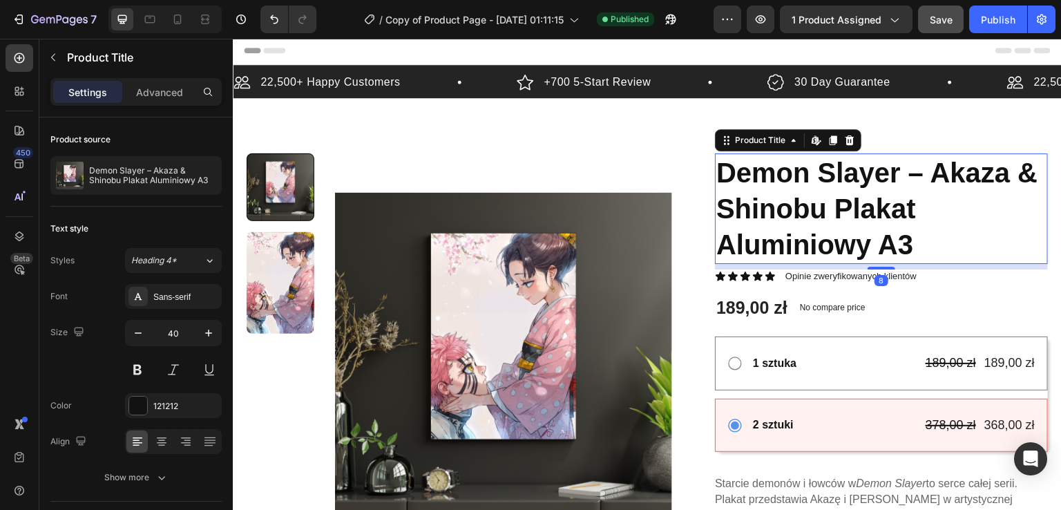
click at [756, 185] on h1 "Demon Slayer – Akaza & Shinobu Plakat Aluminiowy A3" at bounding box center [881, 208] width 333 height 111
click at [830, 140] on icon at bounding box center [834, 140] width 8 height 10
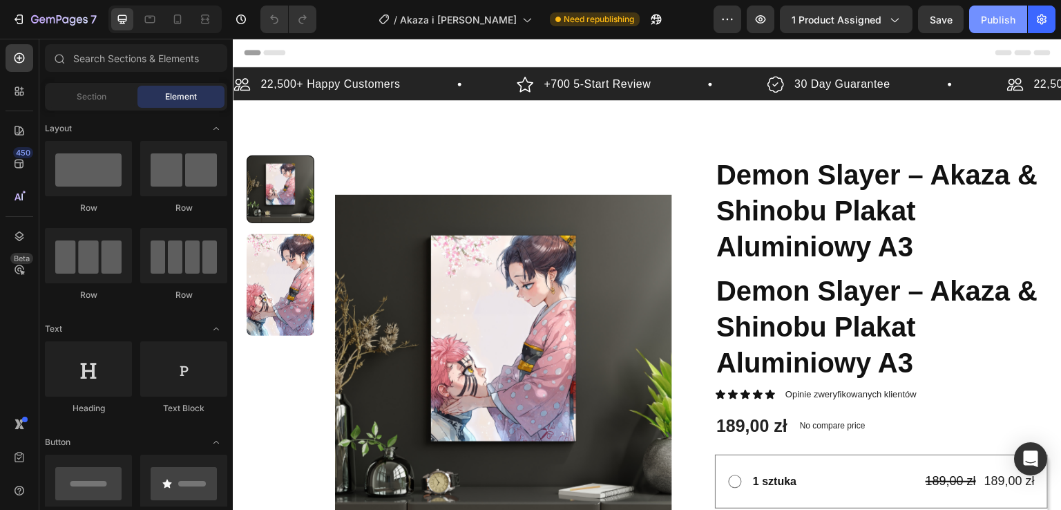
click at [1011, 32] on button "Publish" at bounding box center [998, 20] width 58 height 28
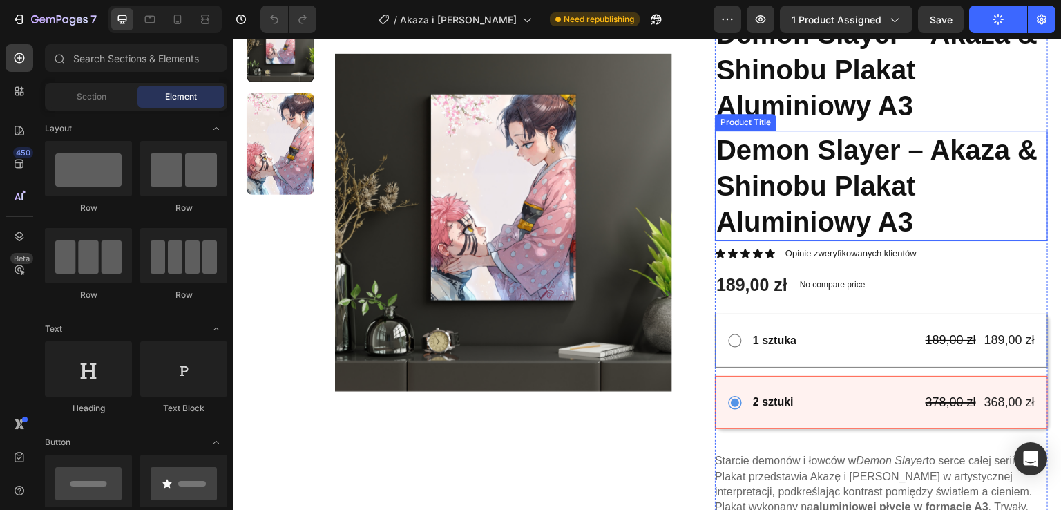
click at [870, 214] on h1 "Demon Slayer – Akaza & Shinobu Plakat Aluminiowy A3" at bounding box center [881, 186] width 333 height 111
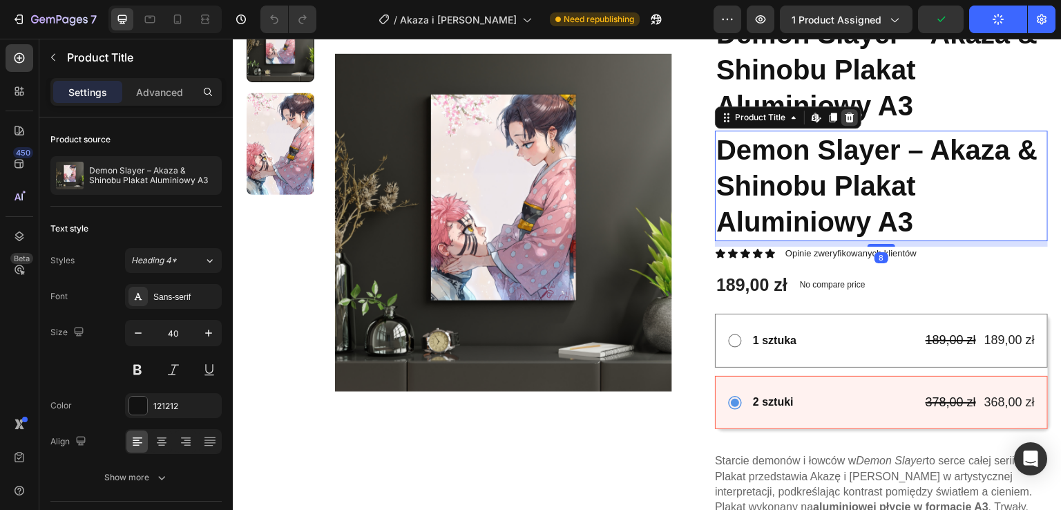
click at [845, 114] on icon at bounding box center [849, 118] width 9 height 10
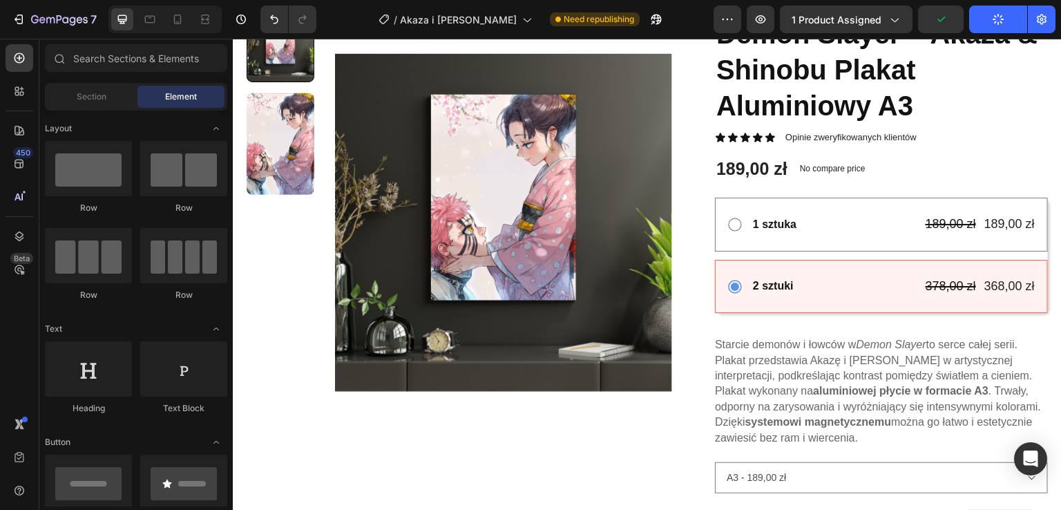
scroll to position [0, 0]
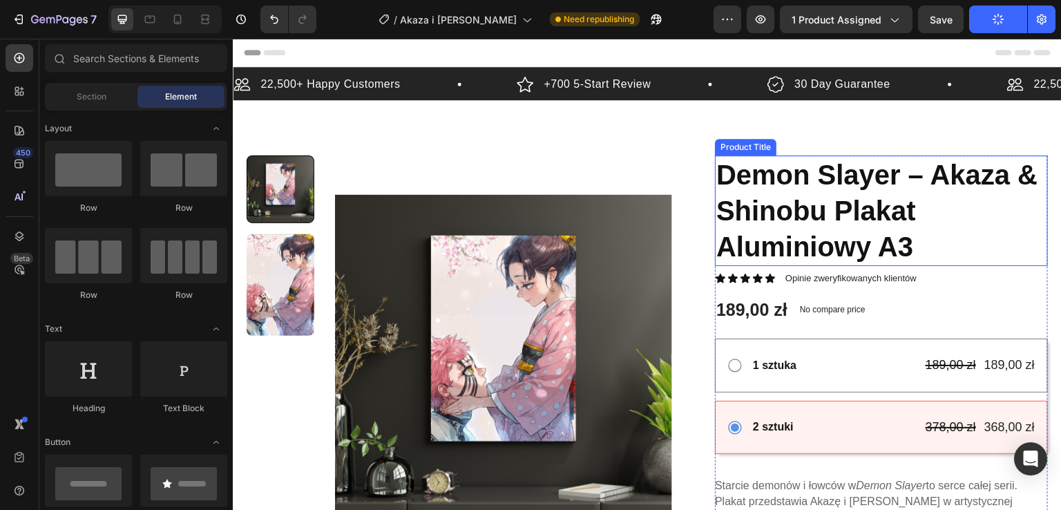
click at [846, 215] on h1 "Demon Slayer – Akaza & Shinobu Plakat Aluminiowy A3" at bounding box center [881, 210] width 333 height 111
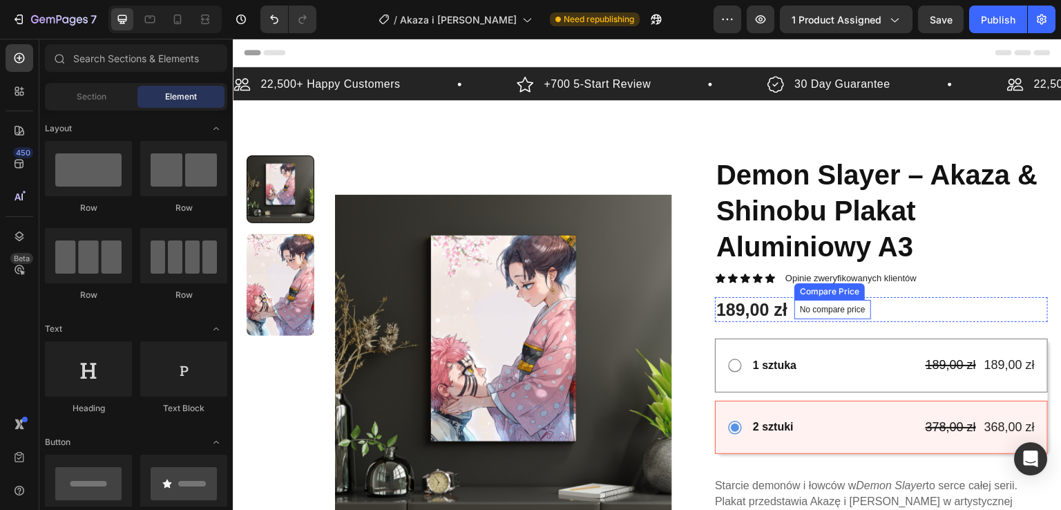
click at [839, 287] on div "Compare Price" at bounding box center [829, 291] width 65 height 12
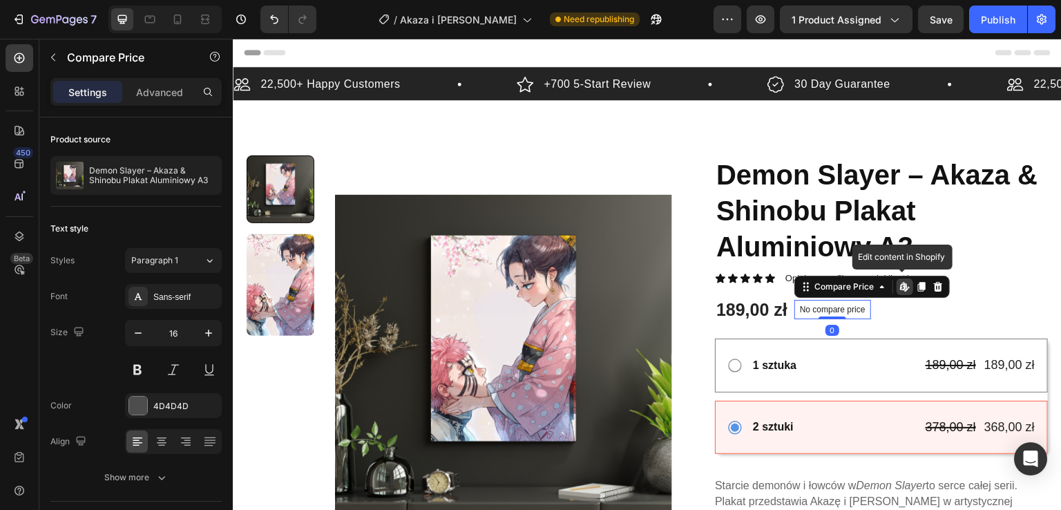
click at [900, 289] on icon at bounding box center [903, 286] width 6 height 8
click at [900, 287] on icon at bounding box center [903, 286] width 6 height 8
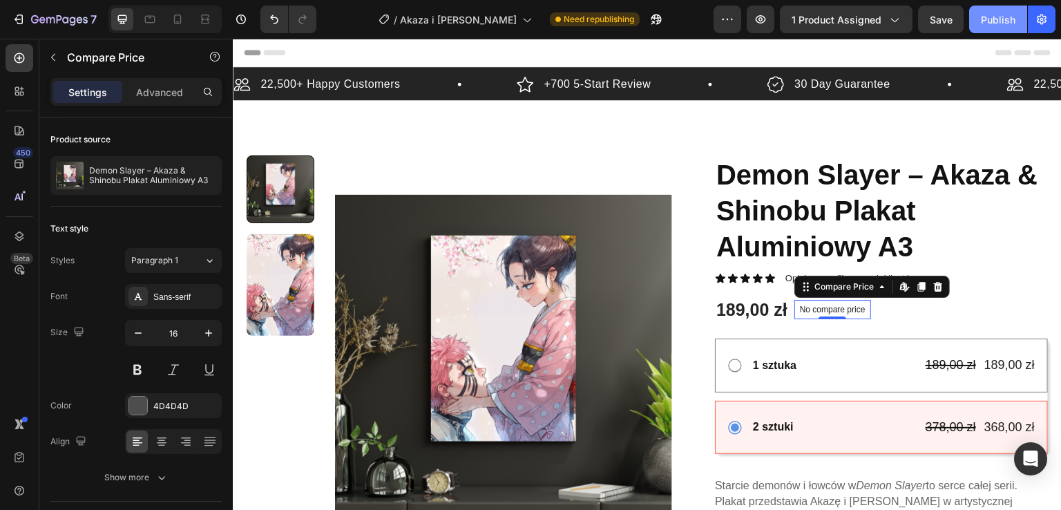
click at [1007, 27] on button "Publish" at bounding box center [998, 20] width 58 height 28
